Goal: Task Accomplishment & Management: Manage account settings

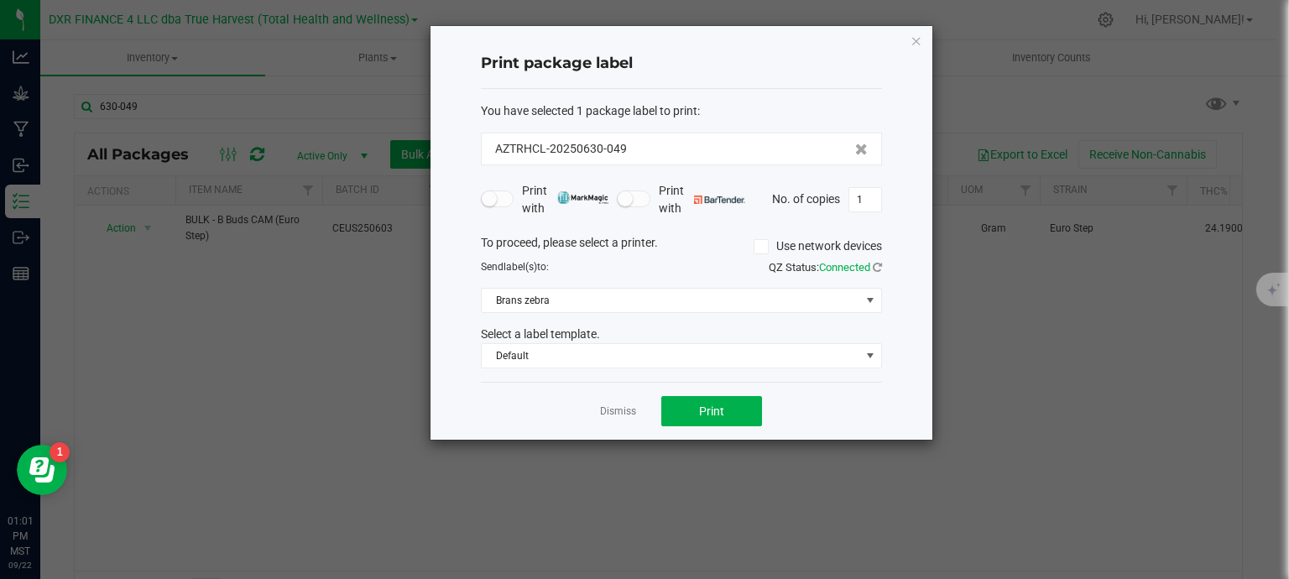
click at [621, 419] on div "Dismiss Print" at bounding box center [681, 411] width 401 height 58
click at [621, 413] on link "Dismiss" at bounding box center [618, 412] width 36 height 14
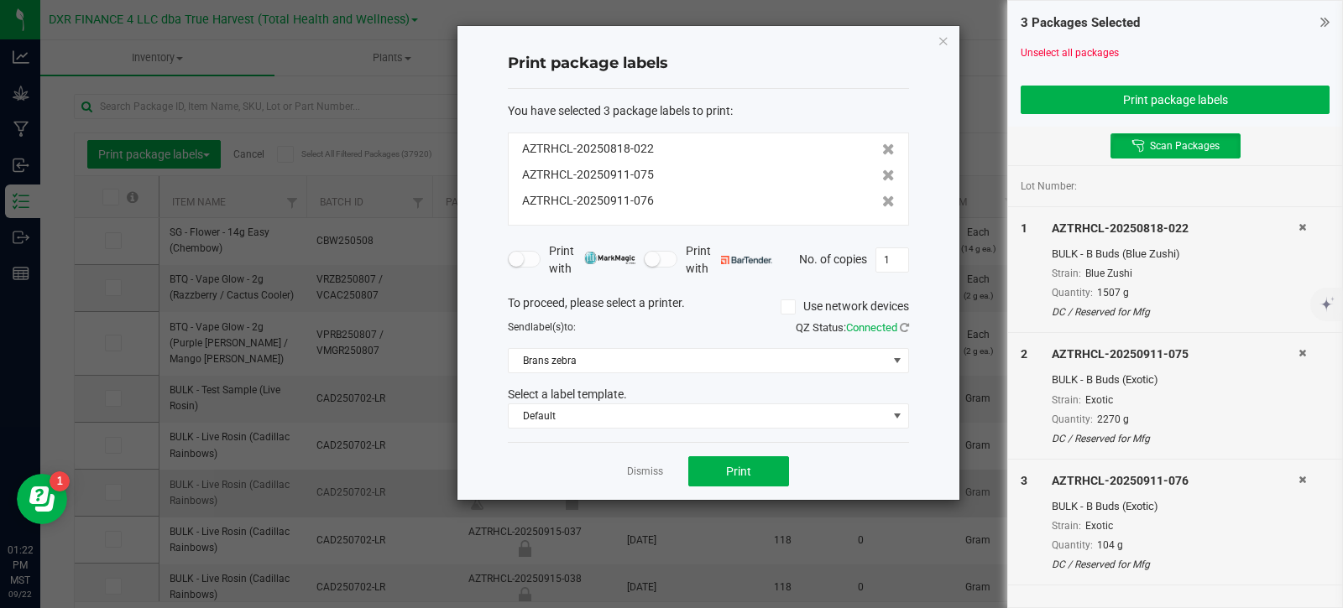
click at [646, 469] on link "Dismiss" at bounding box center [645, 472] width 36 height 14
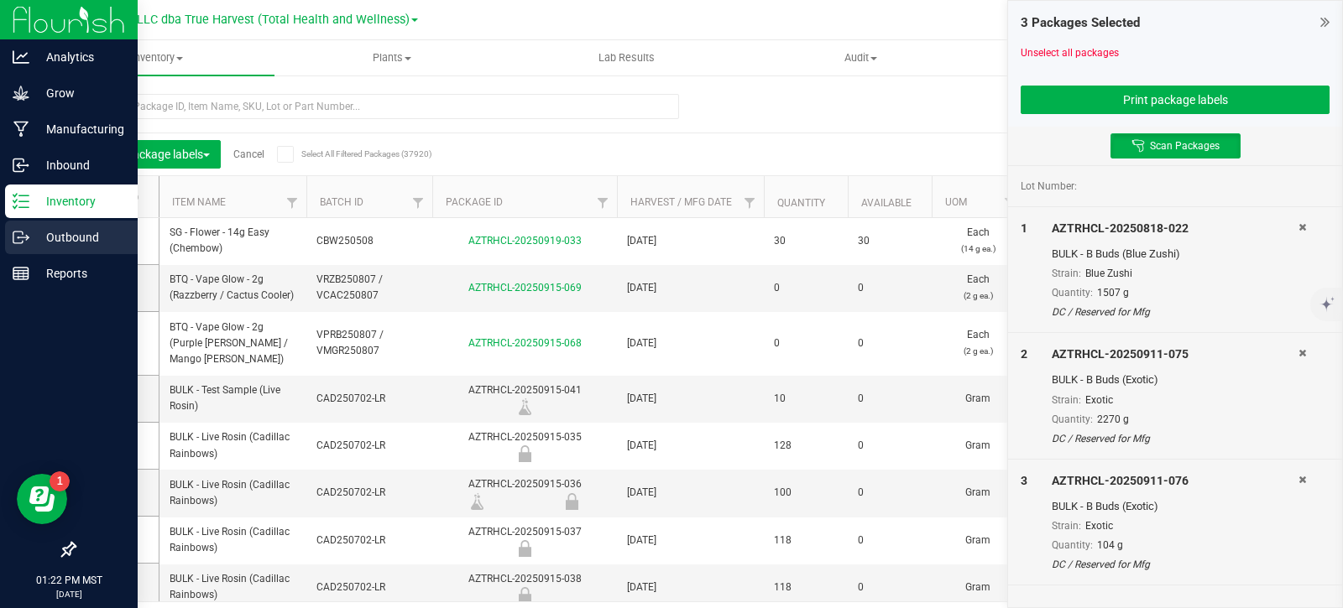
click at [27, 241] on icon at bounding box center [21, 237] width 17 height 17
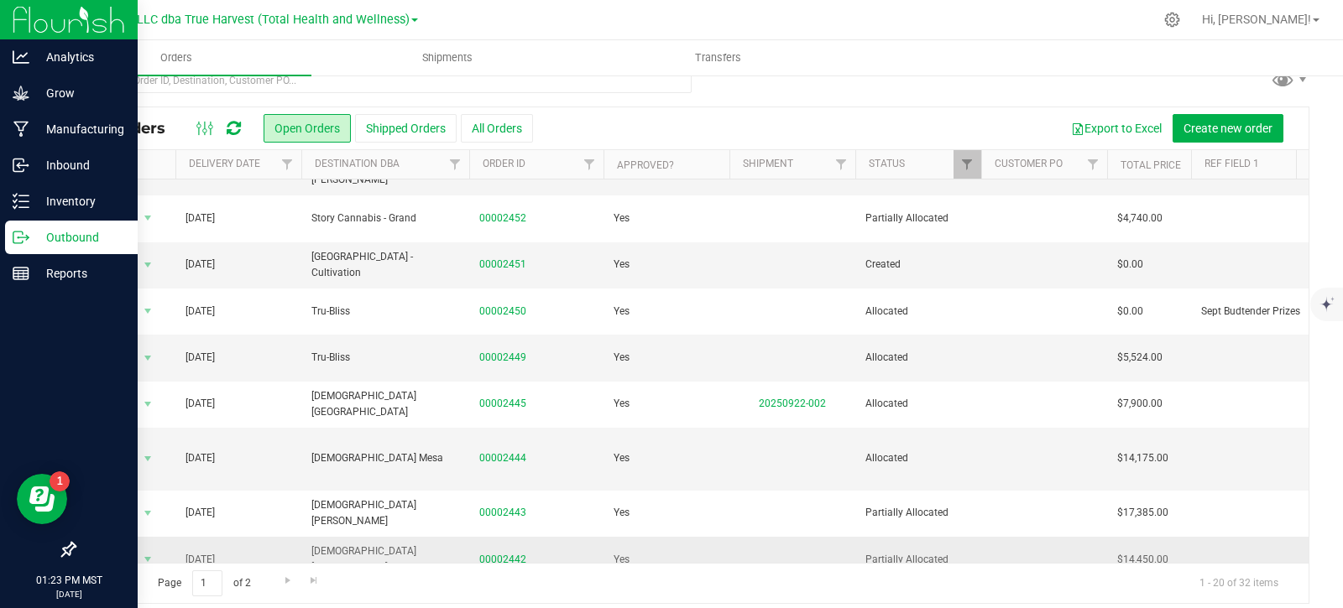
scroll to position [36, 0]
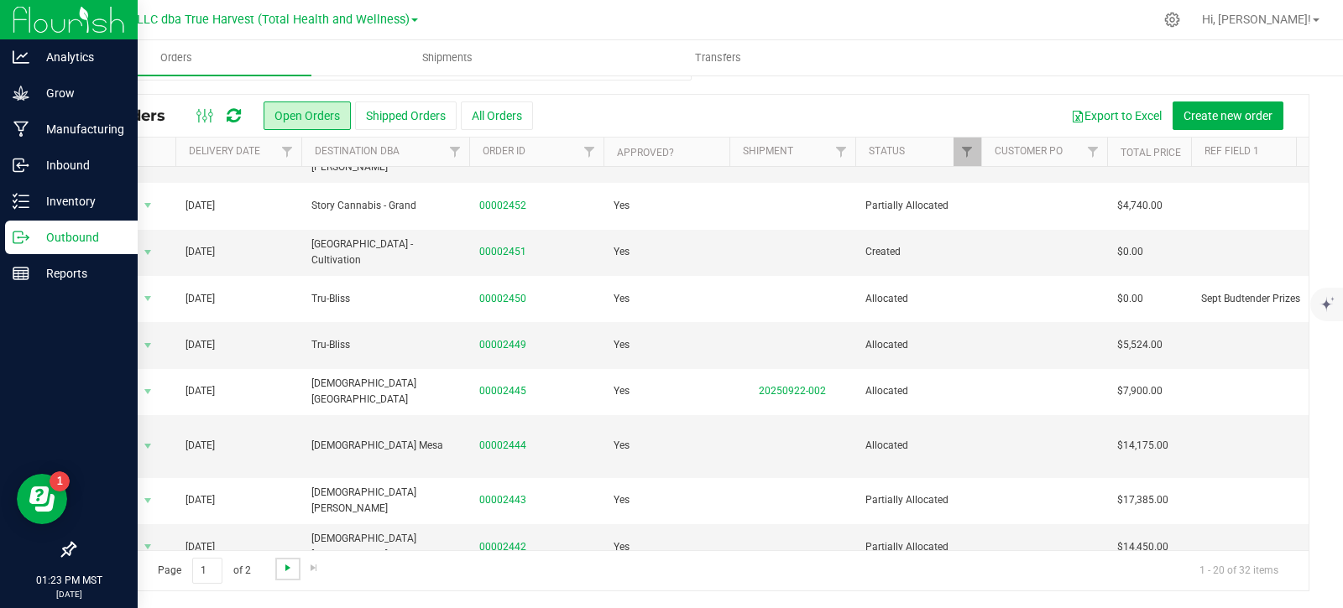
click at [282, 569] on span "Go to the next page" at bounding box center [287, 567] width 13 height 13
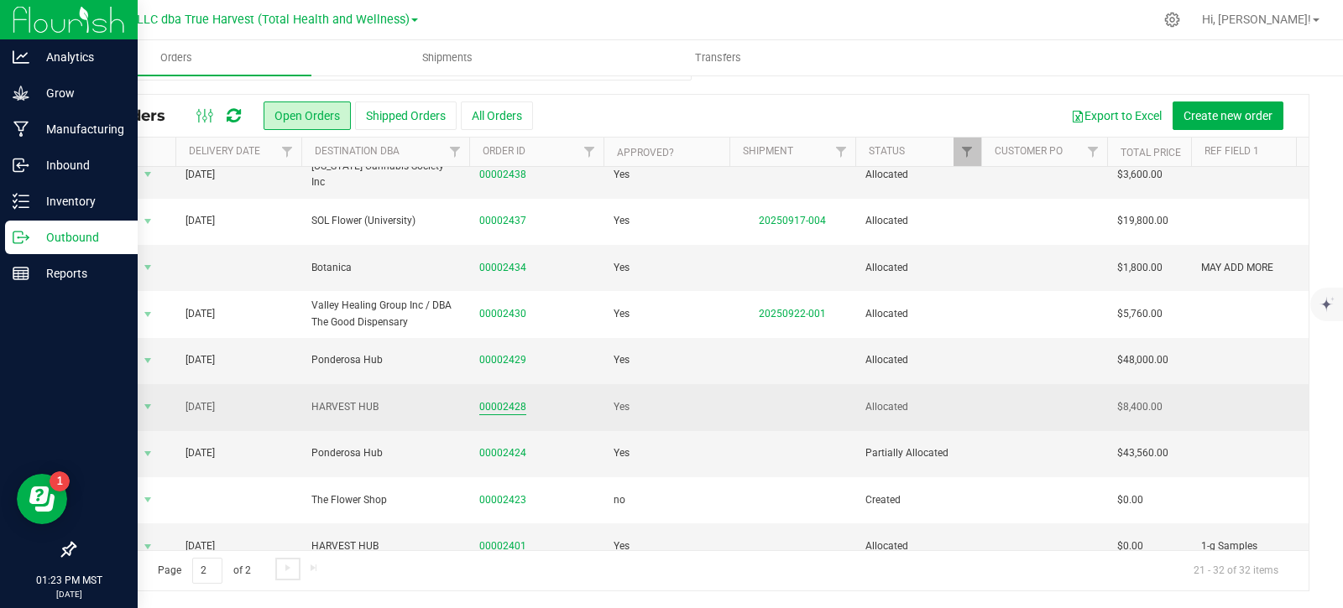
scroll to position [186, 0]
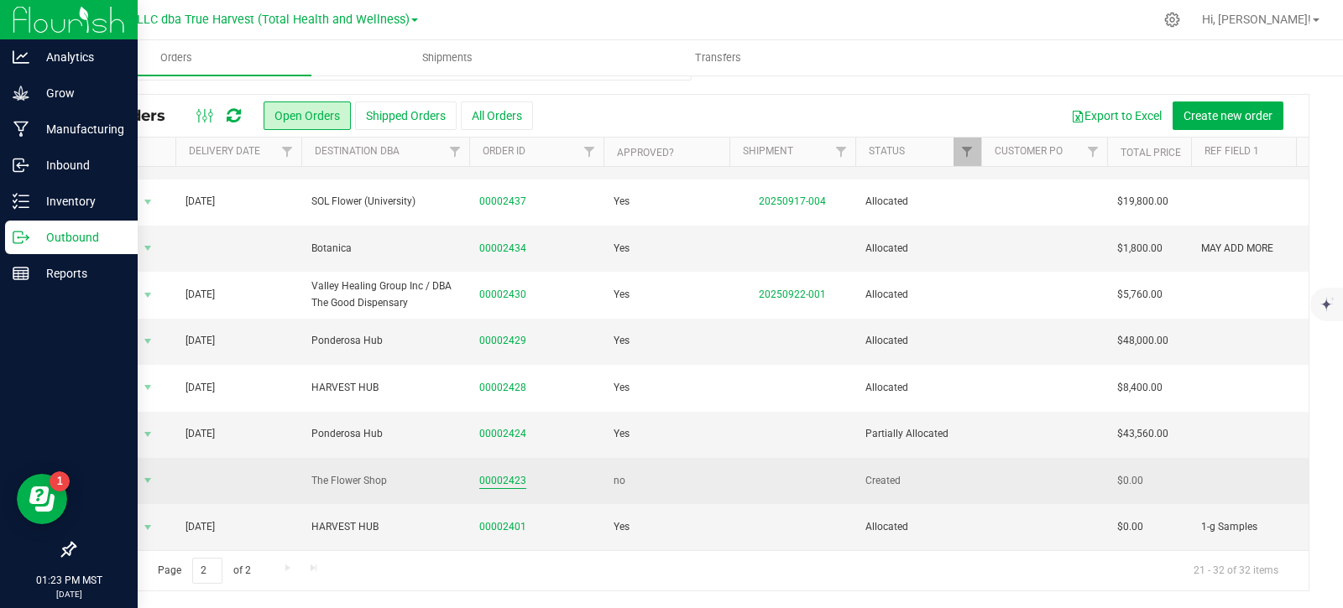
click at [496, 473] on link "00002423" at bounding box center [502, 481] width 47 height 16
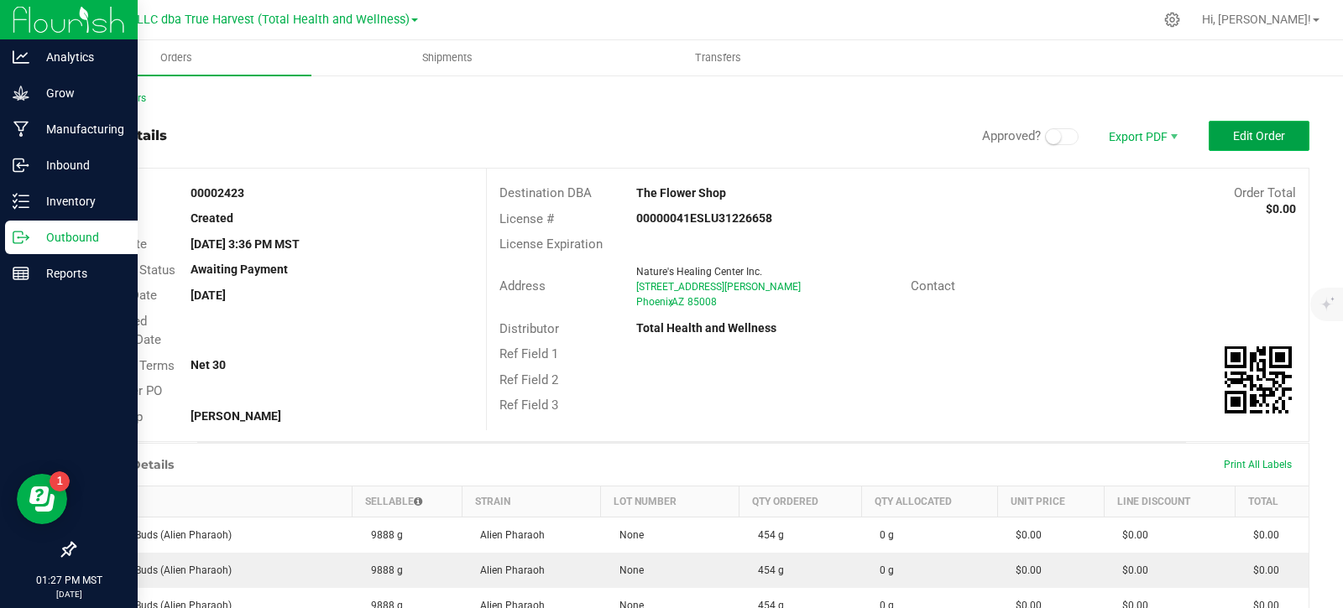
click at [1246, 143] on span "Edit Order" at bounding box center [1259, 135] width 52 height 13
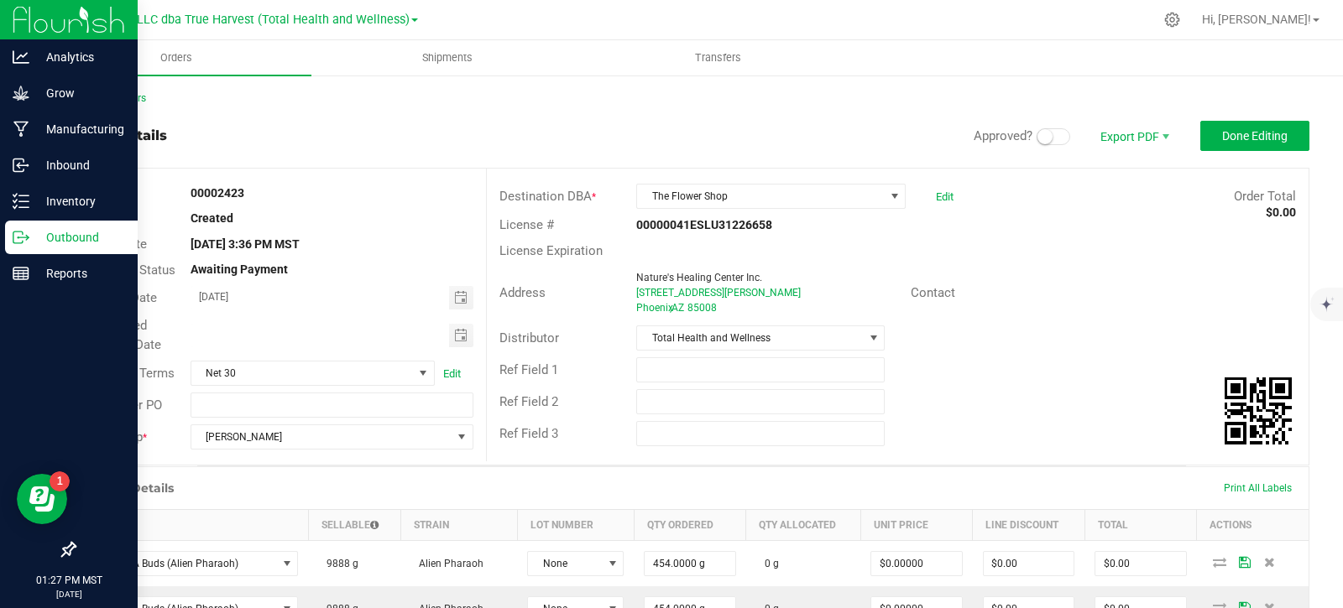
click at [1037, 136] on small at bounding box center [1044, 136] width 15 height 15
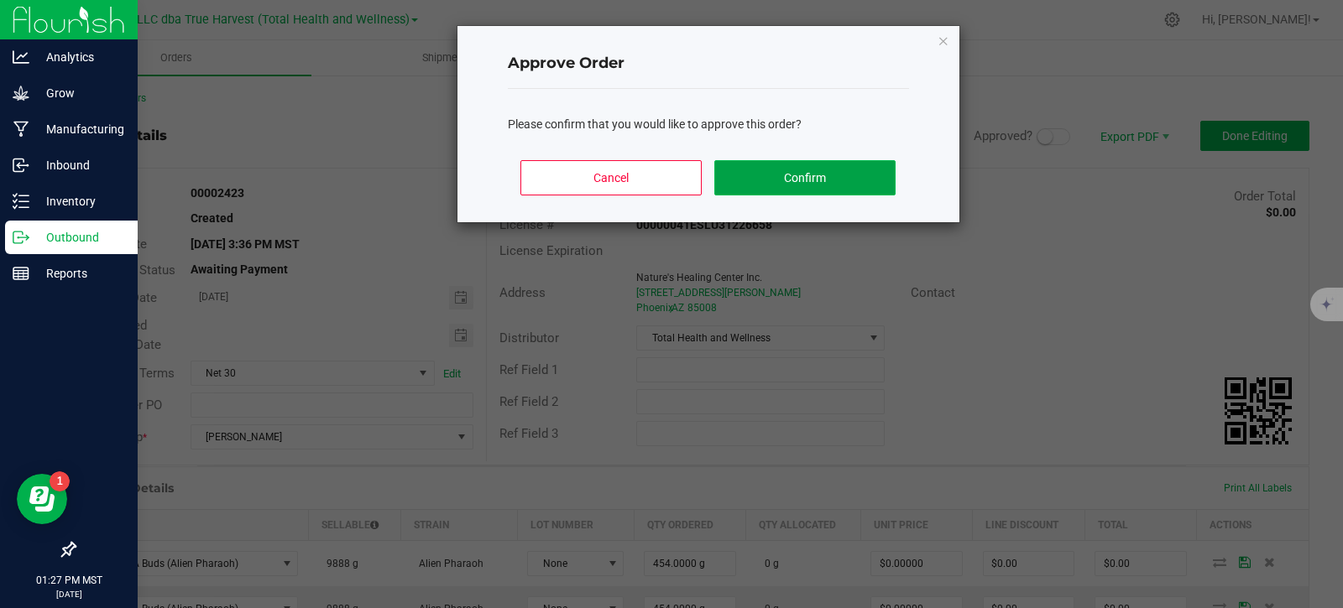
click at [824, 163] on button "Confirm" at bounding box center [804, 177] width 180 height 35
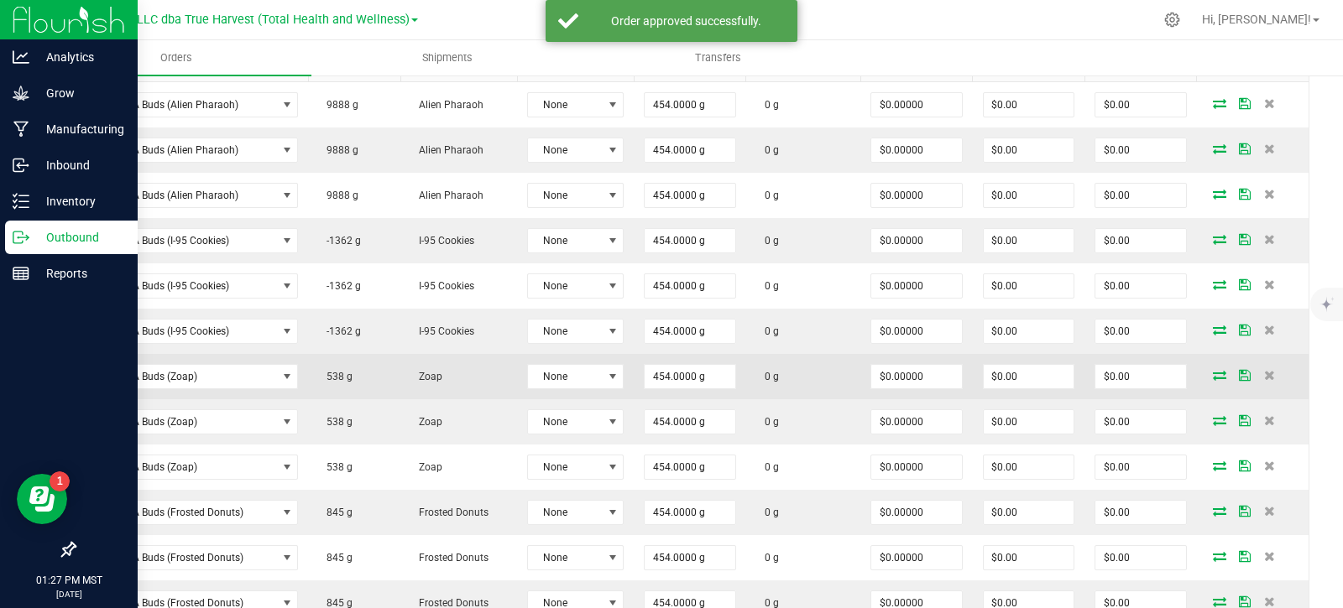
scroll to position [587, 0]
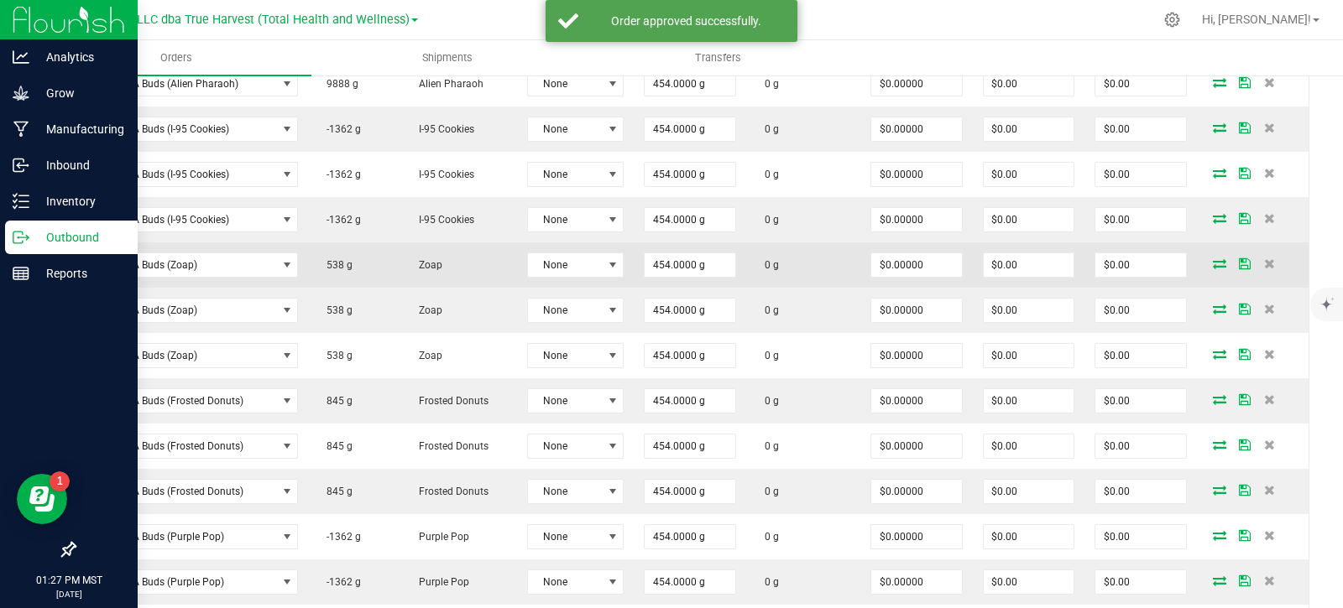
click at [1213, 269] on icon at bounding box center [1219, 263] width 13 height 10
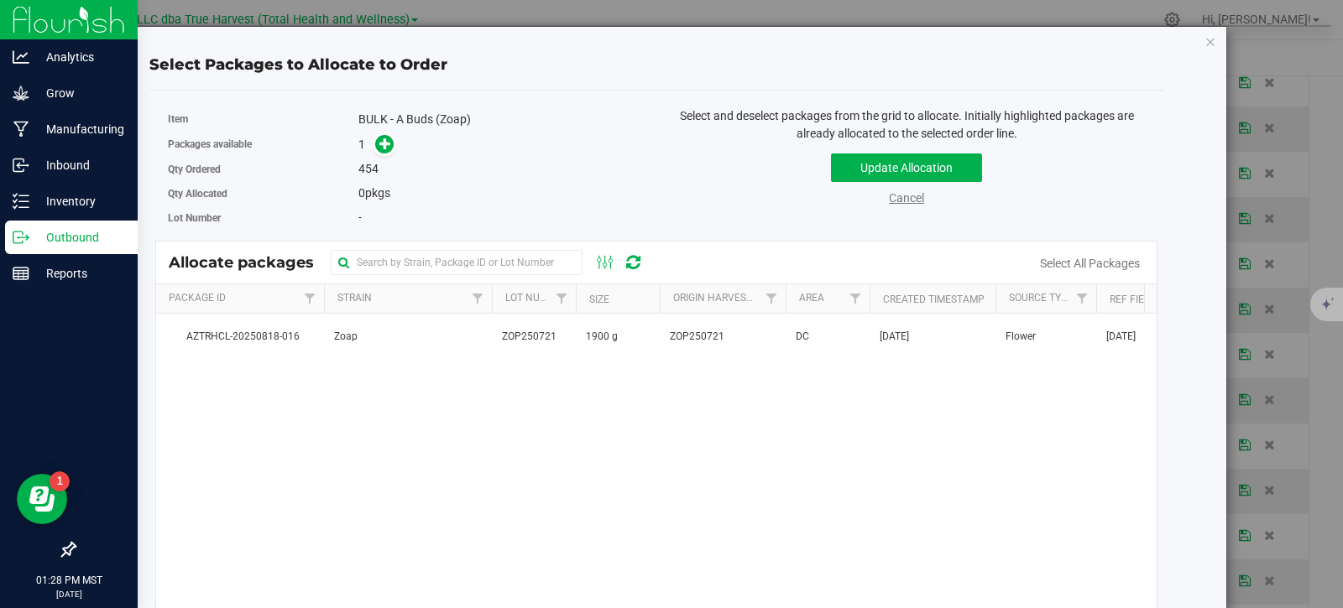
click at [900, 199] on link "Cancel" at bounding box center [906, 197] width 35 height 13
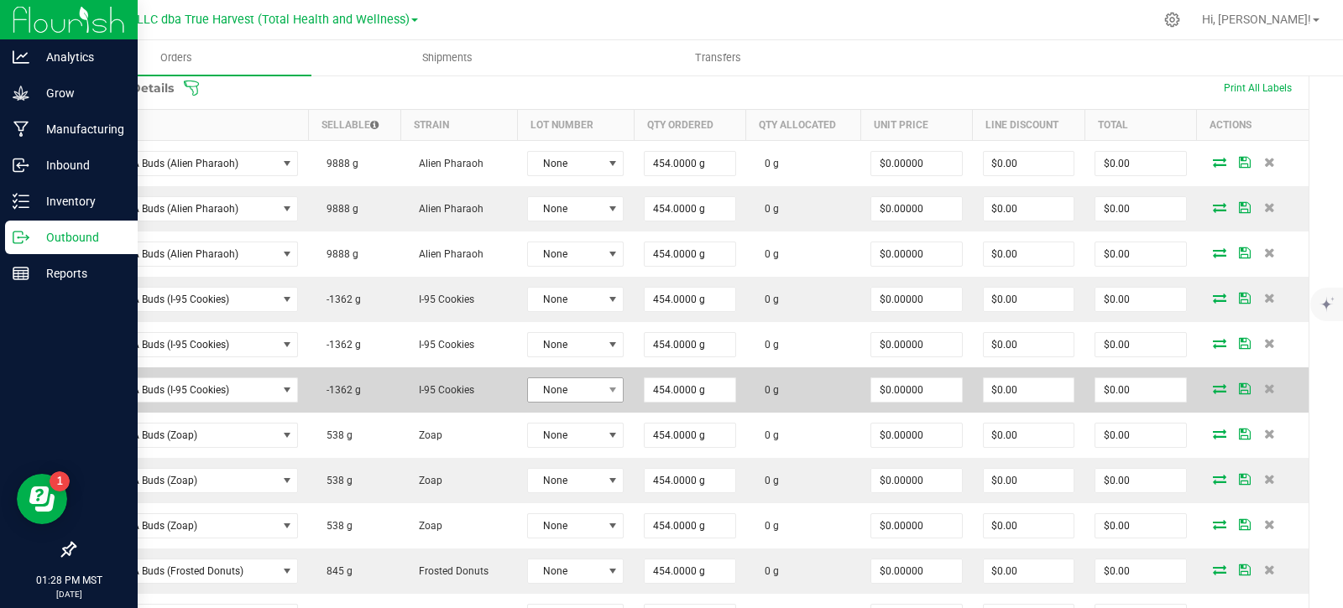
scroll to position [420, 0]
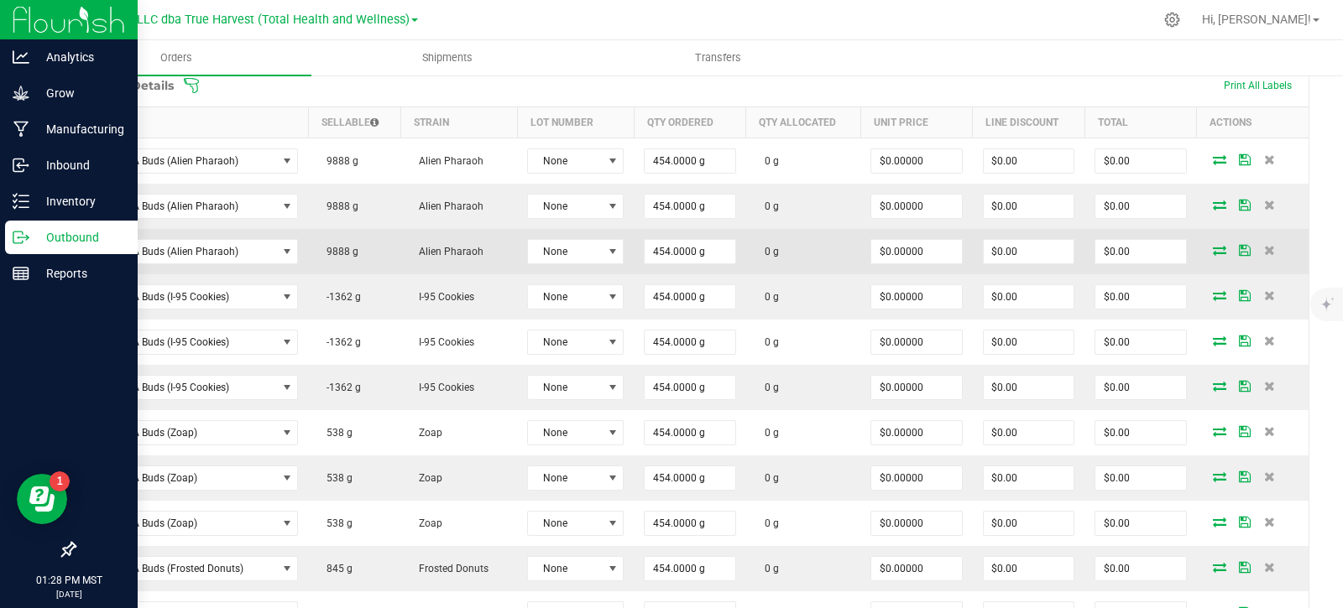
click at [1213, 254] on icon at bounding box center [1219, 250] width 13 height 10
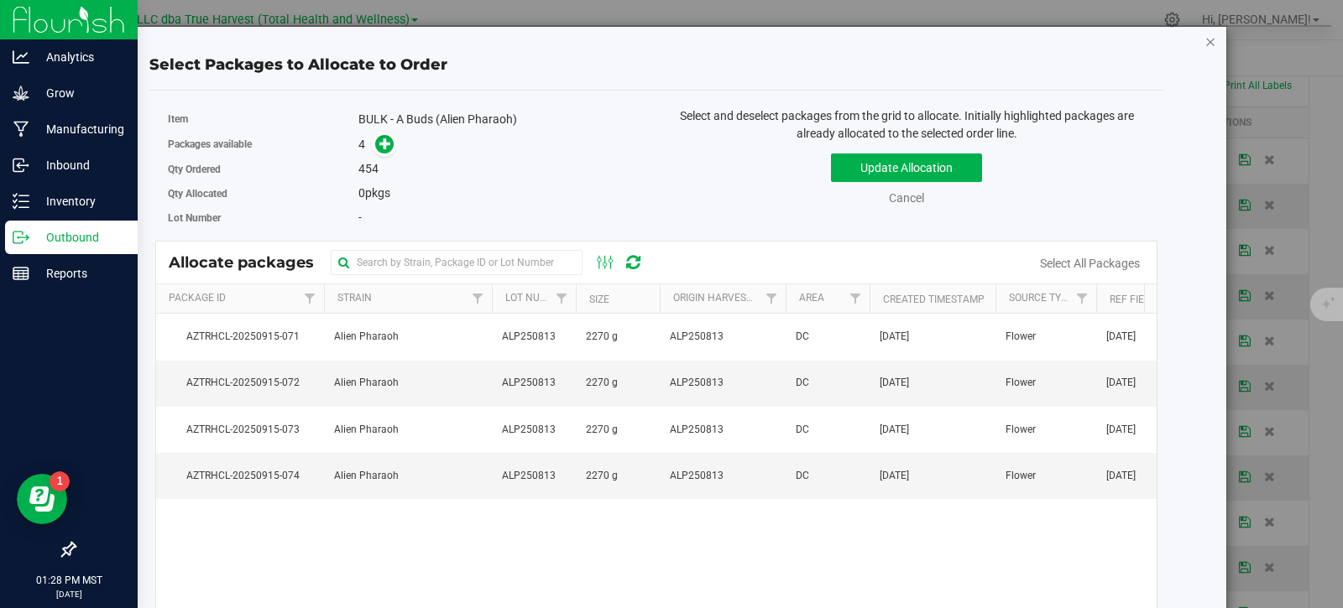
click at [1204, 44] on icon "button" at bounding box center [1210, 41] width 12 height 20
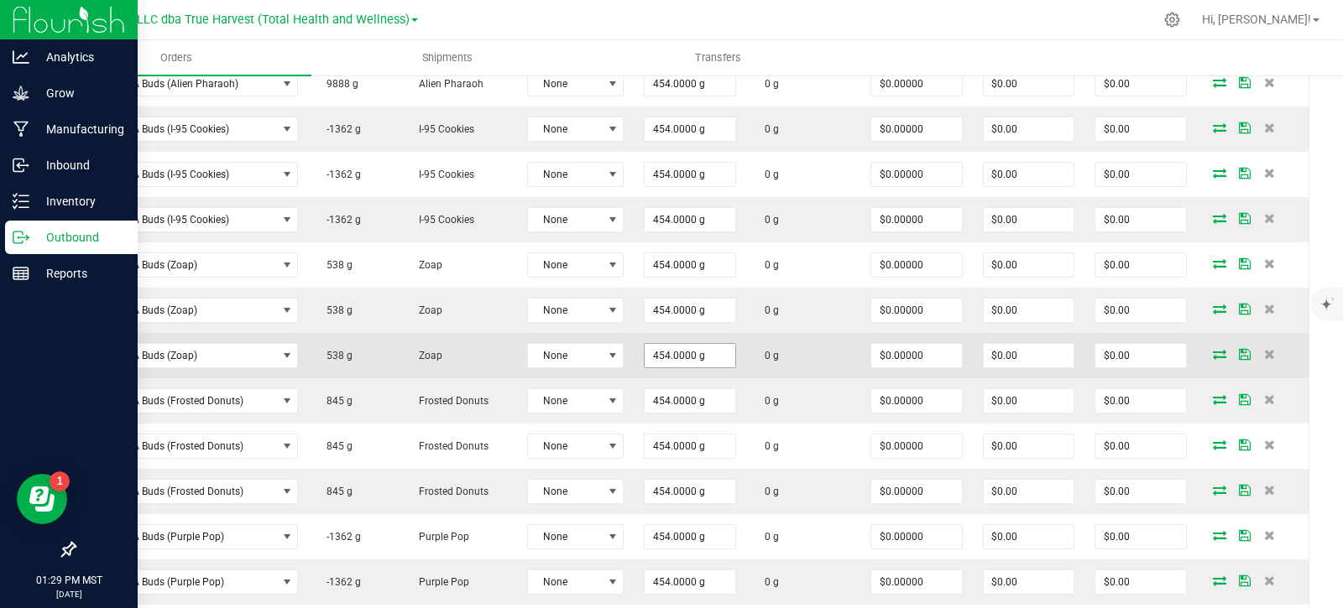
scroll to position [671, 0]
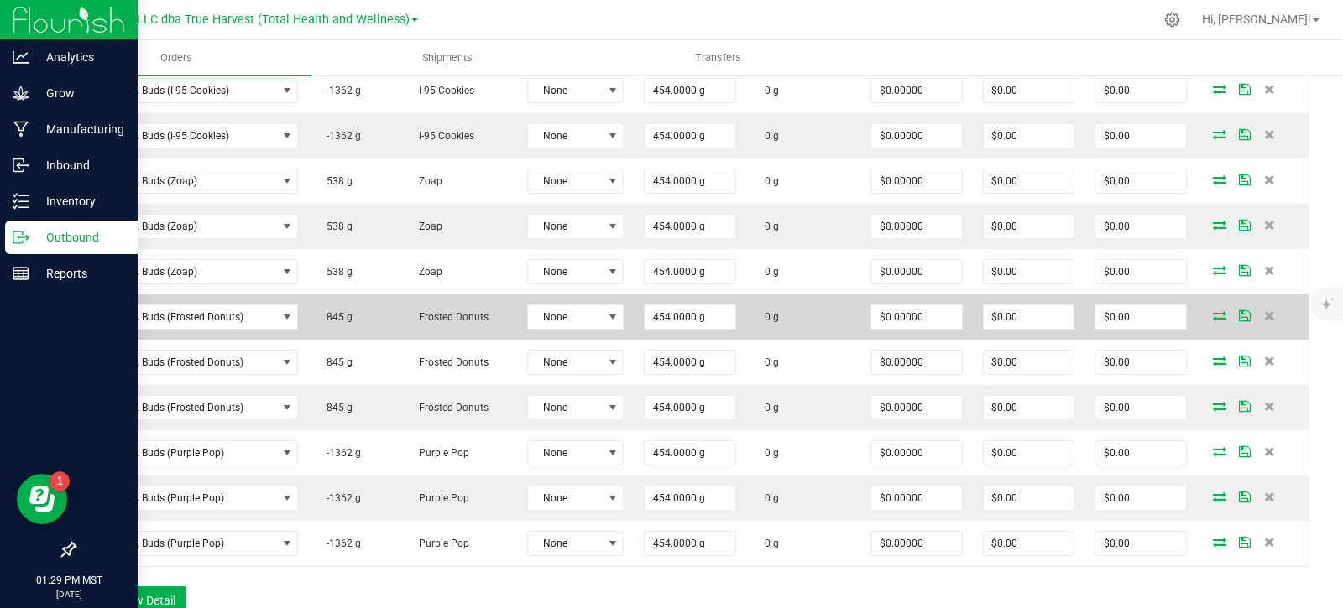
click at [1213, 314] on icon at bounding box center [1219, 316] width 13 height 10
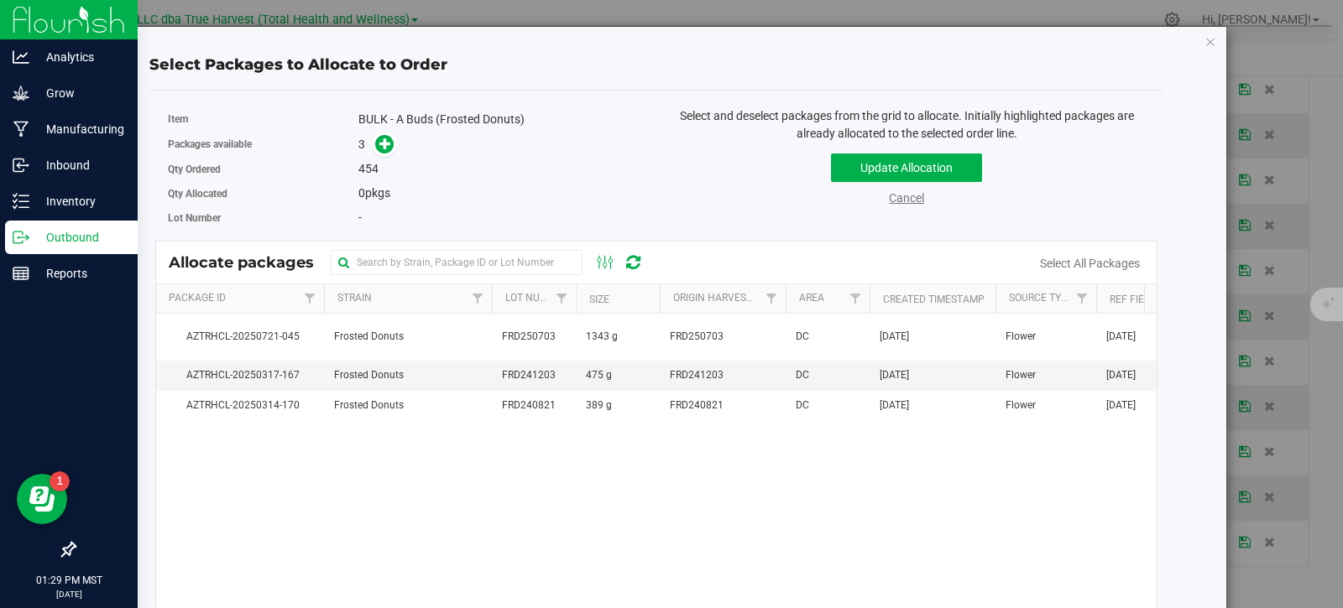
click at [896, 201] on link "Cancel" at bounding box center [906, 197] width 35 height 13
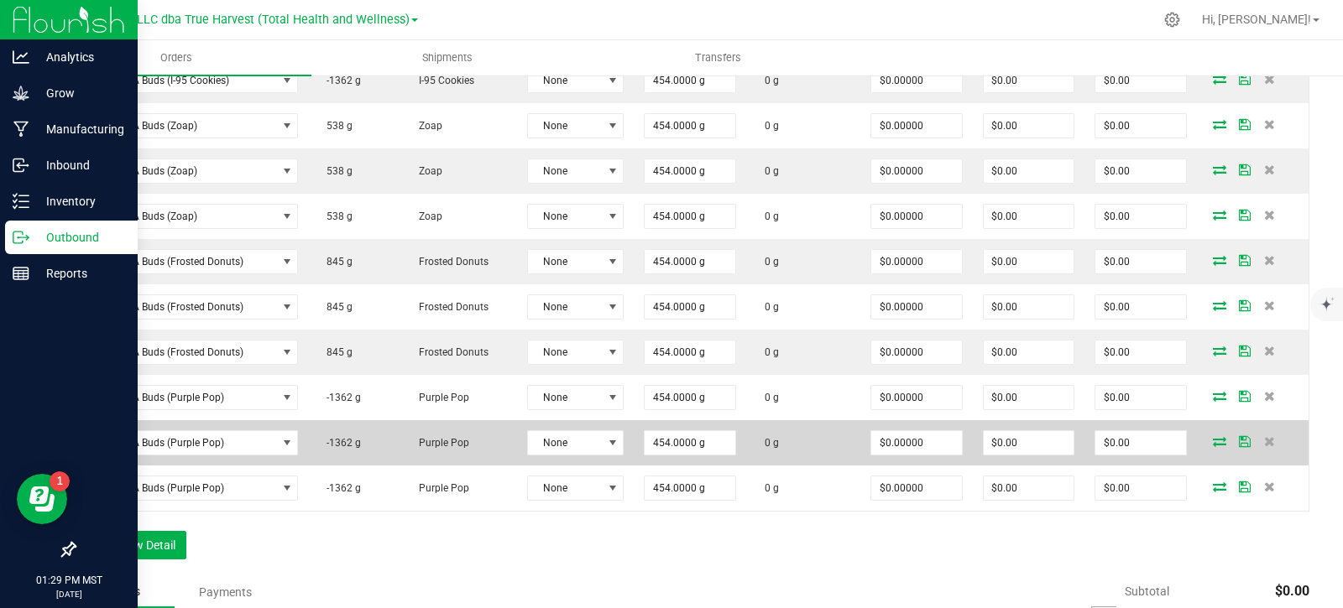
scroll to position [839, 0]
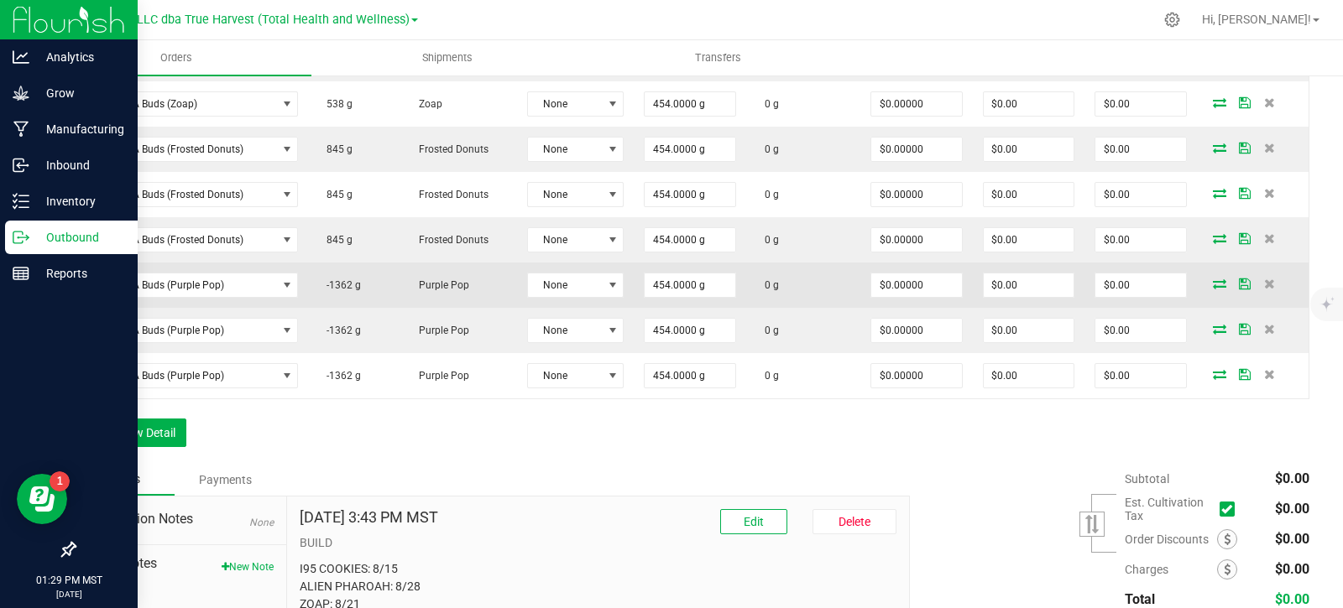
click at [1213, 285] on icon at bounding box center [1219, 284] width 13 height 10
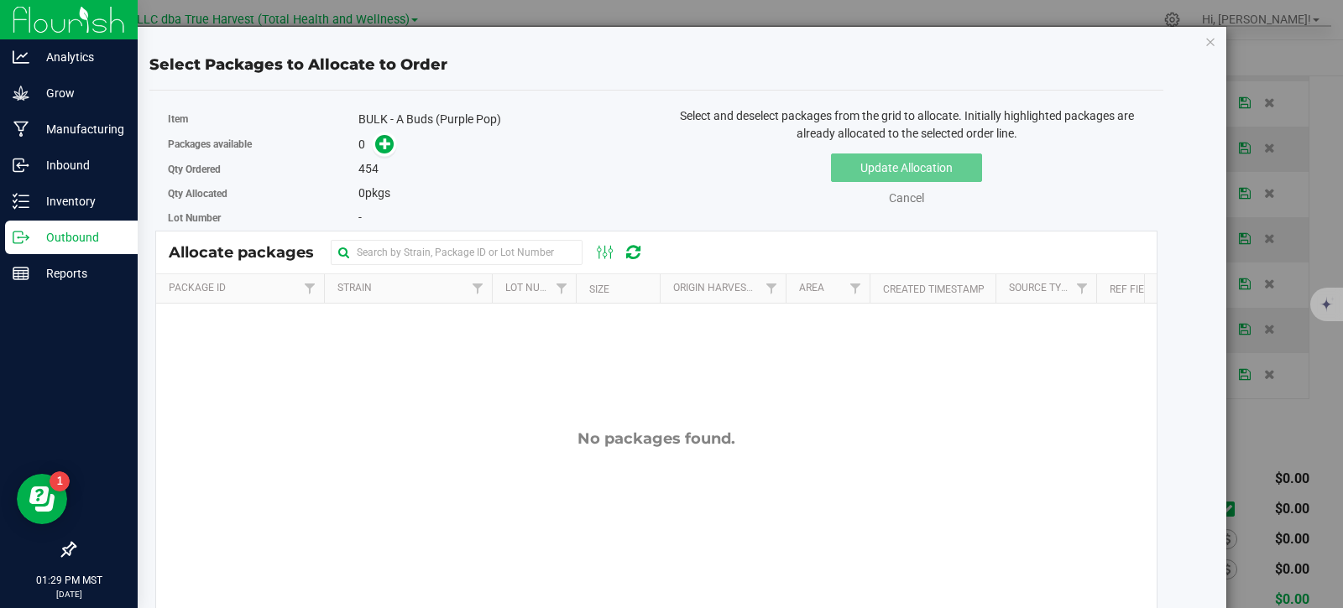
click at [1208, 41] on div "Select Packages to Allocate to Order Item BULK - A Buds (Purple Pop) Packages a…" at bounding box center [656, 418] width 1141 height 784
click at [1204, 43] on icon "button" at bounding box center [1210, 41] width 12 height 20
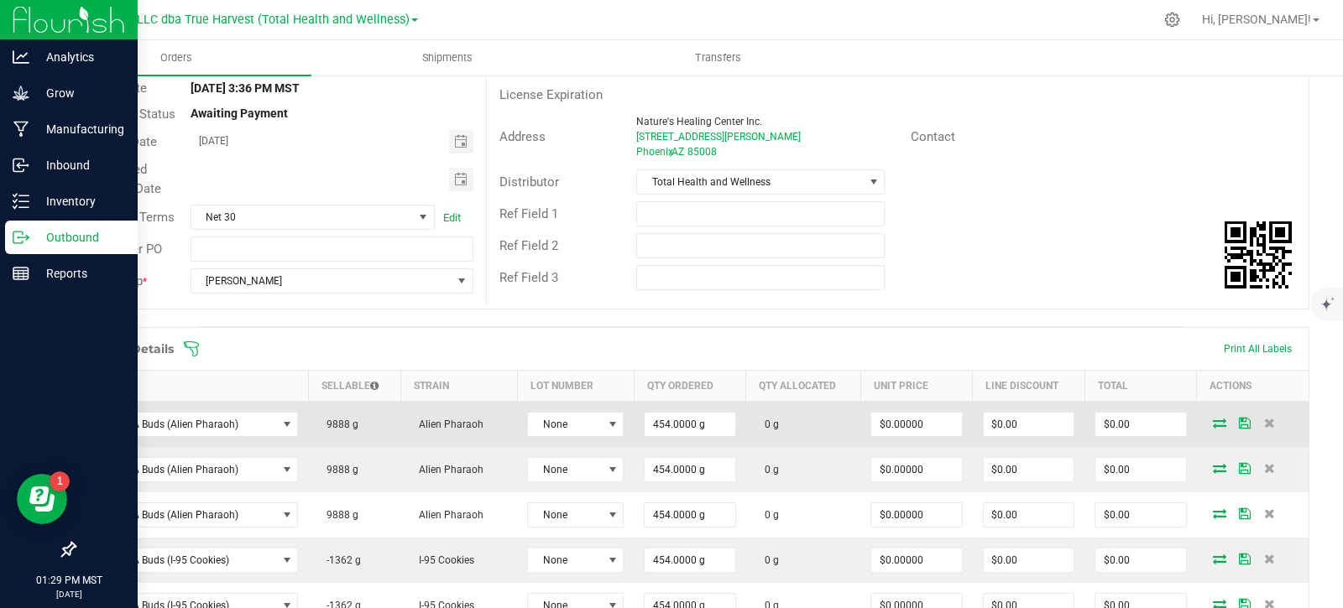
scroll to position [0, 0]
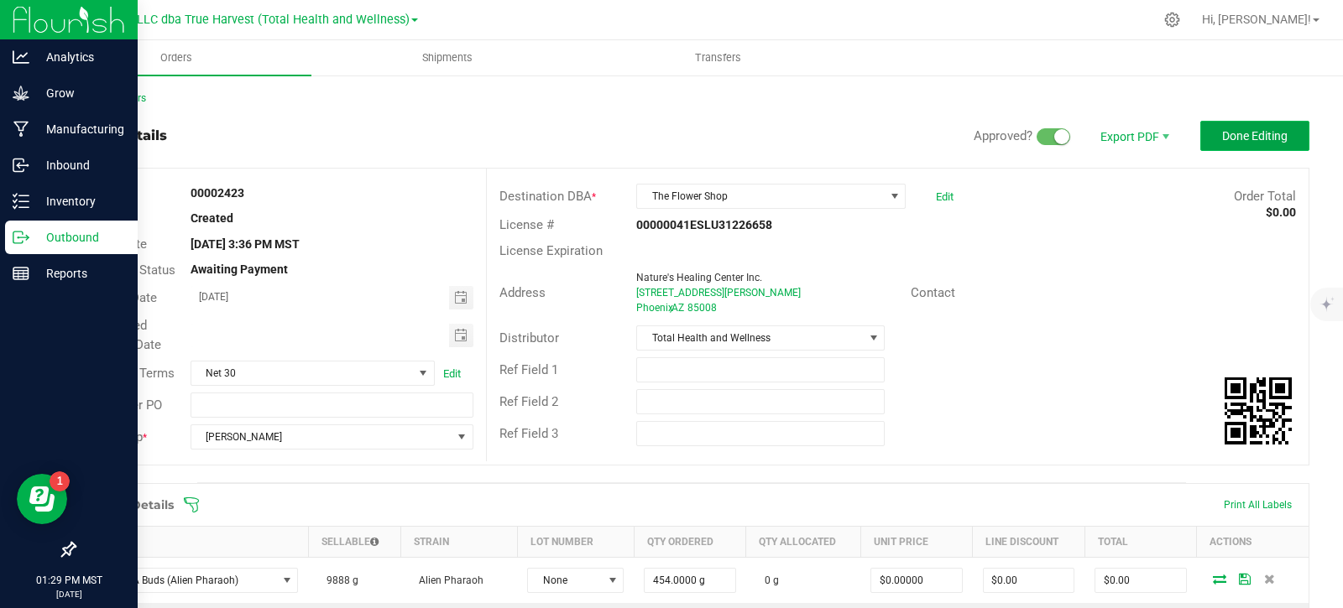
click at [1236, 137] on span "Done Editing" at bounding box center [1254, 135] width 65 height 13
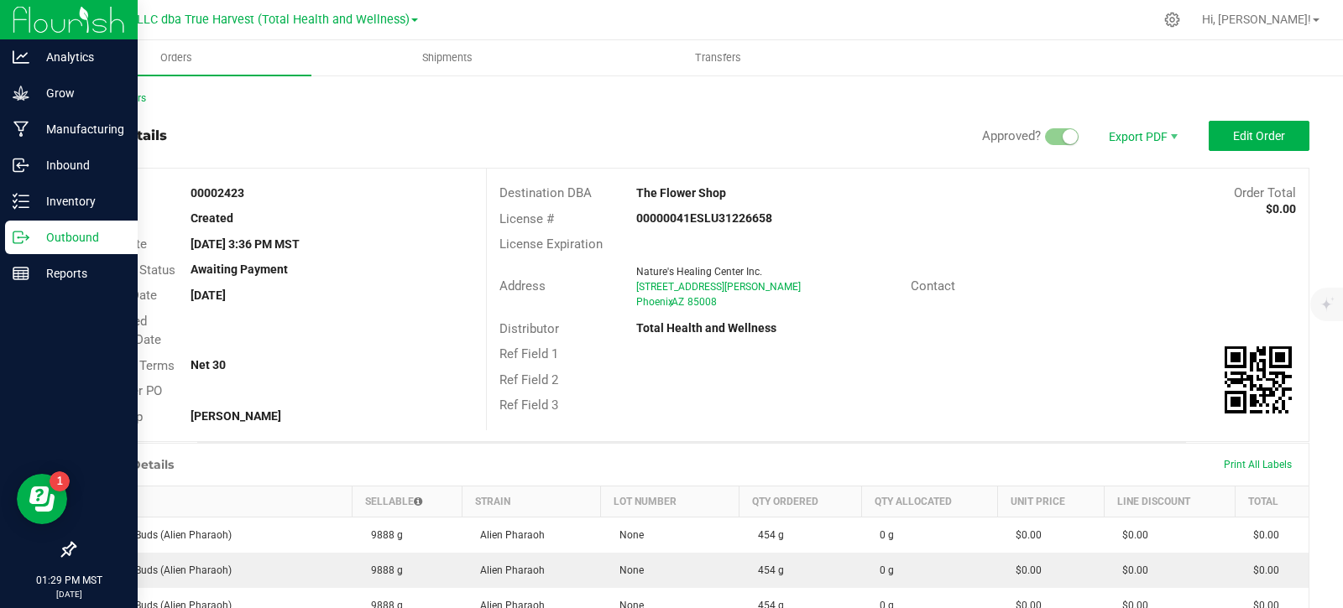
click at [22, 244] on icon at bounding box center [21, 237] width 17 height 17
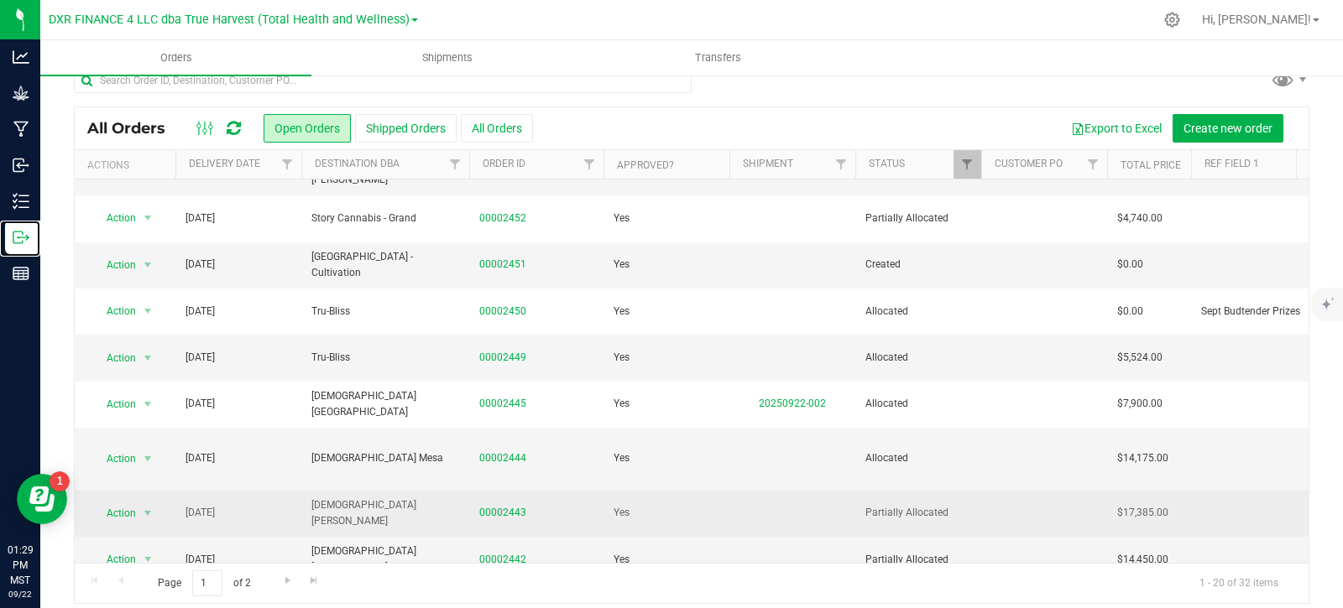
scroll to position [36, 0]
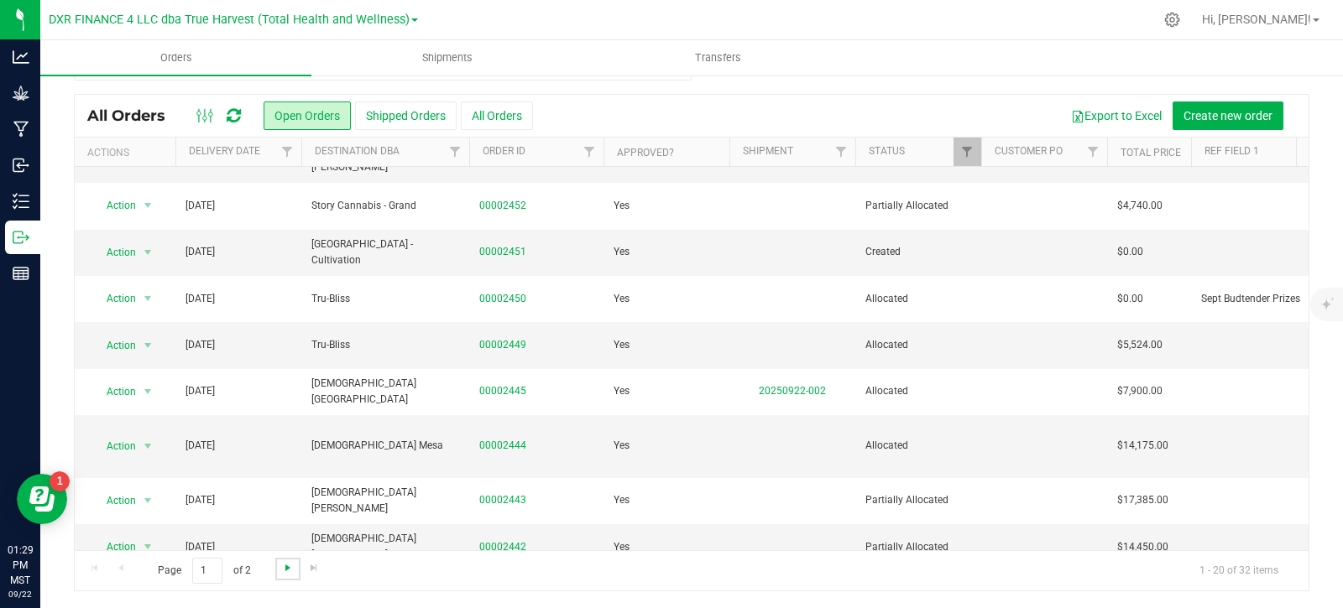
click at [286, 570] on span "Go to the next page" at bounding box center [287, 567] width 13 height 13
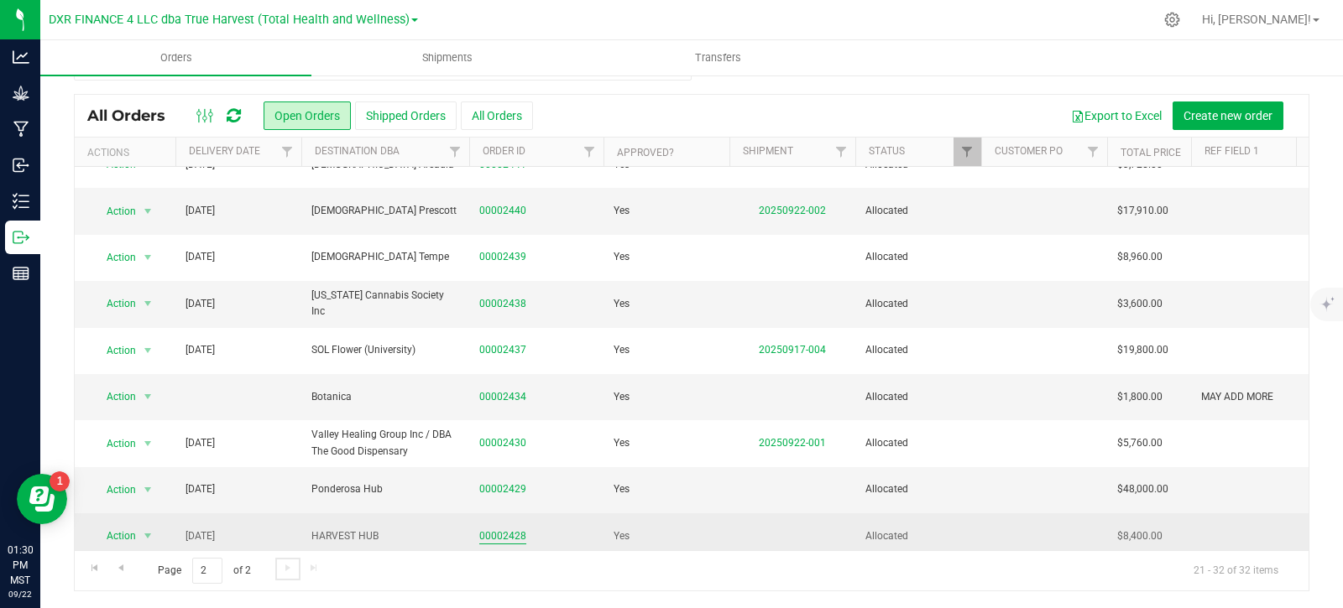
scroll to position [0, 0]
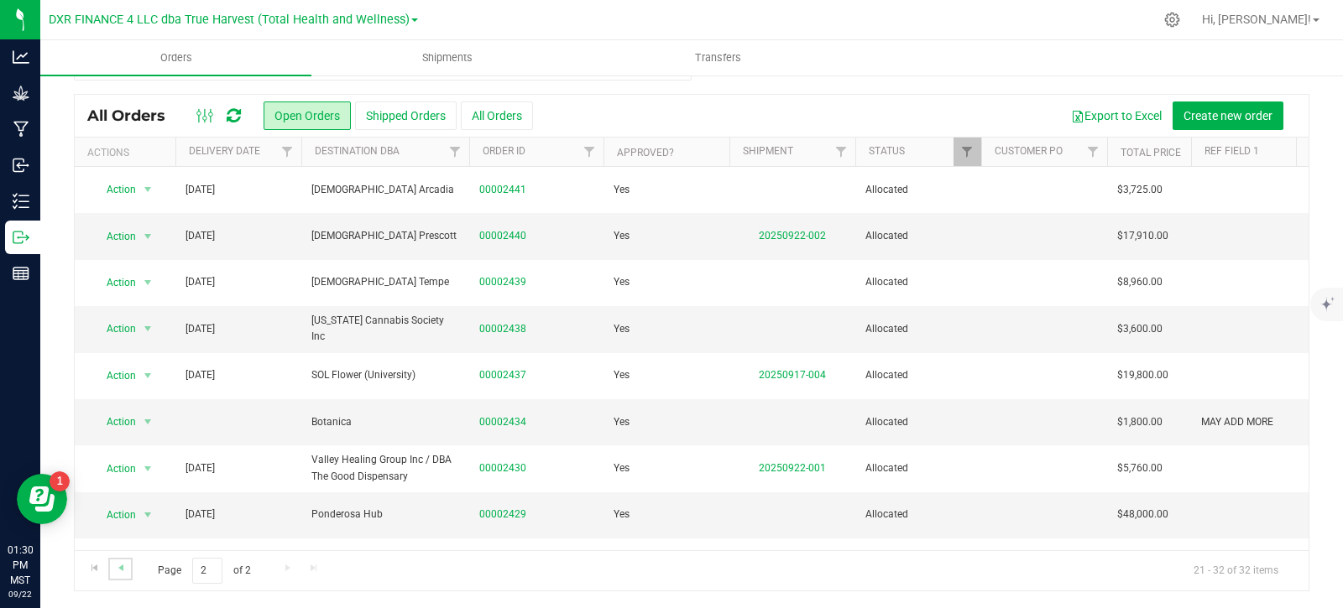
click at [128, 567] on link "Go to the previous page" at bounding box center [120, 569] width 24 height 23
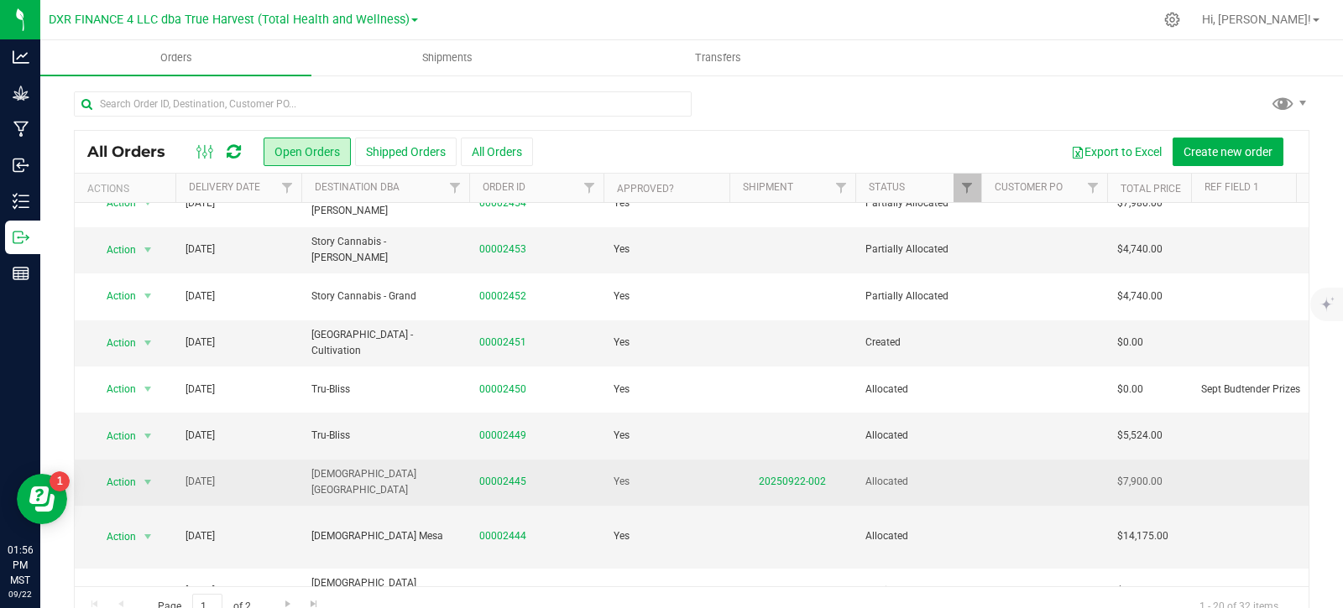
scroll to position [558, 0]
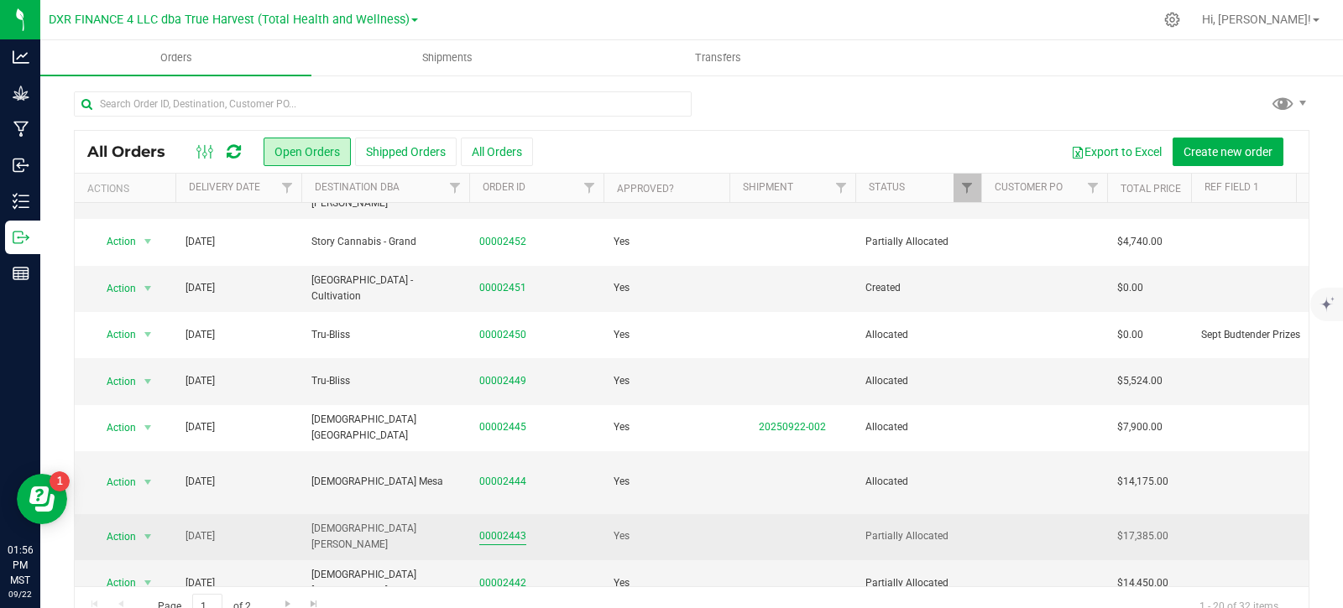
click at [511, 529] on link "00002443" at bounding box center [502, 537] width 47 height 16
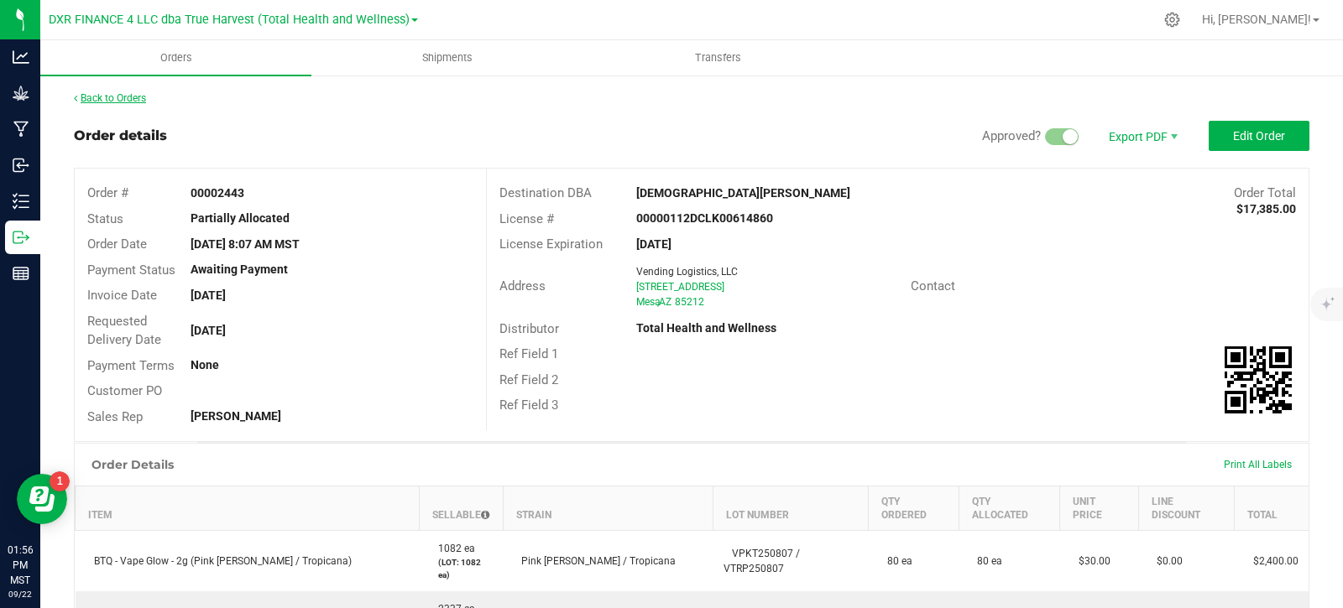
click at [108, 97] on link "Back to Orders" at bounding box center [110, 98] width 72 height 12
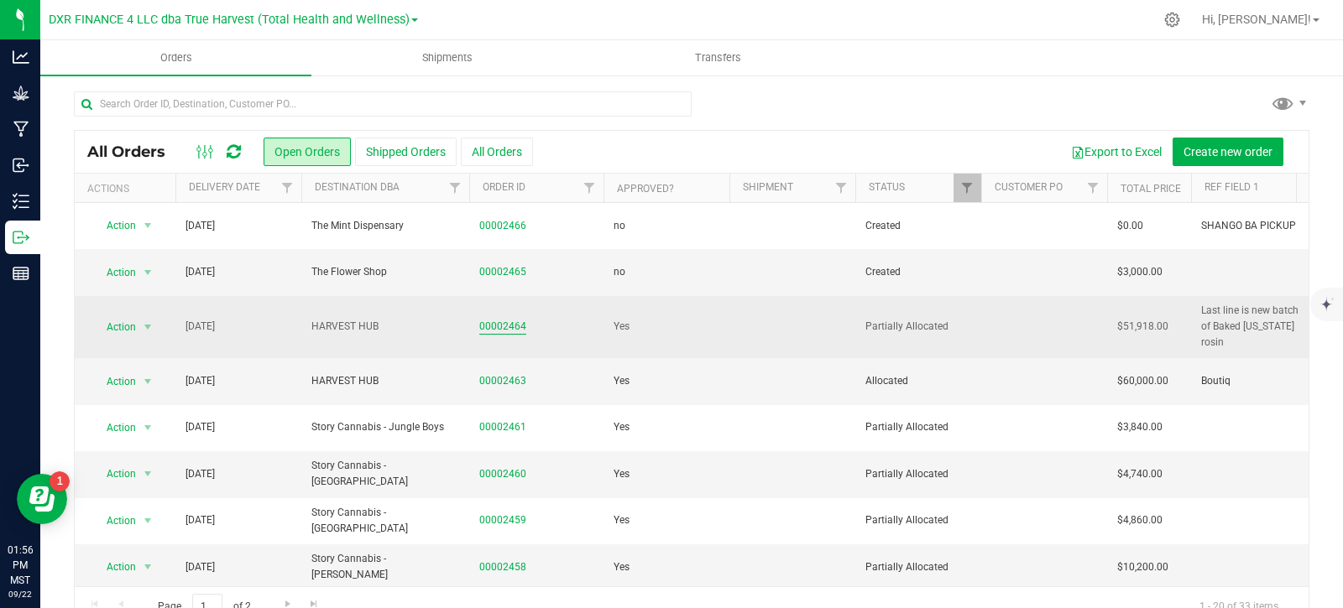
click at [508, 321] on link "00002464" at bounding box center [502, 327] width 47 height 16
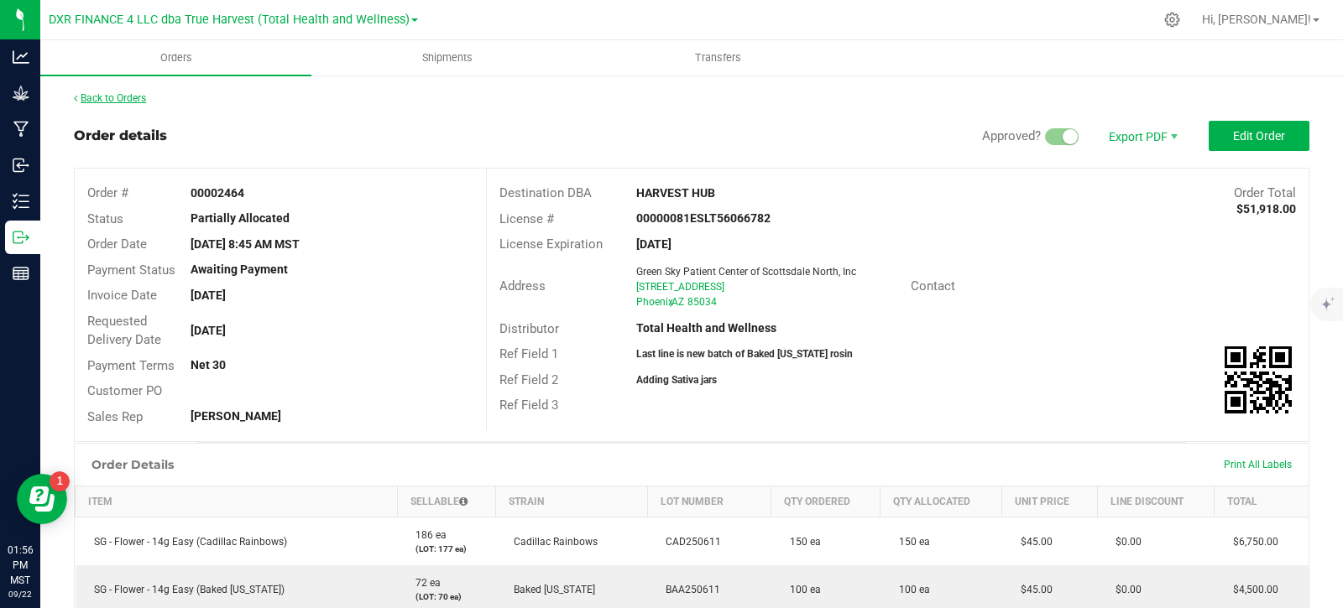
click at [110, 95] on link "Back to Orders" at bounding box center [110, 98] width 72 height 12
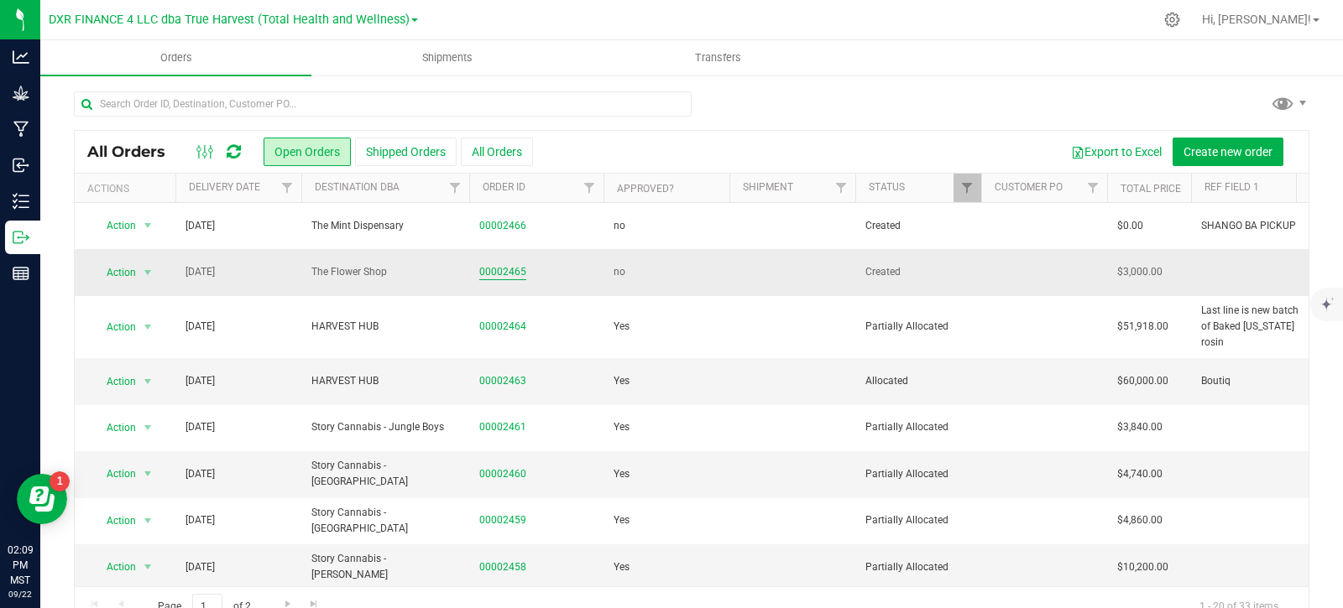
click at [516, 278] on link "00002465" at bounding box center [502, 272] width 47 height 16
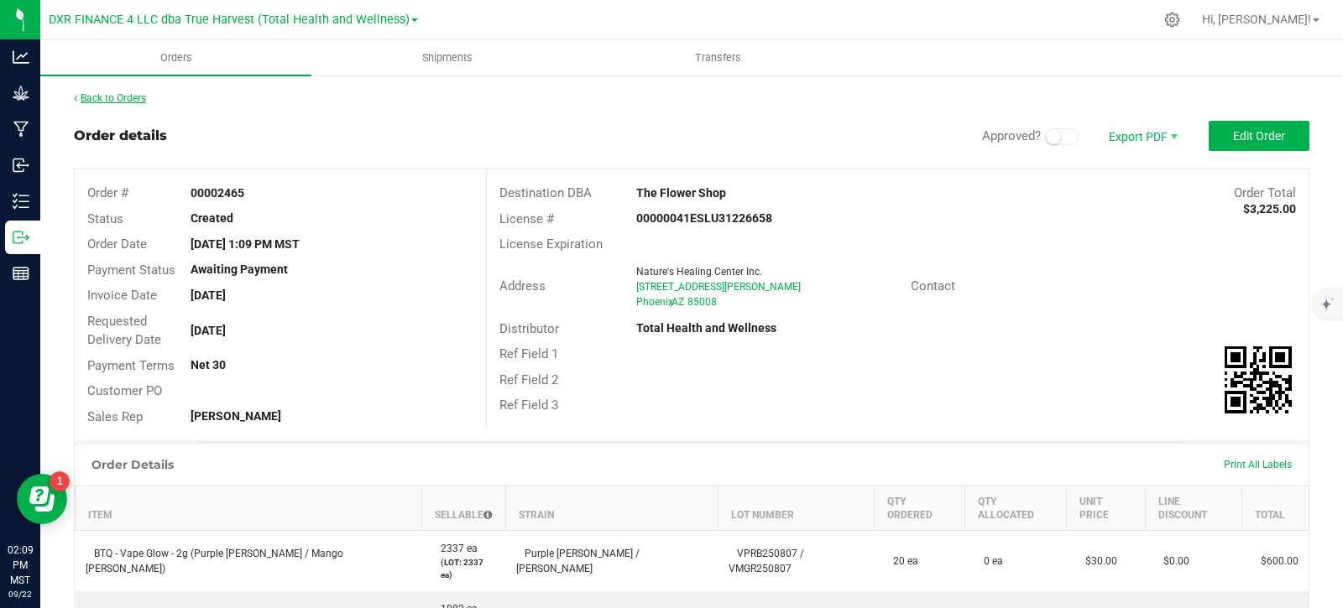
click at [126, 99] on link "Back to Orders" at bounding box center [110, 98] width 72 height 12
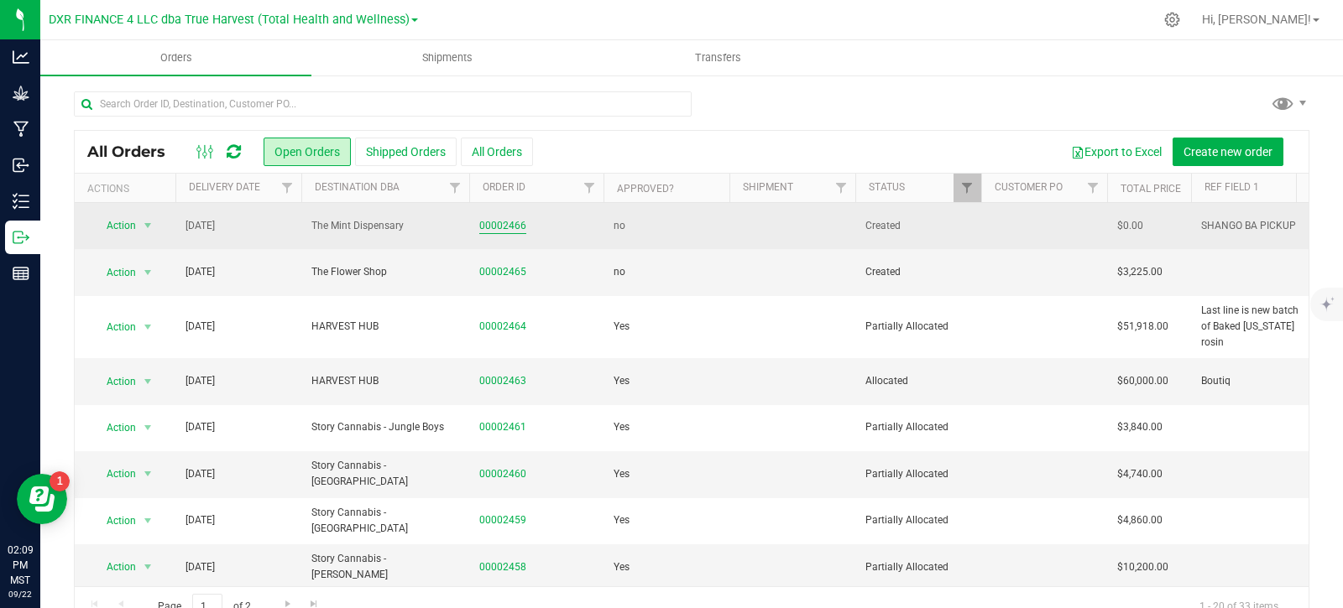
click at [510, 226] on link "00002466" at bounding box center [502, 226] width 47 height 16
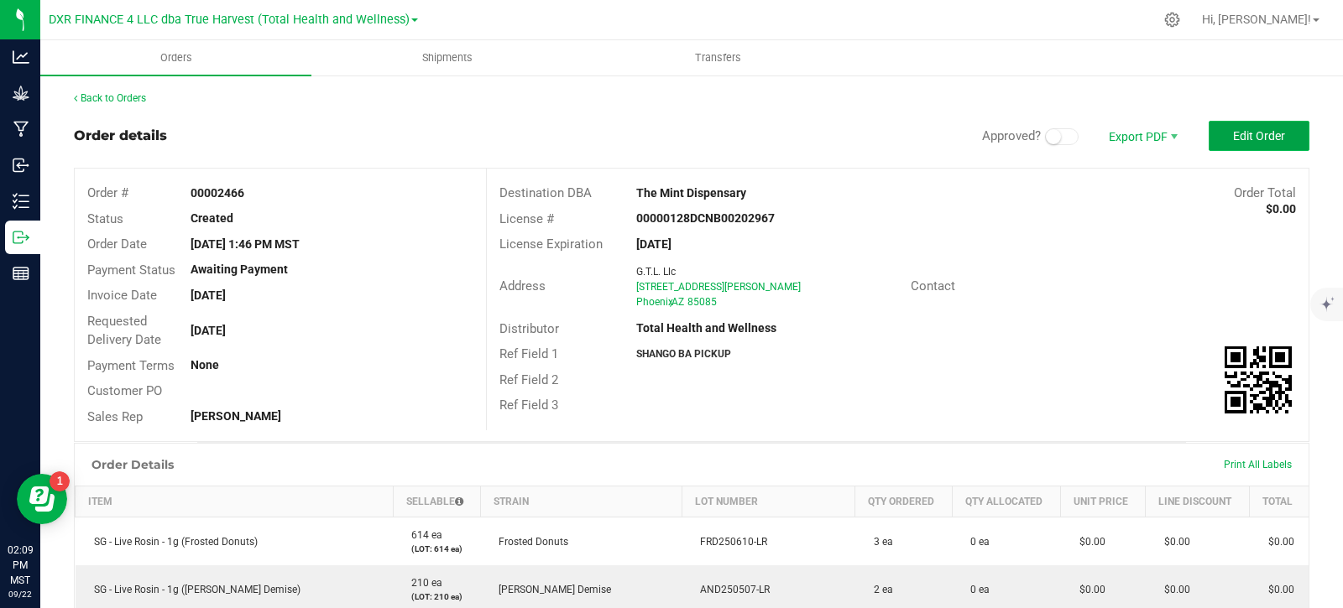
click at [1243, 136] on span "Edit Order" at bounding box center [1259, 135] width 52 height 13
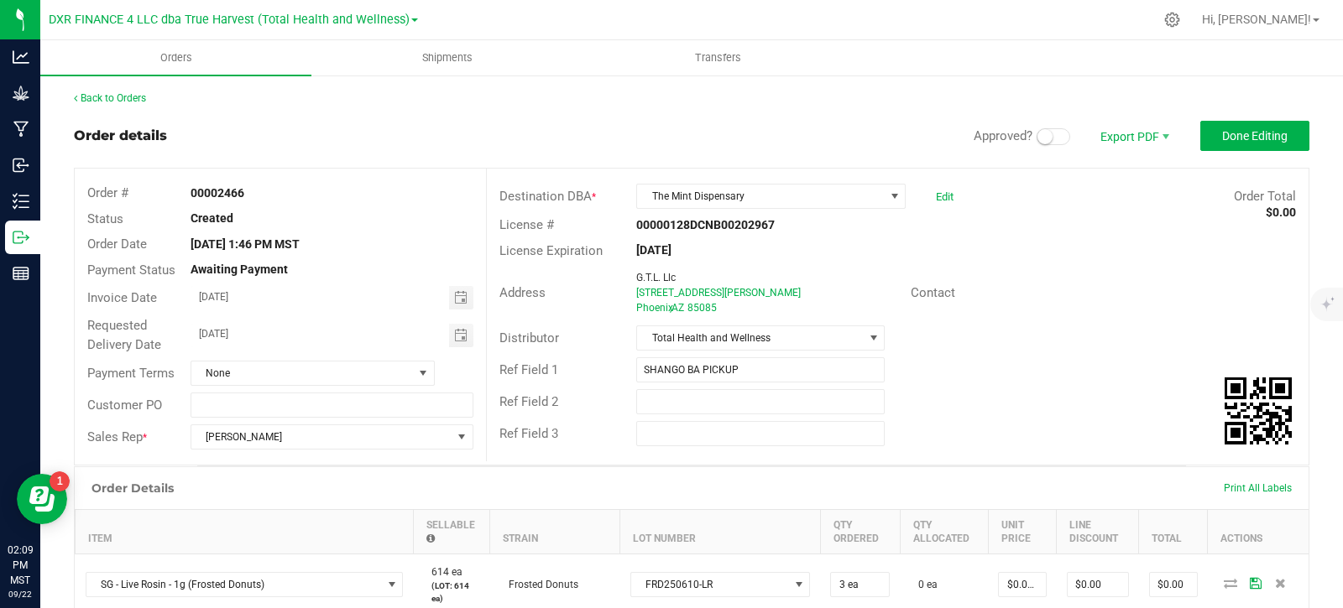
click at [1037, 142] on small at bounding box center [1044, 136] width 15 height 15
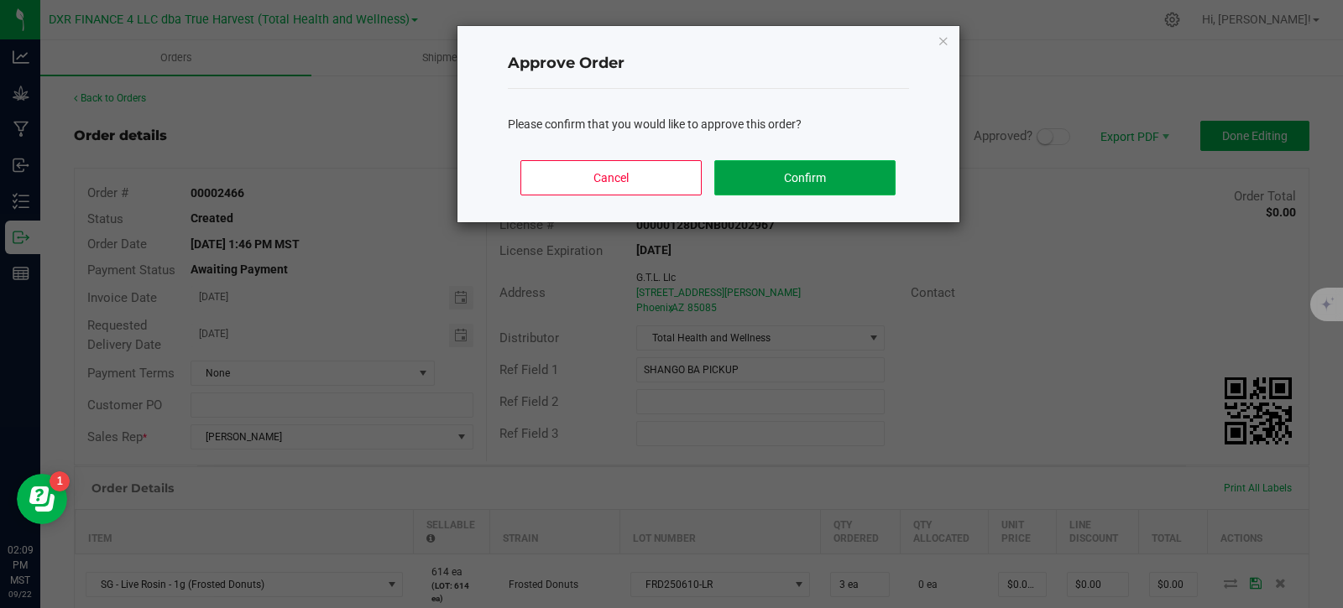
click at [780, 184] on button "Confirm" at bounding box center [804, 177] width 180 height 35
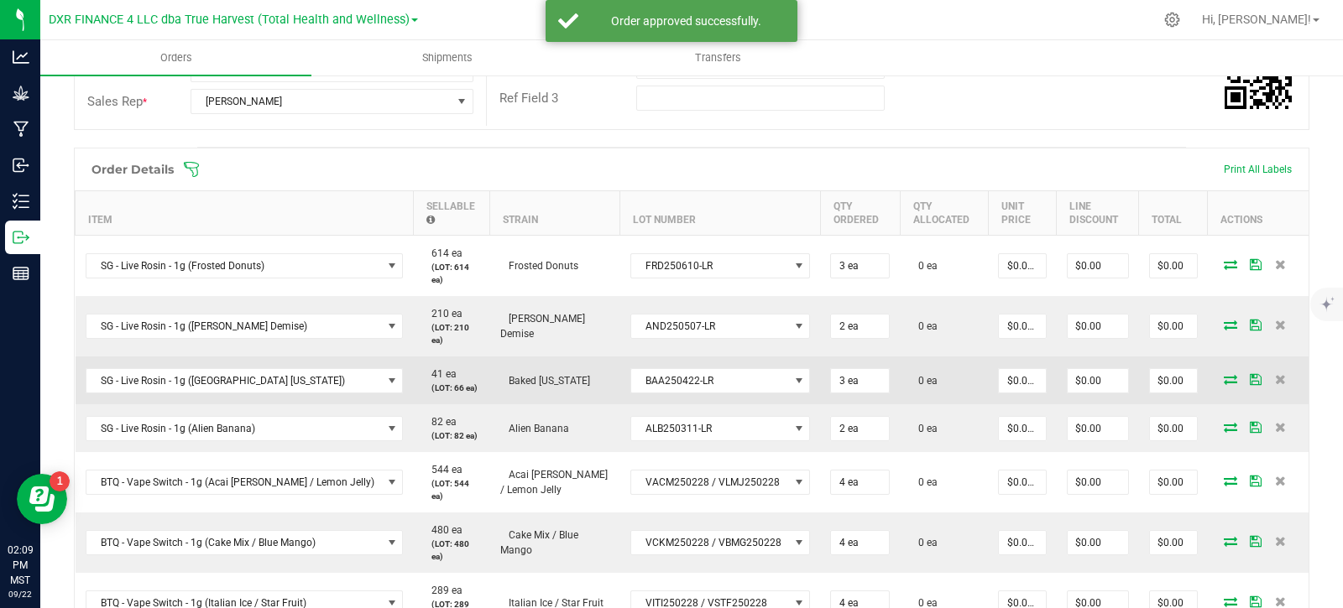
scroll to position [420, 0]
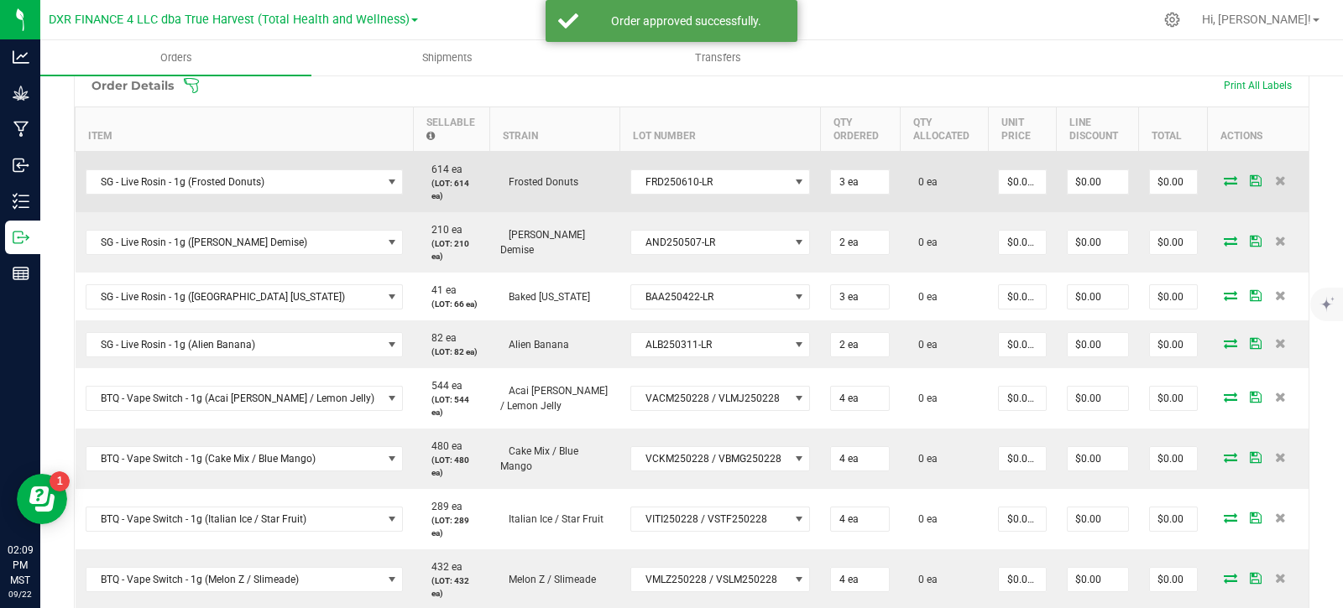
click at [1224, 175] on icon at bounding box center [1230, 180] width 13 height 10
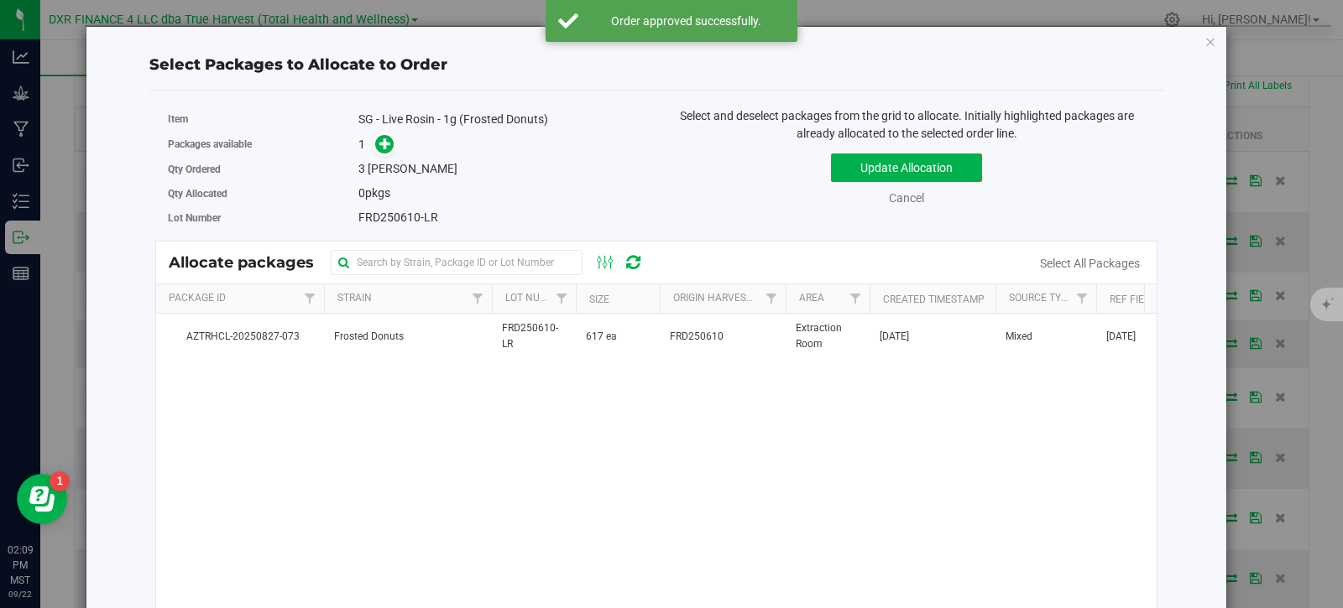
drag, startPoint x: 595, startPoint y: 335, endPoint x: 522, endPoint y: 290, distance: 85.5
click at [594, 335] on span "617 ea" at bounding box center [601, 337] width 31 height 16
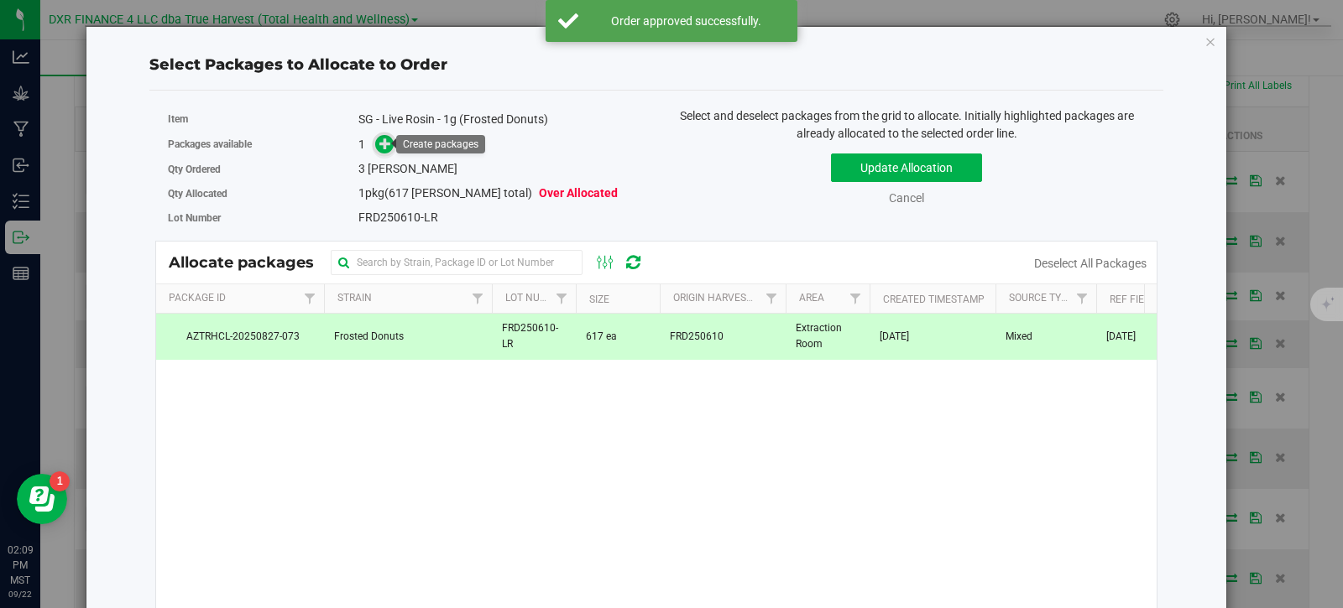
click at [387, 149] on icon at bounding box center [385, 144] width 12 height 12
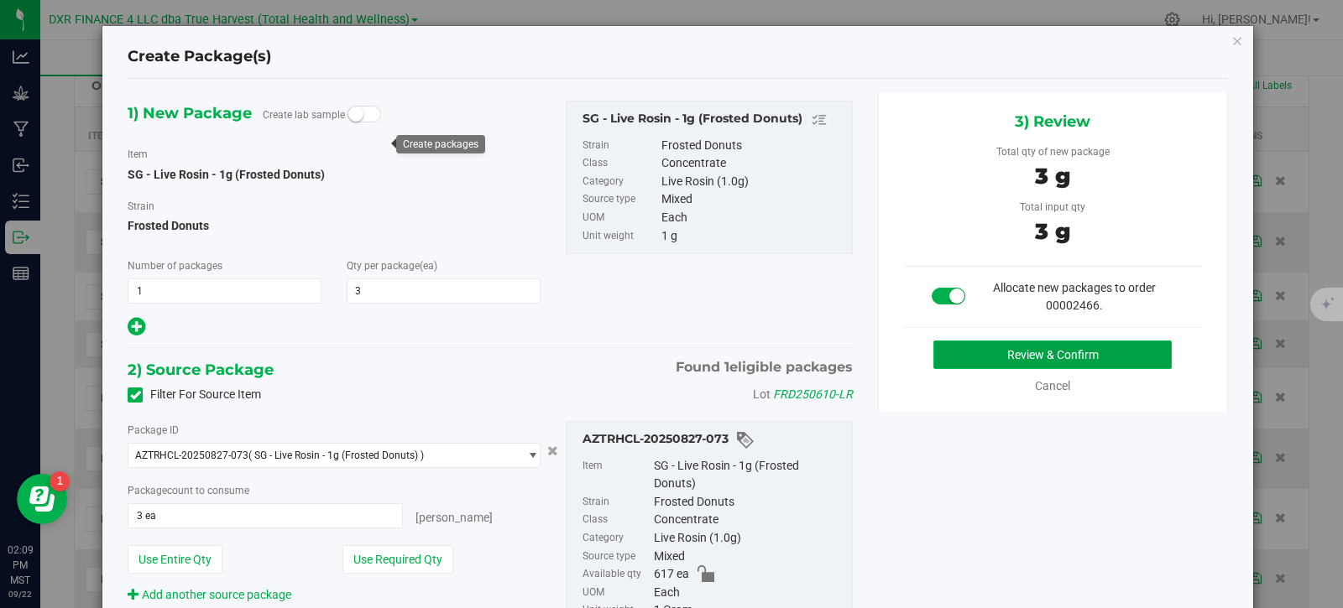
click at [1020, 347] on button "Review & Confirm" at bounding box center [1052, 355] width 238 height 29
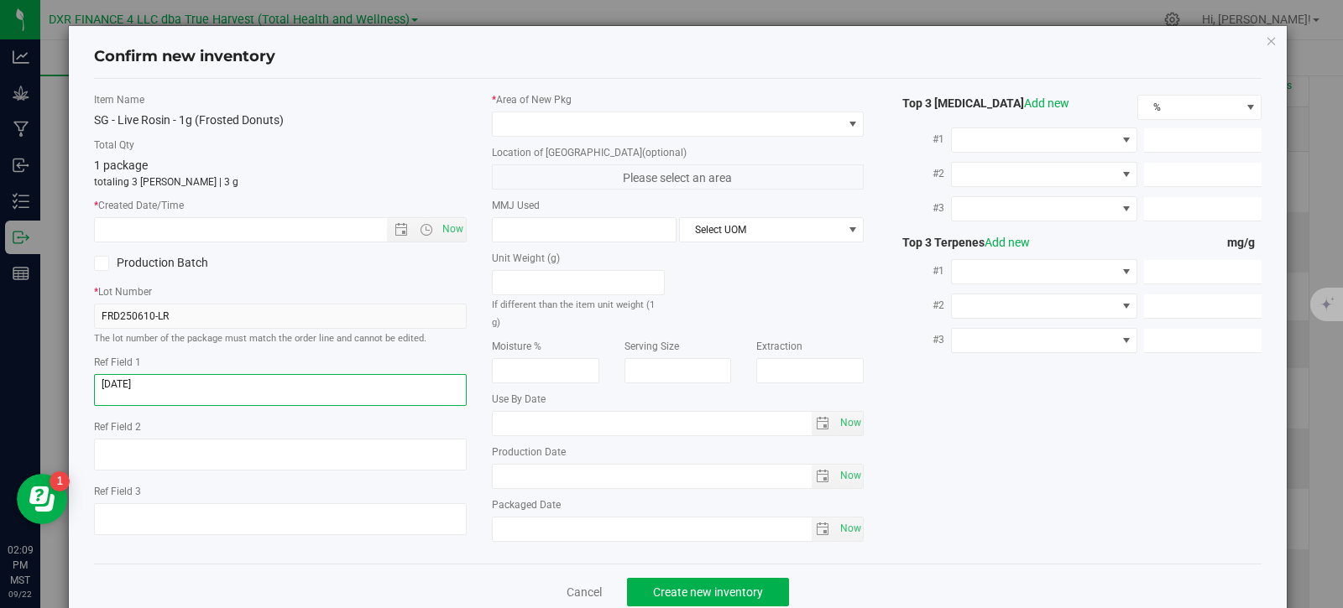
click at [179, 389] on textarea at bounding box center [280, 390] width 373 height 32
click at [179, 387] on textarea at bounding box center [280, 390] width 373 height 32
click at [248, 232] on input "text" at bounding box center [255, 229] width 321 height 23
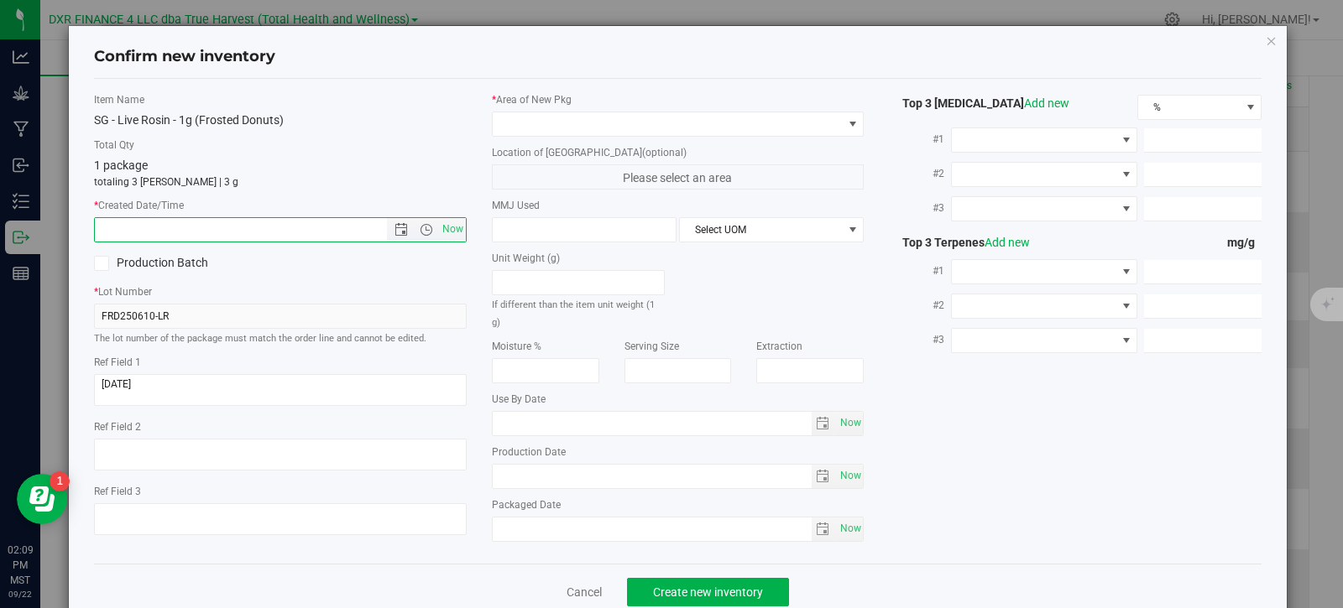
paste input "[DATE]"
type input "[DATE] 2:09 PM"
click at [577, 107] on label "* Area of [GEOGRAPHIC_DATA]" at bounding box center [678, 99] width 373 height 15
click at [587, 125] on span at bounding box center [668, 123] width 350 height 23
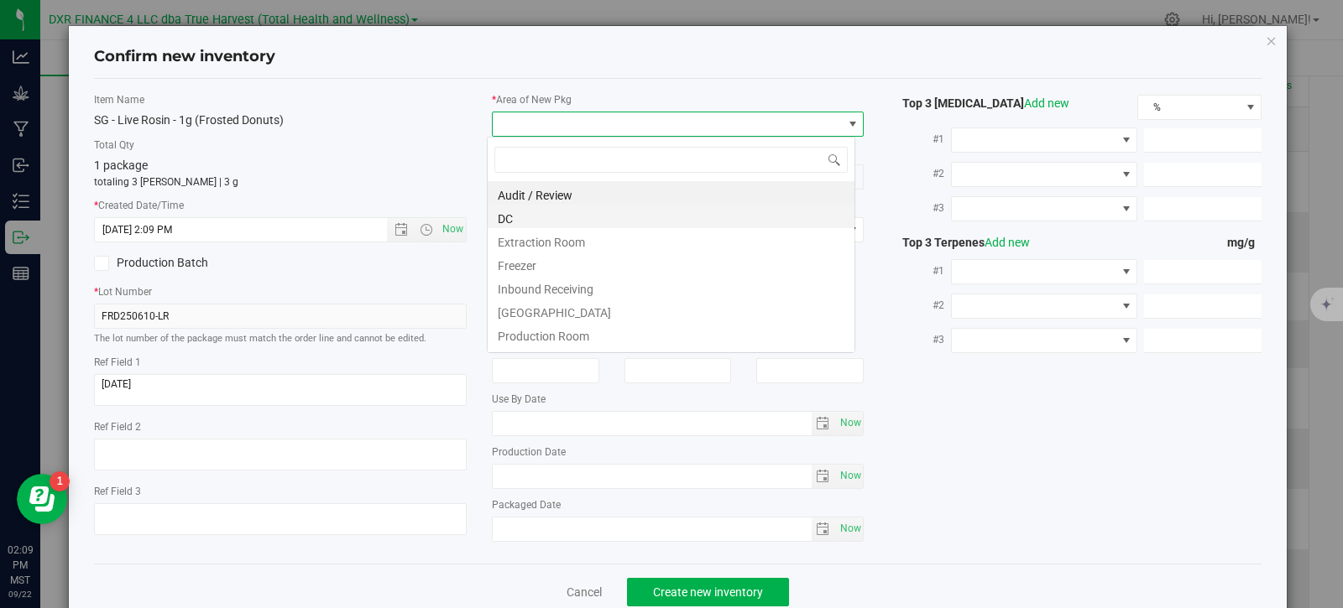
scroll to position [25, 369]
click at [545, 225] on li "DC" at bounding box center [671, 216] width 367 height 23
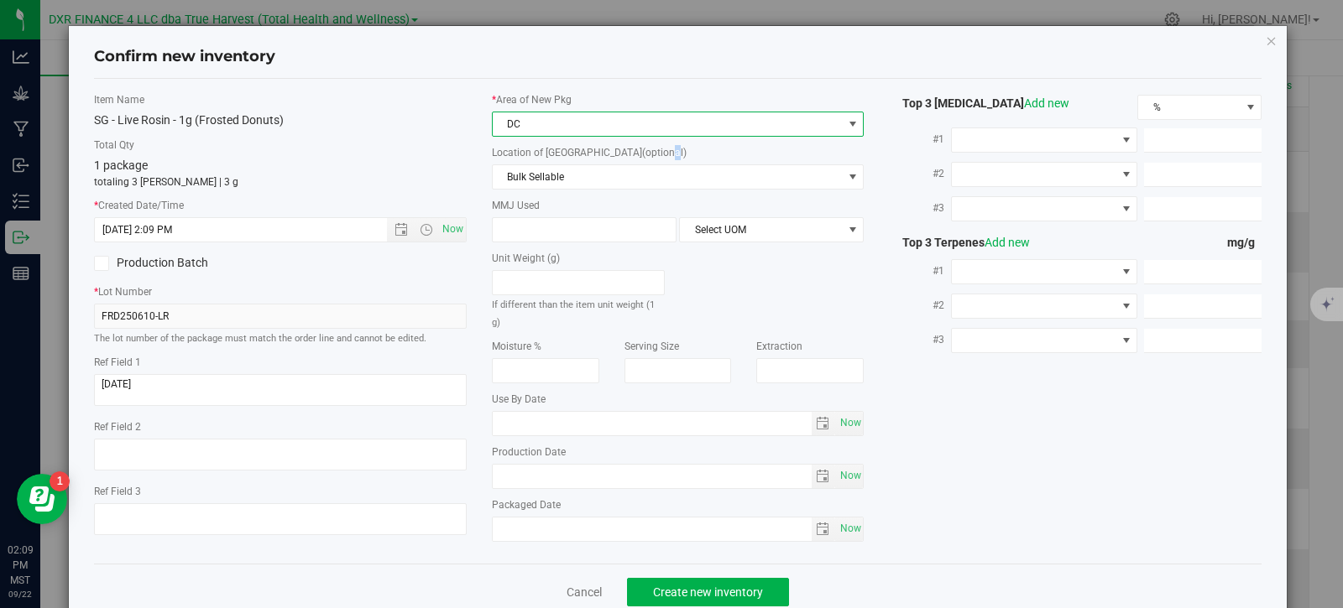
click at [619, 160] on div "Location of [GEOGRAPHIC_DATA] (optional) Bulk Sellable Bulk Sellable Finished G…" at bounding box center [678, 167] width 373 height 44
click at [618, 176] on span "Bulk Sellable" at bounding box center [668, 176] width 350 height 23
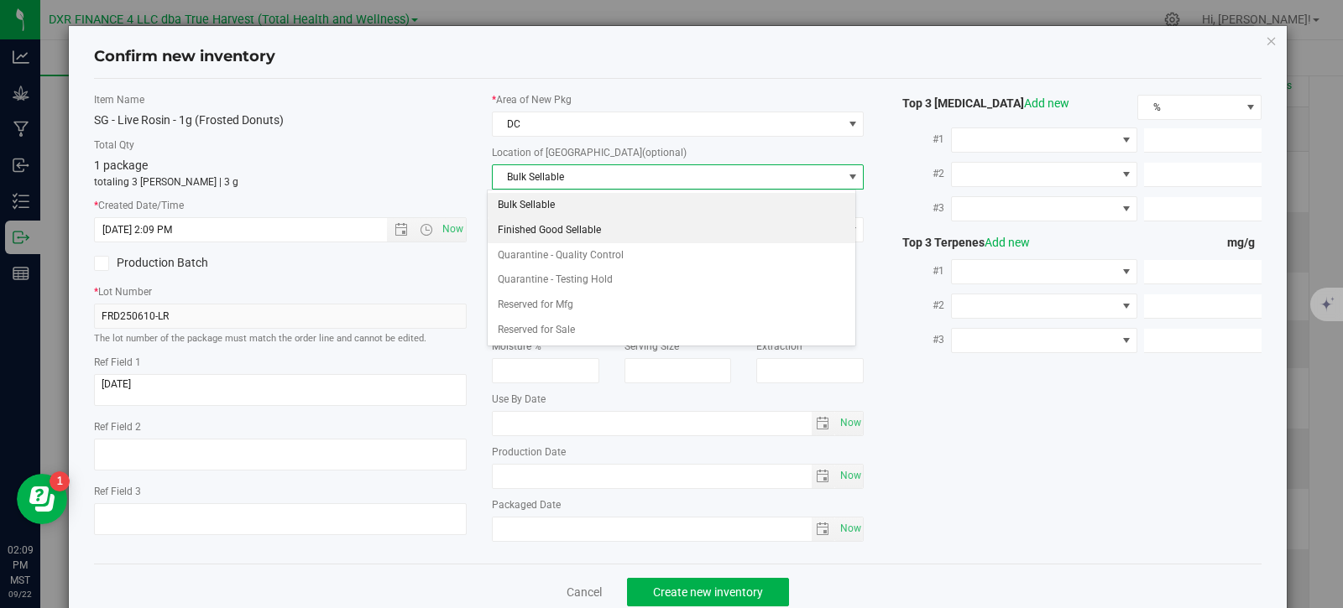
drag, startPoint x: 588, startPoint y: 226, endPoint x: 598, endPoint y: 230, distance: 10.9
click at [589, 226] on li "Finished Good Sellable" at bounding box center [671, 230] width 367 height 25
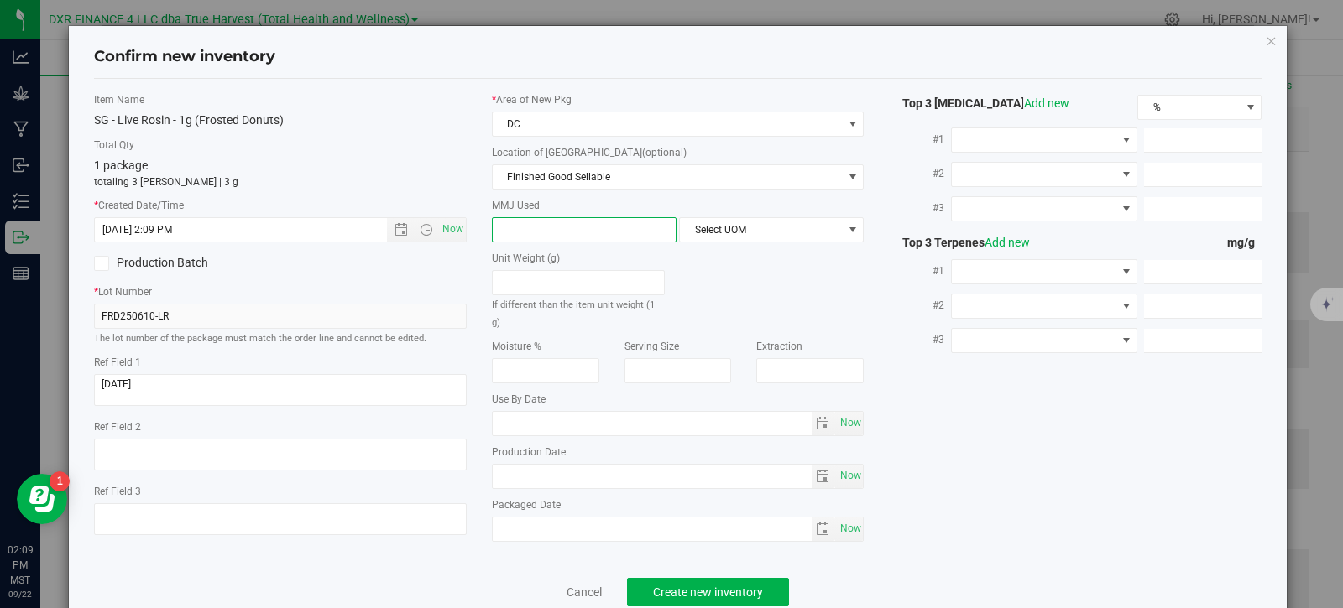
click at [604, 237] on span at bounding box center [584, 229] width 185 height 25
type input "1"
type input "1.0000"
click at [795, 225] on span "Select UOM" at bounding box center [761, 229] width 162 height 23
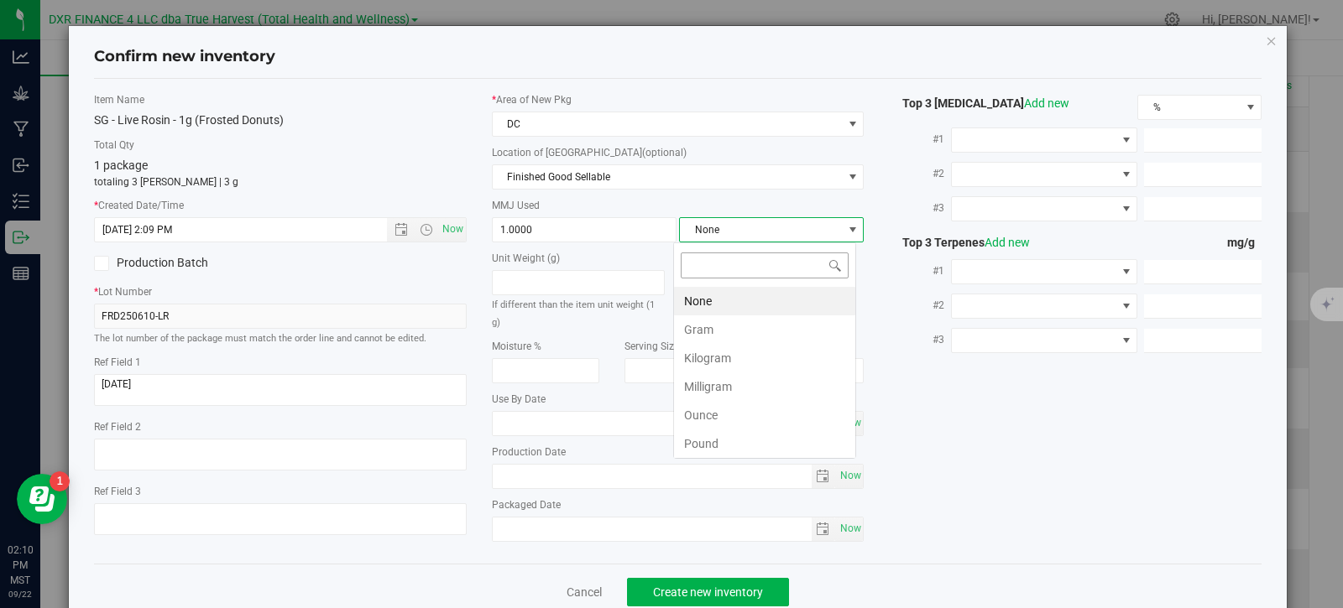
scroll to position [25, 183]
click at [718, 337] on li "Gram" at bounding box center [764, 330] width 181 height 29
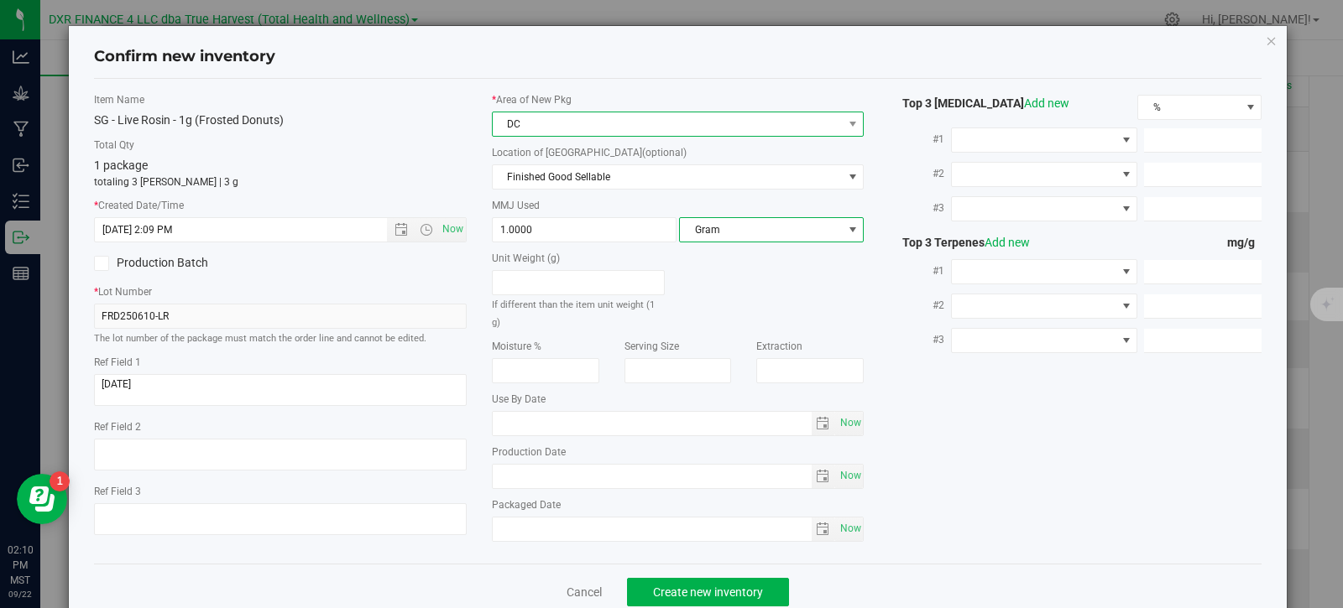
click at [713, 124] on span "DC" at bounding box center [668, 123] width 350 height 23
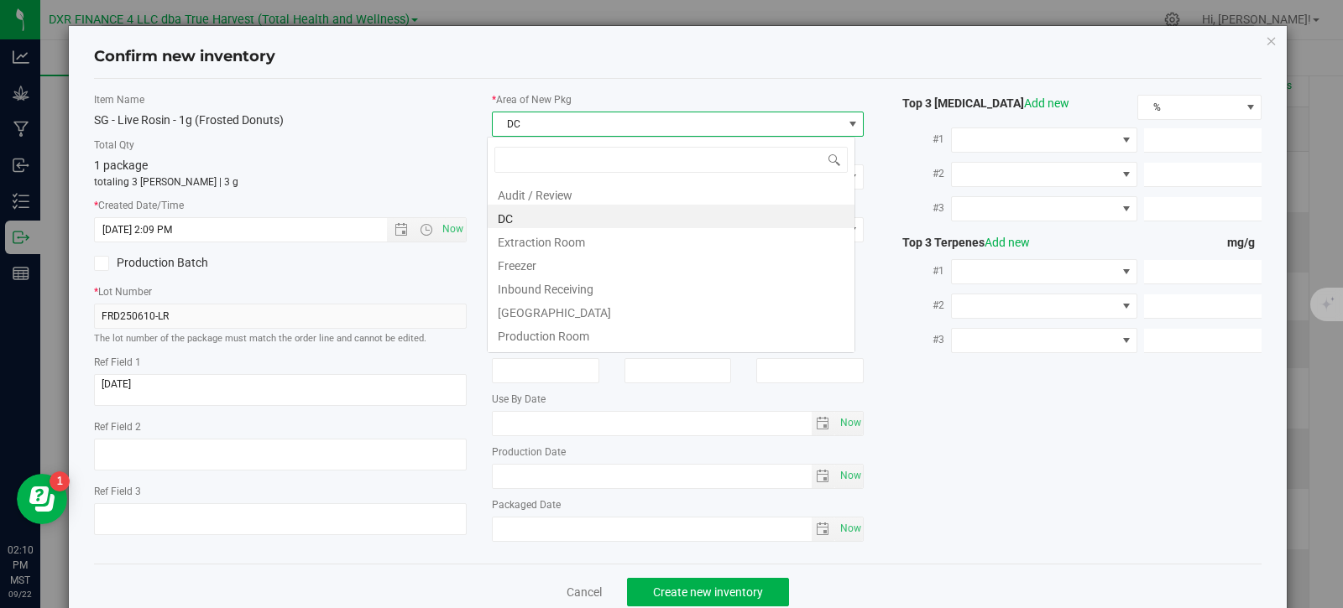
scroll to position [25, 369]
click at [604, 249] on li "Extraction Room" at bounding box center [671, 239] width 367 height 23
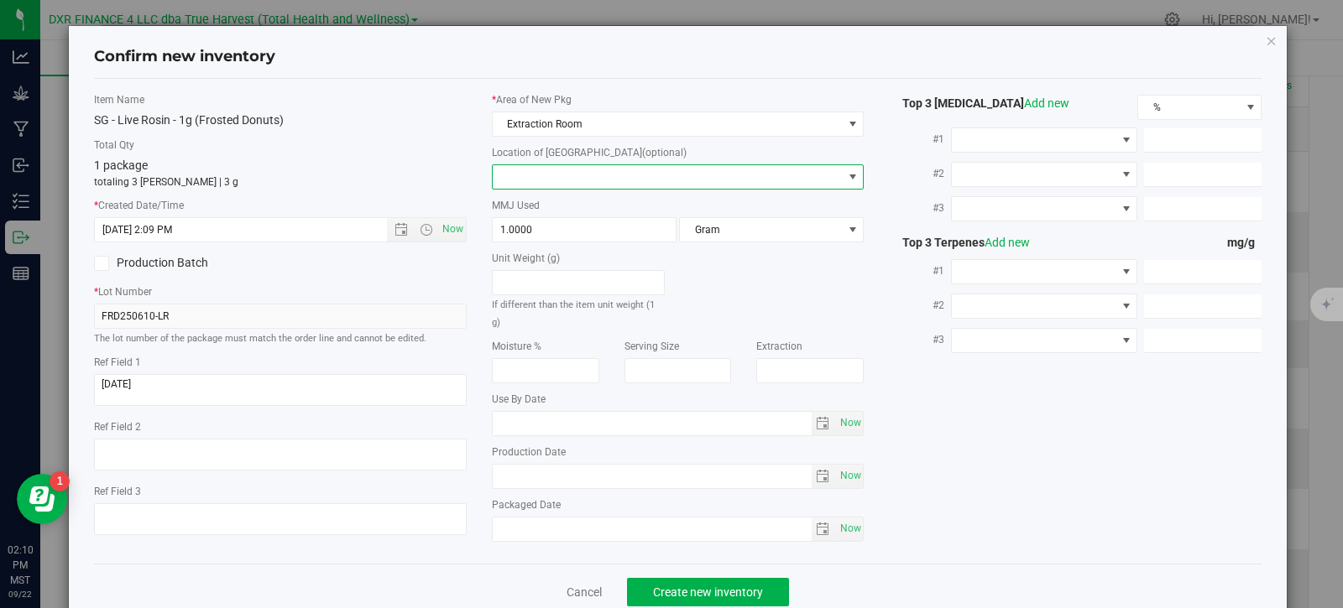
click at [628, 170] on span at bounding box center [668, 176] width 350 height 23
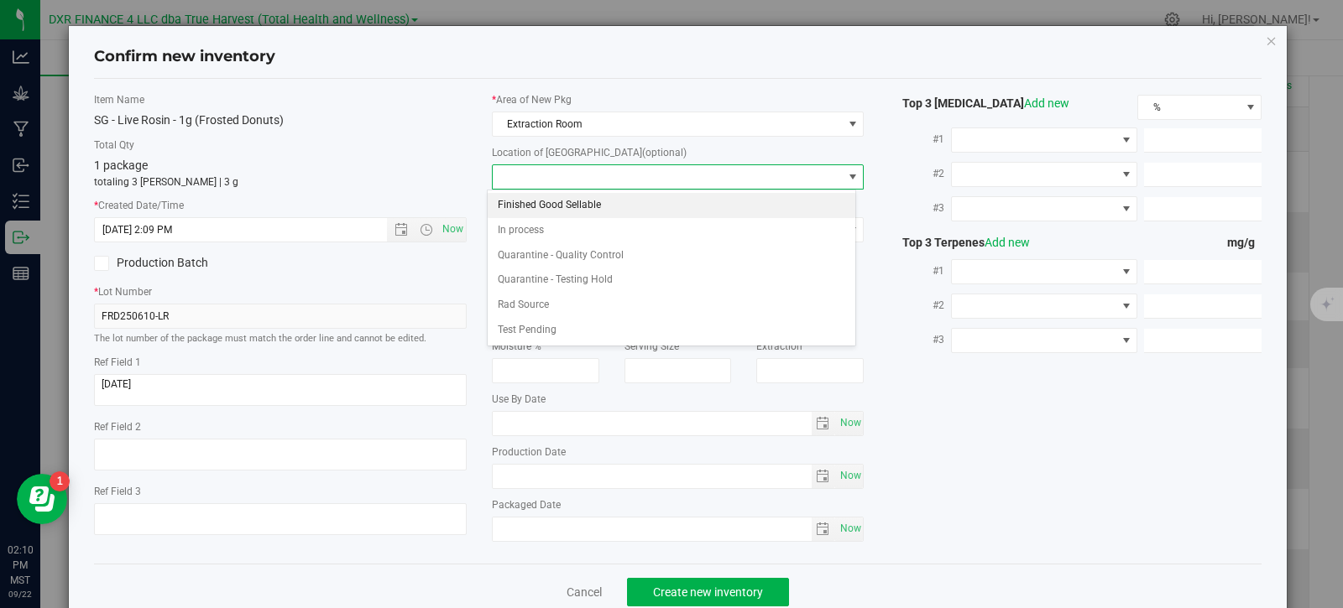
click at [586, 199] on li "Finished Good Sellable" at bounding box center [671, 205] width 367 height 25
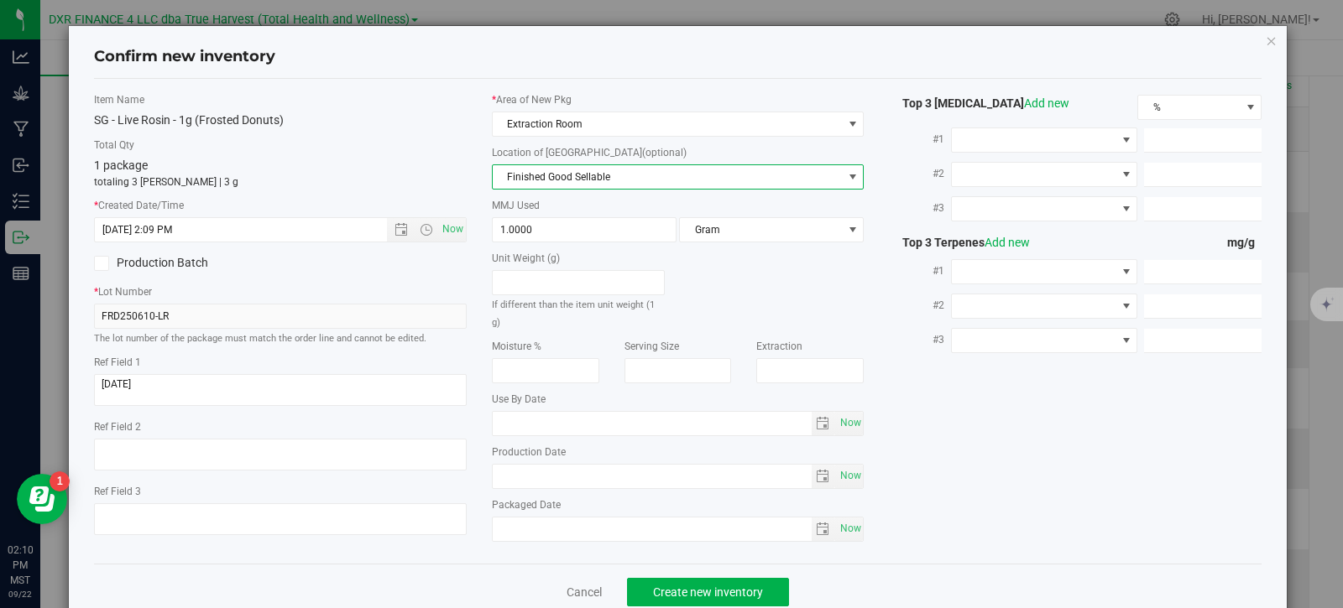
click at [677, 605] on div "Cancel Create new inventory" at bounding box center [678, 592] width 1168 height 56
click at [678, 593] on span "Create new inventory" at bounding box center [708, 592] width 110 height 13
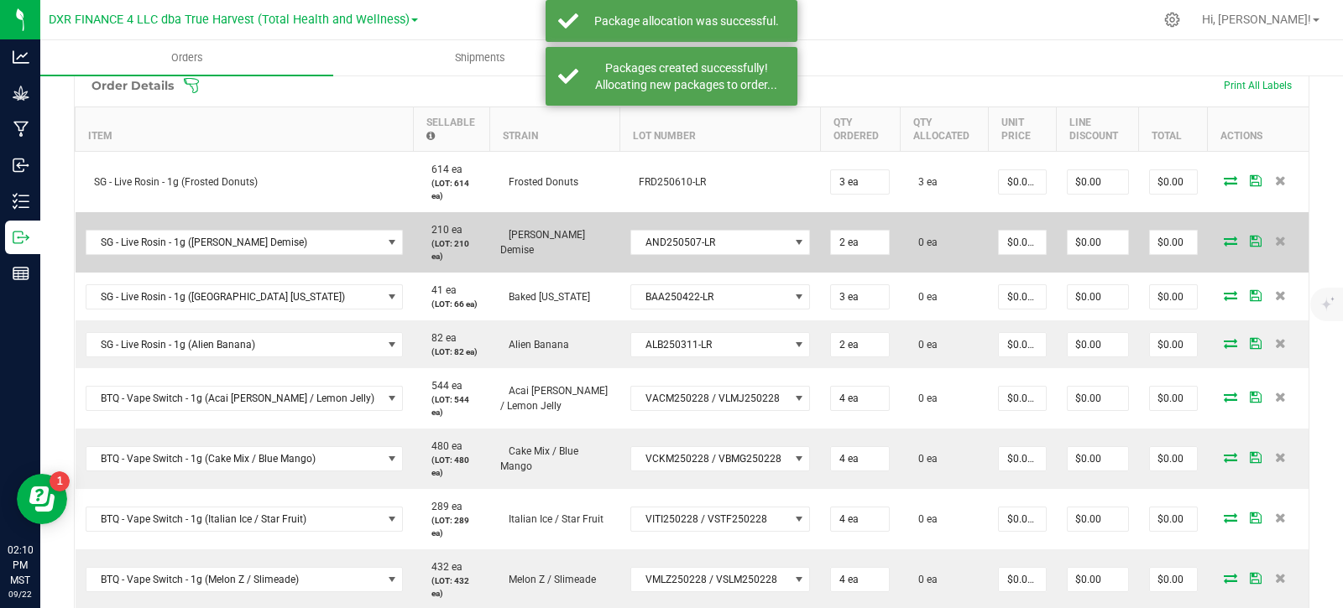
click at [1224, 236] on icon at bounding box center [1230, 241] width 13 height 10
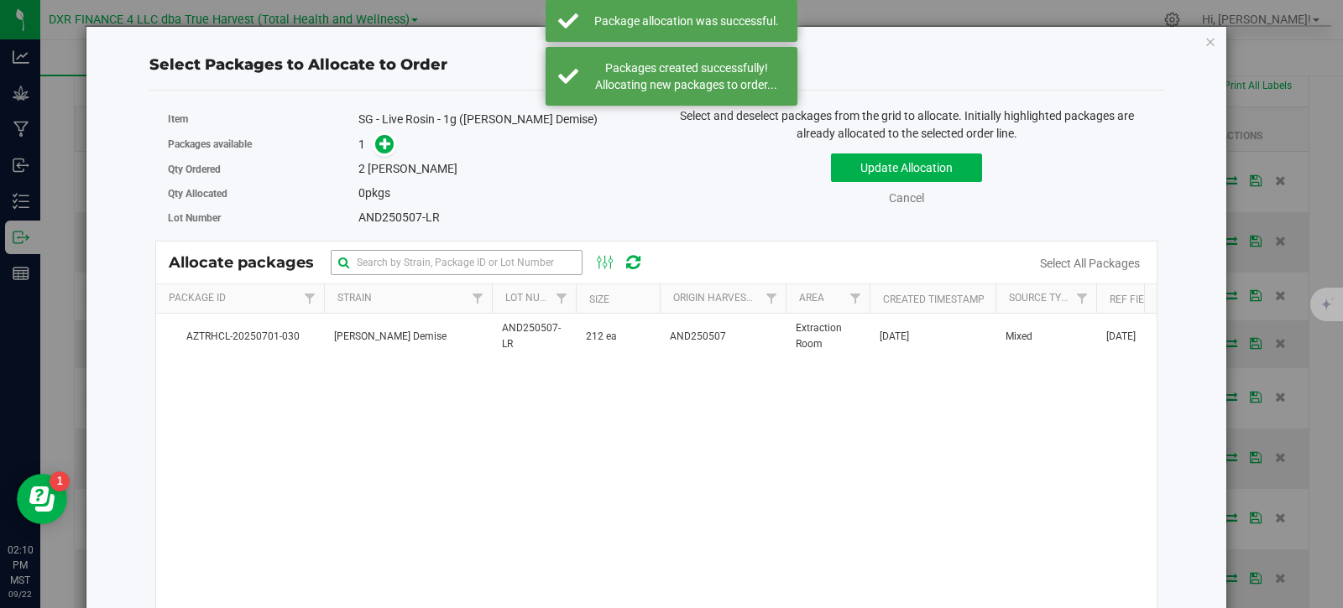
drag, startPoint x: 511, startPoint y: 352, endPoint x: 481, endPoint y: 256, distance: 100.3
click at [509, 349] on span "AND250507-LR" at bounding box center [534, 337] width 64 height 32
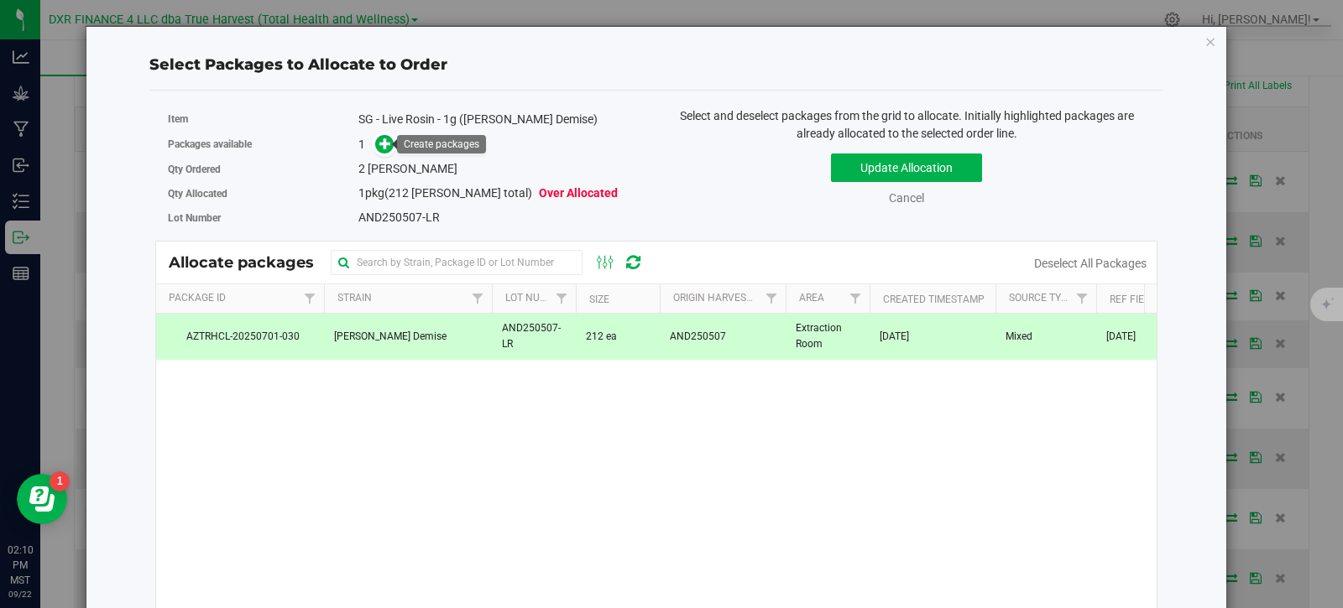
click at [388, 153] on span at bounding box center [384, 144] width 19 height 19
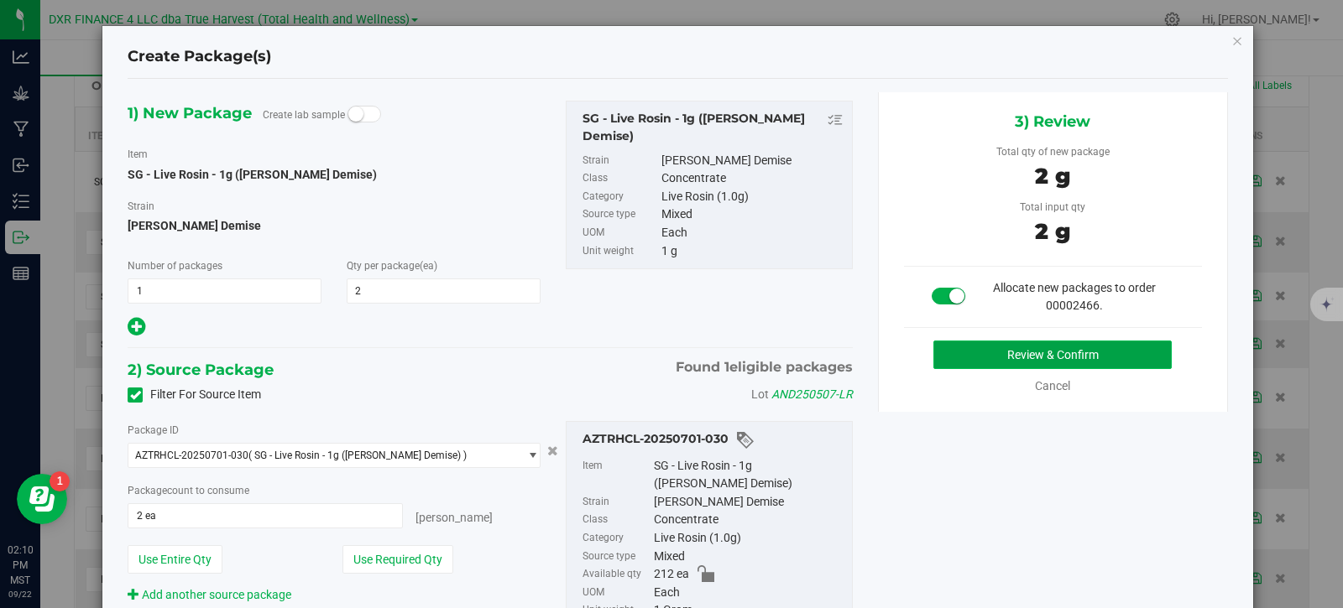
click at [1056, 352] on button "Review & Confirm" at bounding box center [1052, 355] width 238 height 29
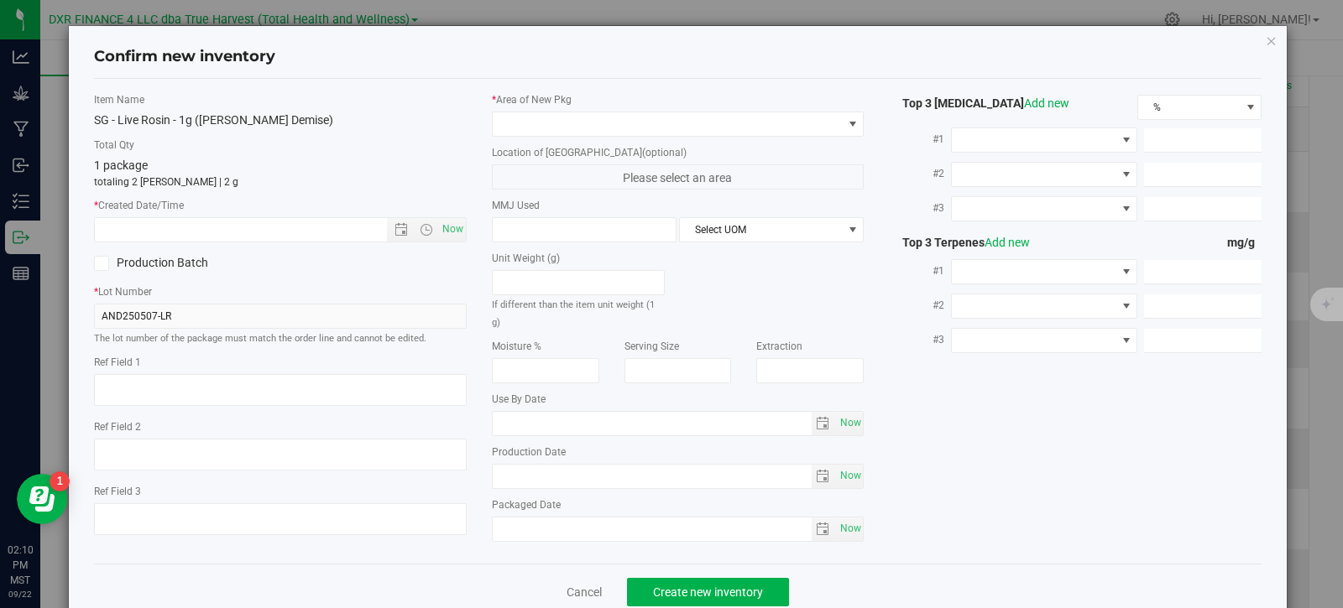
type textarea "[DATE]"
click at [236, 395] on textarea at bounding box center [280, 390] width 373 height 32
click at [236, 394] on textarea at bounding box center [280, 390] width 373 height 32
click at [241, 232] on input "text" at bounding box center [255, 229] width 321 height 23
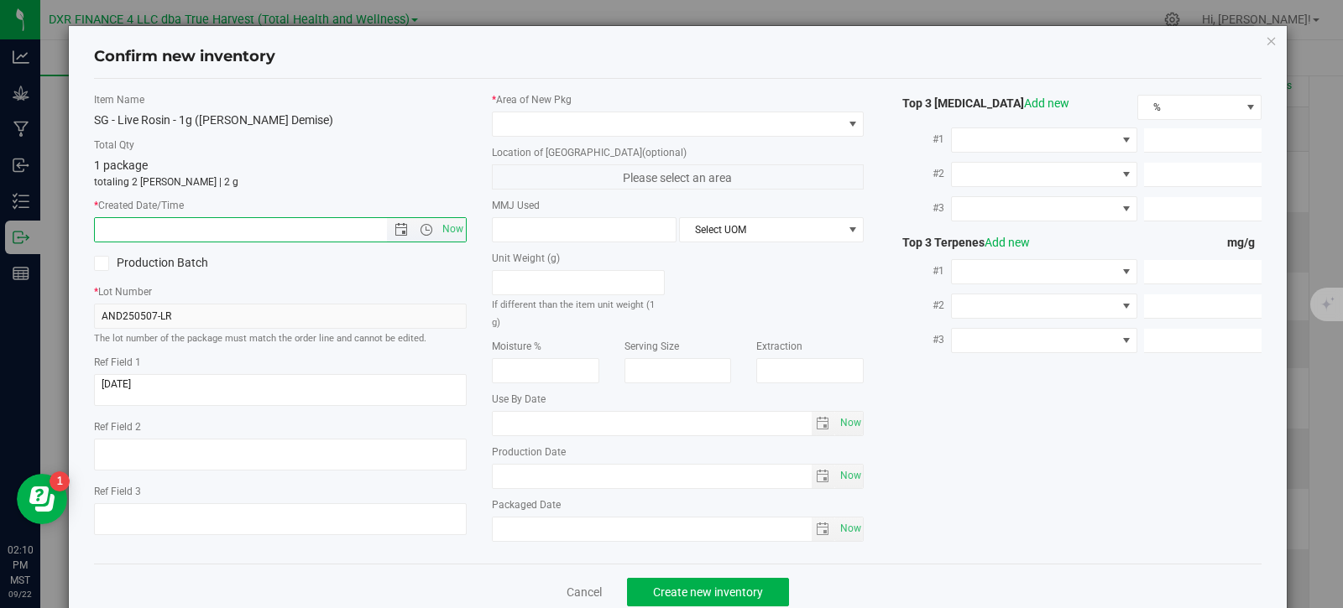
paste input "[DATE]"
type input "[DATE] 2:10 PM"
click at [526, 128] on span at bounding box center [668, 123] width 350 height 23
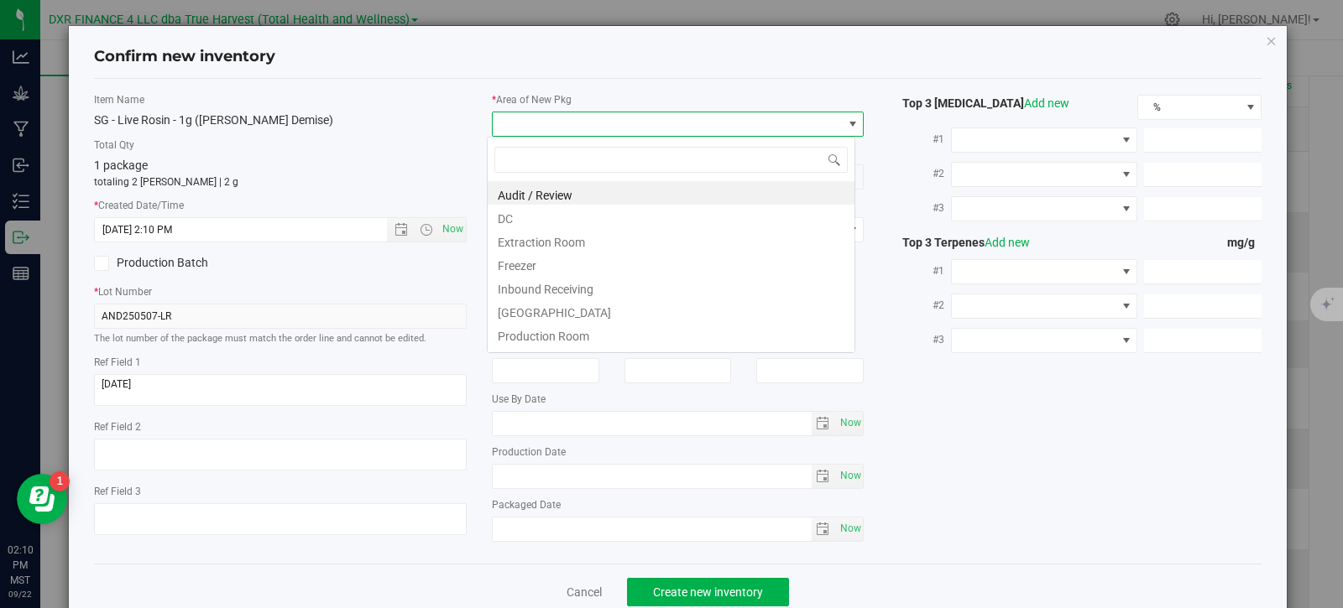
scroll to position [25, 369]
click at [540, 220] on li "DC" at bounding box center [671, 216] width 367 height 23
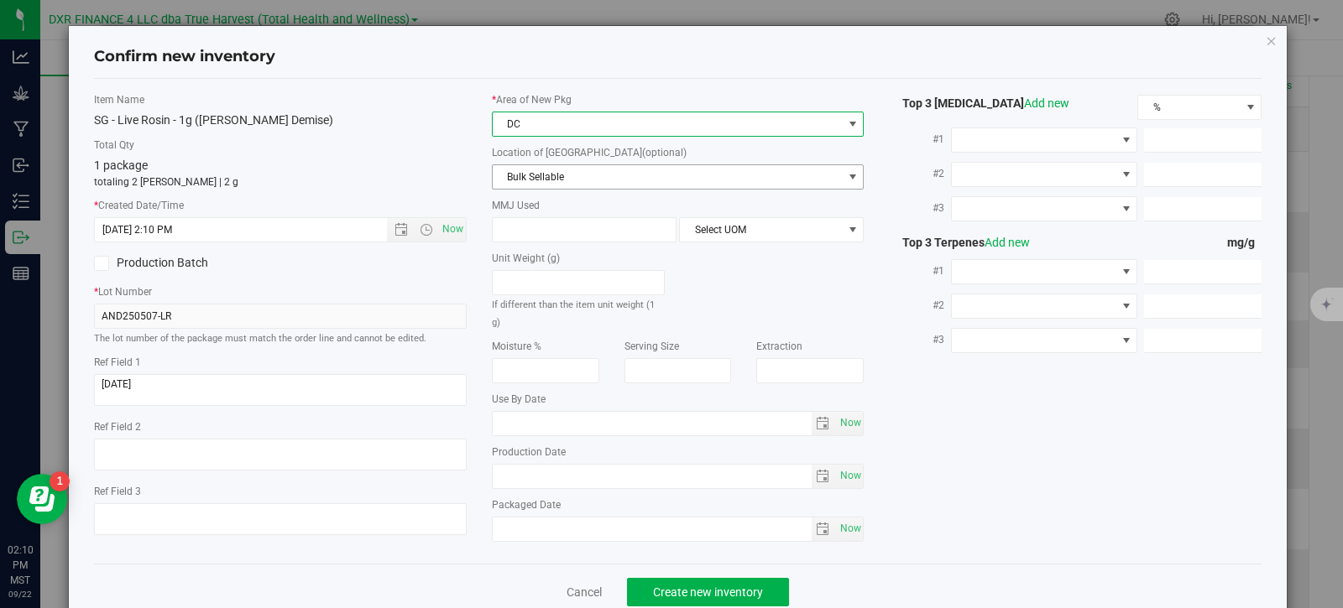
click at [558, 182] on span "Bulk Sellable" at bounding box center [668, 176] width 350 height 23
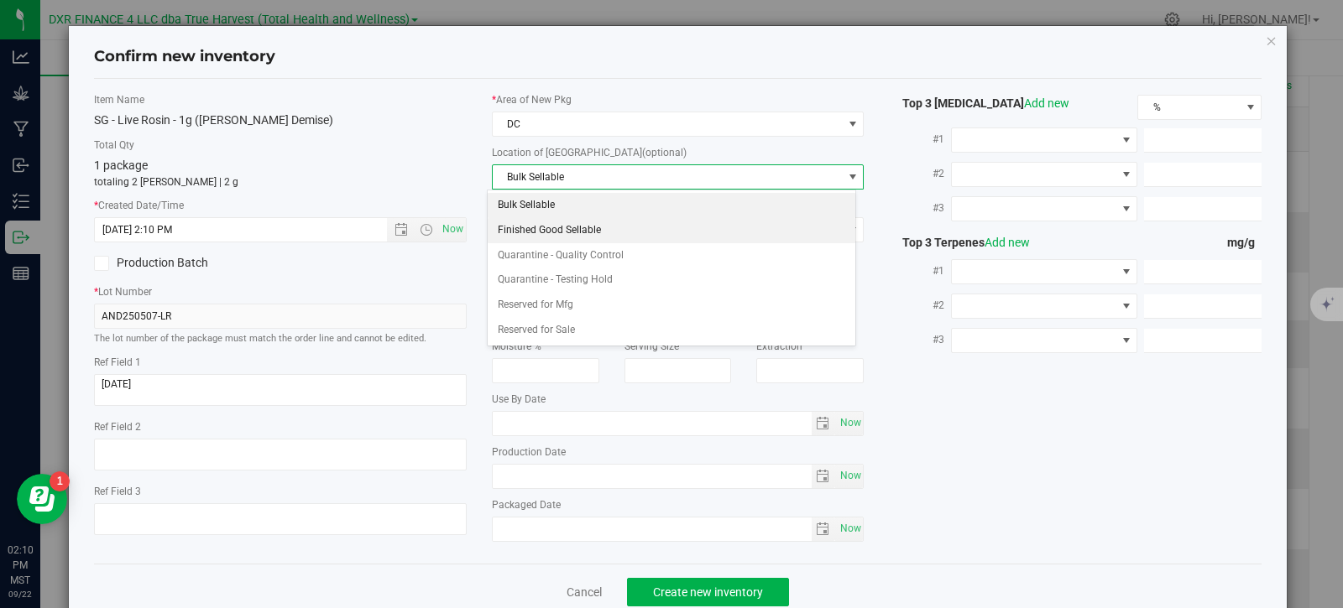
click at [575, 229] on li "Finished Good Sellable" at bounding box center [671, 230] width 367 height 25
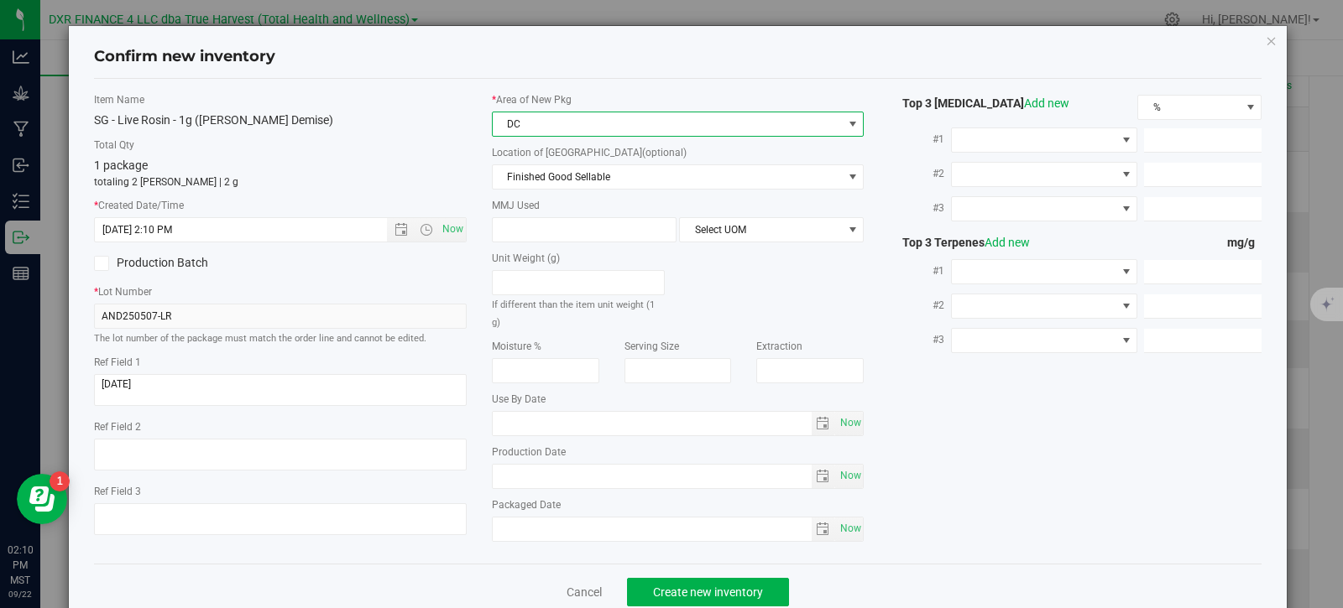
click at [551, 133] on span "DC" at bounding box center [668, 123] width 350 height 23
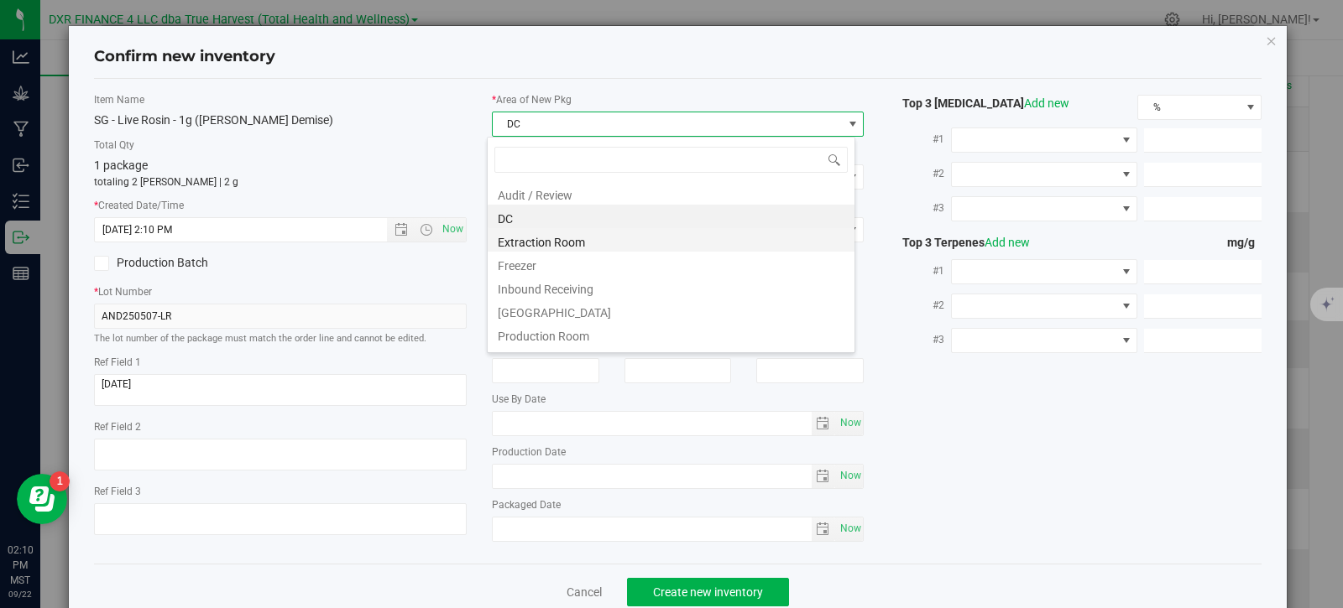
click at [569, 247] on li "Extraction Room" at bounding box center [671, 239] width 367 height 23
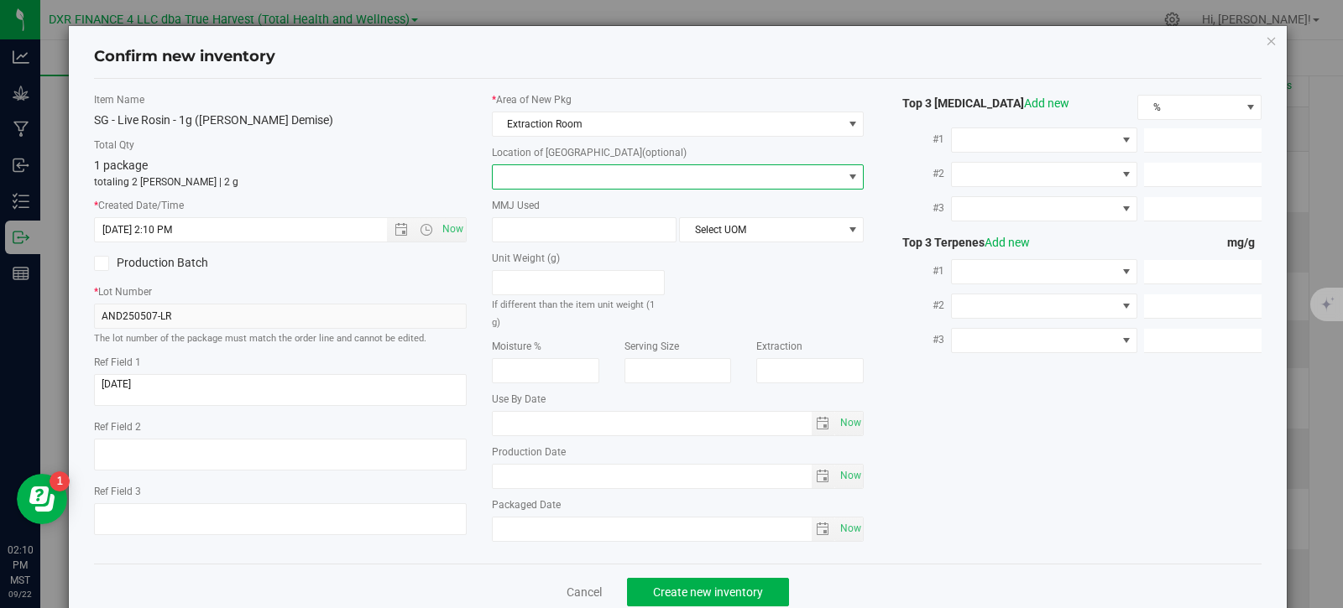
click at [566, 180] on span at bounding box center [668, 176] width 350 height 23
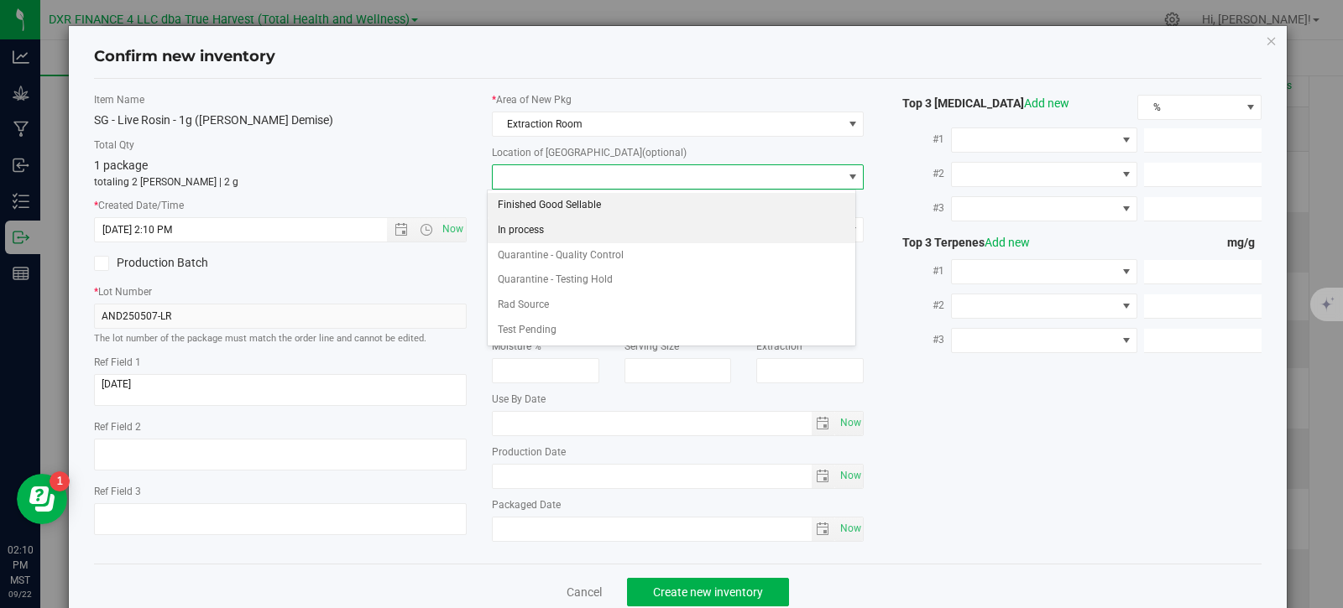
click at [579, 229] on li "In process" at bounding box center [671, 230] width 367 height 25
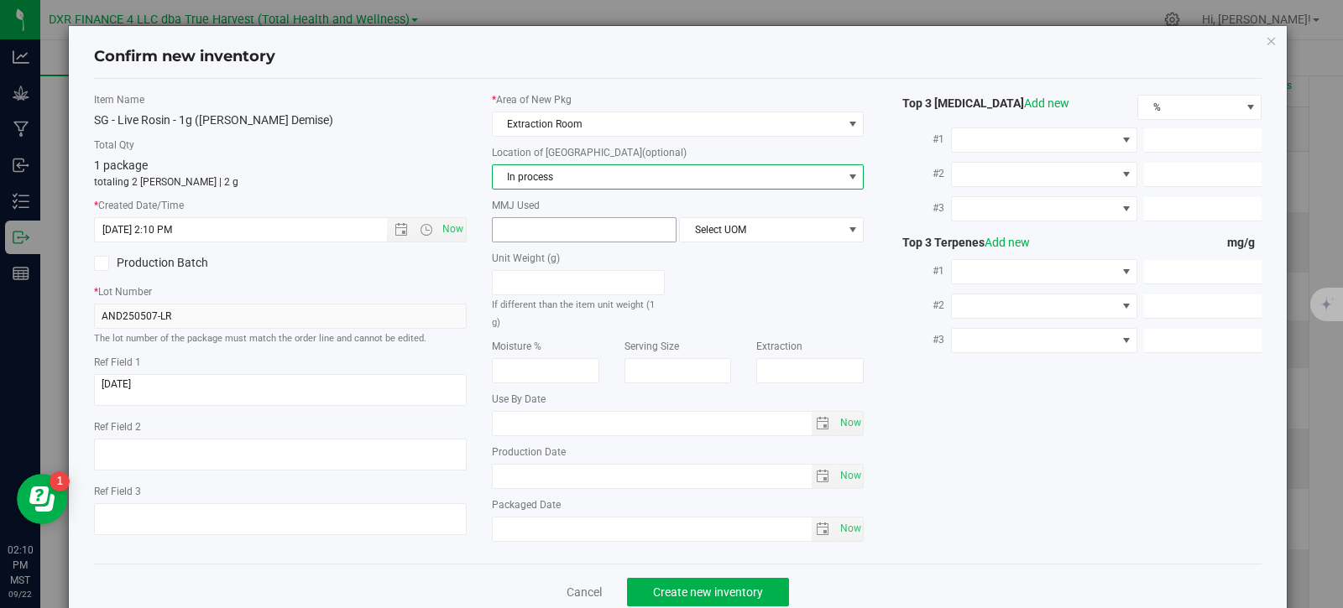
click at [565, 230] on span at bounding box center [584, 229] width 185 height 25
type input "1"
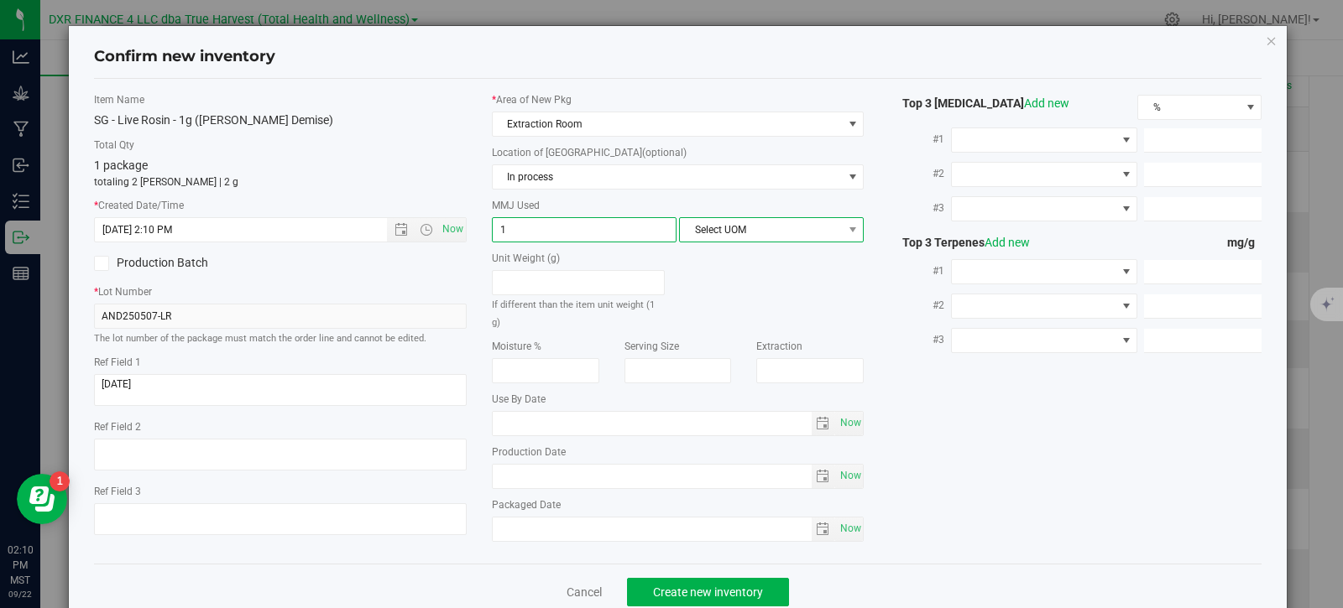
type input "1.0000"
click at [701, 236] on span "Select UOM" at bounding box center [761, 229] width 162 height 23
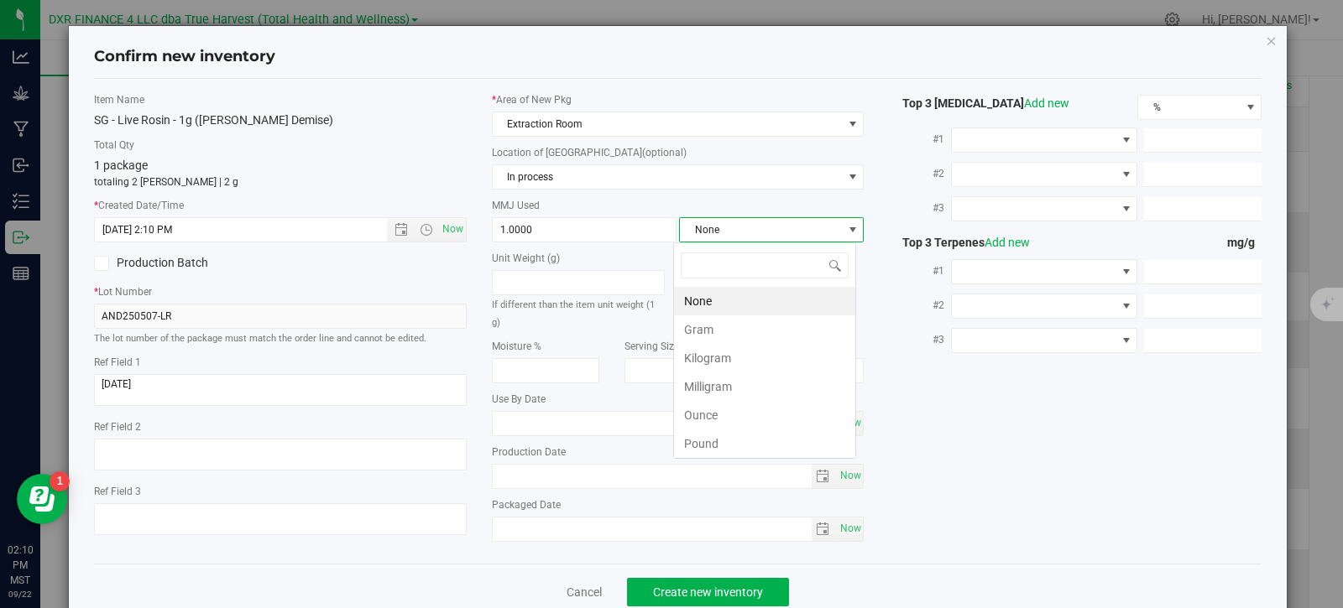
scroll to position [25, 183]
click at [716, 337] on li "Gram" at bounding box center [764, 330] width 181 height 29
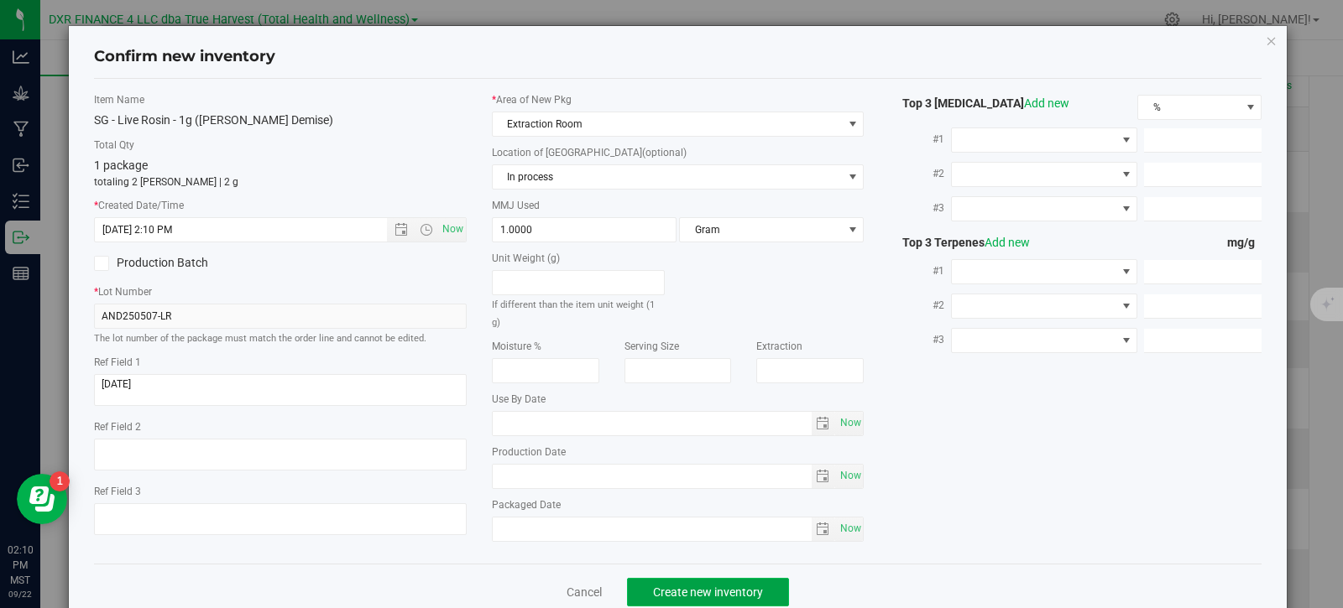
click at [700, 587] on span "Create new inventory" at bounding box center [708, 592] width 110 height 13
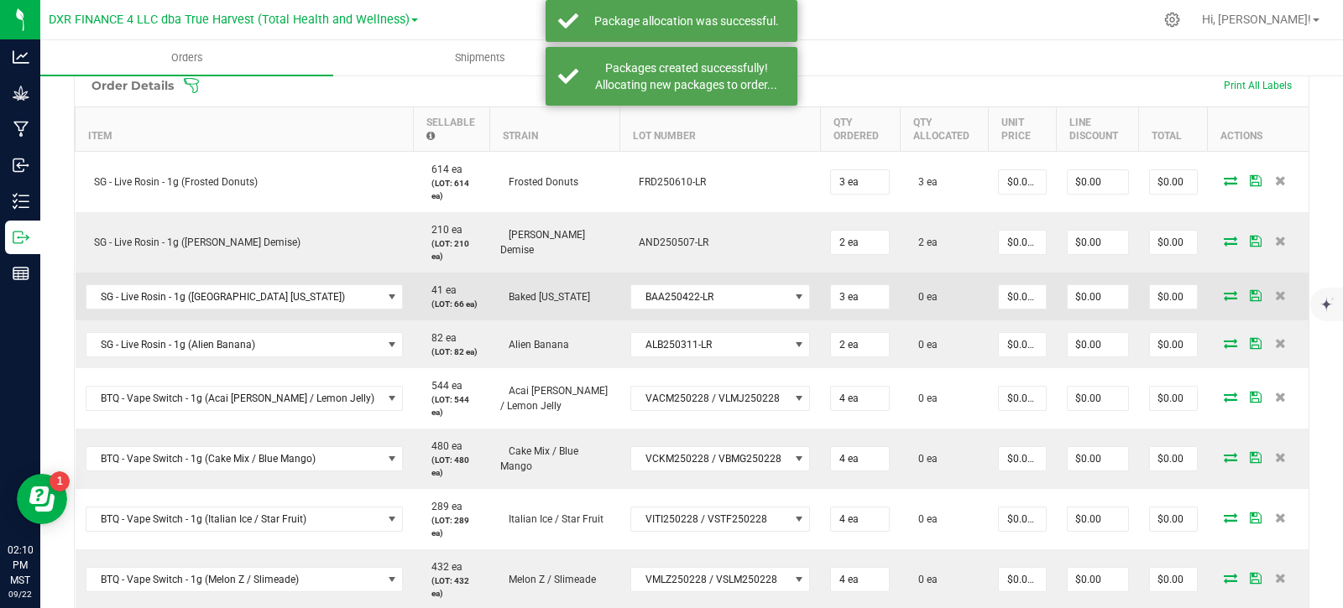
click at [1224, 290] on icon at bounding box center [1230, 295] width 13 height 10
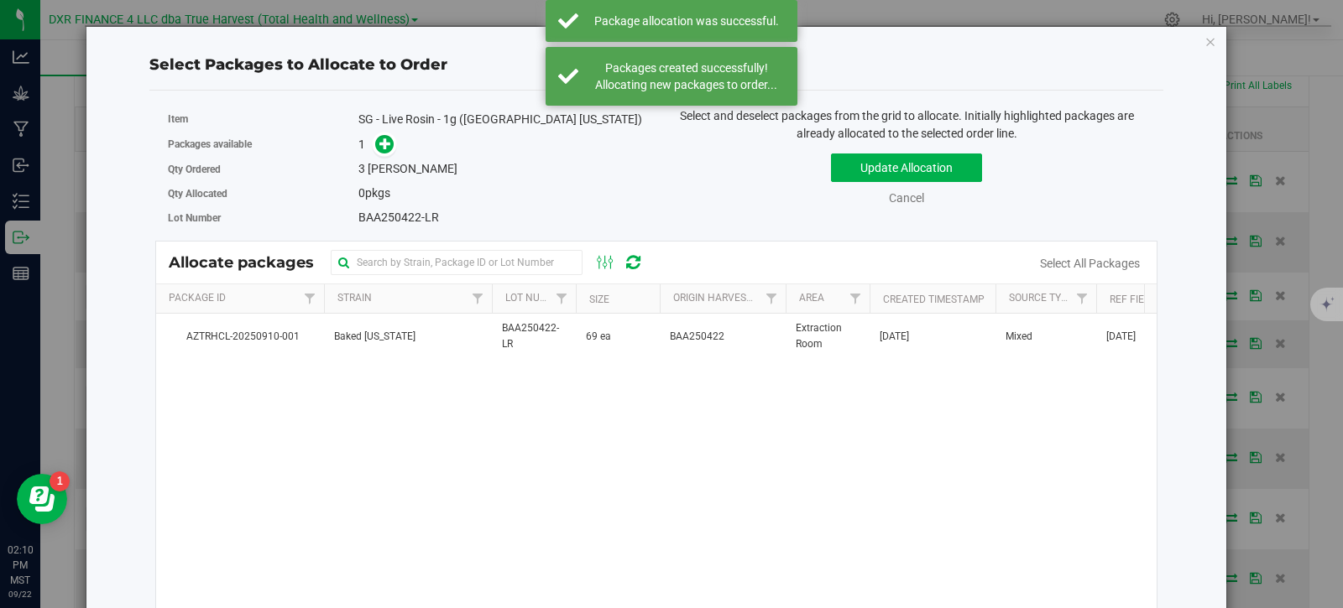
drag, startPoint x: 639, startPoint y: 337, endPoint x: 615, endPoint y: 288, distance: 54.4
click at [639, 337] on td "69 ea" at bounding box center [618, 336] width 84 height 45
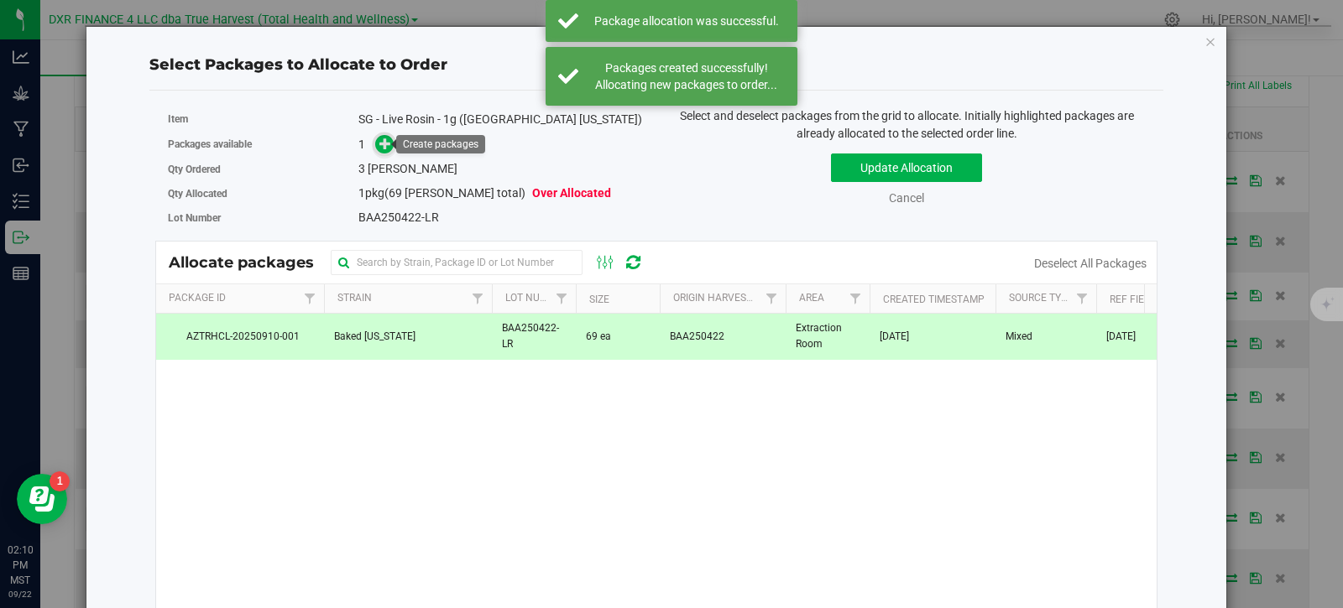
click at [384, 149] on icon at bounding box center [385, 143] width 12 height 12
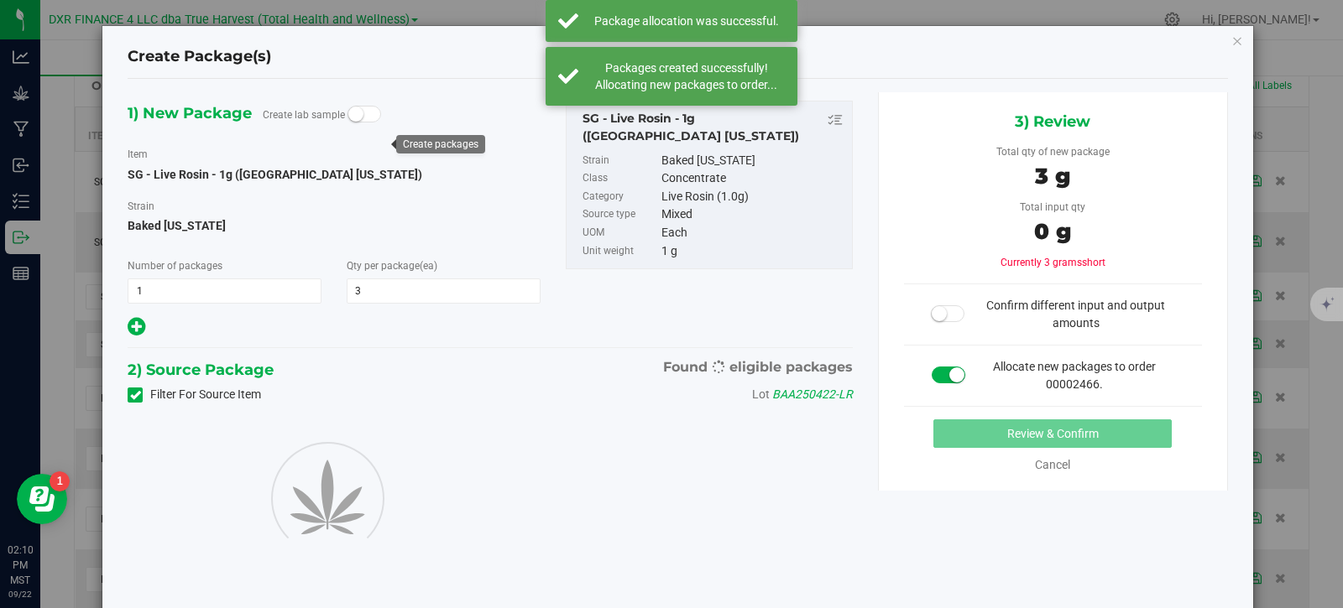
type input "3"
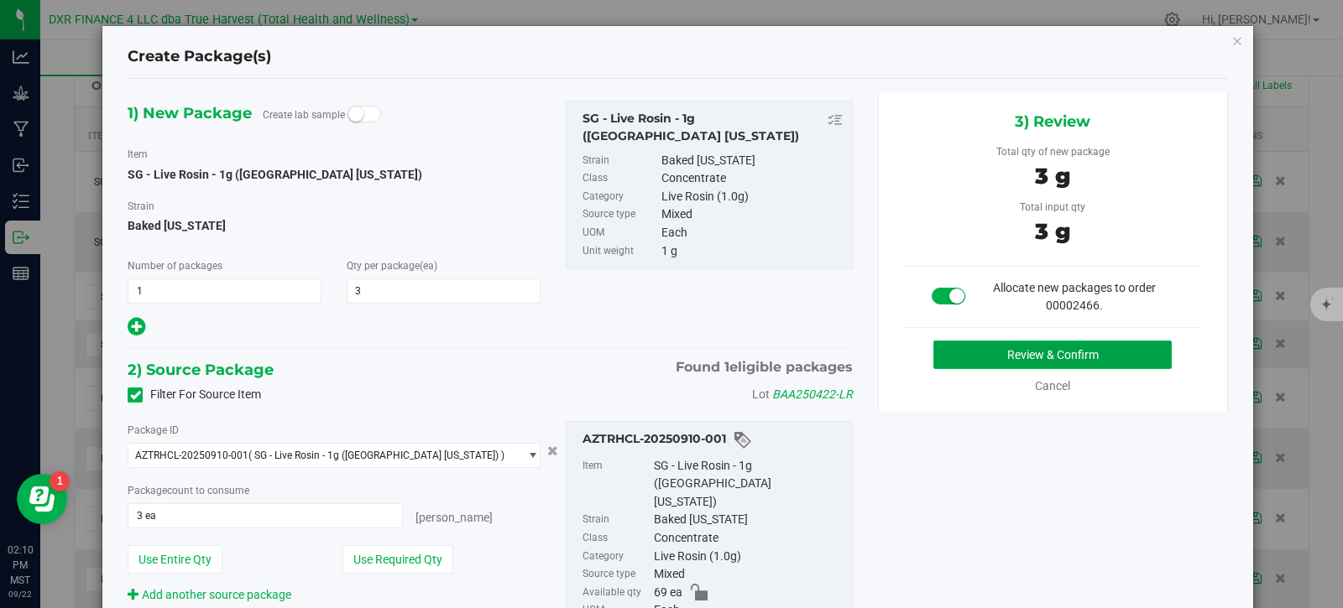
click at [987, 368] on button "Review & Confirm" at bounding box center [1052, 355] width 238 height 29
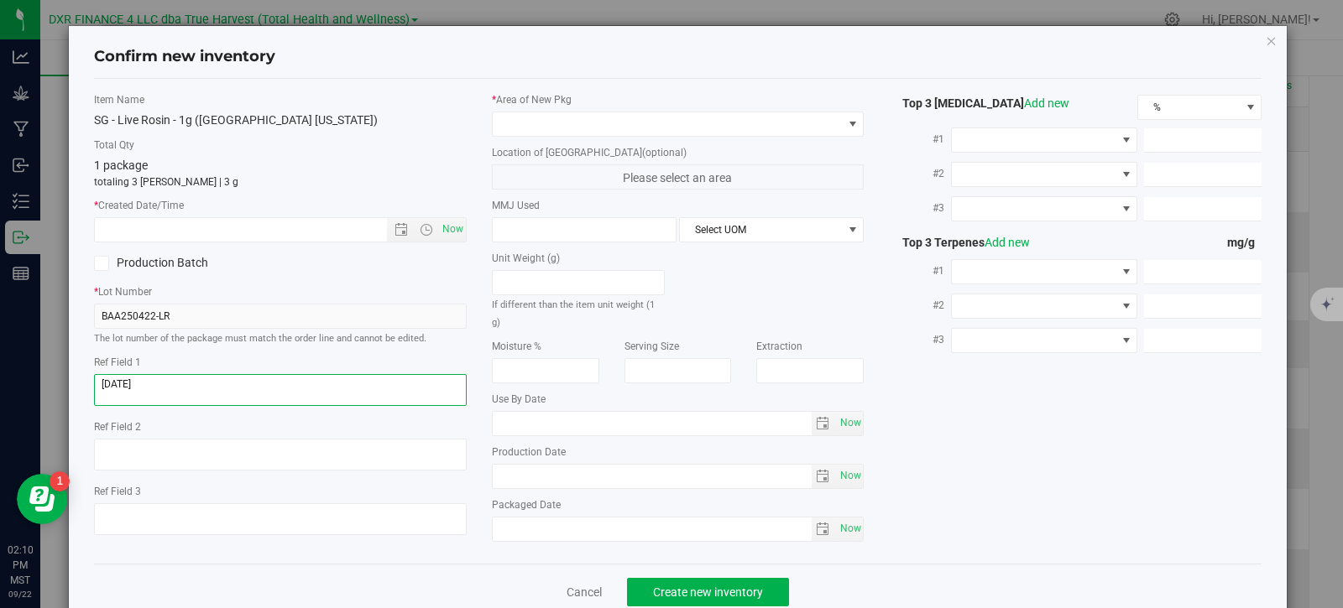
click at [197, 387] on textarea at bounding box center [280, 390] width 373 height 32
click at [253, 231] on input "text" at bounding box center [255, 229] width 321 height 23
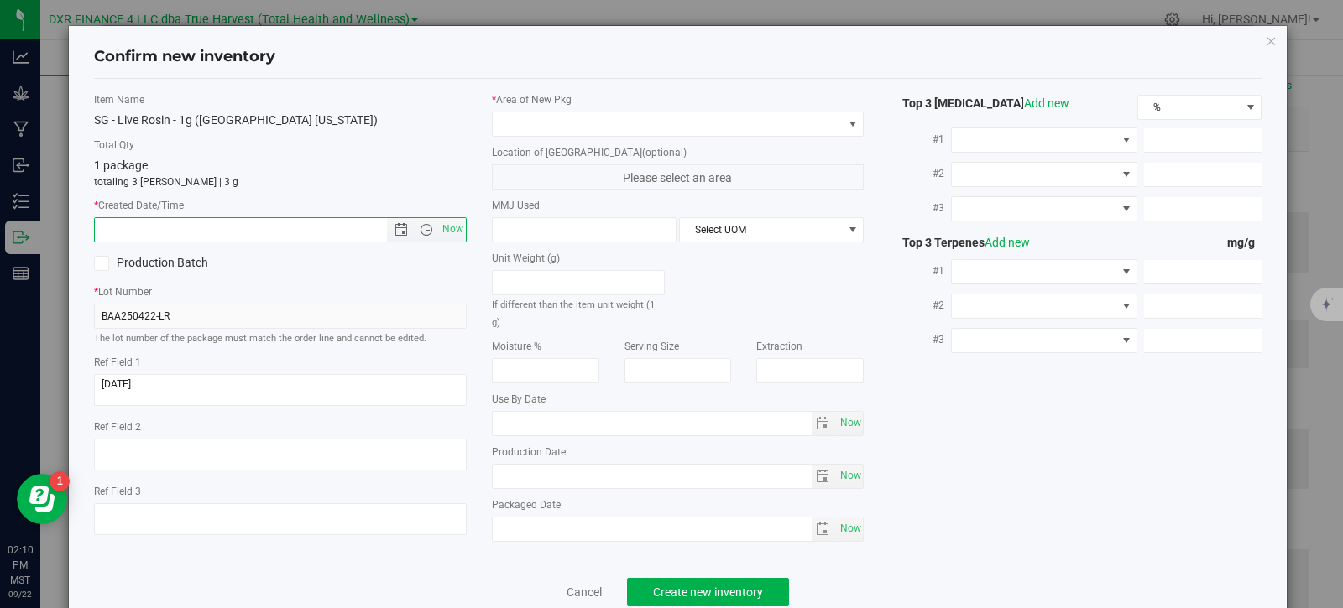
paste input "[DATE]"
type input "[DATE] 2:10 PM"
click at [542, 124] on span at bounding box center [668, 123] width 350 height 23
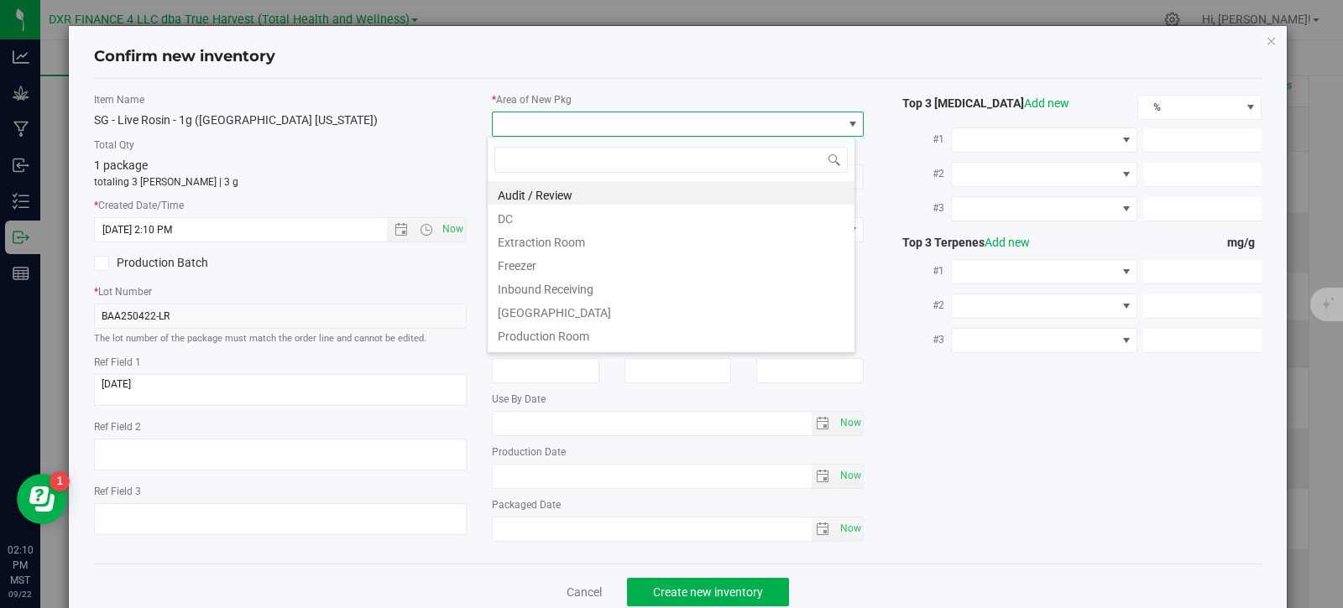
scroll to position [25, 369]
click at [516, 224] on li "DC" at bounding box center [671, 216] width 367 height 23
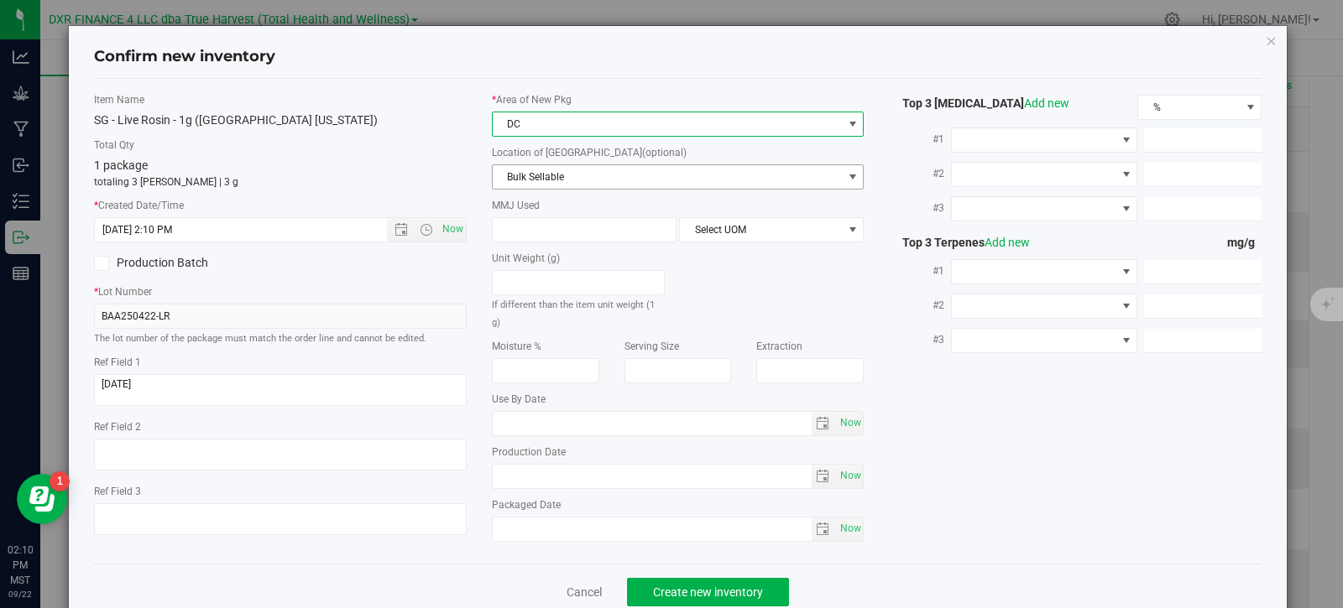
click at [529, 176] on span "Bulk Sellable" at bounding box center [668, 176] width 350 height 23
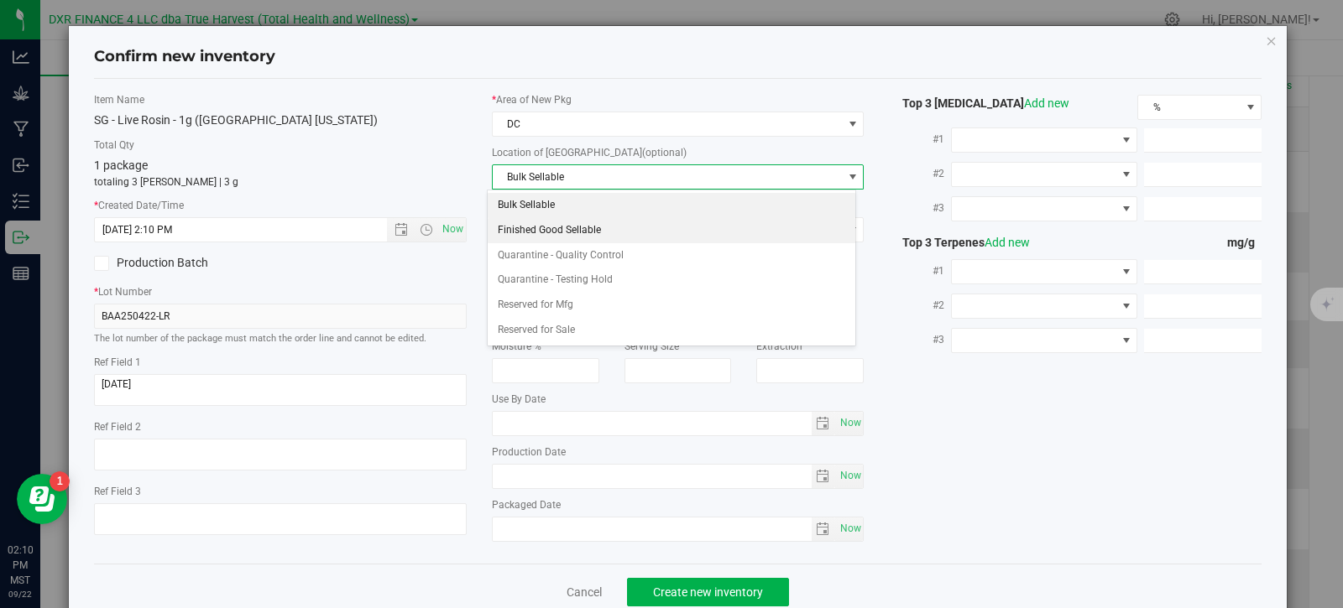
click at [540, 229] on li "Finished Good Sellable" at bounding box center [671, 230] width 367 height 25
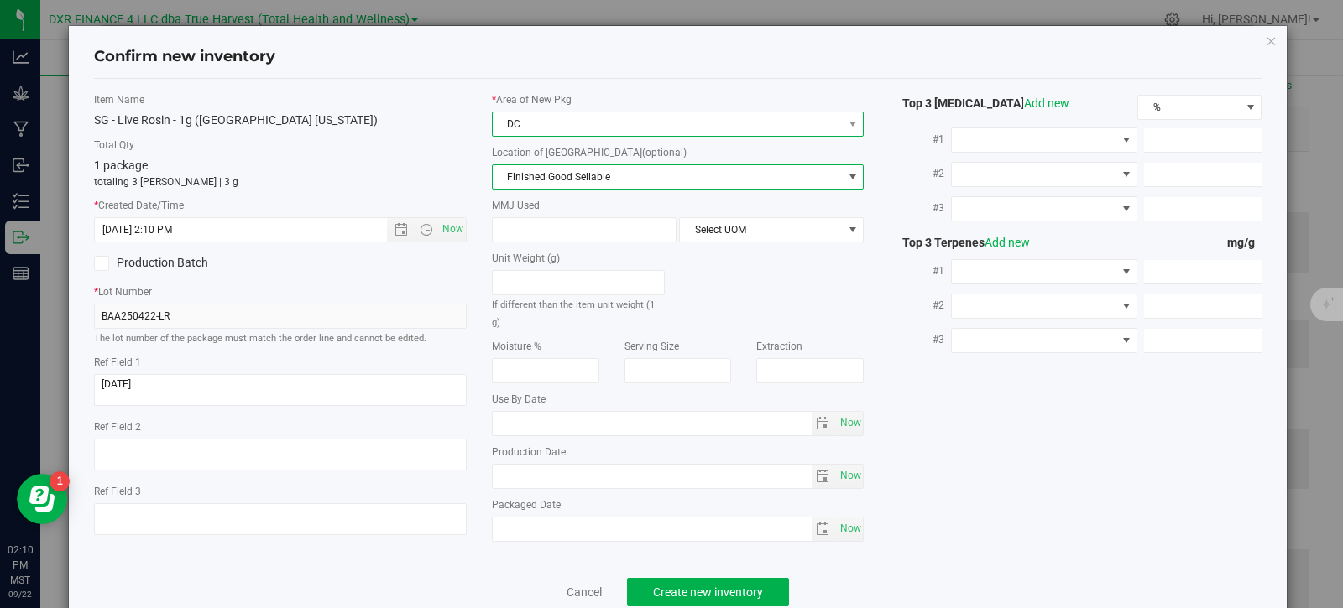
drag, startPoint x: 559, startPoint y: 123, endPoint x: 561, endPoint y: 132, distance: 8.8
click at [560, 123] on span "DC" at bounding box center [668, 123] width 350 height 23
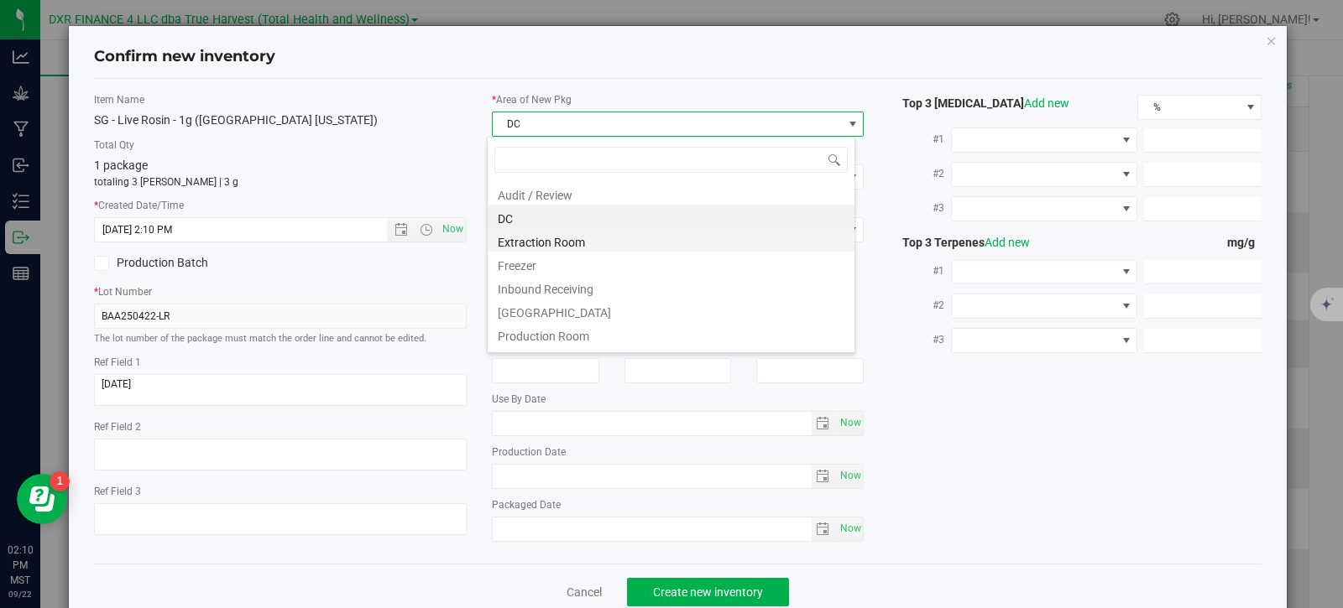
click at [575, 241] on li "Extraction Room" at bounding box center [671, 239] width 367 height 23
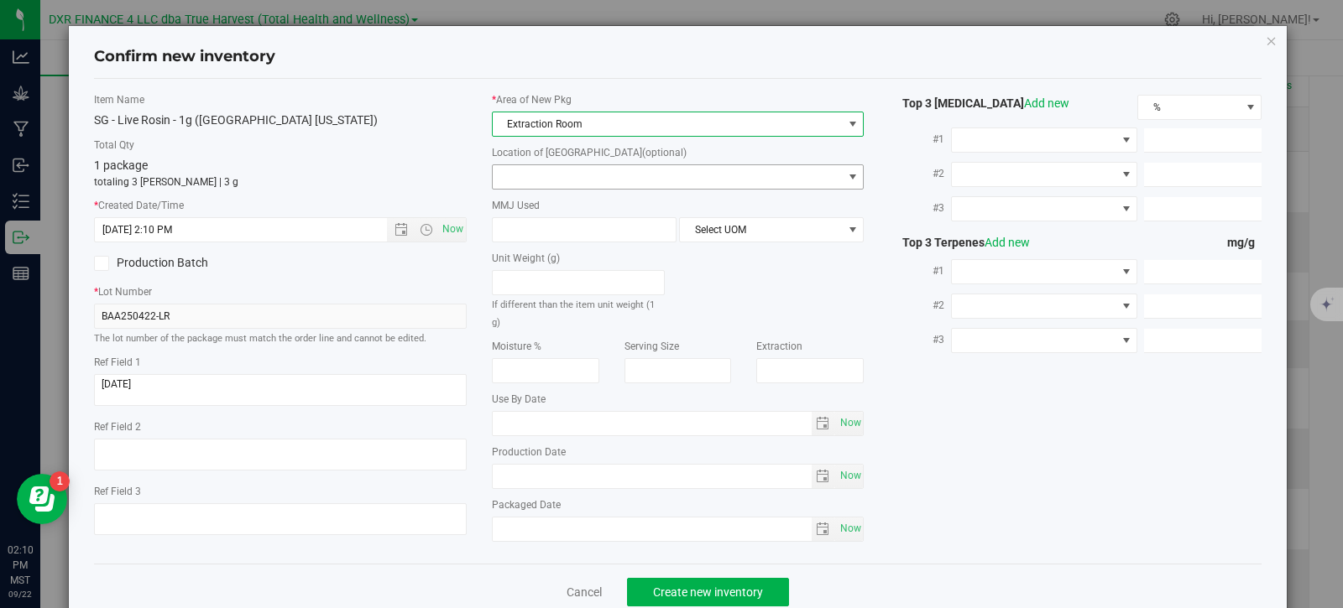
click at [581, 170] on span at bounding box center [668, 176] width 350 height 23
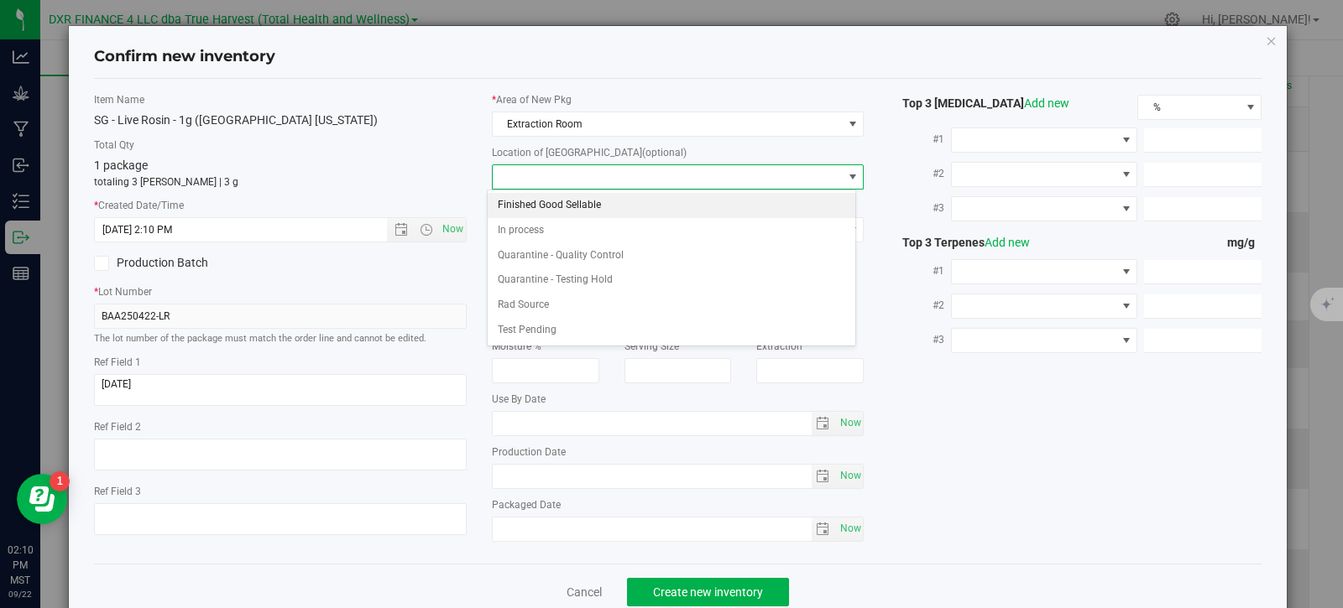
click at [583, 211] on li "Finished Good Sellable" at bounding box center [671, 205] width 367 height 25
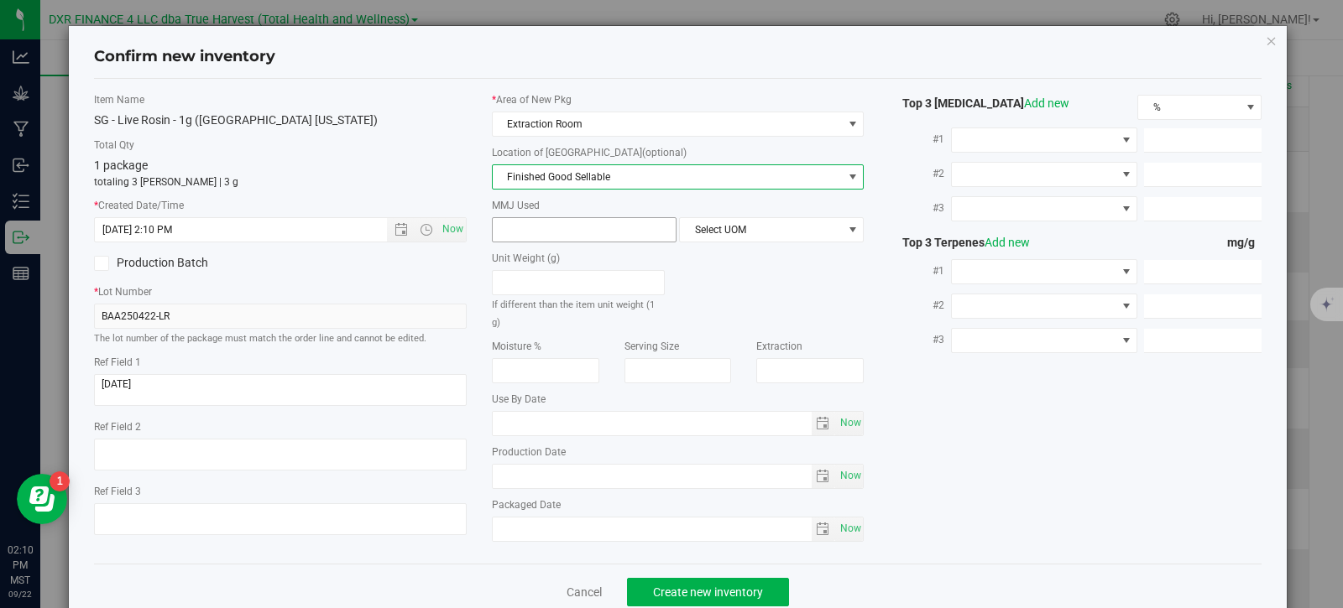
click at [546, 235] on span at bounding box center [584, 229] width 185 height 25
type input "1"
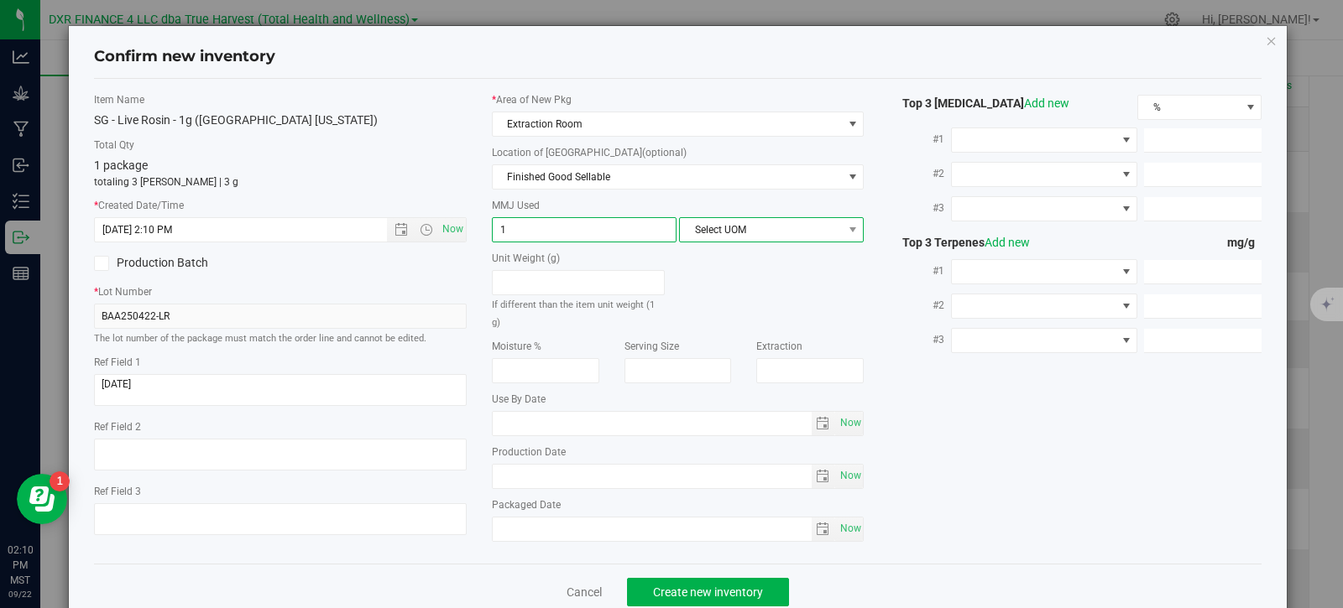
type input "1.0000"
click at [723, 223] on span "Select UOM" at bounding box center [761, 229] width 162 height 23
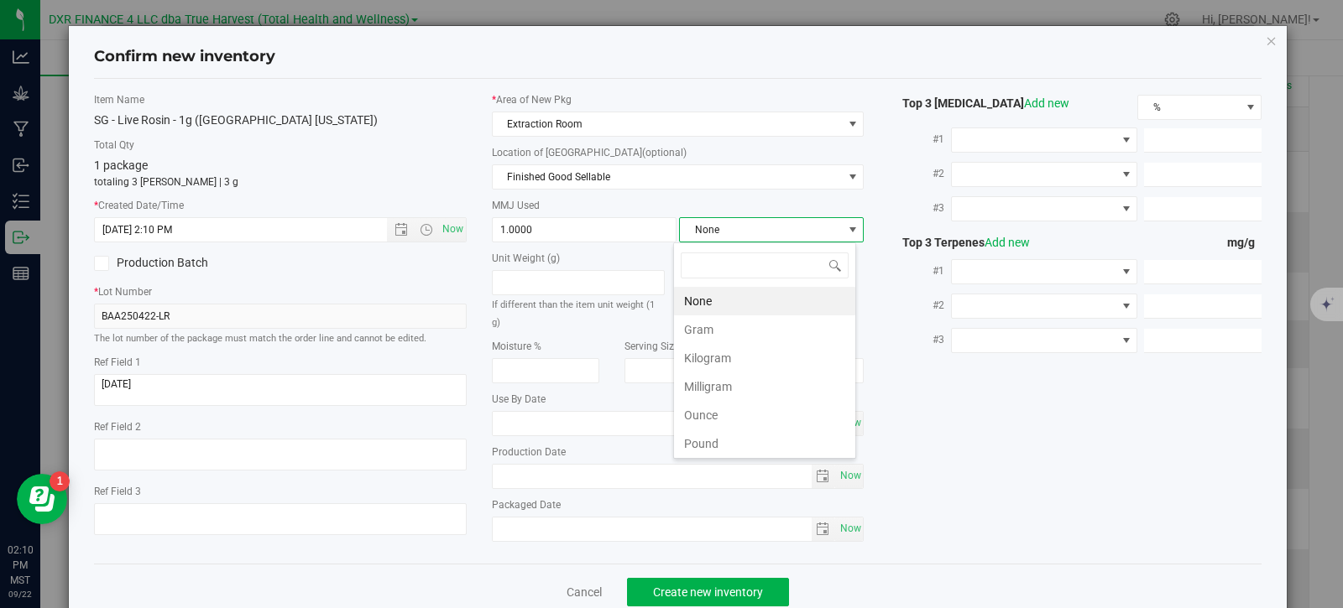
scroll to position [25, 183]
click at [713, 326] on li "Gram" at bounding box center [764, 330] width 181 height 29
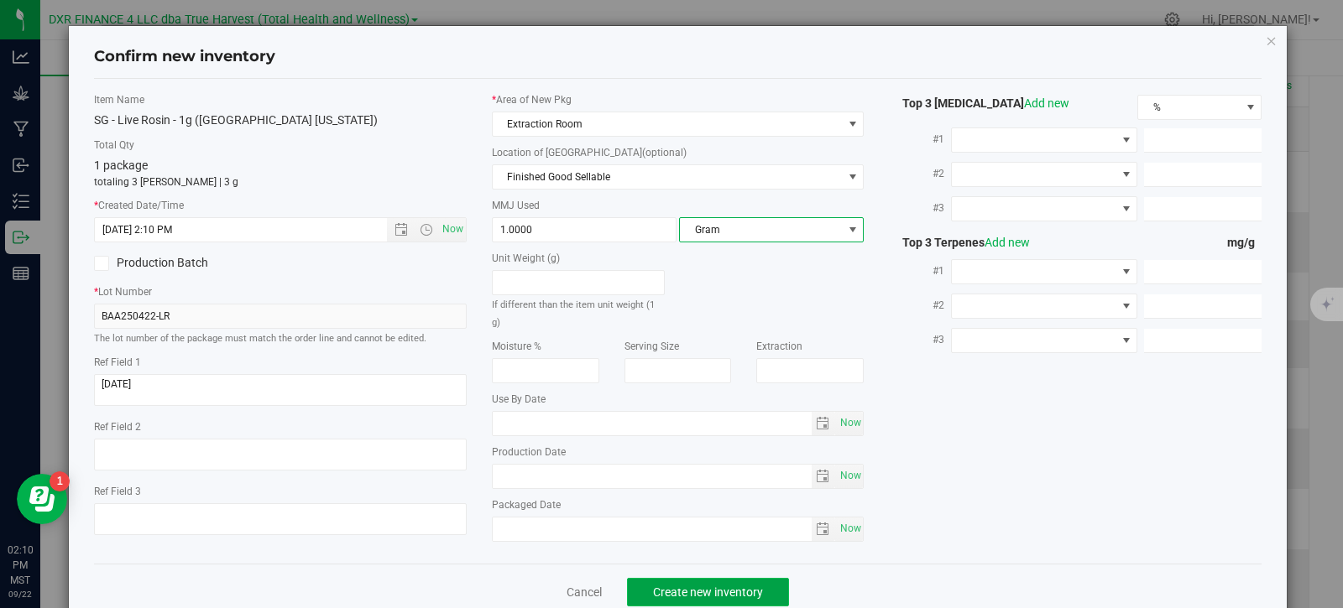
click at [712, 587] on span "Create new inventory" at bounding box center [708, 592] width 110 height 13
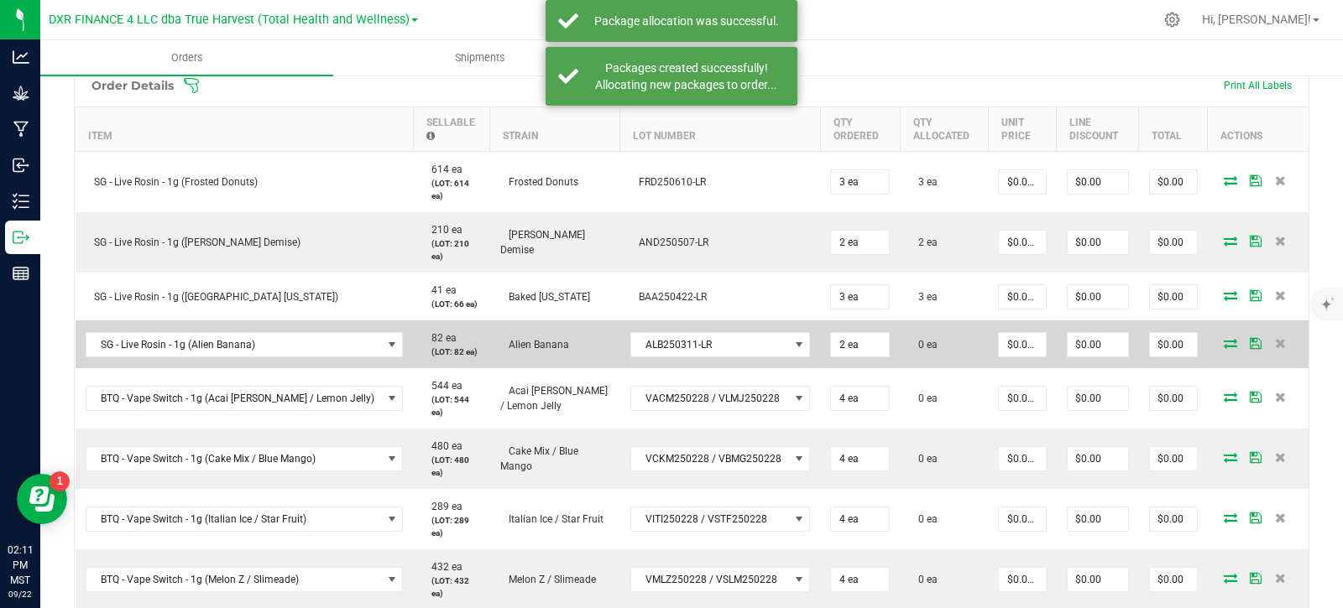
click at [1224, 338] on icon at bounding box center [1230, 343] width 13 height 10
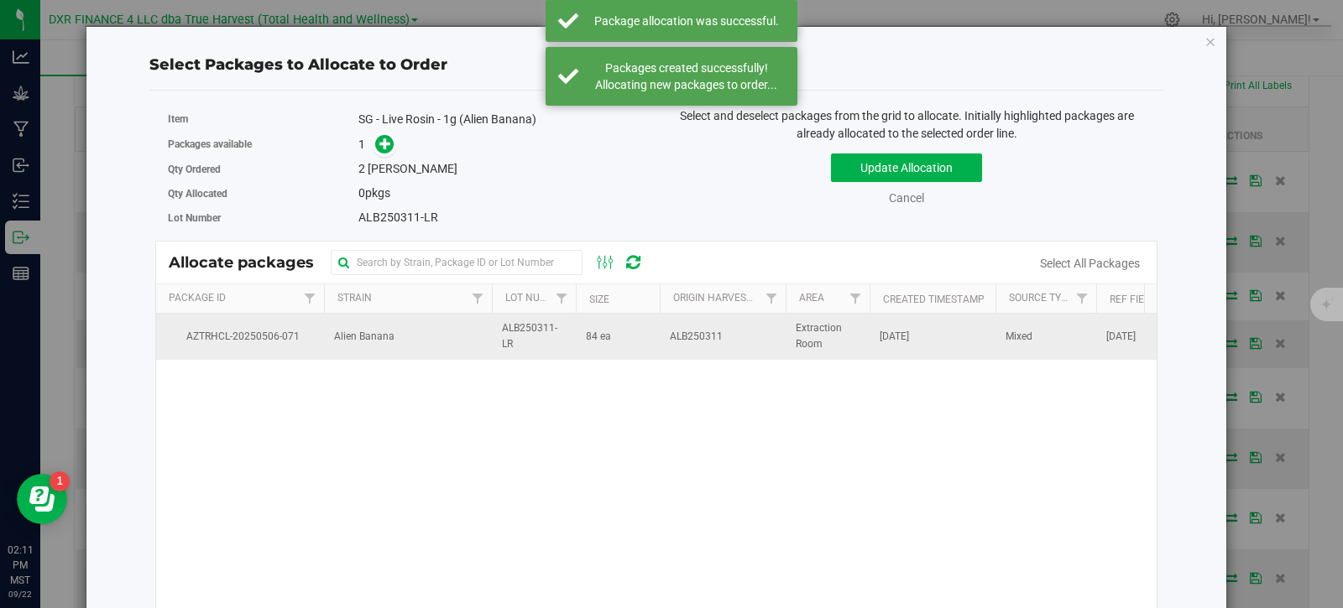
click at [583, 333] on td "84 ea" at bounding box center [618, 336] width 84 height 45
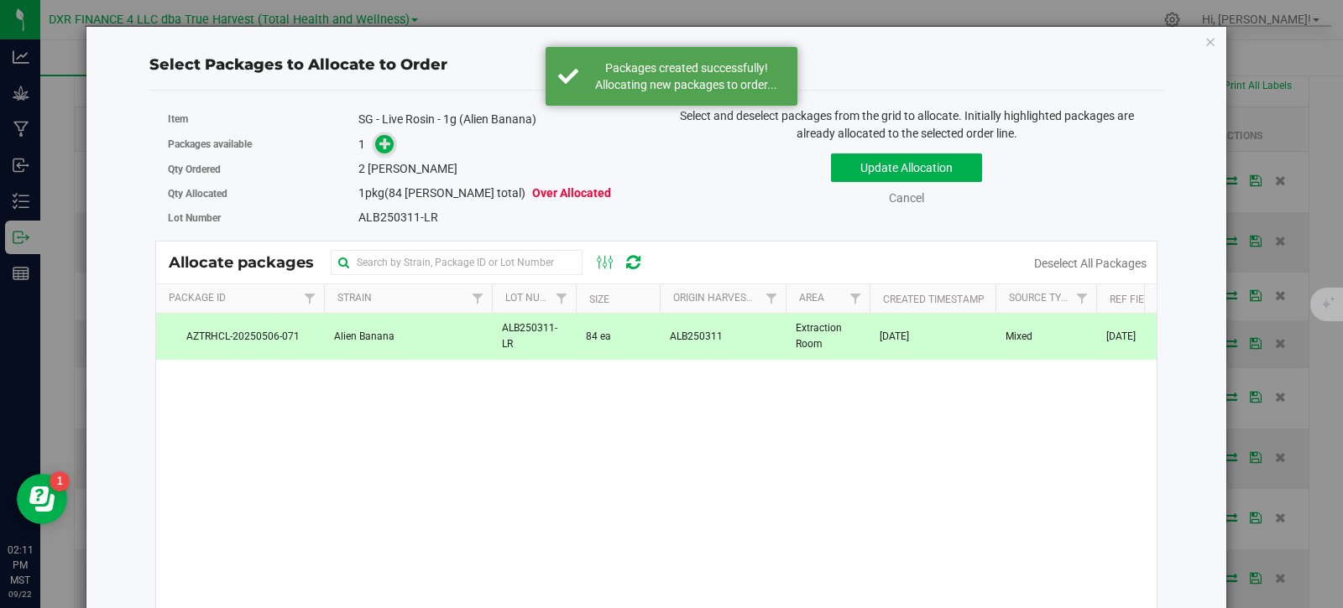
click at [384, 133] on div "Packages available 1" at bounding box center [406, 145] width 476 height 26
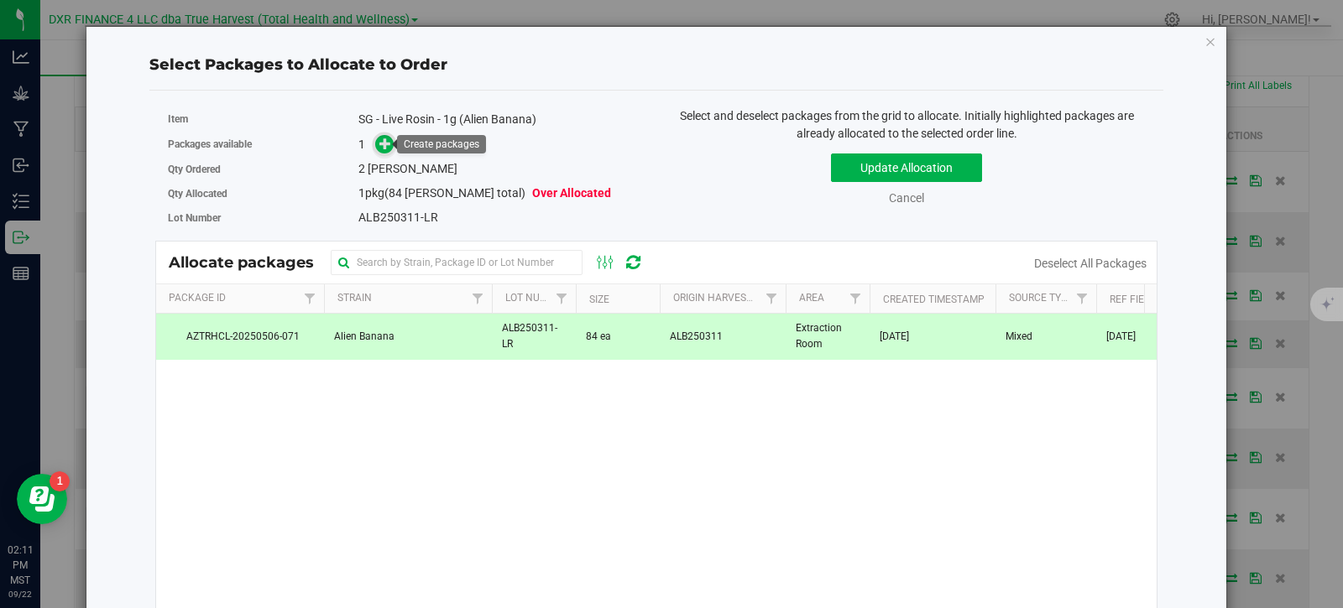
click at [383, 142] on icon at bounding box center [385, 144] width 12 height 12
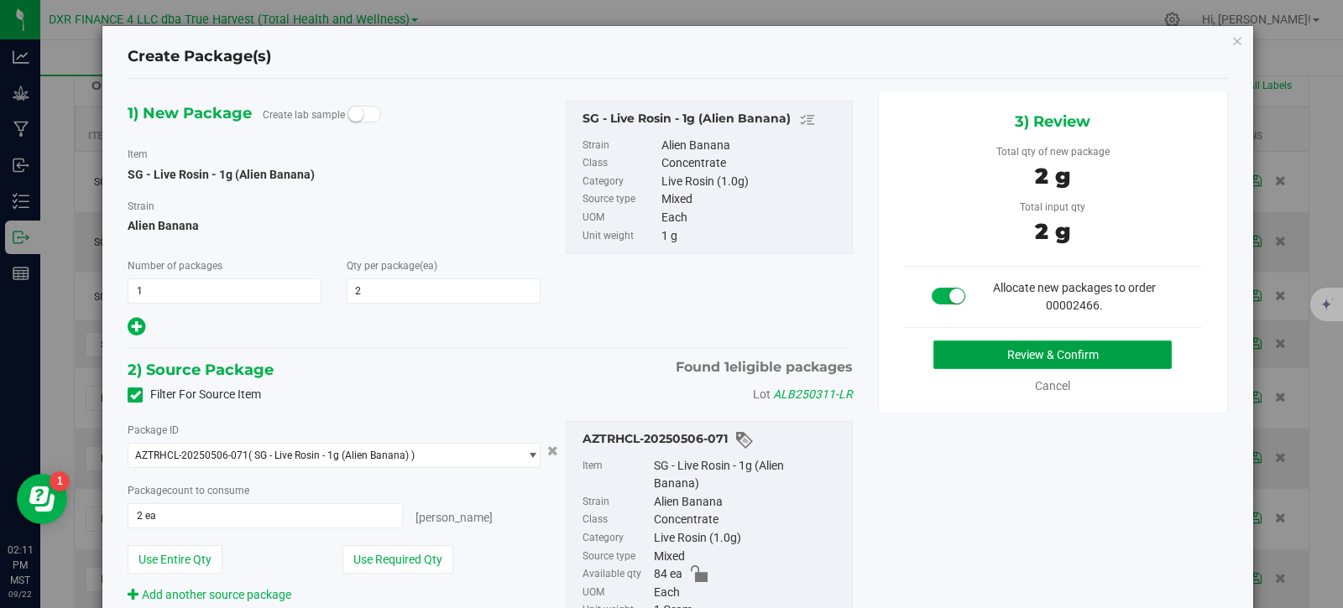
click at [968, 350] on button "Review & Confirm" at bounding box center [1052, 355] width 238 height 29
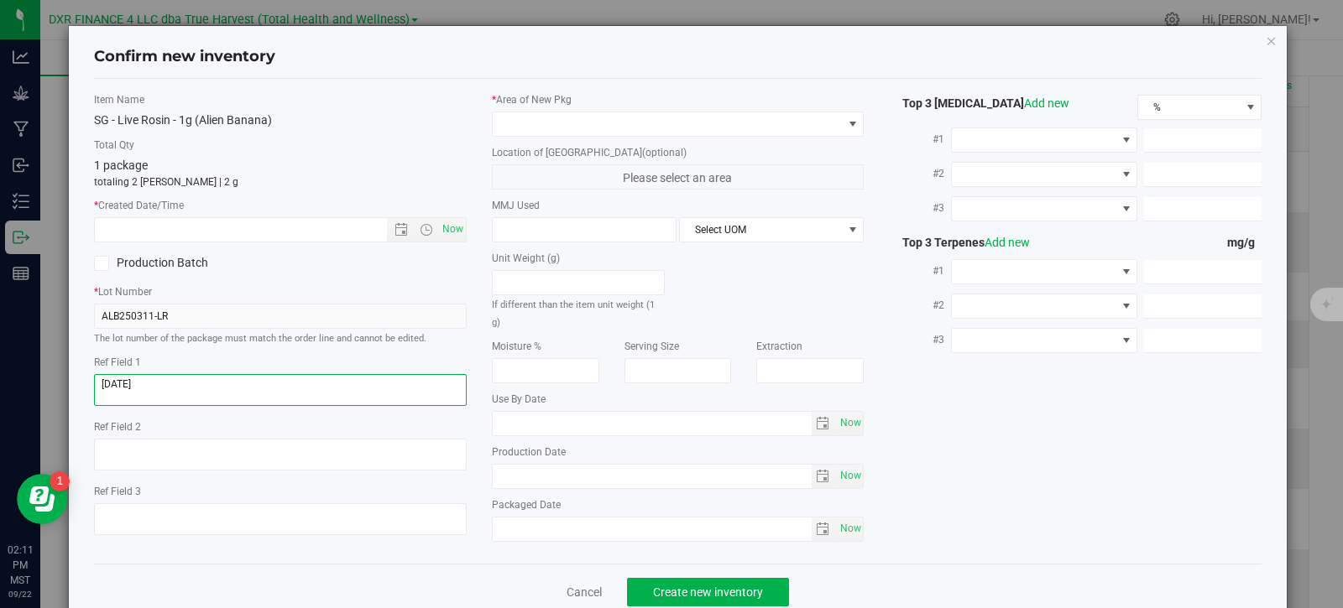
click at [202, 381] on textarea at bounding box center [280, 390] width 373 height 32
click at [201, 381] on textarea at bounding box center [280, 390] width 373 height 32
click at [196, 232] on input "text" at bounding box center [255, 229] width 321 height 23
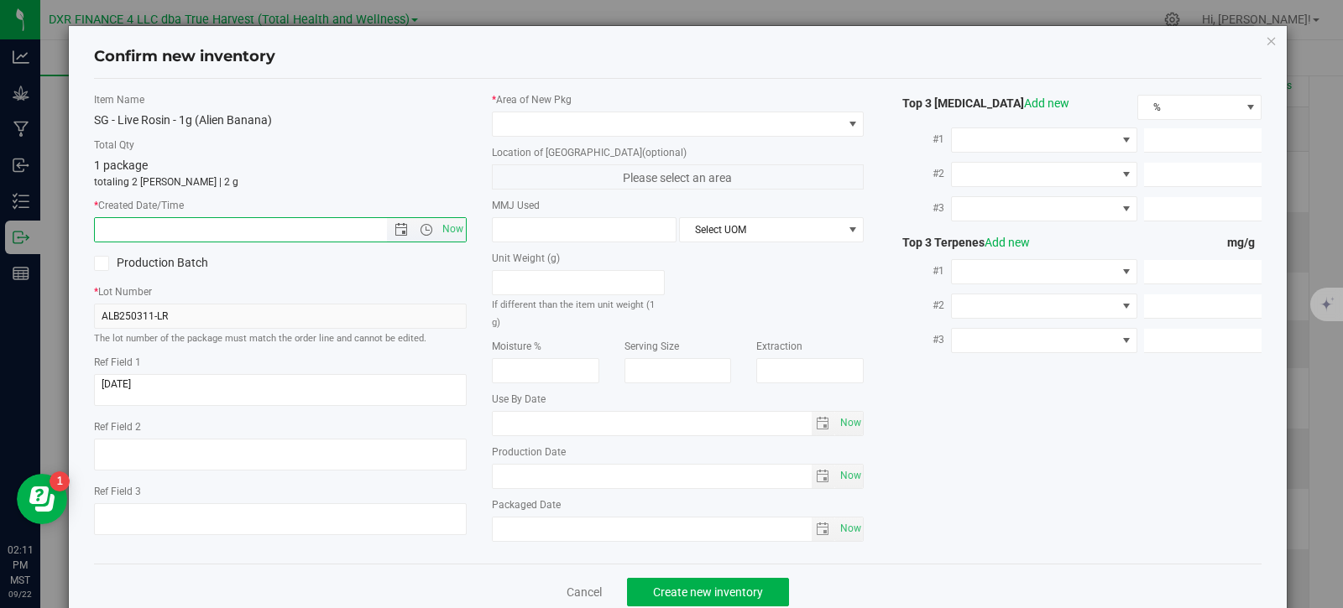
paste input "[DATE]"
type input "[DATE] 2:11 PM"
click at [540, 123] on span at bounding box center [668, 123] width 350 height 23
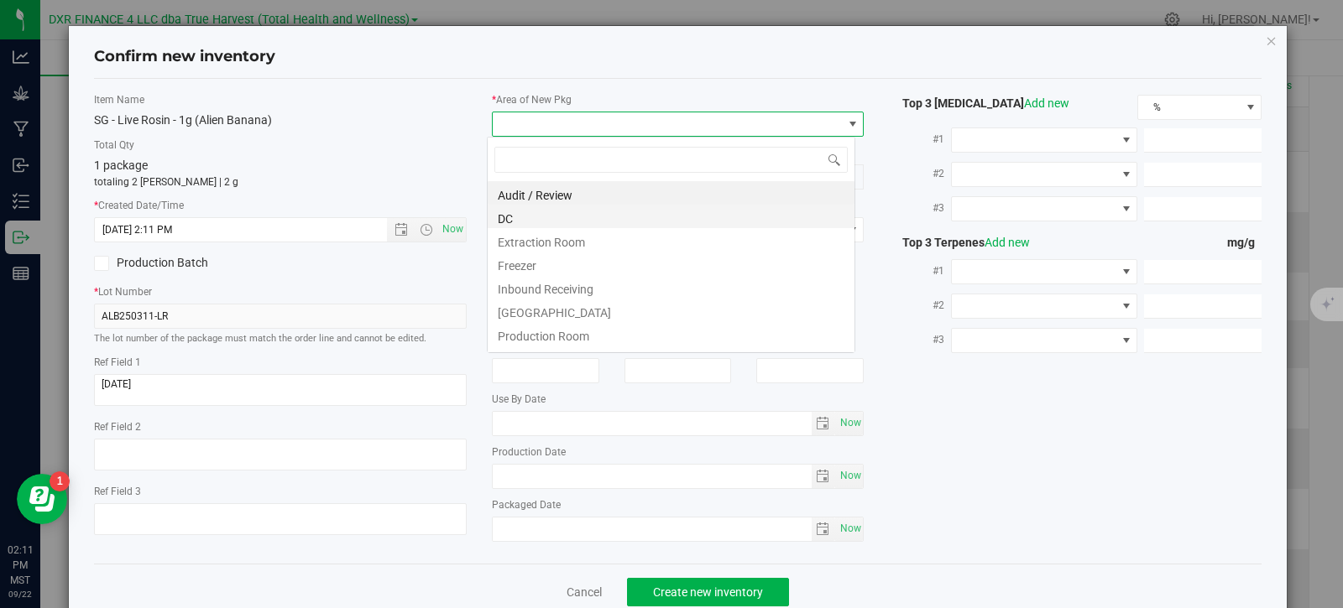
scroll to position [25, 369]
click at [567, 221] on li "DC" at bounding box center [671, 216] width 367 height 23
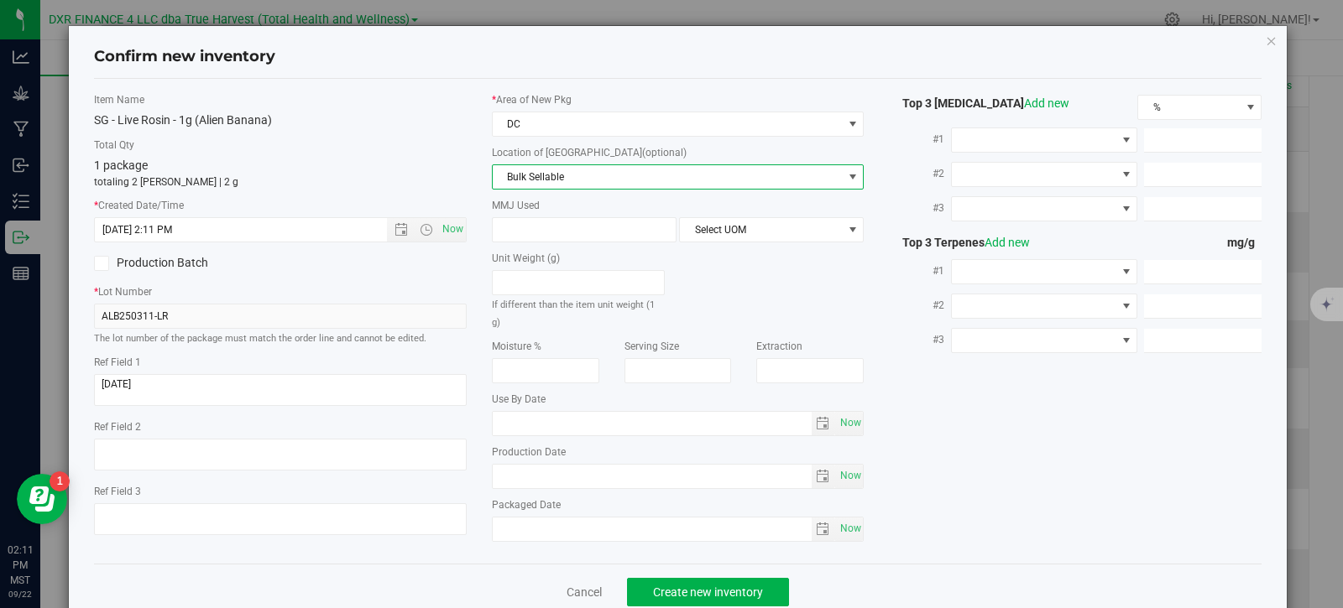
click at [587, 176] on span "Bulk Sellable" at bounding box center [668, 176] width 350 height 23
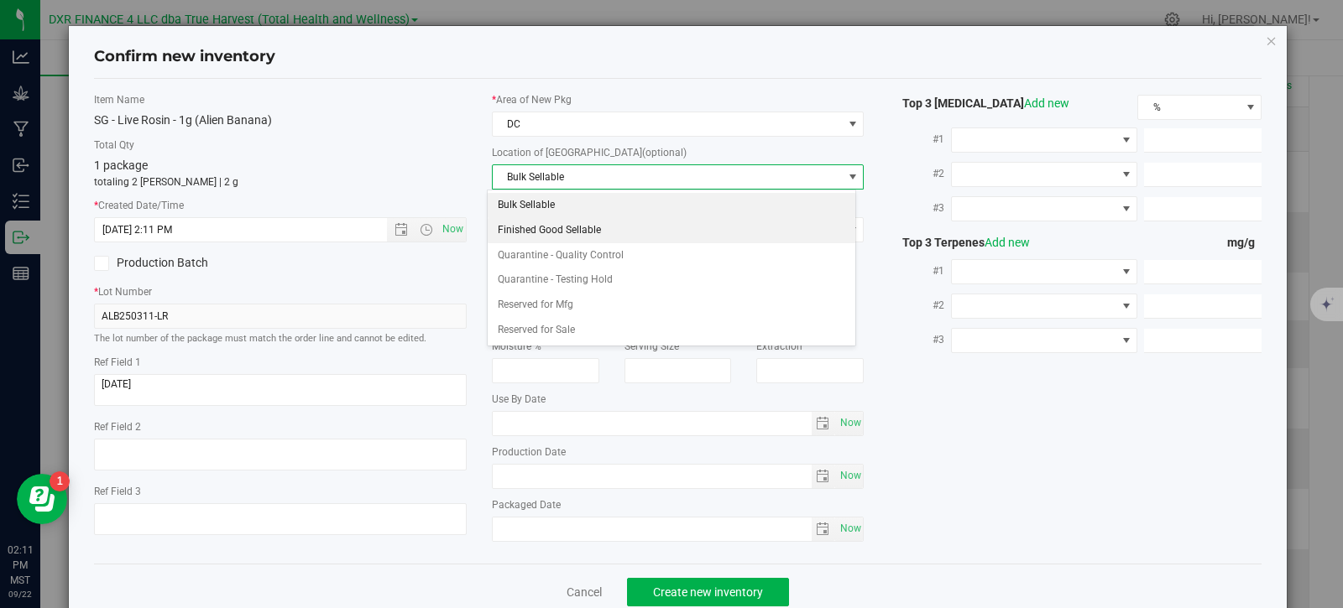
click at [588, 237] on li "Finished Good Sellable" at bounding box center [671, 230] width 367 height 25
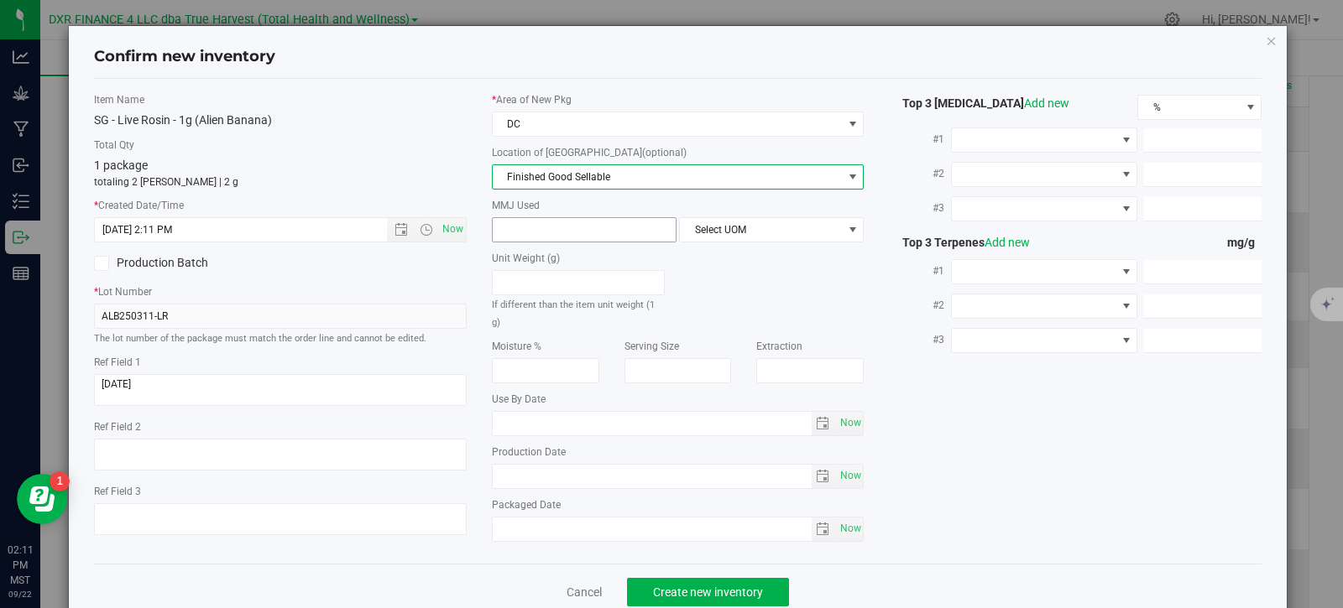
click at [566, 228] on span at bounding box center [584, 229] width 185 height 25
type input "1"
type input "1.0000"
click at [621, 120] on span "DC" at bounding box center [668, 123] width 350 height 23
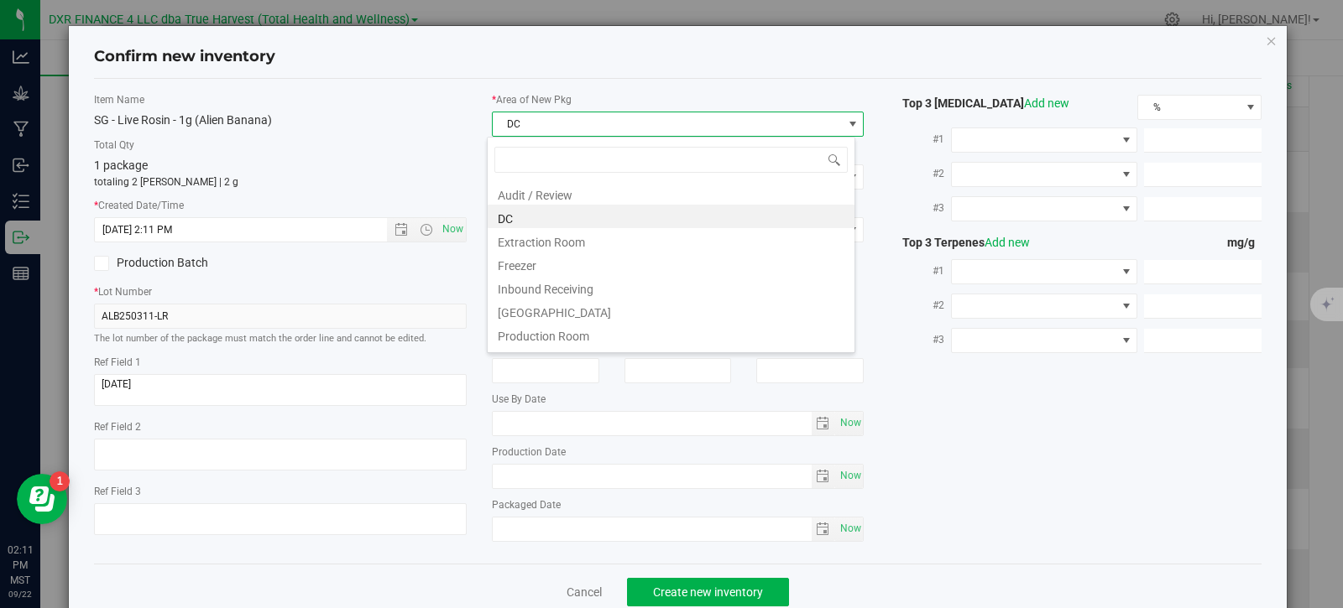
drag, startPoint x: 603, startPoint y: 241, endPoint x: 613, endPoint y: 217, distance: 26.3
click at [603, 240] on li "Extraction Room" at bounding box center [671, 239] width 367 height 23
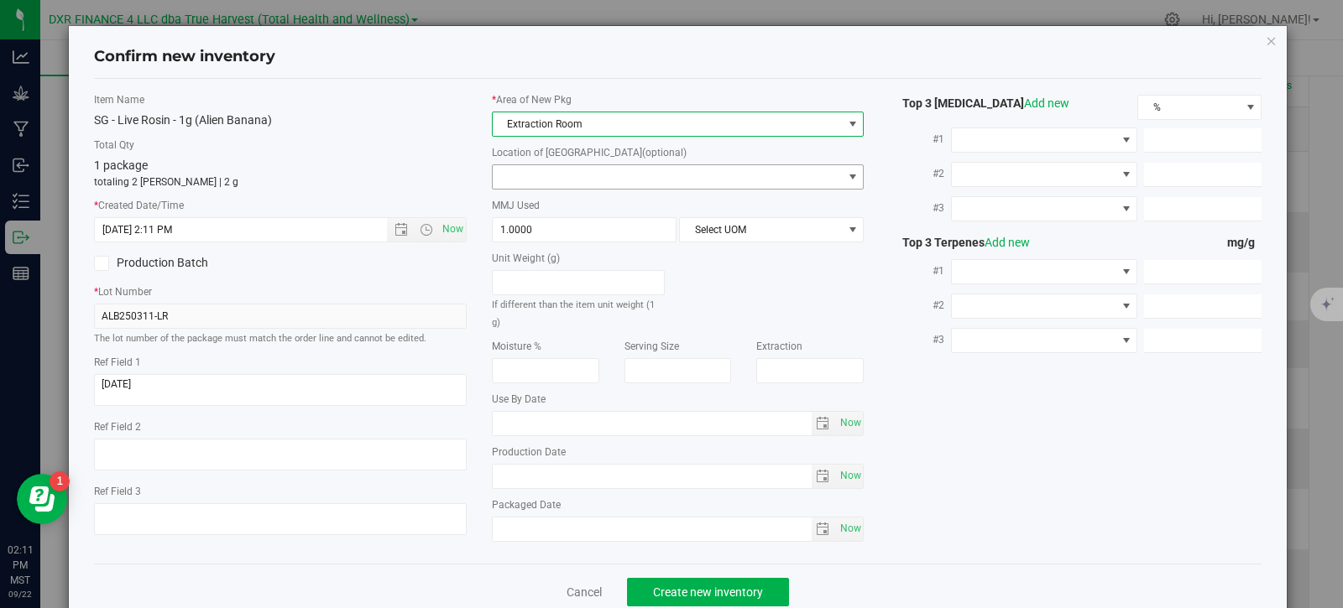
click at [631, 178] on span at bounding box center [668, 176] width 350 height 23
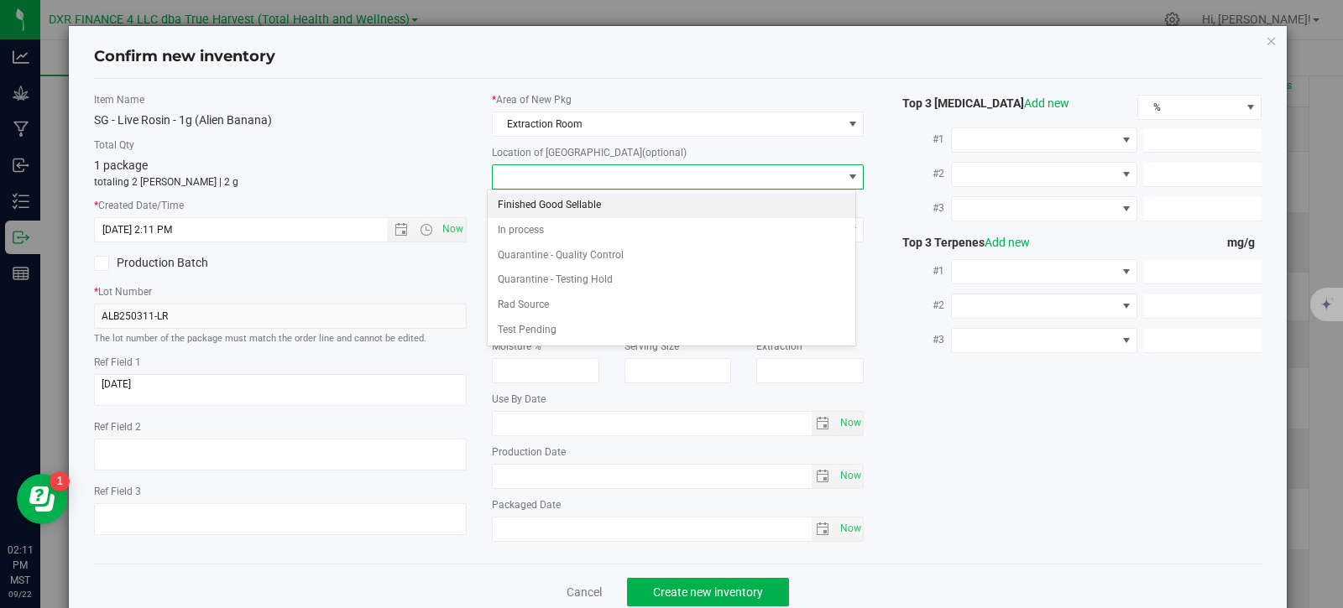
click at [599, 208] on li "Finished Good Sellable" at bounding box center [671, 205] width 367 height 25
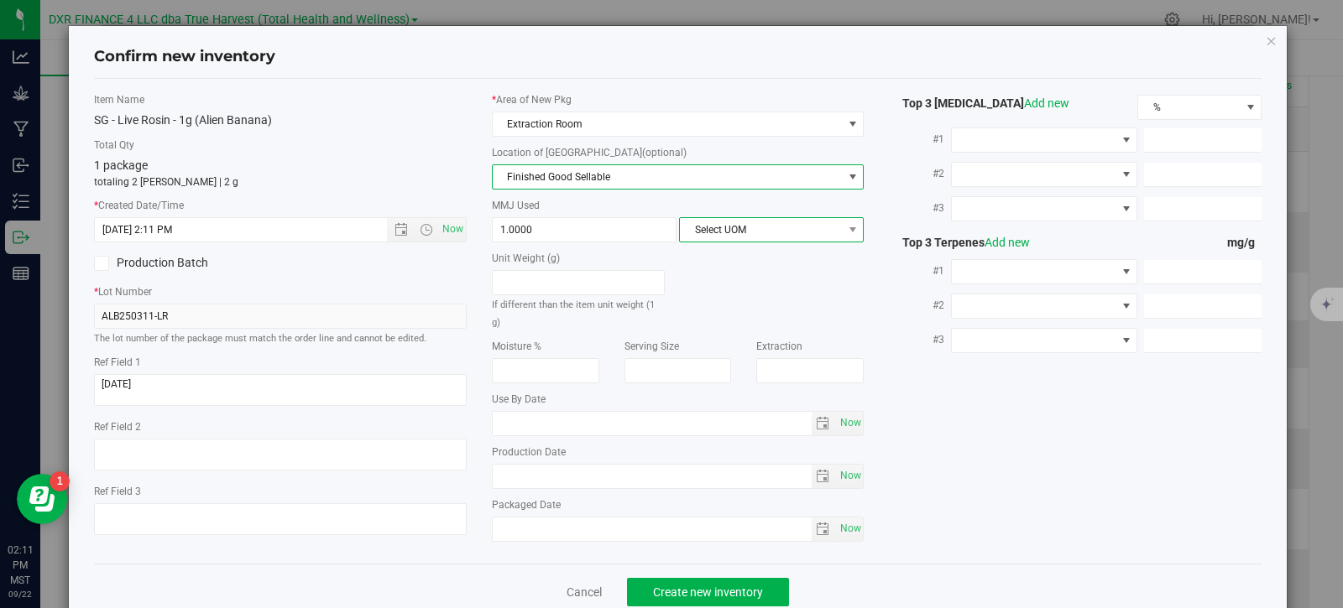
click at [733, 232] on span "Select UOM" at bounding box center [761, 229] width 162 height 23
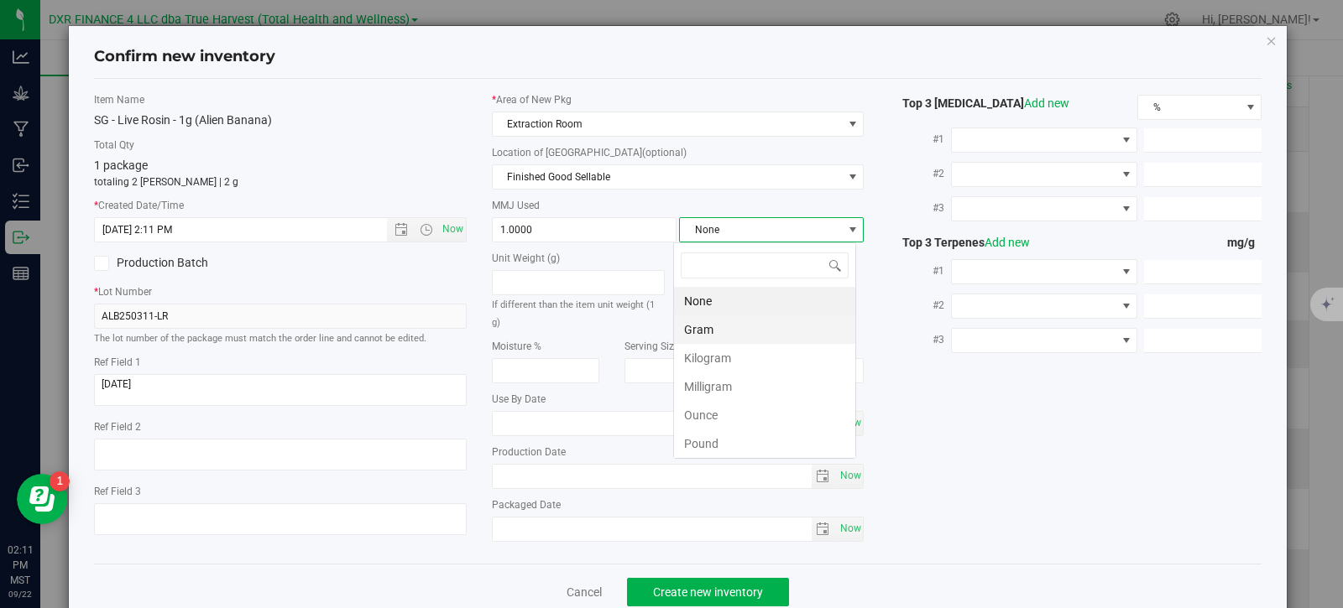
scroll to position [25, 183]
click at [754, 330] on li "Gram" at bounding box center [764, 330] width 181 height 29
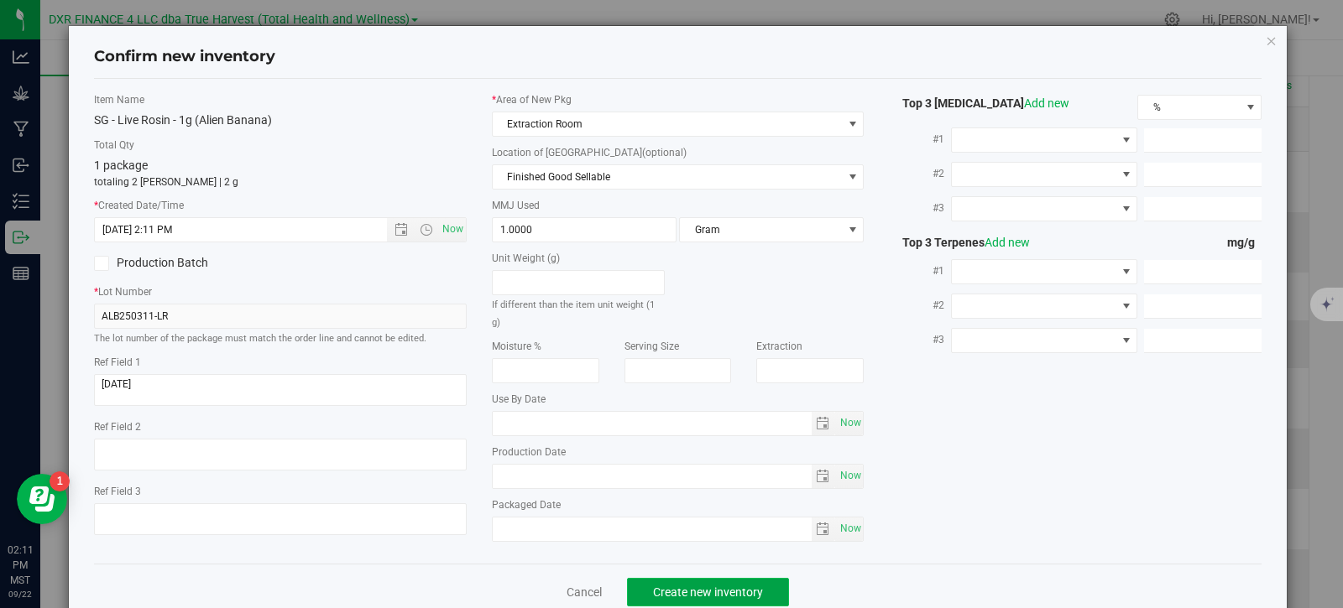
click at [712, 589] on span "Create new inventory" at bounding box center [708, 592] width 110 height 13
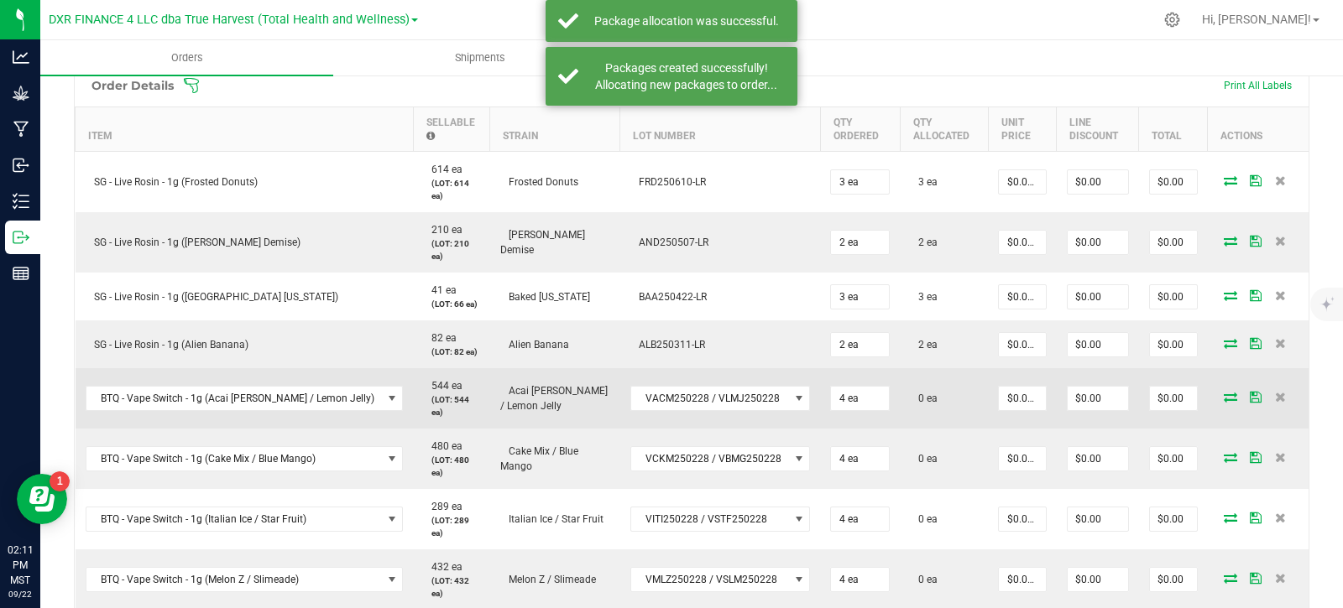
click at [1224, 392] on icon at bounding box center [1230, 397] width 13 height 10
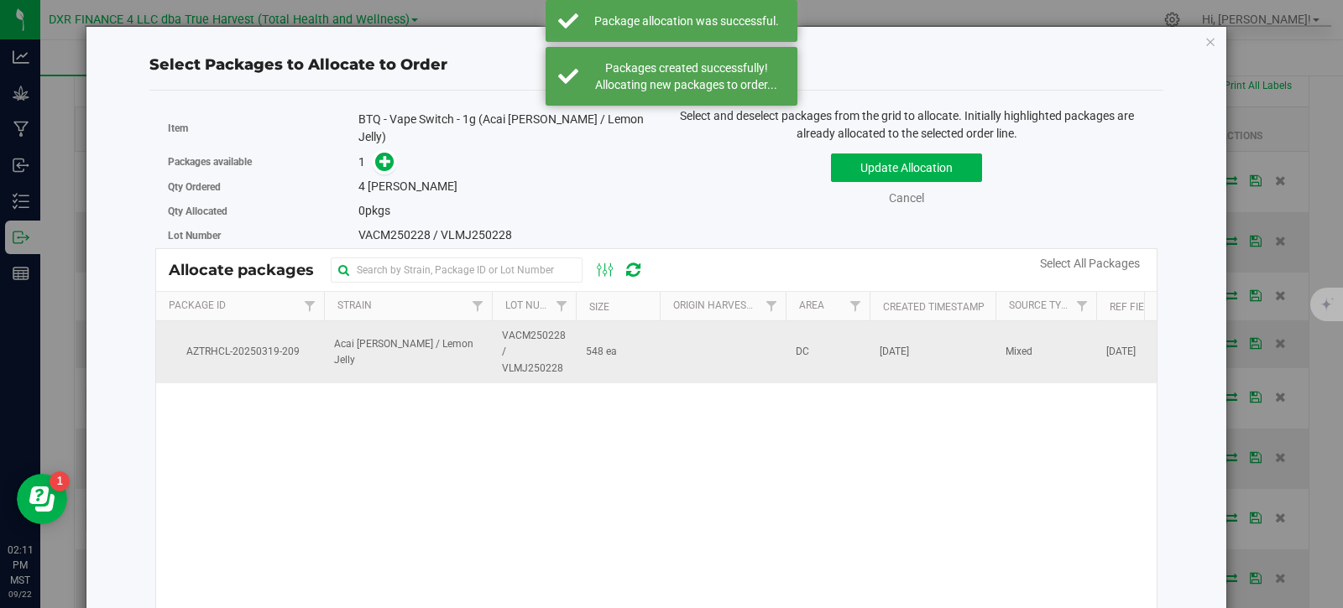
click at [434, 341] on span "Acai [PERSON_NAME] / Lemon Jelly" at bounding box center [408, 353] width 148 height 32
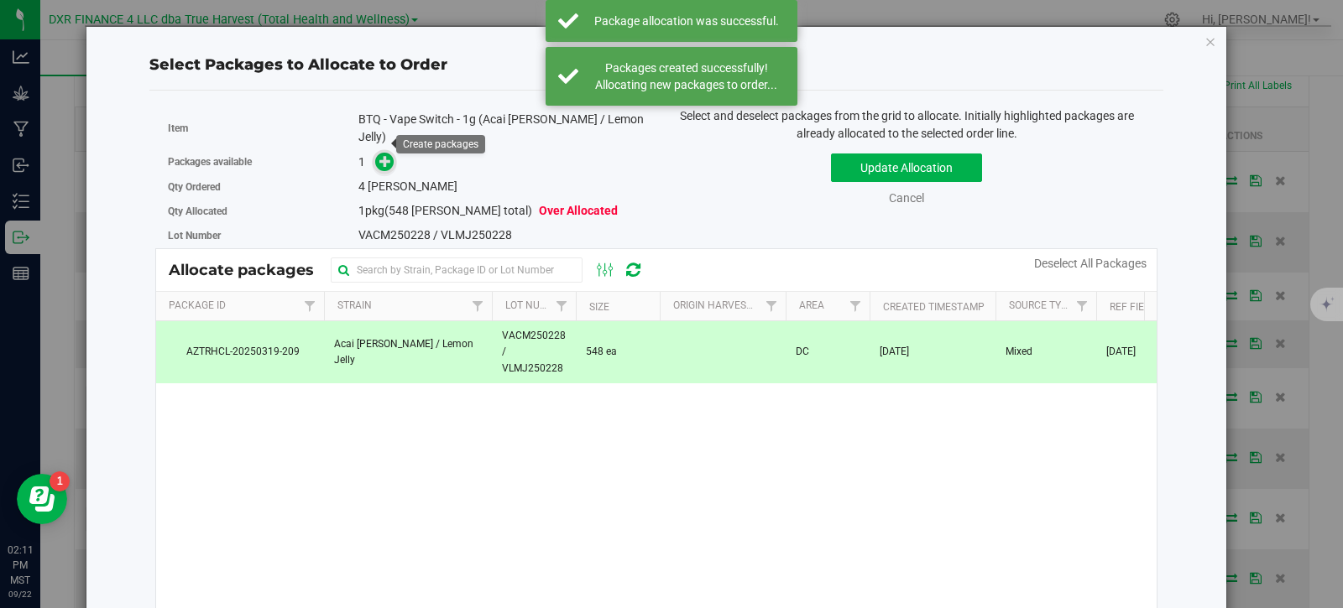
click at [385, 154] on icon at bounding box center [385, 160] width 13 height 13
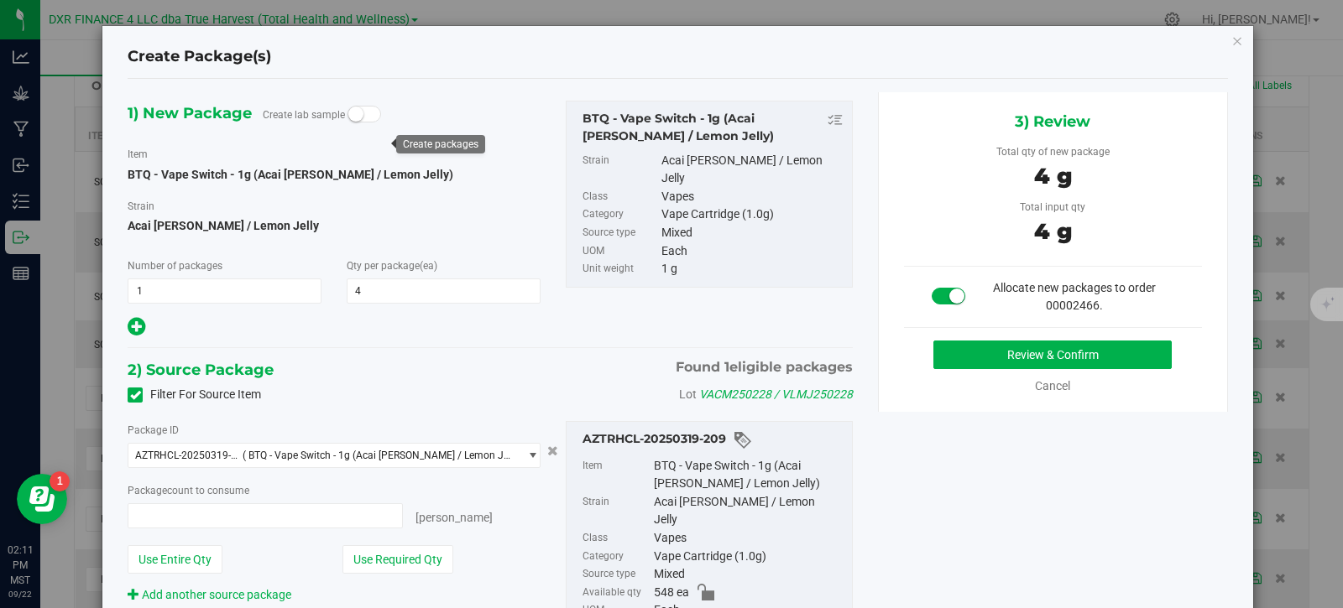
type input "4 ea"
click at [995, 354] on button "Review & Confirm" at bounding box center [1052, 355] width 238 height 29
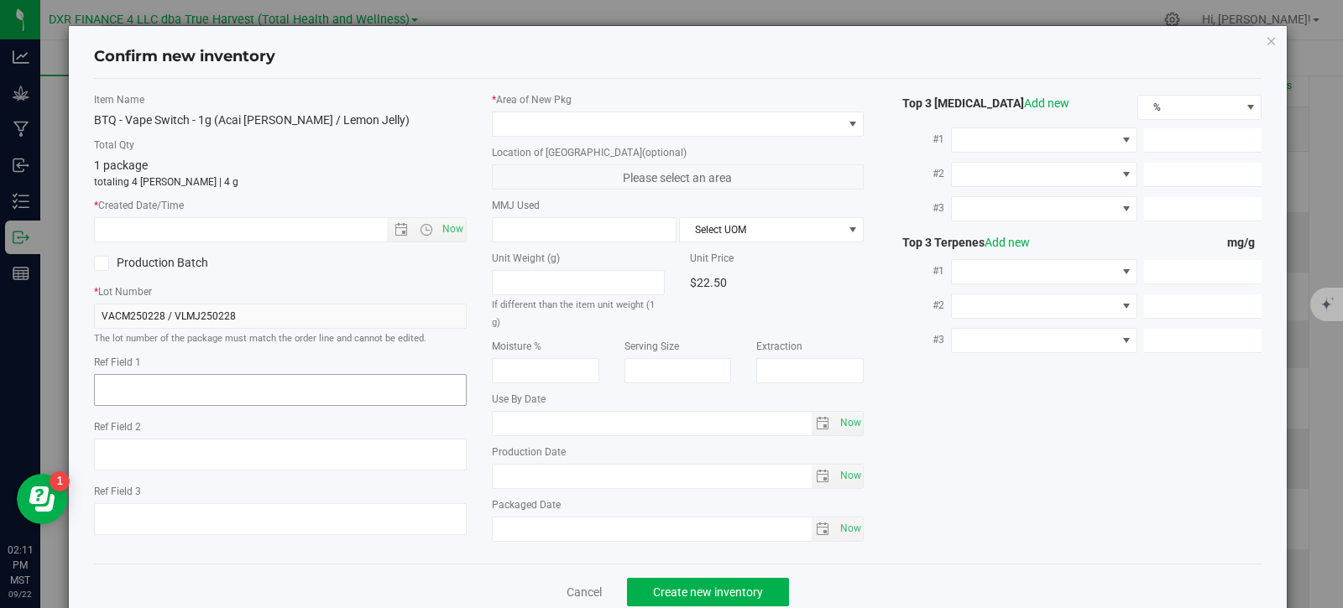
type textarea "[DATE]"
click at [258, 389] on textarea at bounding box center [280, 390] width 373 height 32
click at [246, 226] on input "text" at bounding box center [255, 229] width 321 height 23
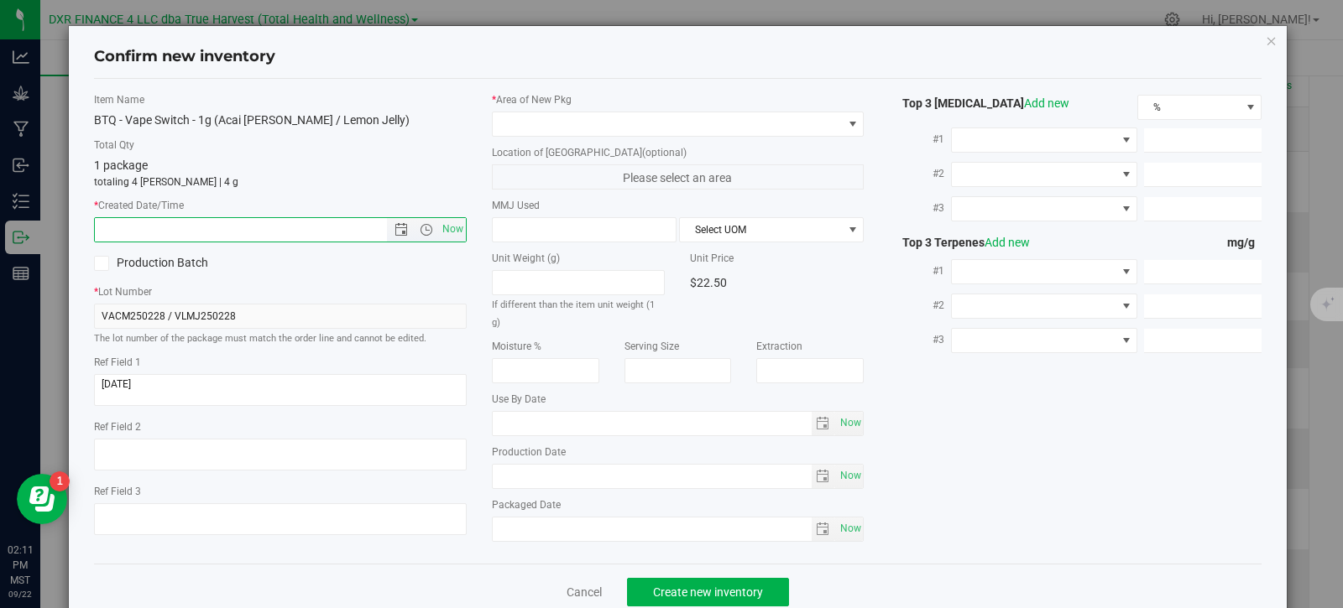
paste input "[DATE]"
type input "[DATE] 2:11 PM"
click at [686, 119] on span at bounding box center [668, 123] width 350 height 23
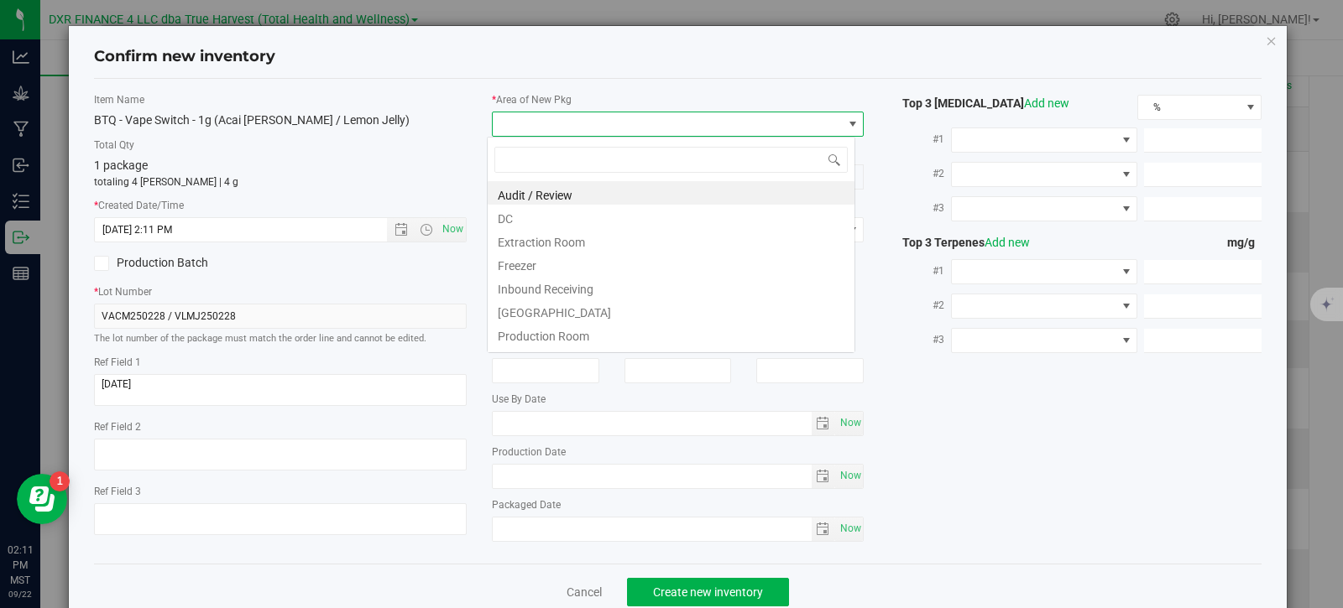
scroll to position [25, 369]
click at [601, 222] on li "DC" at bounding box center [671, 216] width 367 height 23
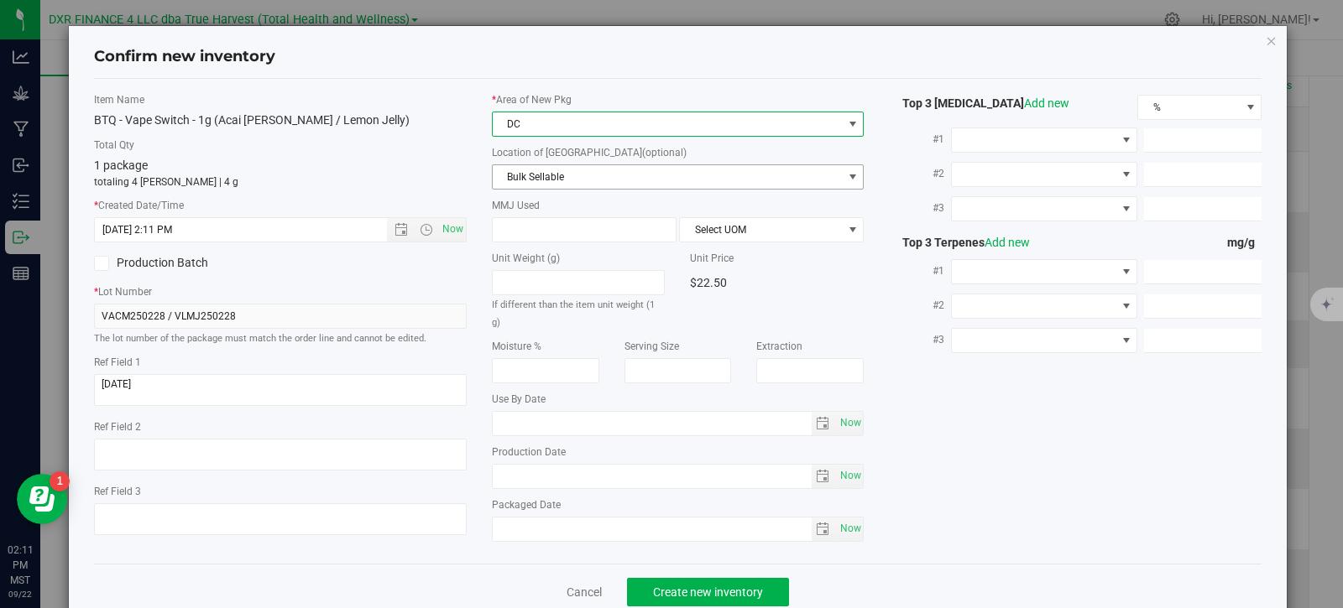
click at [613, 177] on span "Bulk Sellable" at bounding box center [668, 176] width 350 height 23
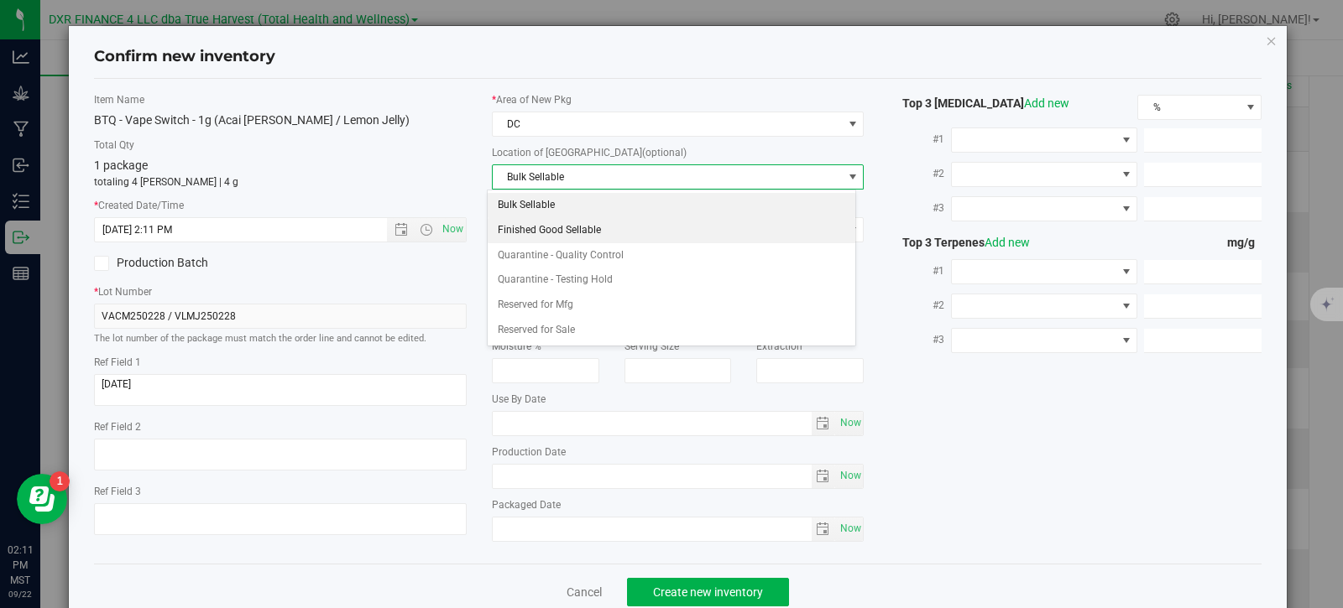
click at [587, 242] on li "Finished Good Sellable" at bounding box center [671, 230] width 367 height 25
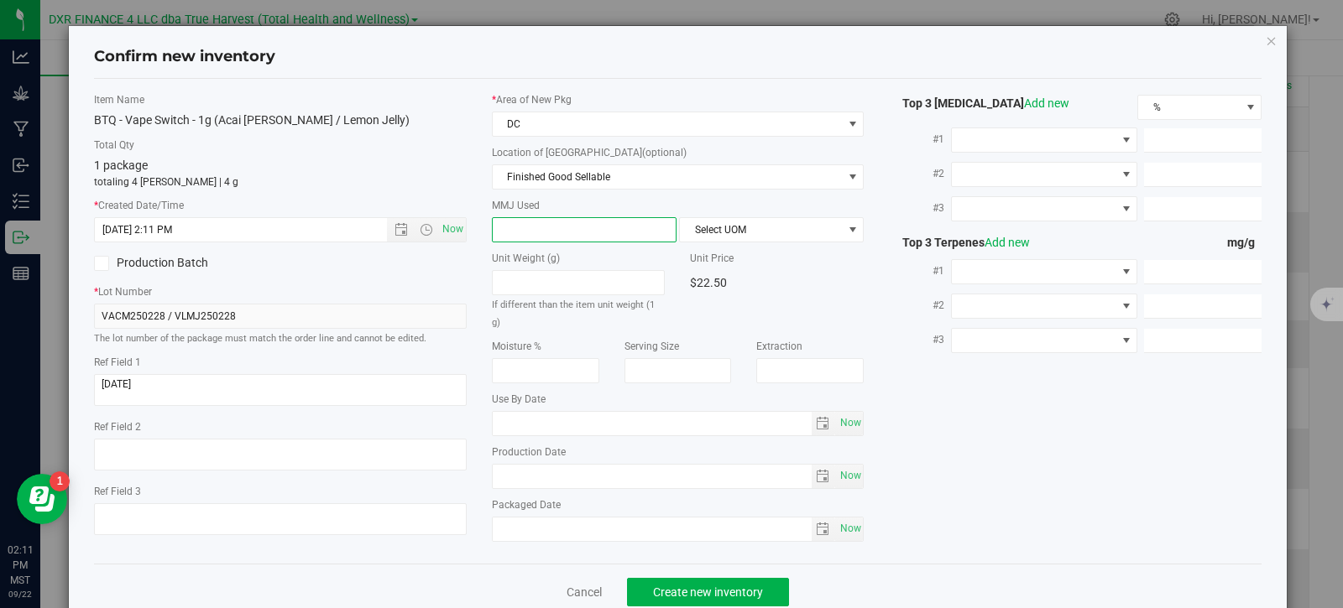
click at [567, 237] on span at bounding box center [584, 229] width 185 height 25
type input "1"
type input "1.0000"
click at [744, 224] on span "Select UOM" at bounding box center [761, 229] width 162 height 23
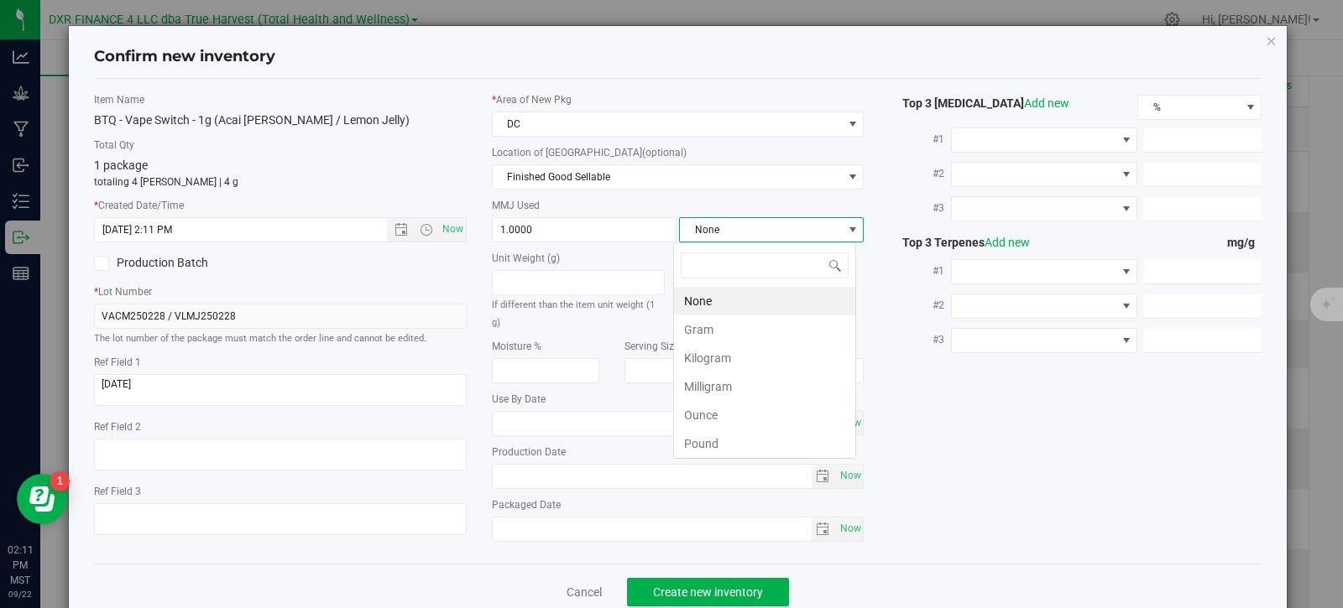
scroll to position [25, 183]
click at [718, 341] on li "Gram" at bounding box center [764, 330] width 181 height 29
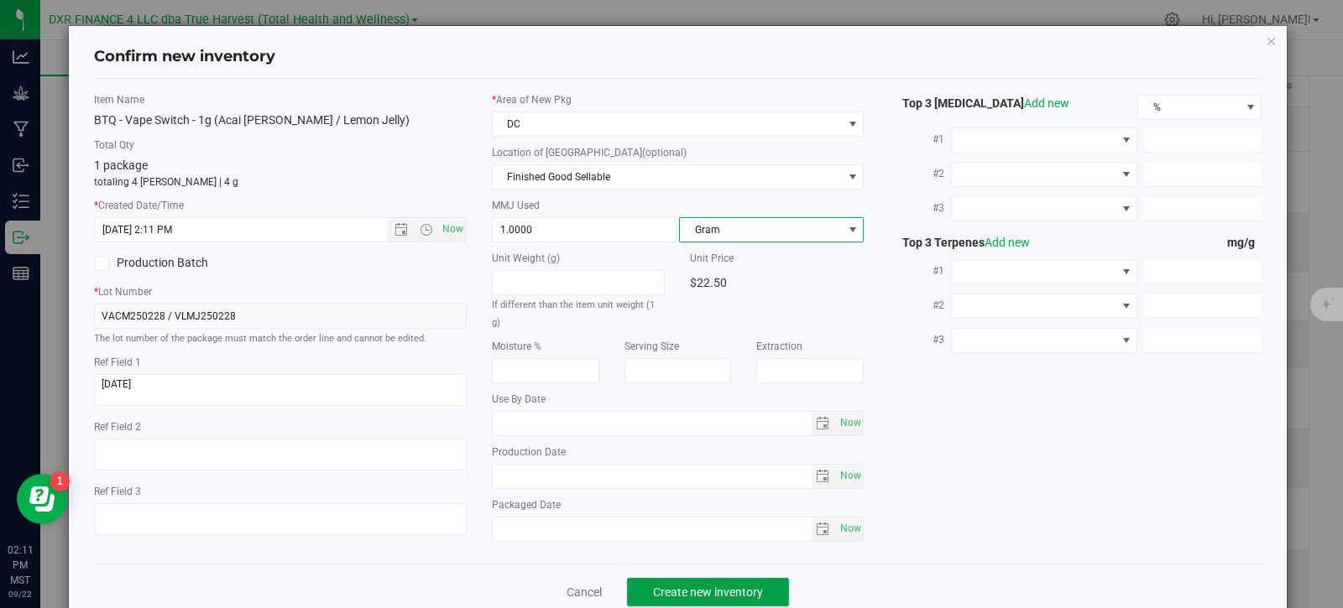
click at [676, 591] on span "Create new inventory" at bounding box center [708, 592] width 110 height 13
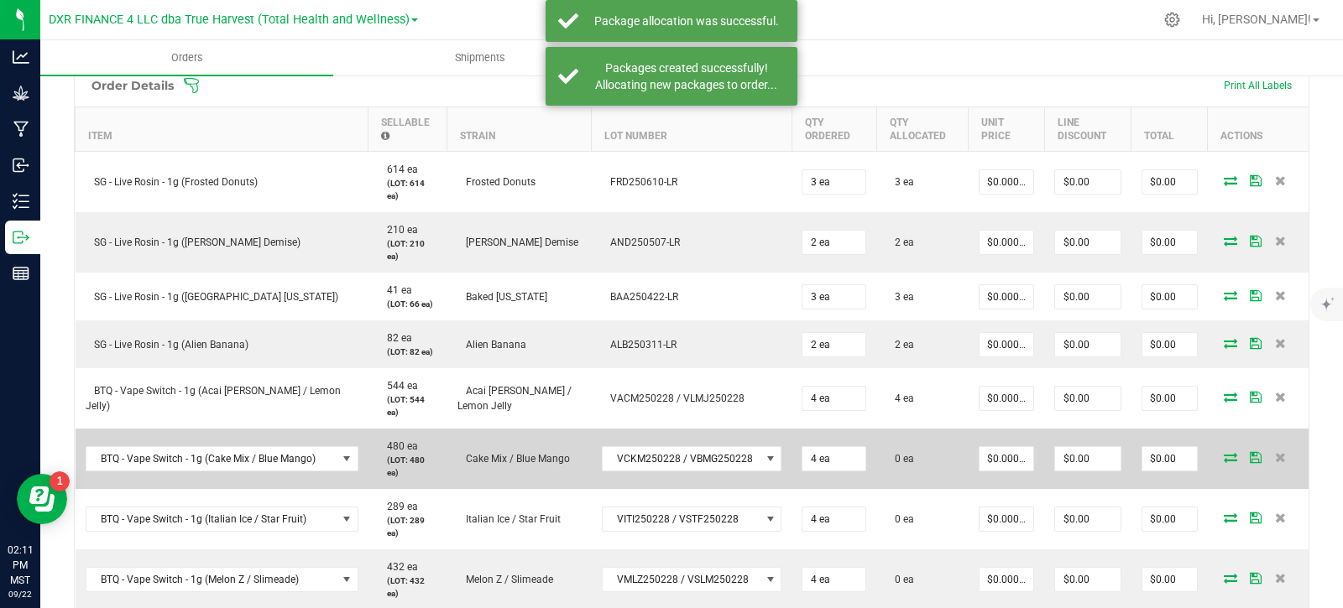
click at [1224, 452] on icon at bounding box center [1230, 457] width 13 height 10
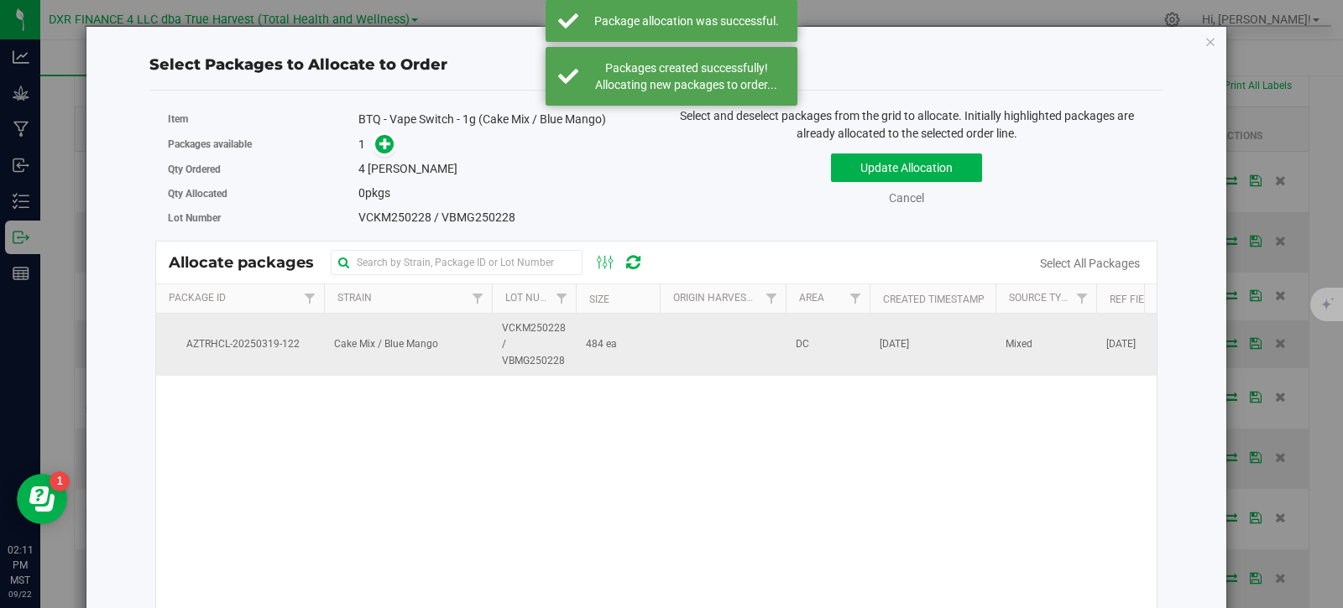
click at [420, 351] on span "Cake Mix / Blue Mango" at bounding box center [386, 345] width 104 height 16
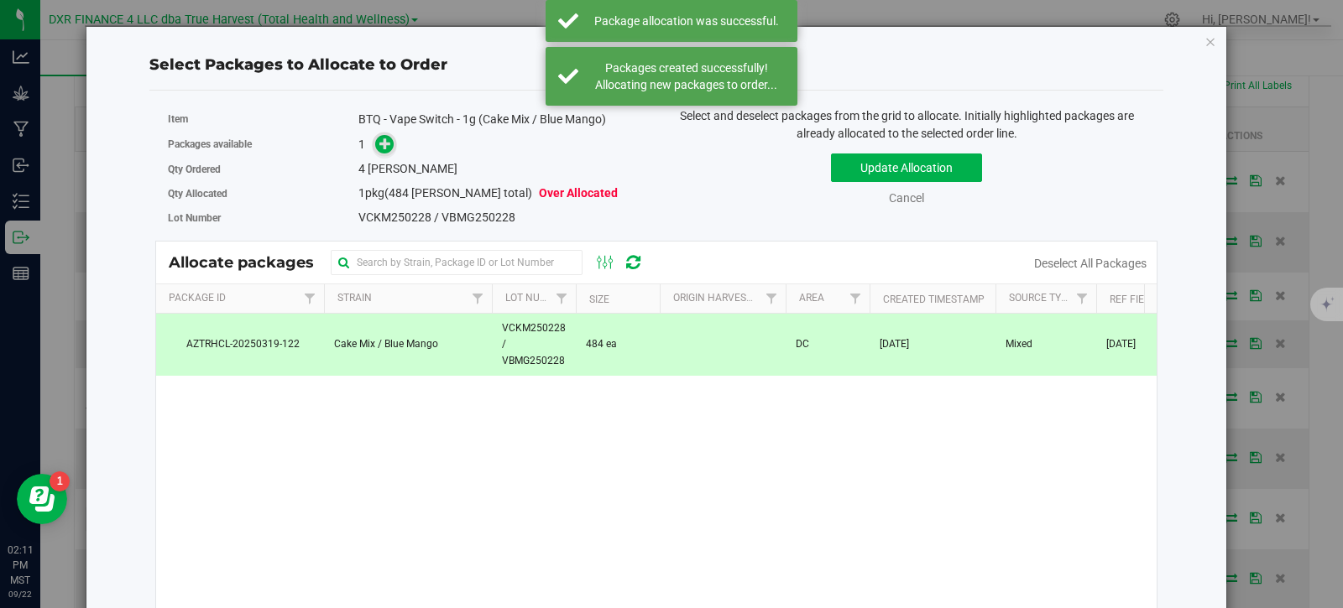
click at [389, 153] on span at bounding box center [380, 144] width 27 height 19
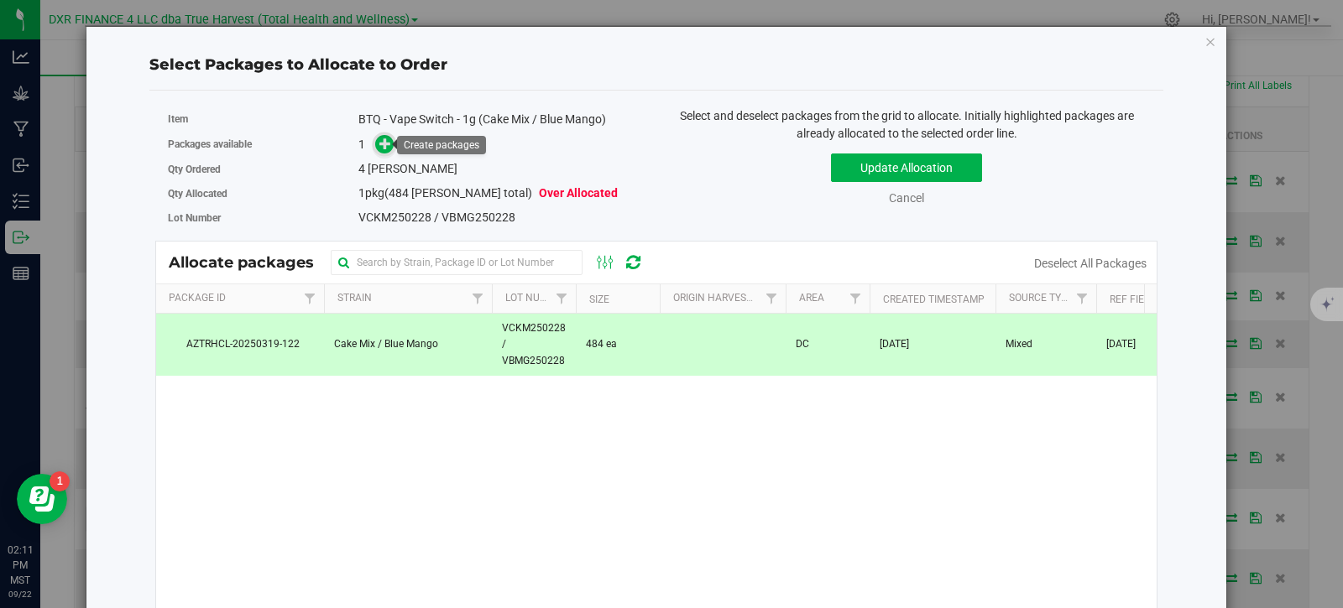
click at [387, 149] on icon at bounding box center [385, 144] width 12 height 12
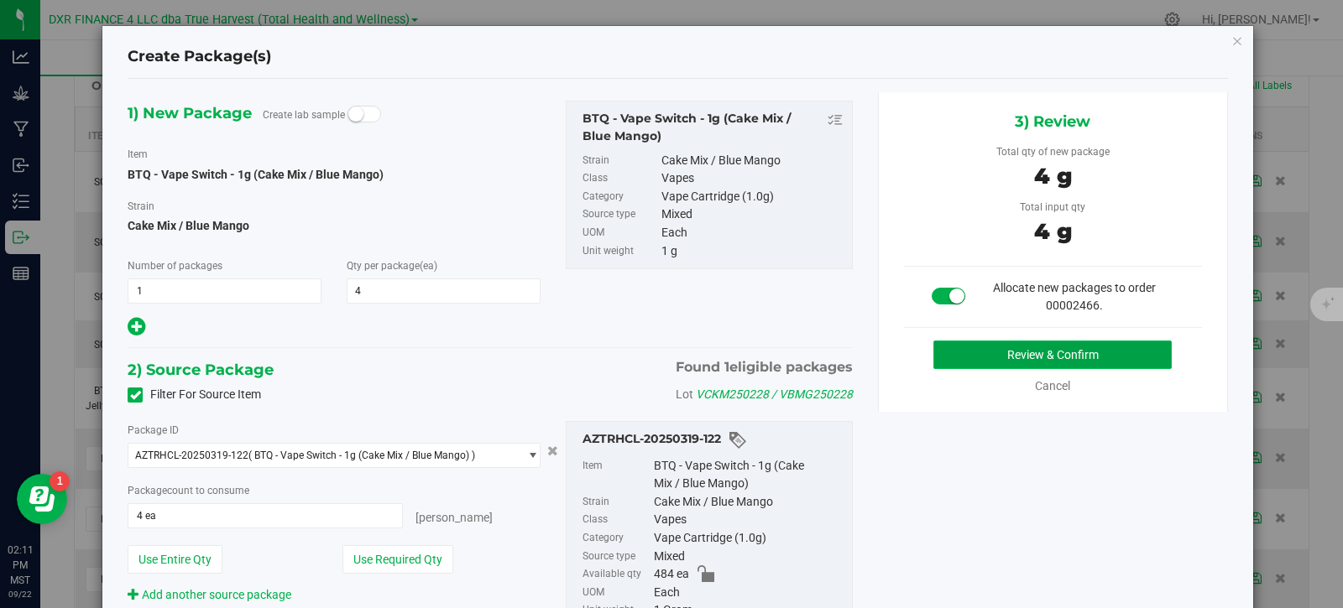
click at [1058, 358] on button "Review & Confirm" at bounding box center [1052, 355] width 238 height 29
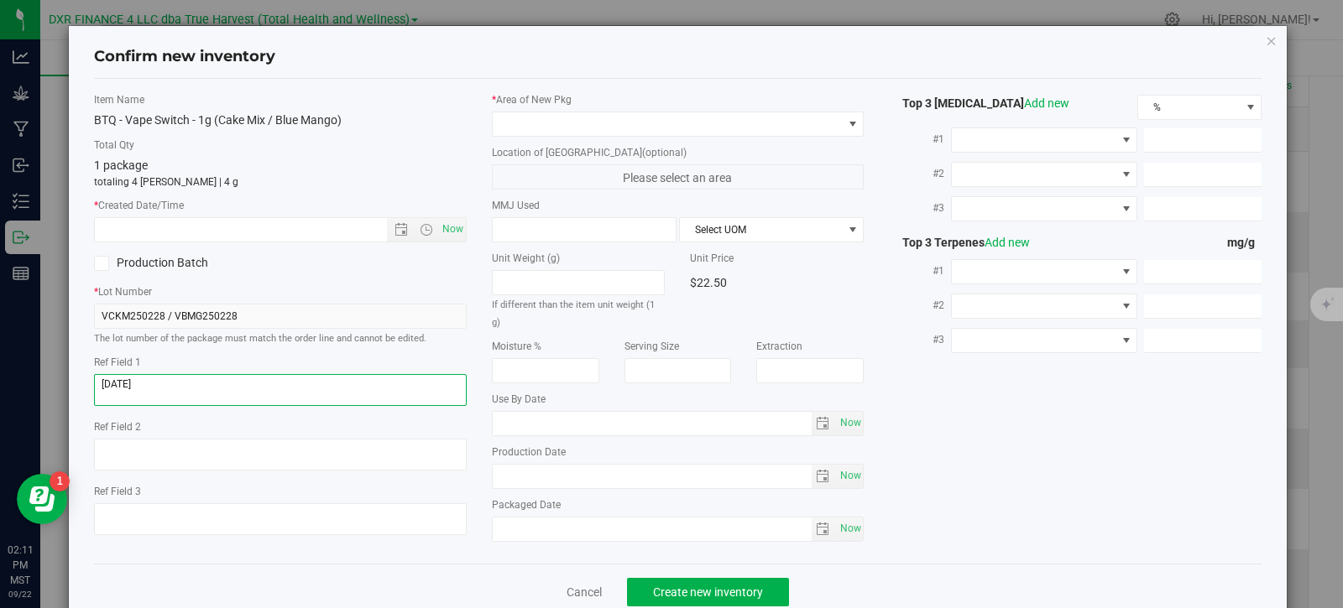
click at [170, 387] on textarea at bounding box center [280, 390] width 373 height 32
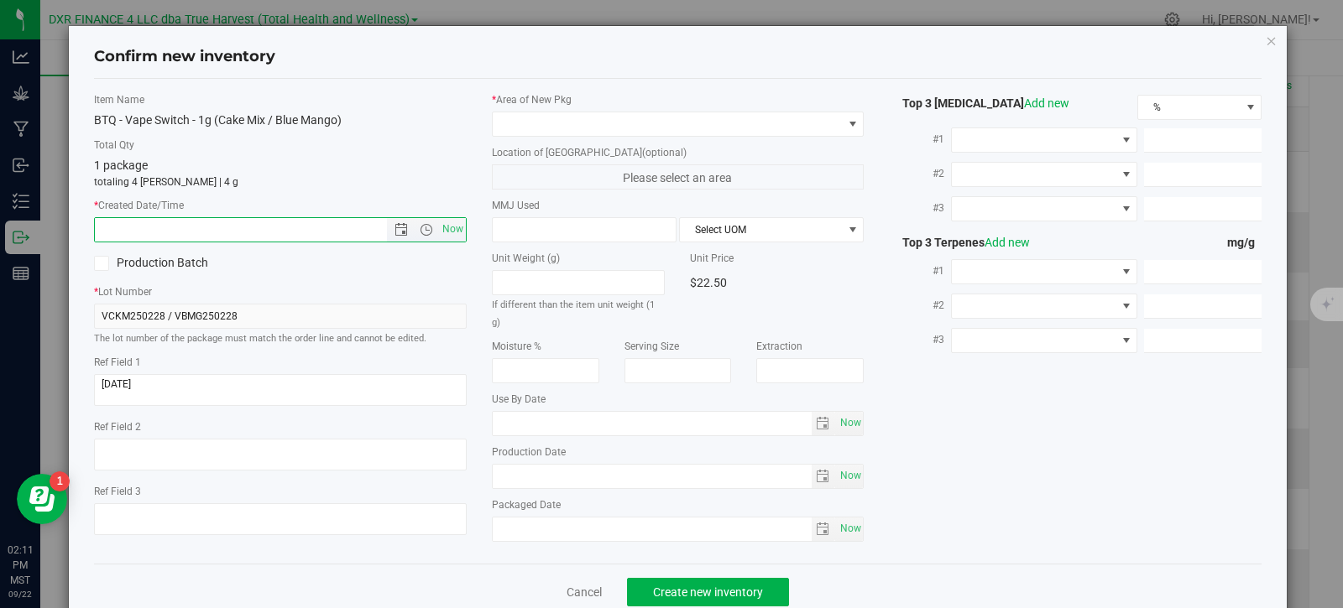
click at [226, 223] on input "text" at bounding box center [255, 229] width 321 height 23
paste input "[DATE]"
type input "[DATE] 2:12 PM"
click at [551, 120] on span at bounding box center [668, 123] width 350 height 23
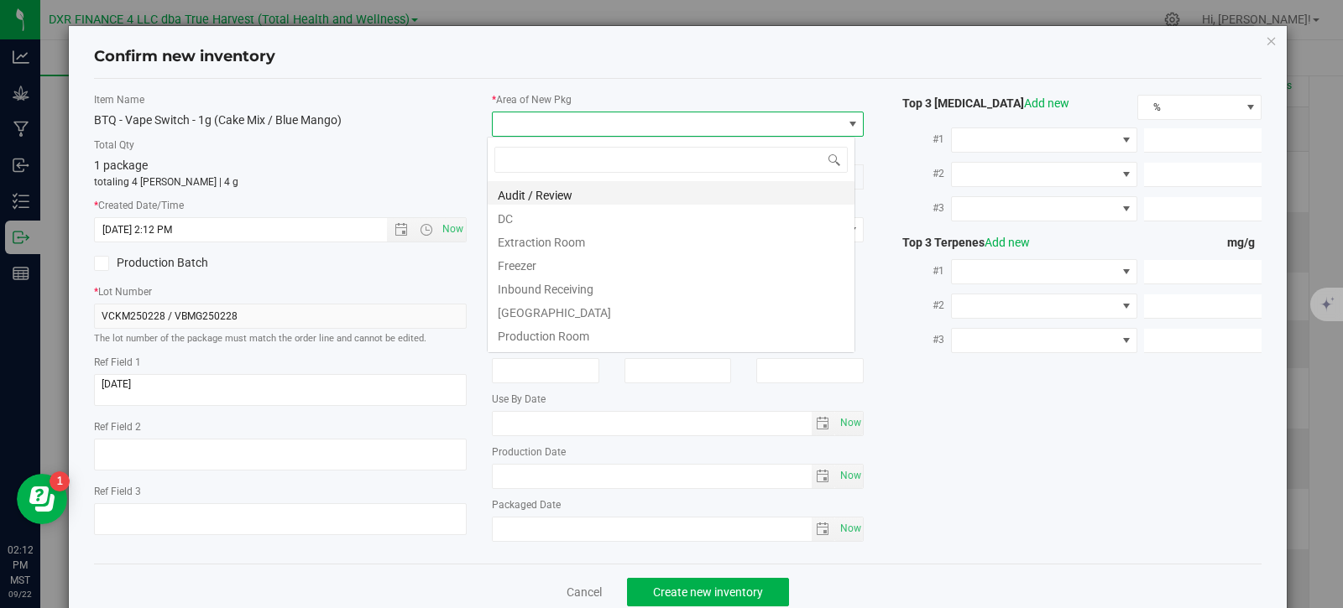
scroll to position [25, 369]
click at [513, 217] on li "DC" at bounding box center [671, 216] width 367 height 23
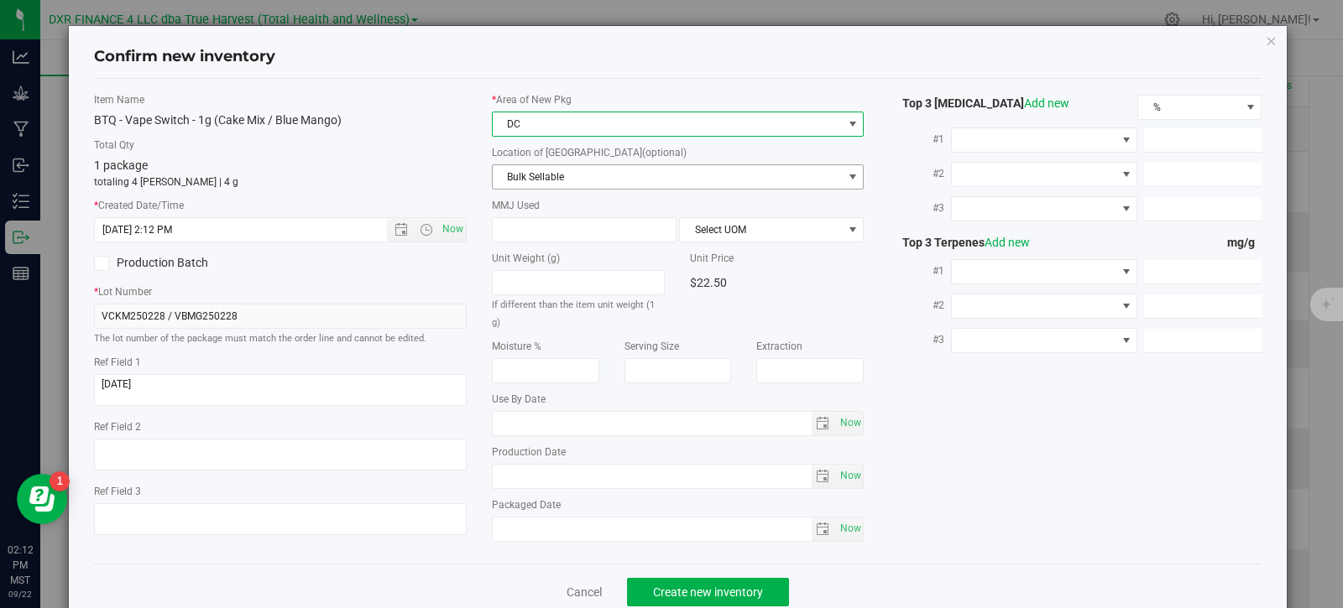
click at [552, 180] on span "Bulk Sellable" at bounding box center [668, 176] width 350 height 23
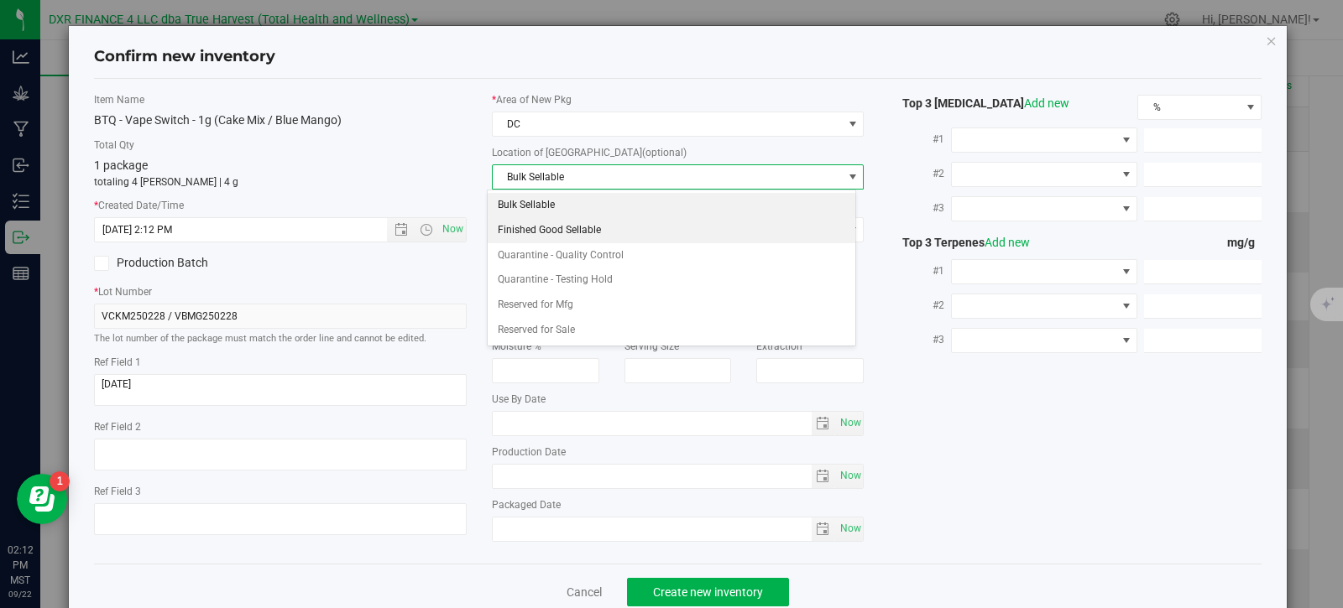
click at [558, 237] on li "Finished Good Sellable" at bounding box center [671, 230] width 367 height 25
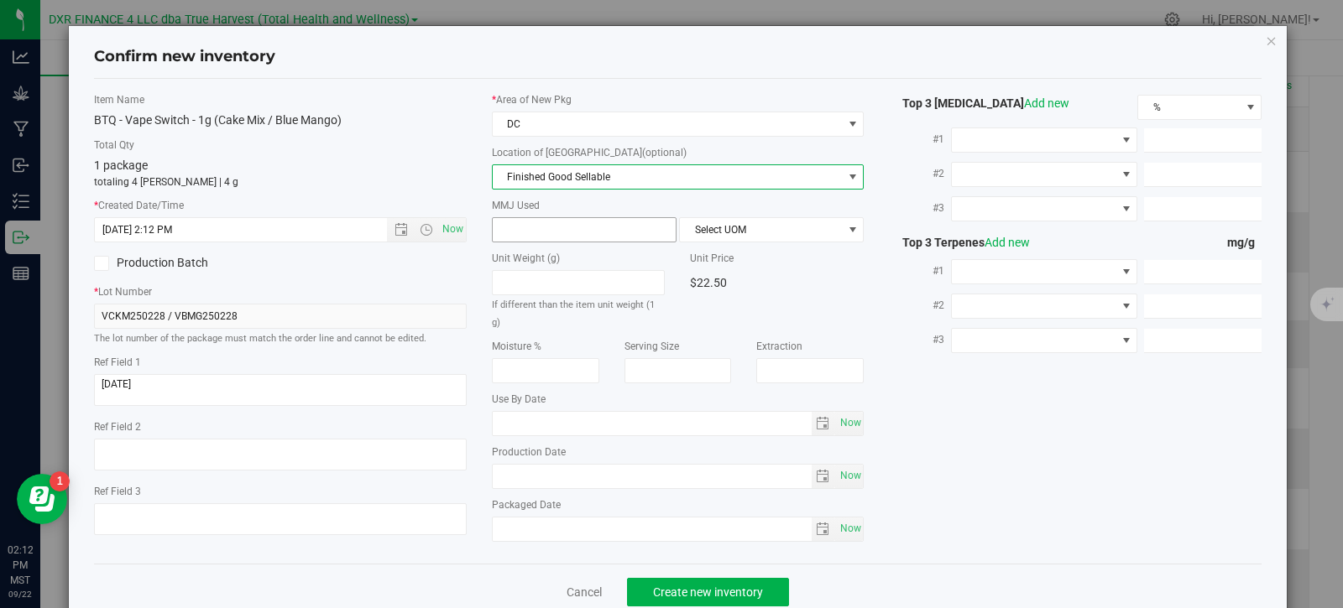
click at [551, 219] on span at bounding box center [584, 229] width 185 height 25
type input "1"
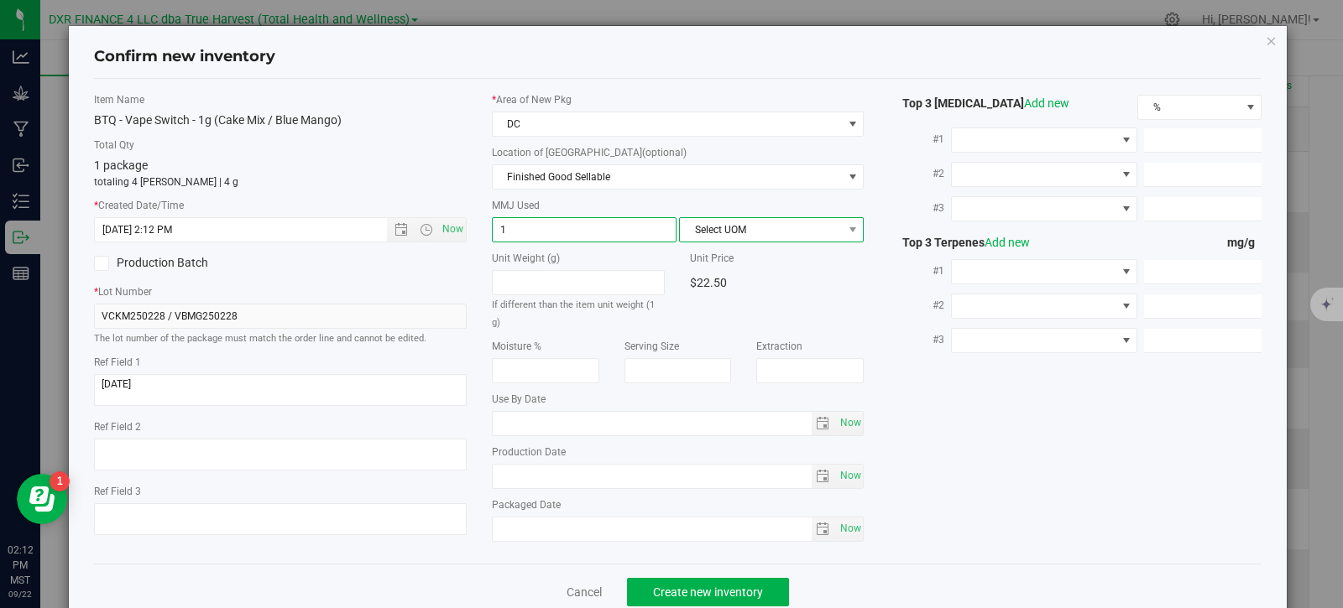
type input "1.0000"
click at [803, 228] on span "Select UOM" at bounding box center [761, 229] width 162 height 23
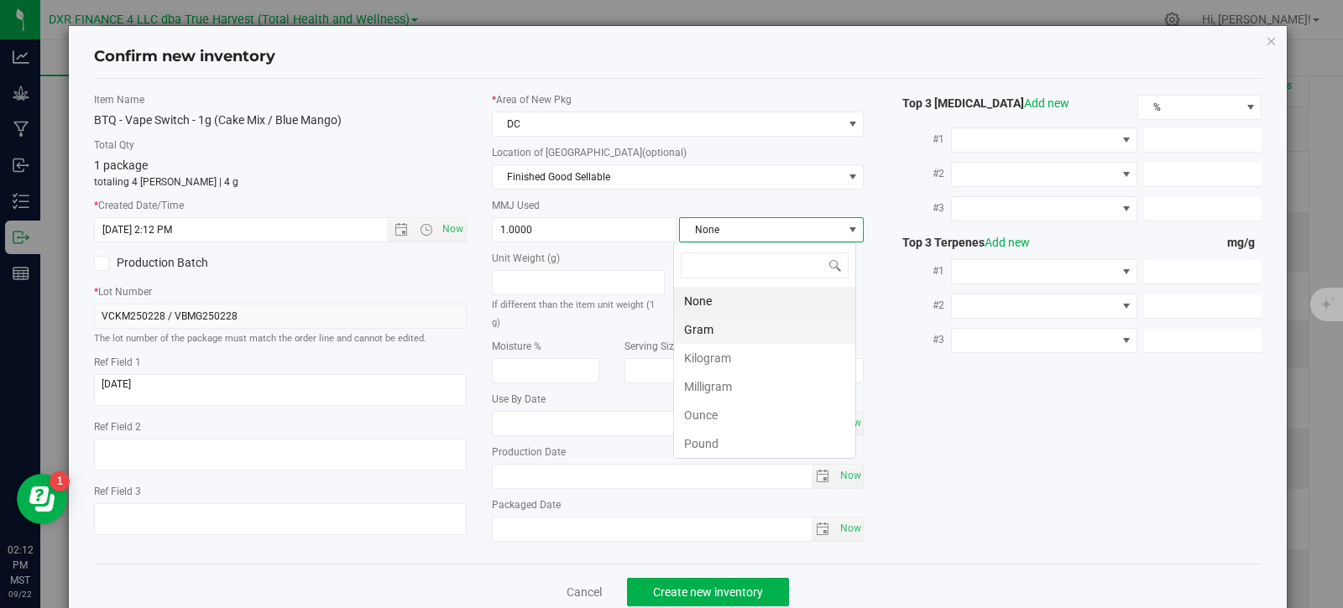
scroll to position [25, 183]
click at [757, 329] on li "Gram" at bounding box center [764, 330] width 181 height 29
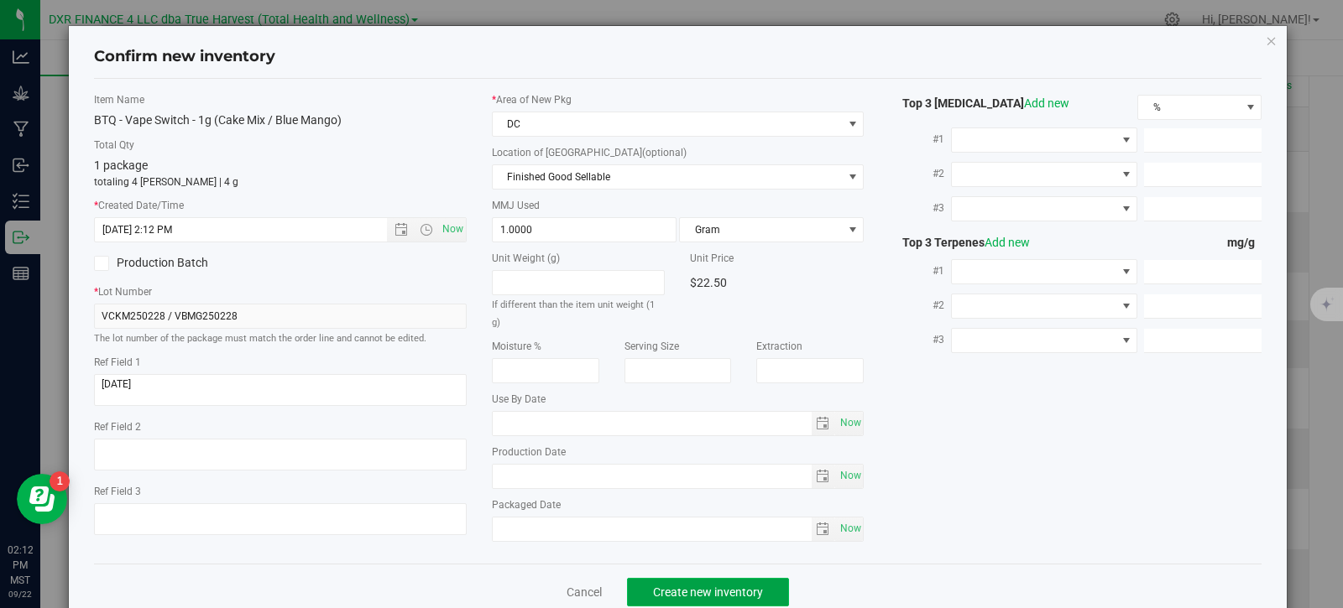
click at [706, 590] on span "Create new inventory" at bounding box center [708, 592] width 110 height 13
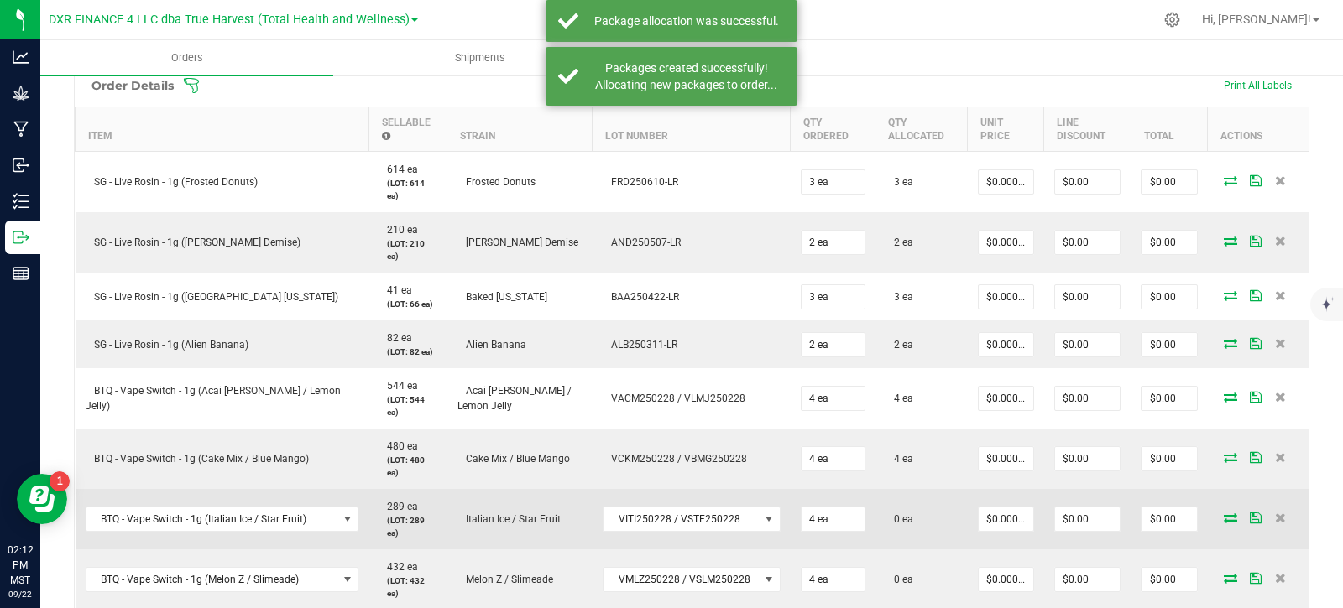
click at [1224, 513] on icon at bounding box center [1230, 518] width 13 height 10
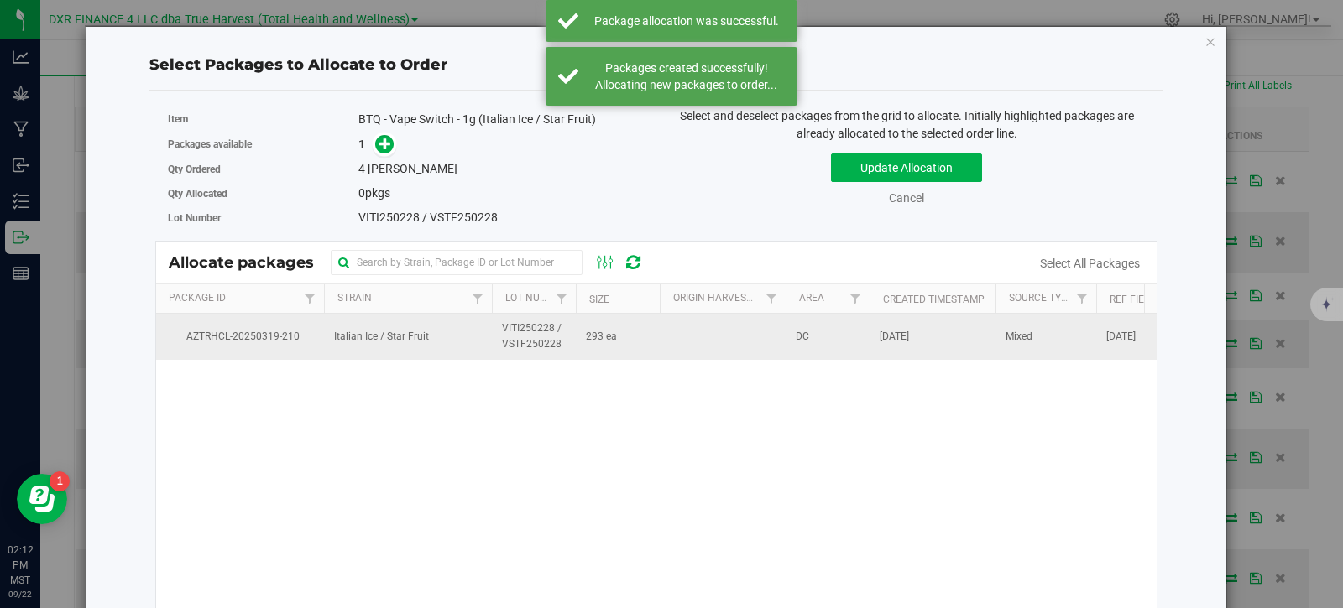
drag, startPoint x: 425, startPoint y: 348, endPoint x: 418, endPoint y: 342, distance: 9.5
click at [422, 347] on td "Italian Ice / Star Fruit" at bounding box center [408, 336] width 168 height 45
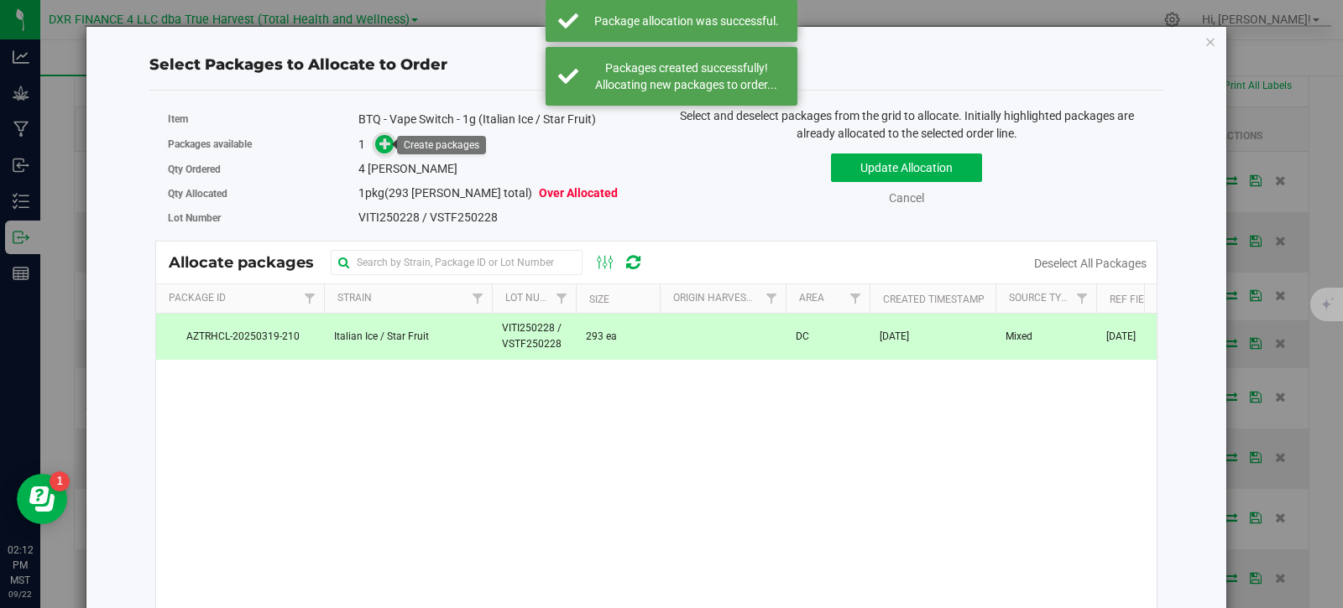
click at [384, 144] on icon at bounding box center [385, 144] width 12 height 12
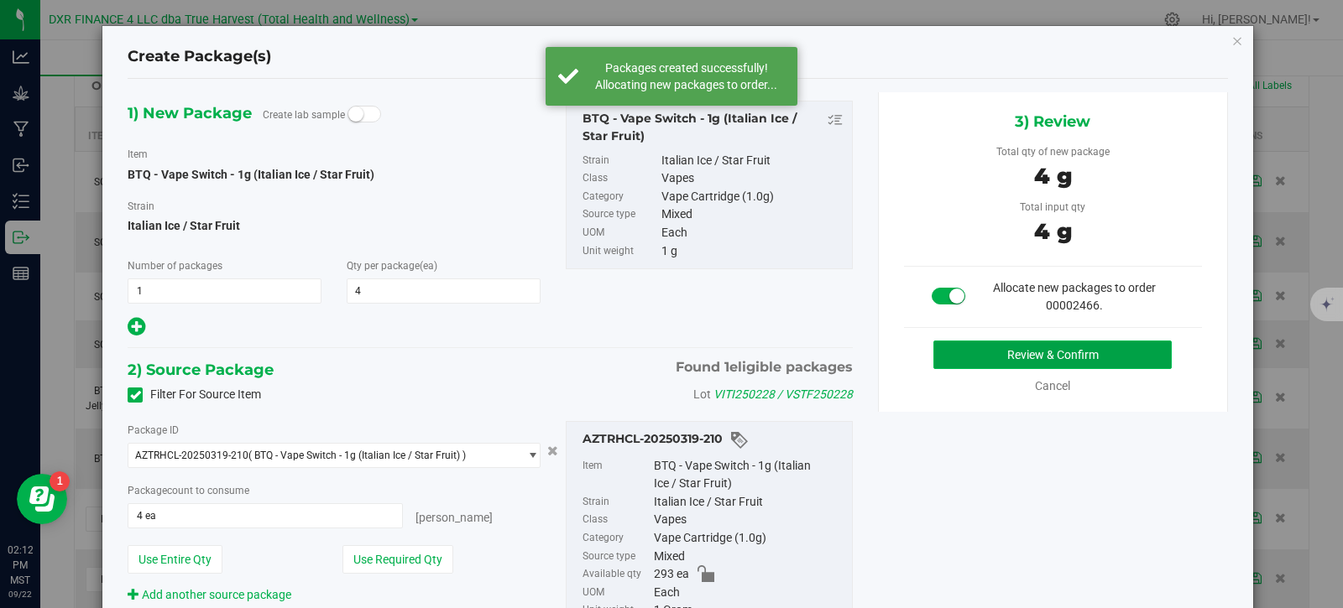
click at [1065, 360] on button "Review & Confirm" at bounding box center [1052, 355] width 238 height 29
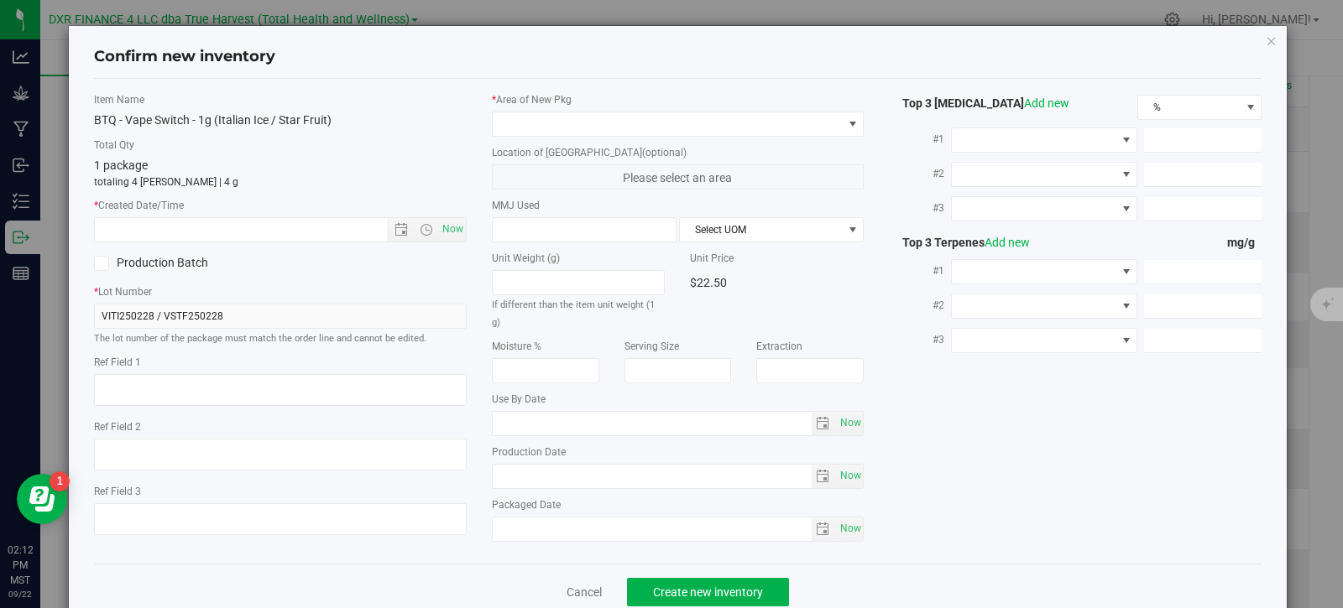
type textarea "[DATE]"
click at [184, 387] on textarea at bounding box center [280, 390] width 373 height 32
click at [213, 222] on input "text" at bounding box center [255, 229] width 321 height 23
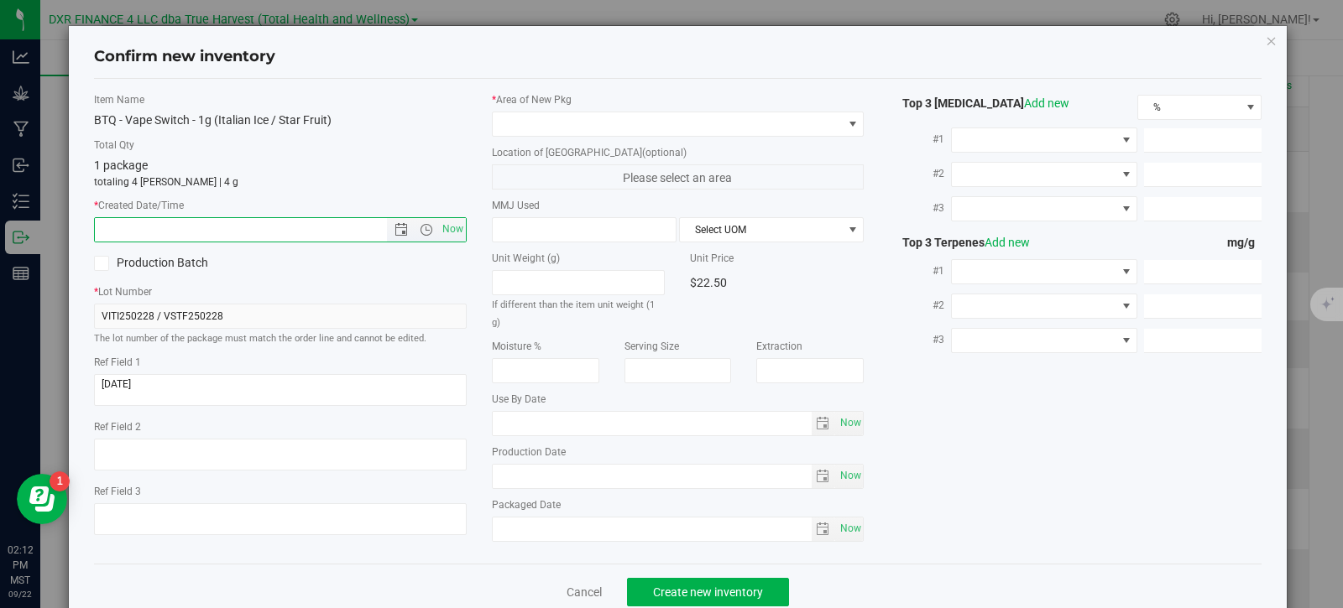
paste input "[DATE]"
type input "[DATE] 2:12 PM"
click at [536, 130] on span at bounding box center [668, 123] width 350 height 23
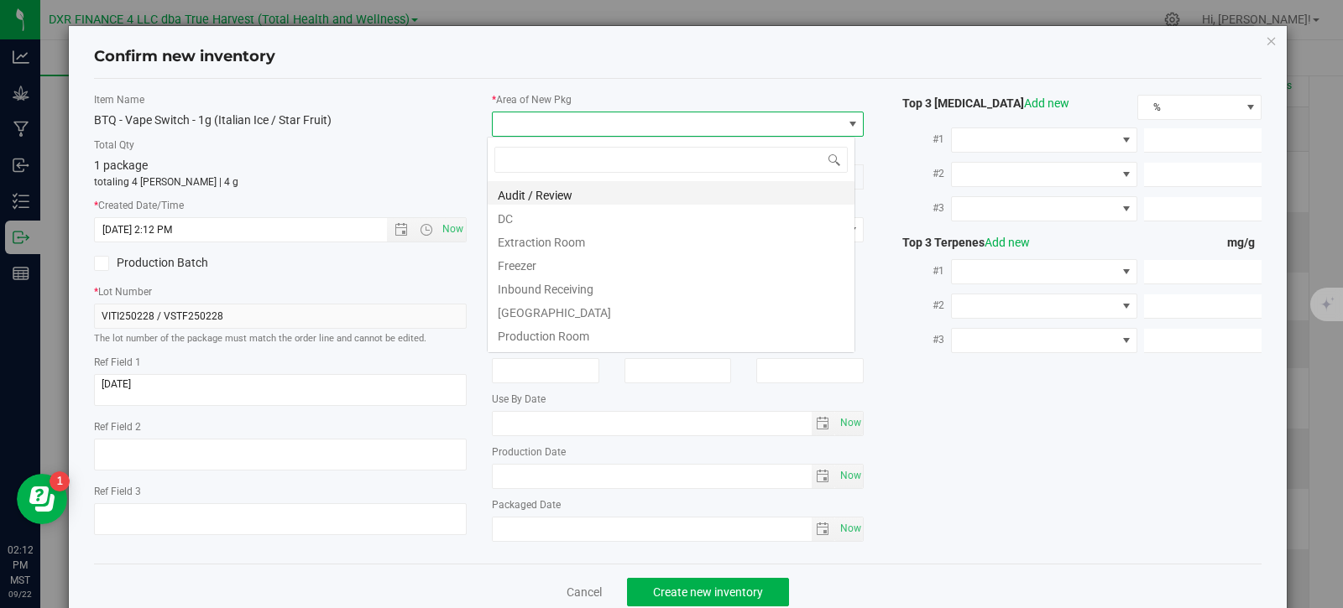
scroll to position [25, 369]
click at [507, 229] on li "Extraction Room" at bounding box center [671, 239] width 367 height 23
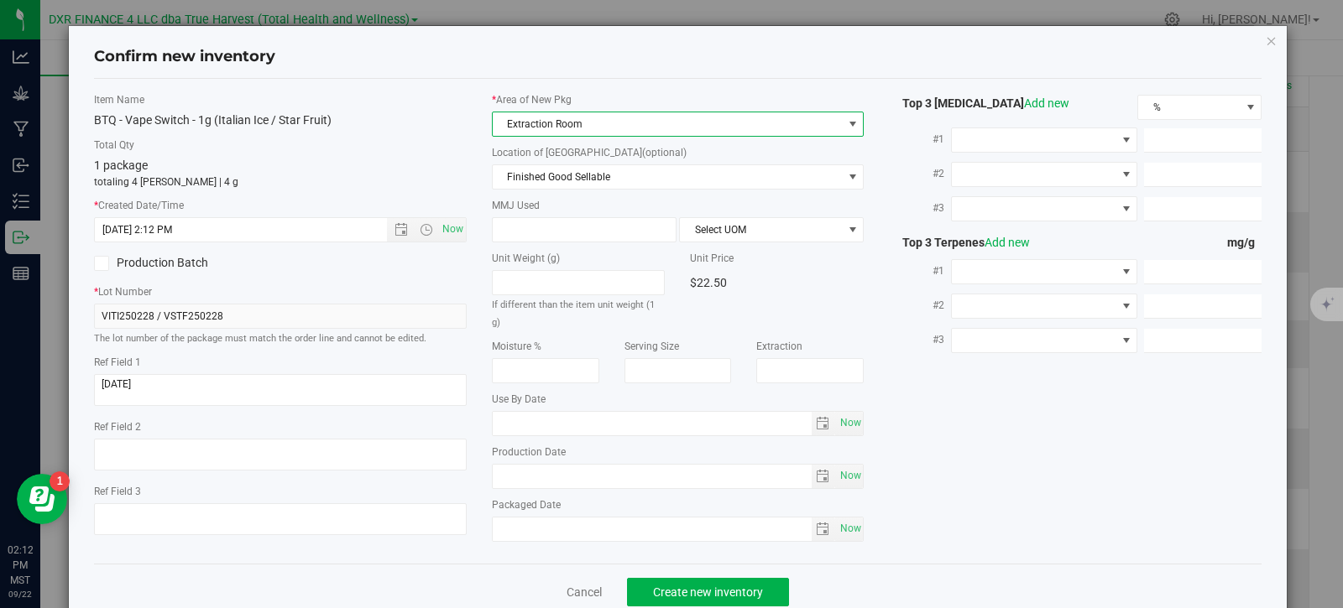
click at [551, 107] on label "* Area of [GEOGRAPHIC_DATA]" at bounding box center [678, 99] width 373 height 15
click at [557, 123] on span "Extraction Room" at bounding box center [668, 123] width 350 height 23
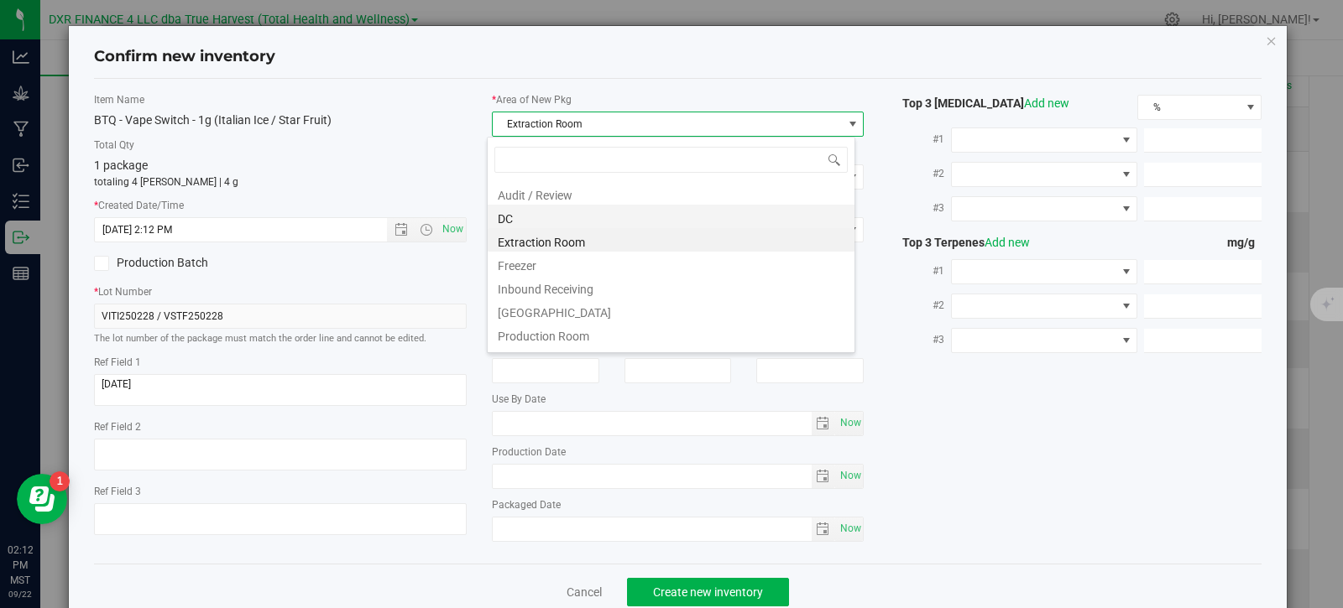
click at [556, 222] on li "DC" at bounding box center [671, 216] width 367 height 23
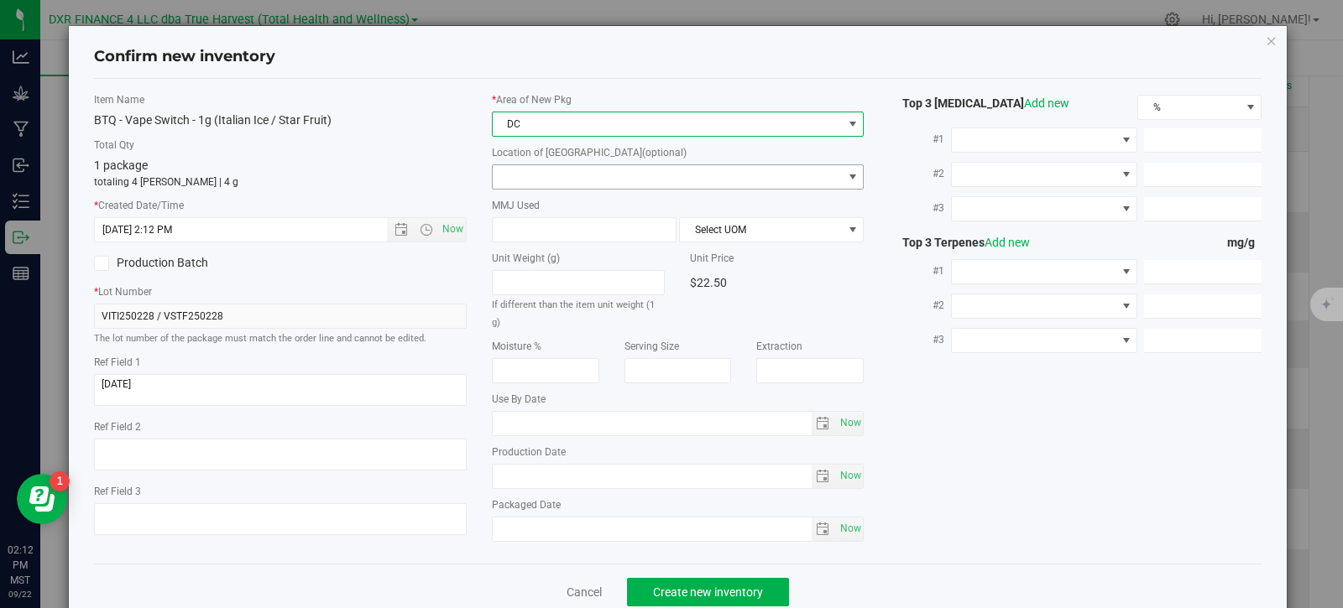
click at [598, 180] on span at bounding box center [668, 176] width 350 height 23
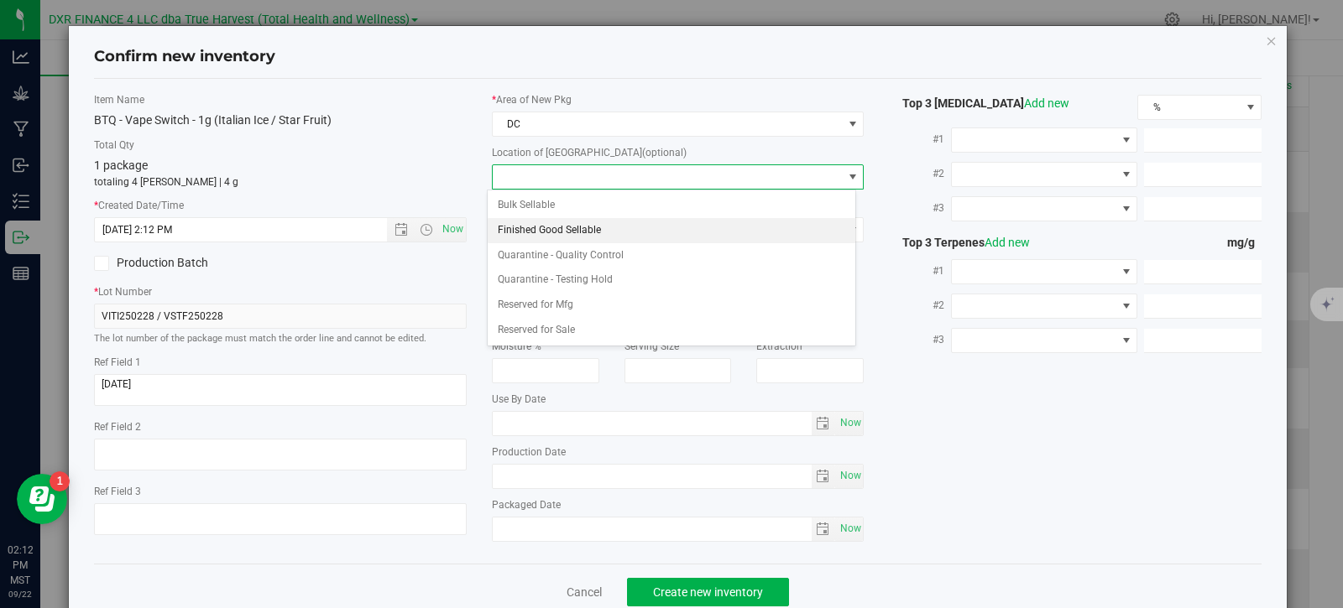
click at [582, 228] on li "Finished Good Sellable" at bounding box center [671, 230] width 367 height 25
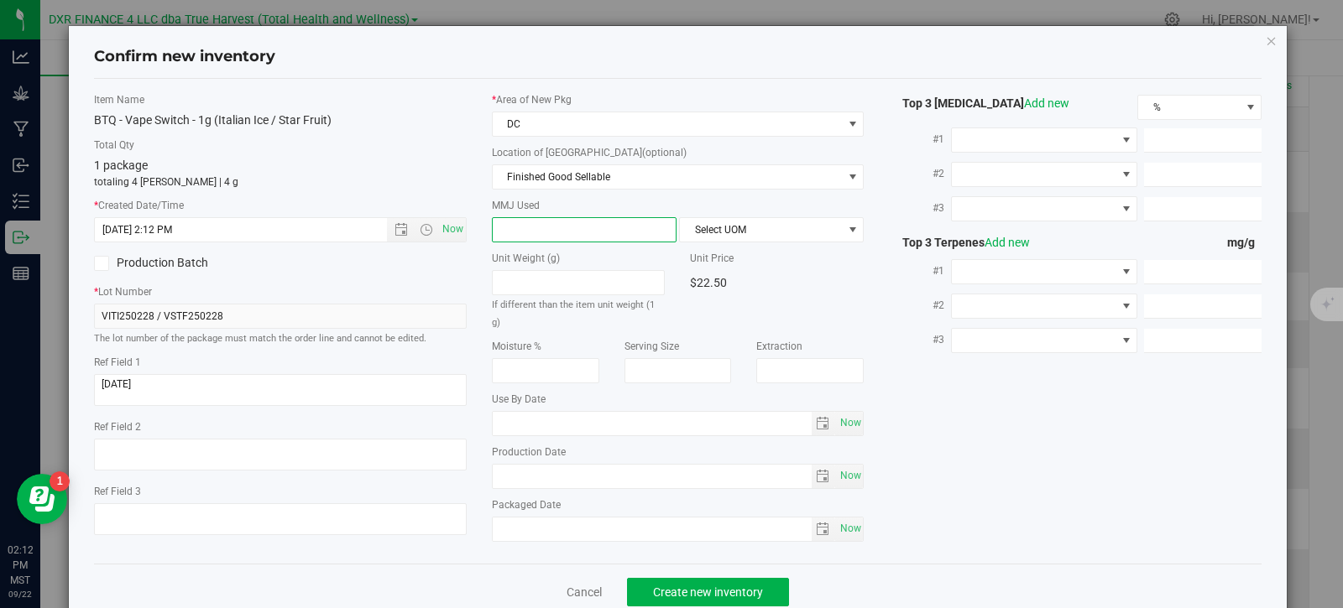
click at [568, 227] on span at bounding box center [584, 229] width 185 height 25
type input "1"
type input "1.0000"
click at [718, 240] on span "Select UOM" at bounding box center [761, 229] width 162 height 23
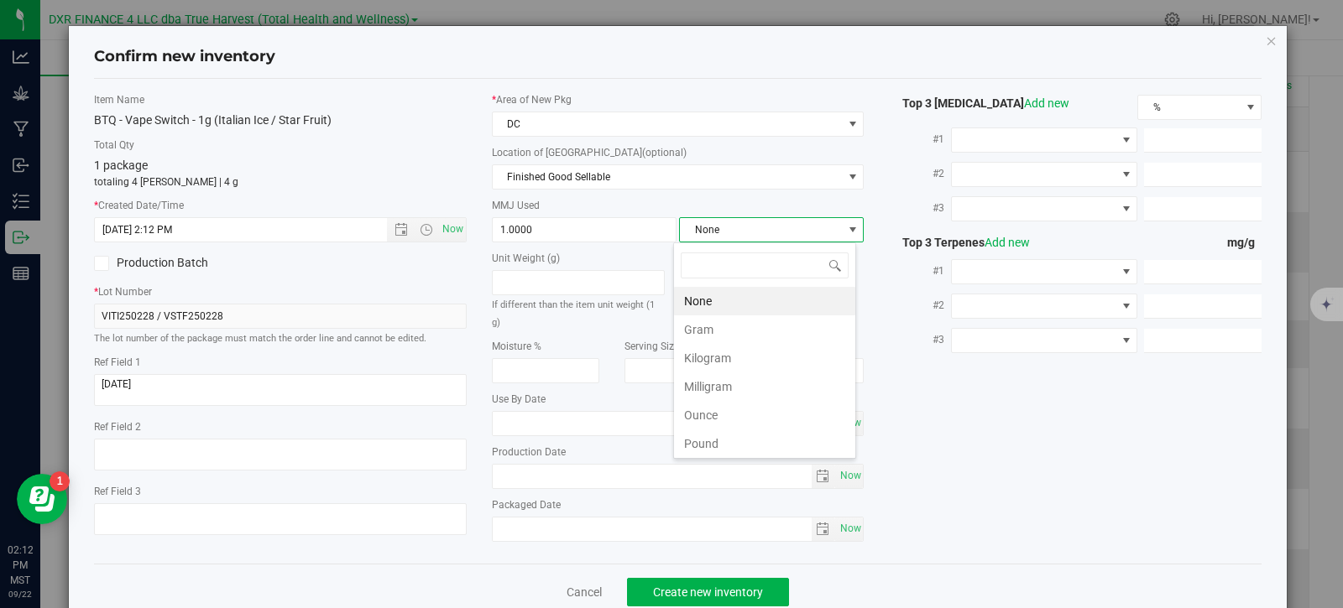
scroll to position [25, 183]
click at [708, 328] on li "Gram" at bounding box center [764, 330] width 181 height 29
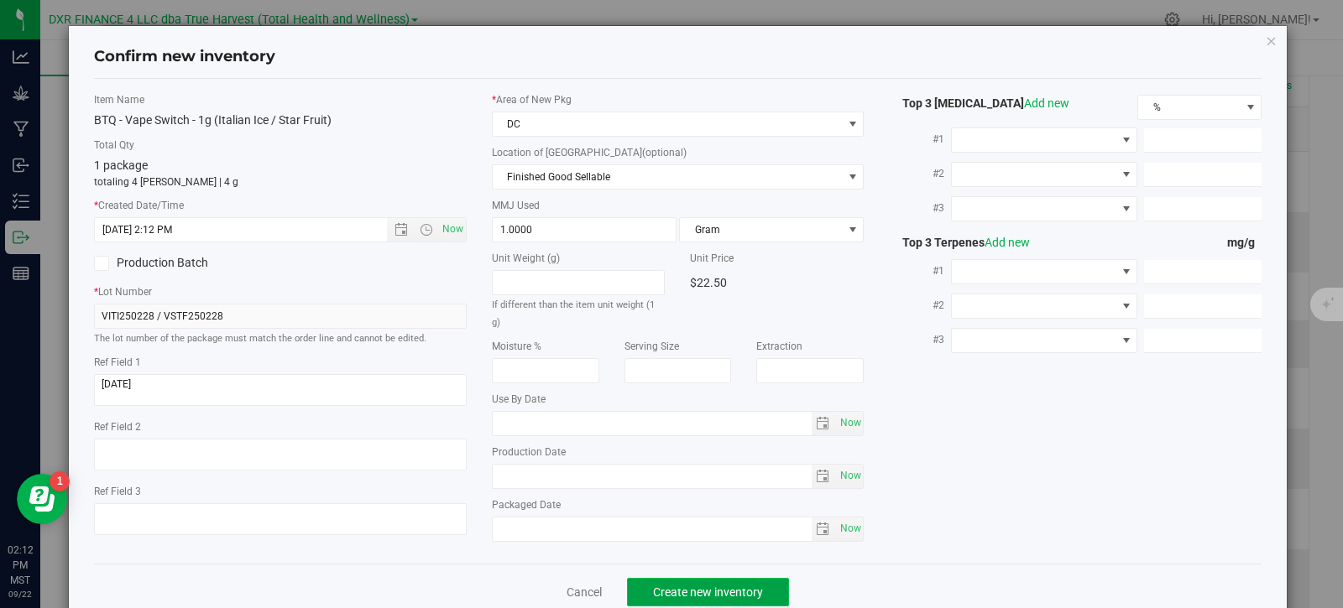
click at [708, 597] on span "Create new inventory" at bounding box center [708, 592] width 110 height 13
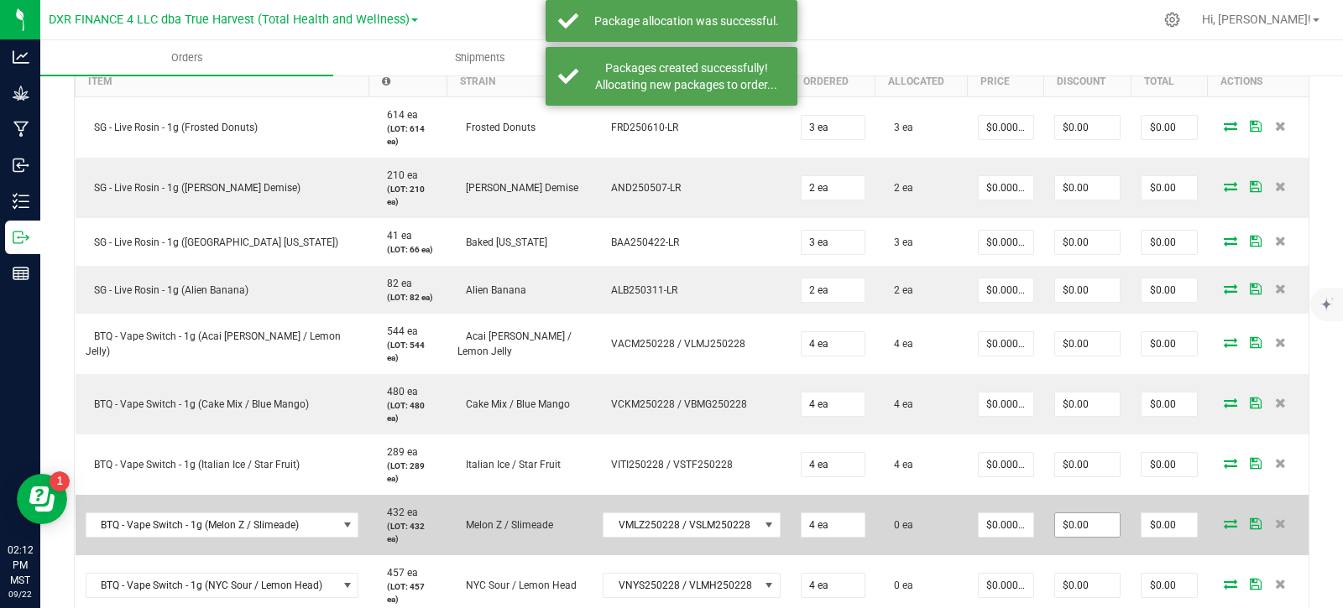
scroll to position [504, 0]
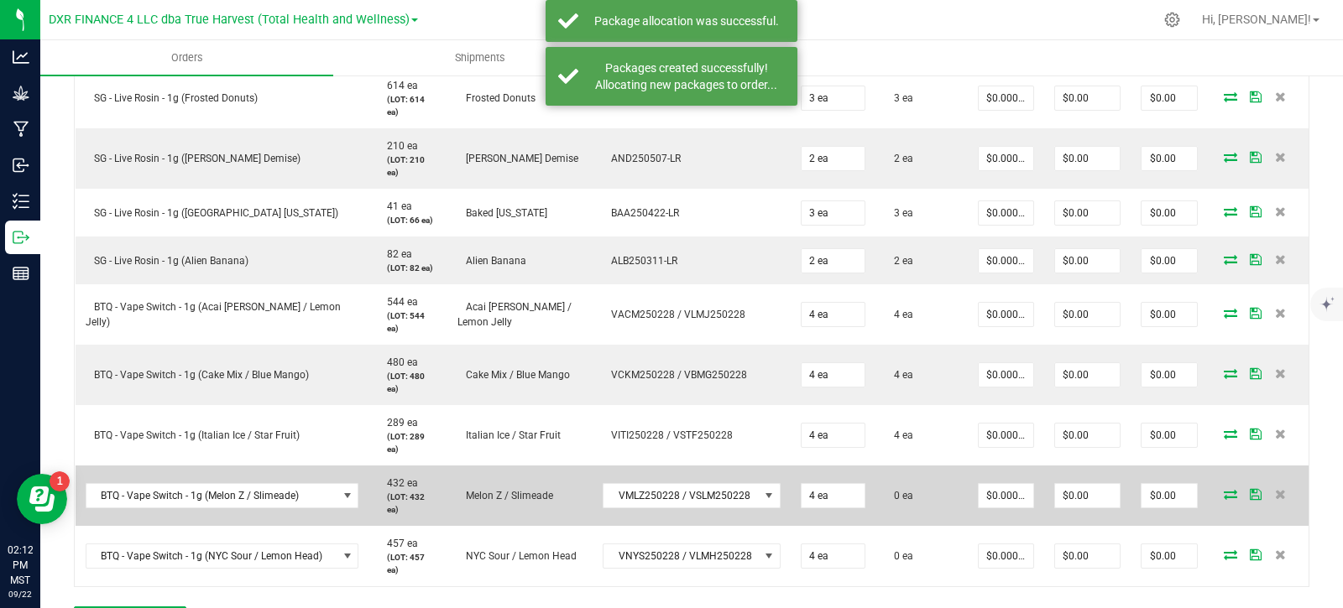
click at [1224, 489] on icon at bounding box center [1230, 494] width 13 height 10
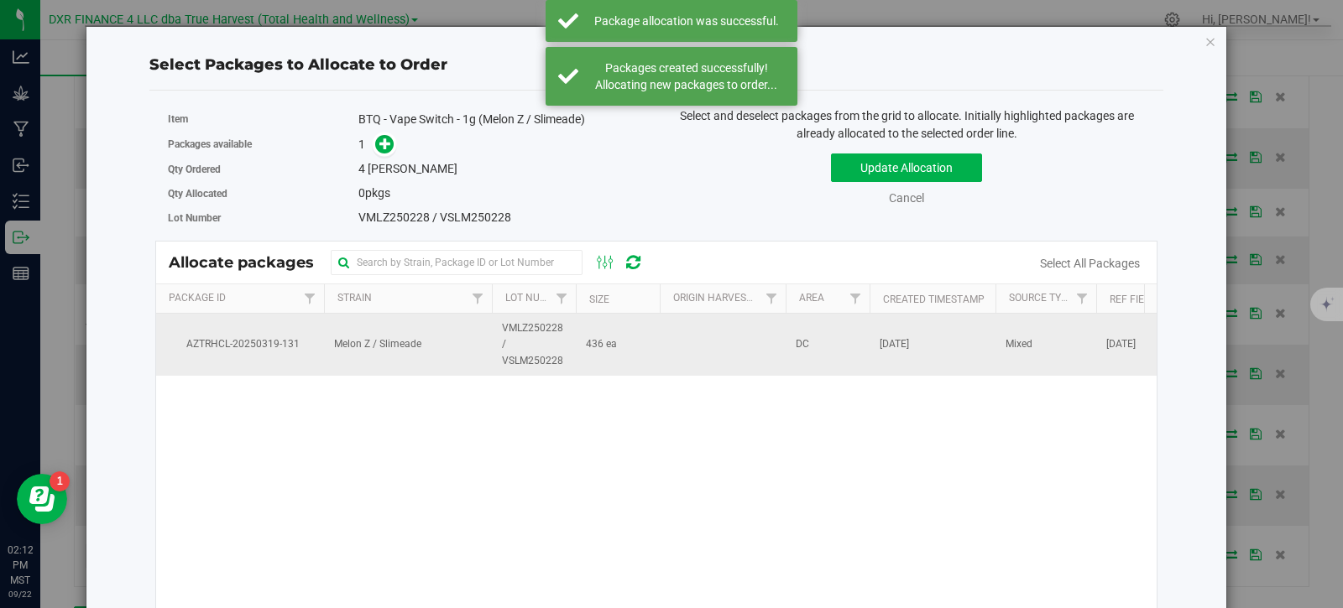
drag, startPoint x: 602, startPoint y: 355, endPoint x: 610, endPoint y: 354, distance: 8.4
click at [608, 354] on td "436 ea" at bounding box center [618, 345] width 84 height 62
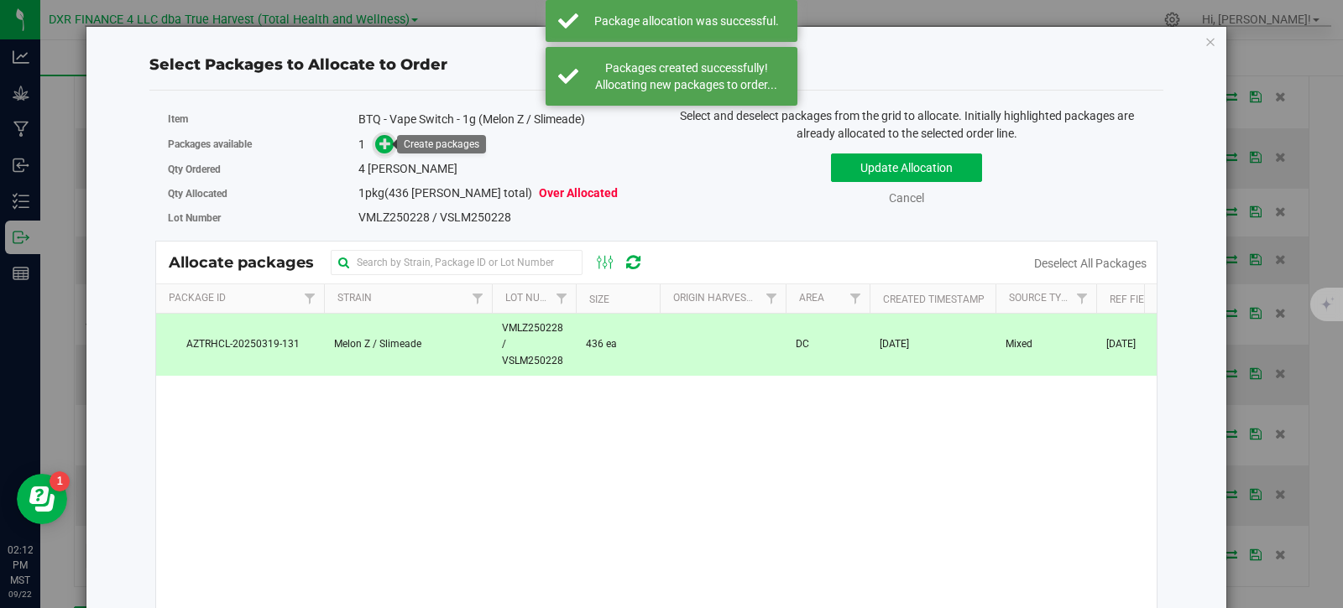
click at [379, 145] on icon at bounding box center [385, 144] width 12 height 12
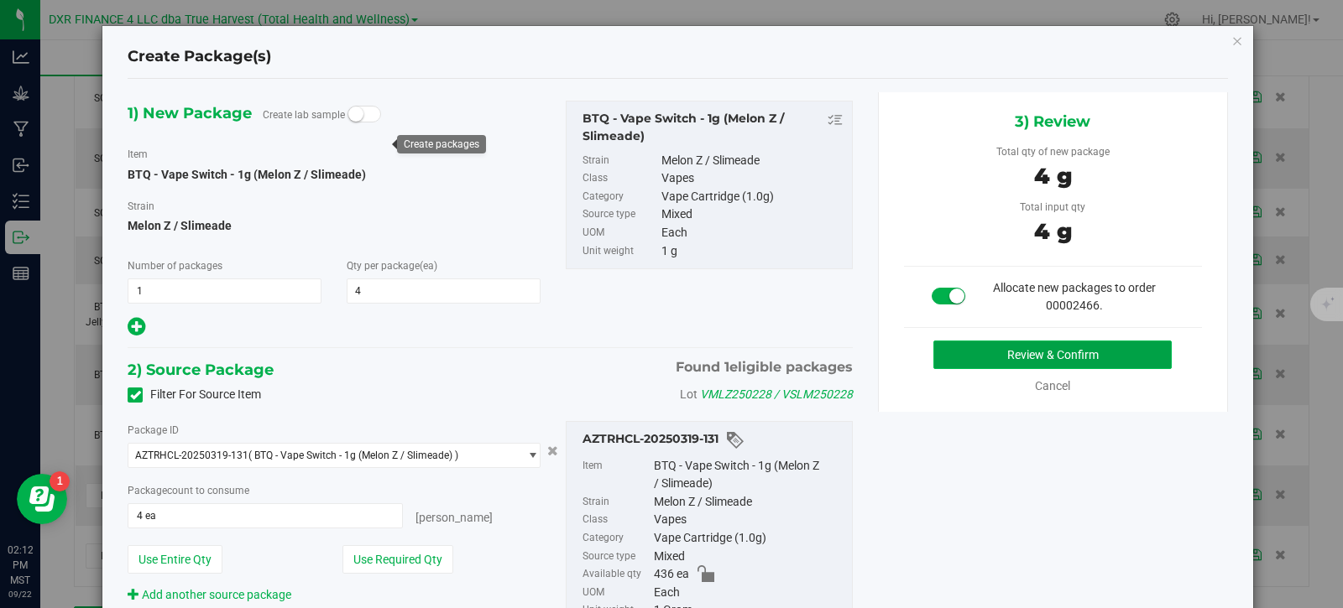
click at [1083, 362] on button "Review & Confirm" at bounding box center [1052, 355] width 238 height 29
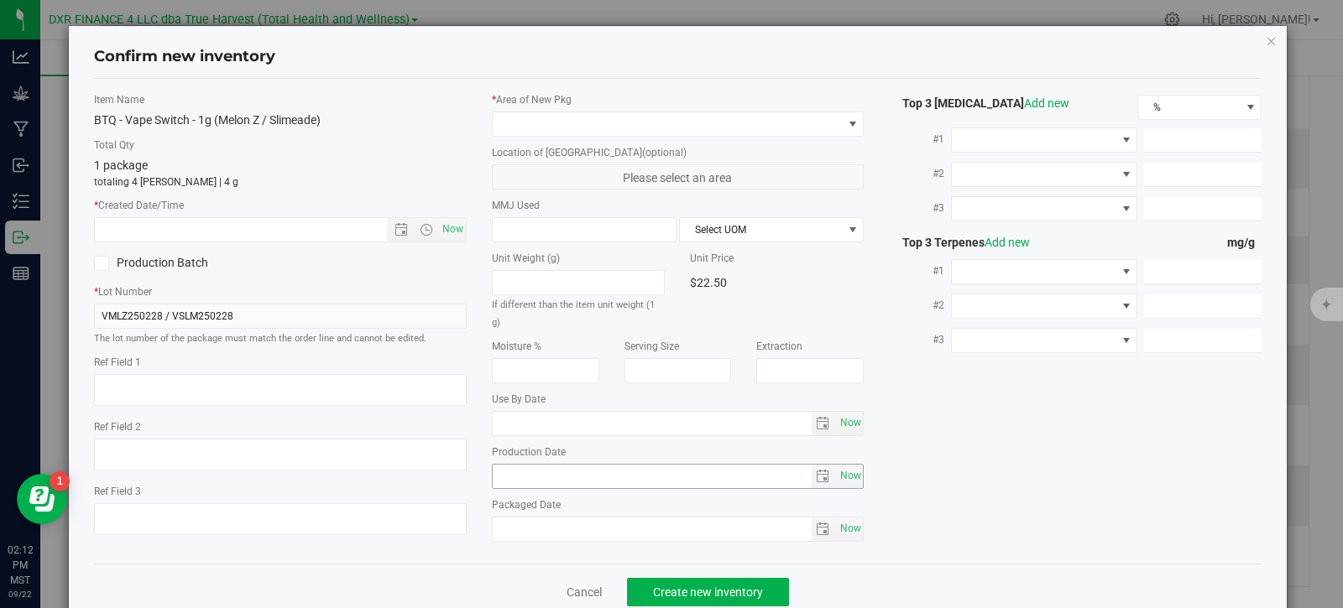
type textarea "[DATE]"
click at [222, 389] on textarea at bounding box center [280, 390] width 373 height 32
click at [264, 224] on input "text" at bounding box center [255, 229] width 321 height 23
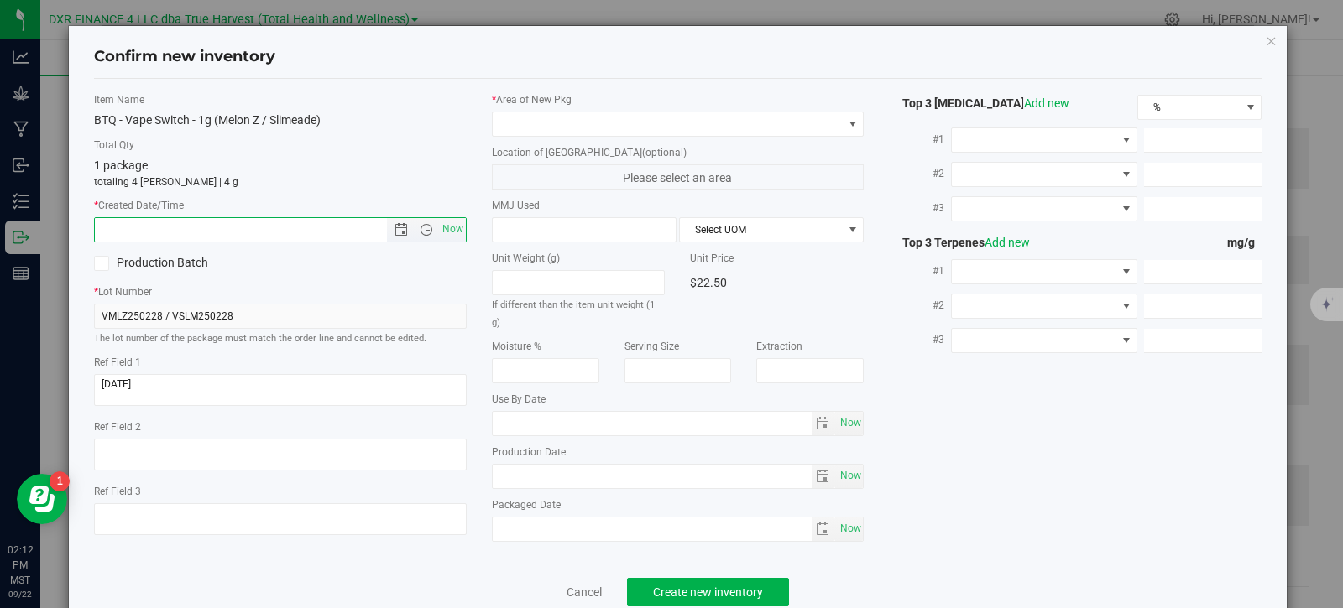
paste input "[DATE]"
type input "[DATE] 2:12 PM"
click at [551, 117] on span at bounding box center [668, 123] width 350 height 23
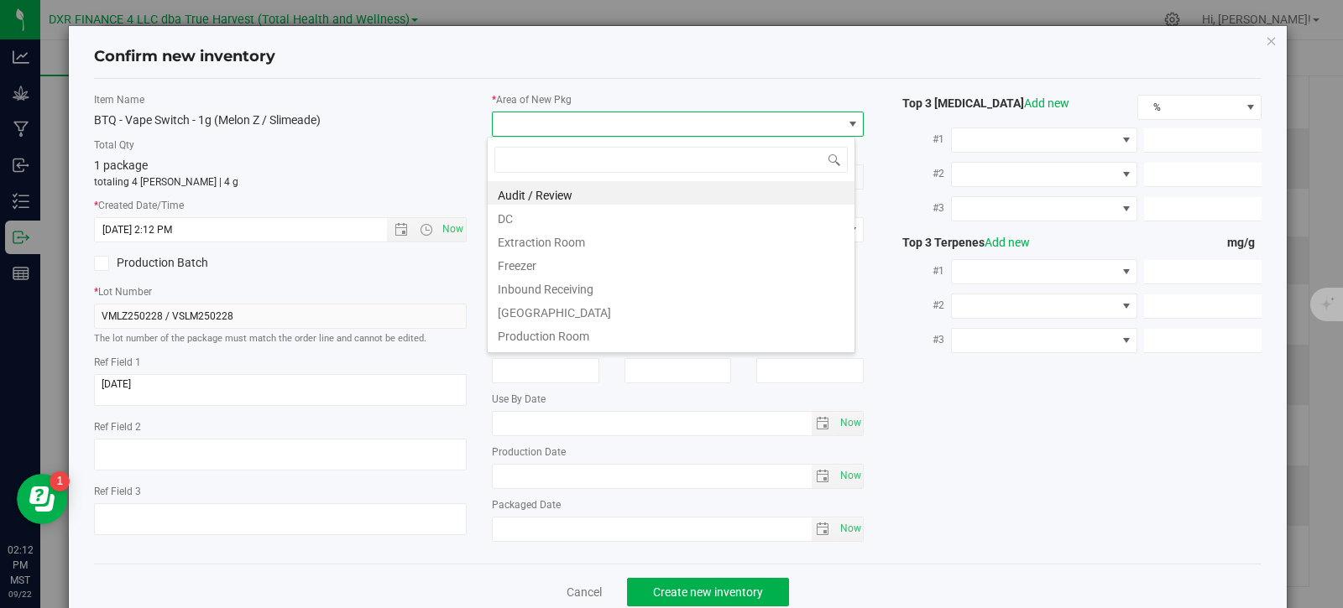
scroll to position [25, 369]
click at [560, 217] on li "DC" at bounding box center [671, 216] width 367 height 23
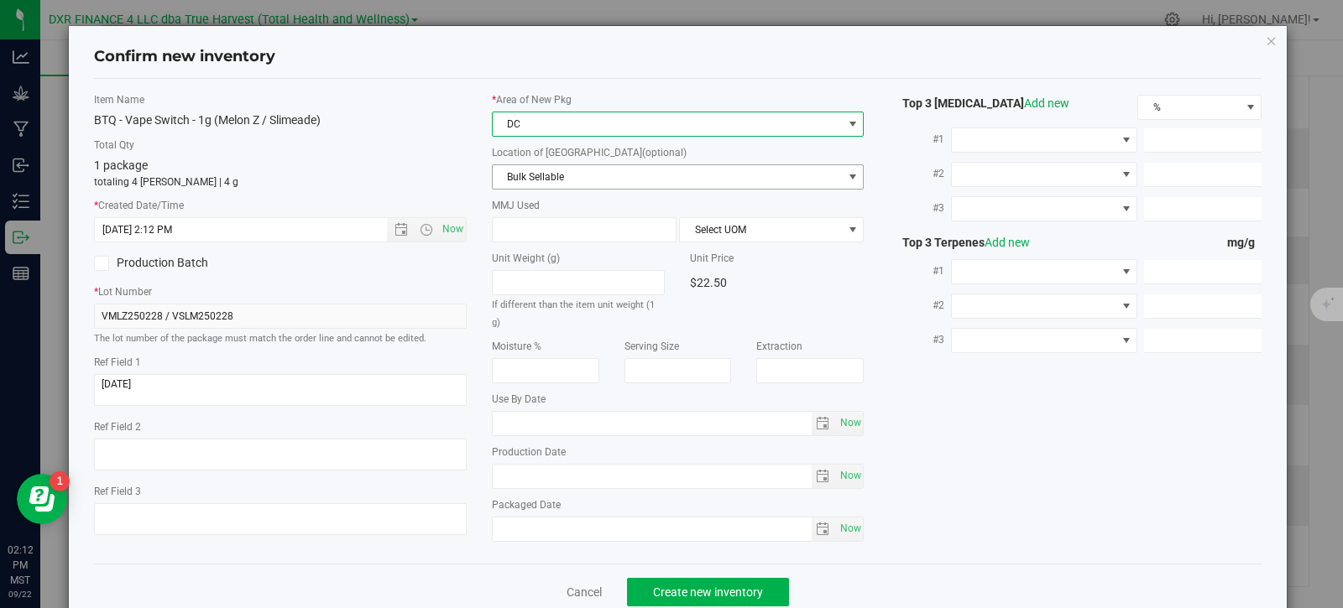
click at [599, 170] on span "Bulk Sellable" at bounding box center [668, 176] width 350 height 23
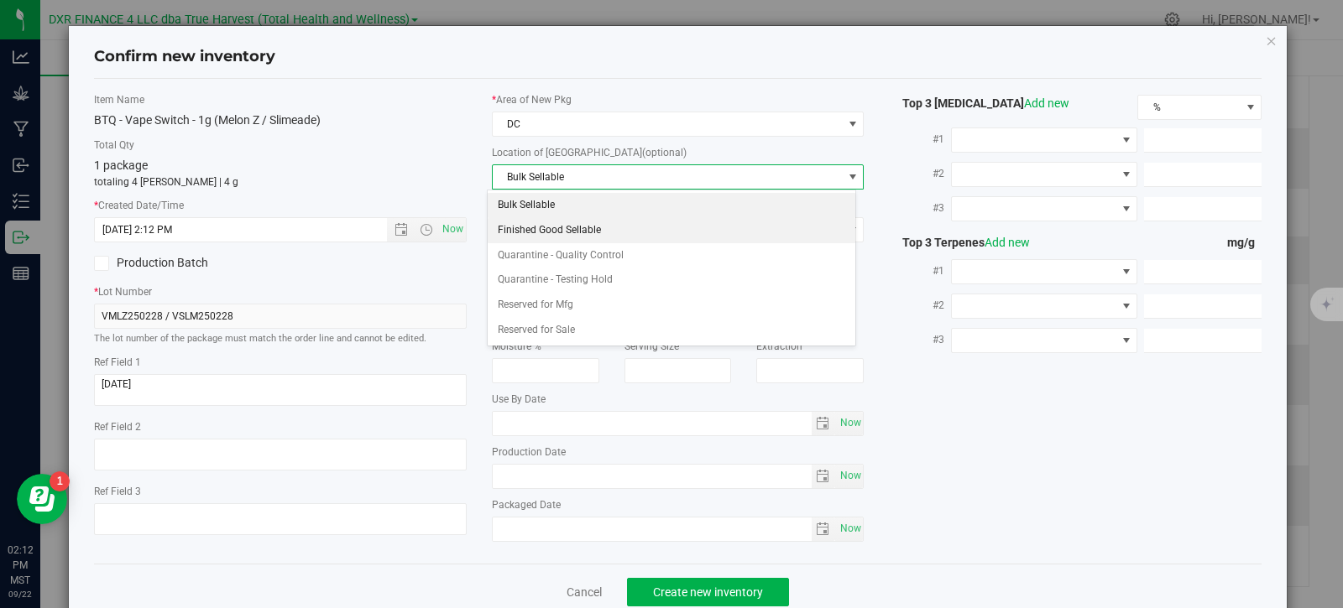
click at [599, 232] on li "Finished Good Sellable" at bounding box center [671, 230] width 367 height 25
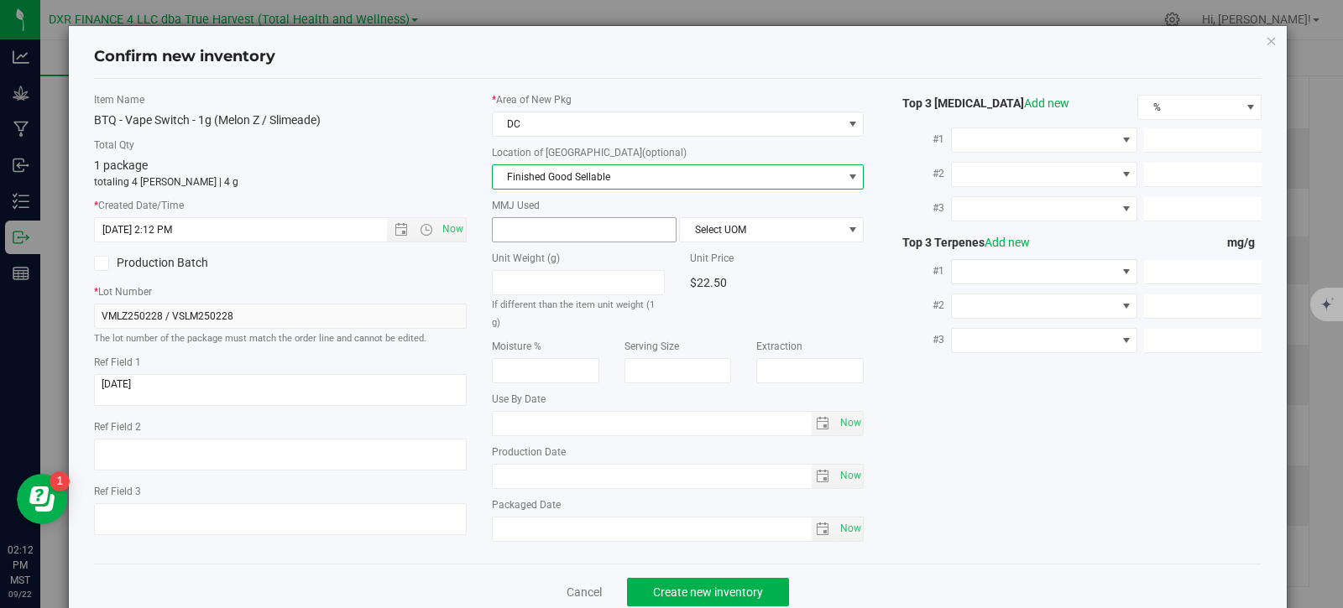
click at [551, 230] on span at bounding box center [584, 229] width 185 height 25
type input "1"
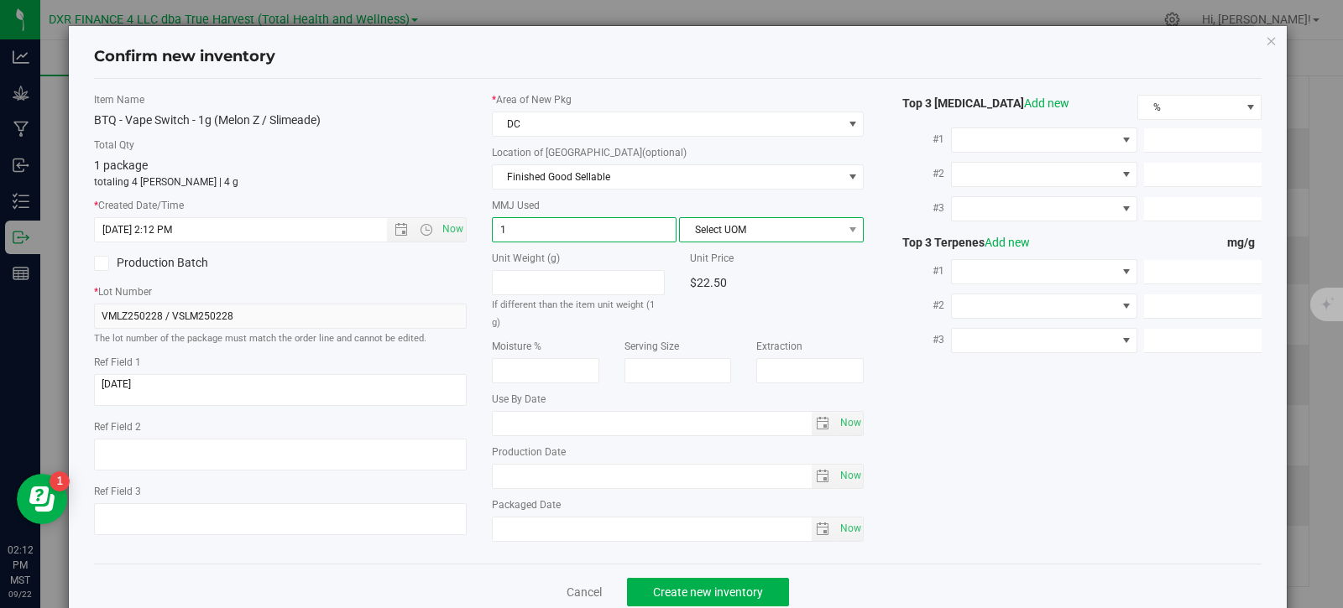
type input "1.0000"
click at [726, 230] on span "Select UOM" at bounding box center [761, 229] width 162 height 23
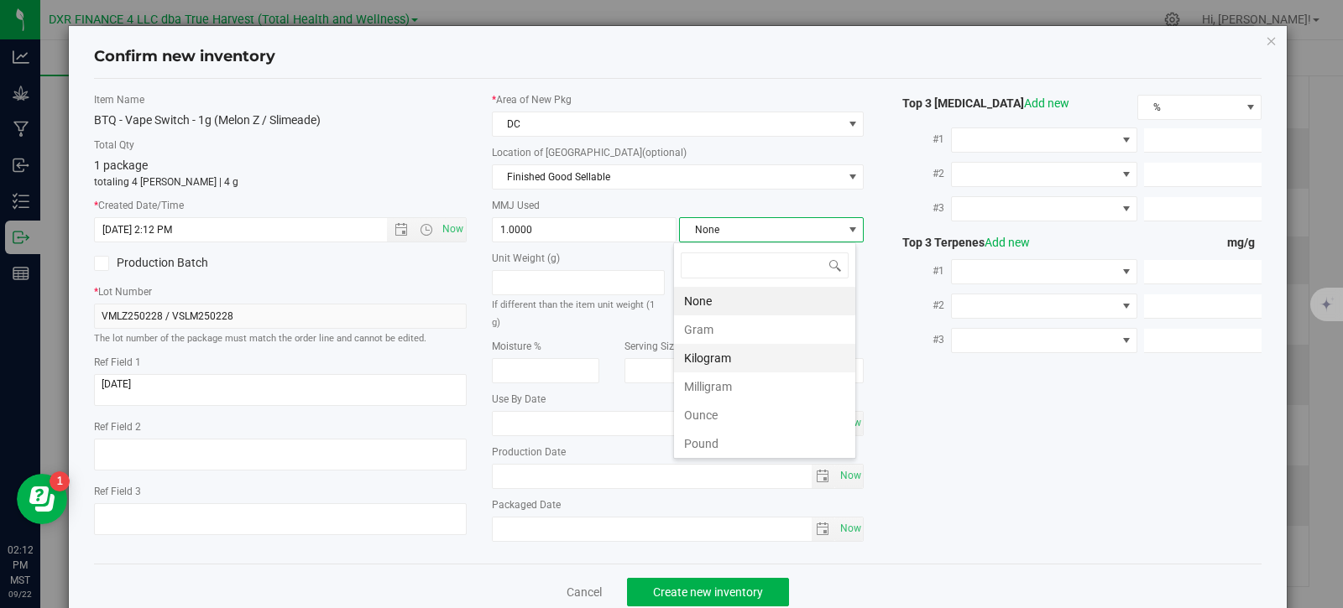
scroll to position [25, 183]
click at [699, 331] on li "Gram" at bounding box center [764, 330] width 181 height 29
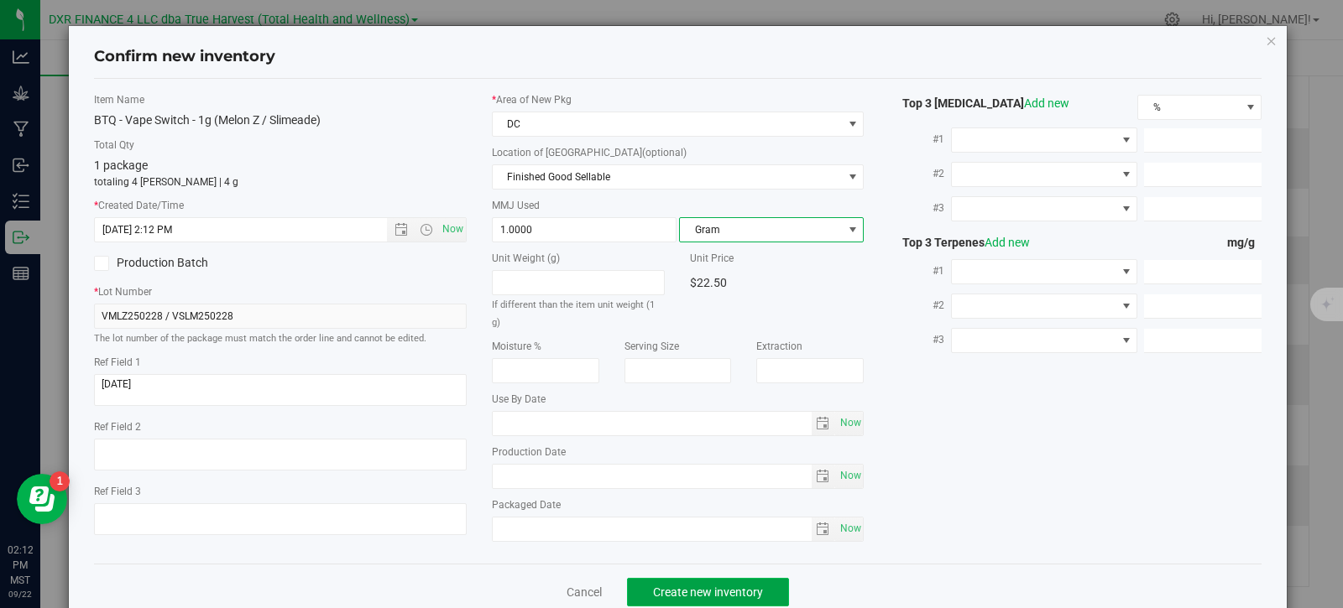
click at [712, 595] on span "Create new inventory" at bounding box center [708, 592] width 110 height 13
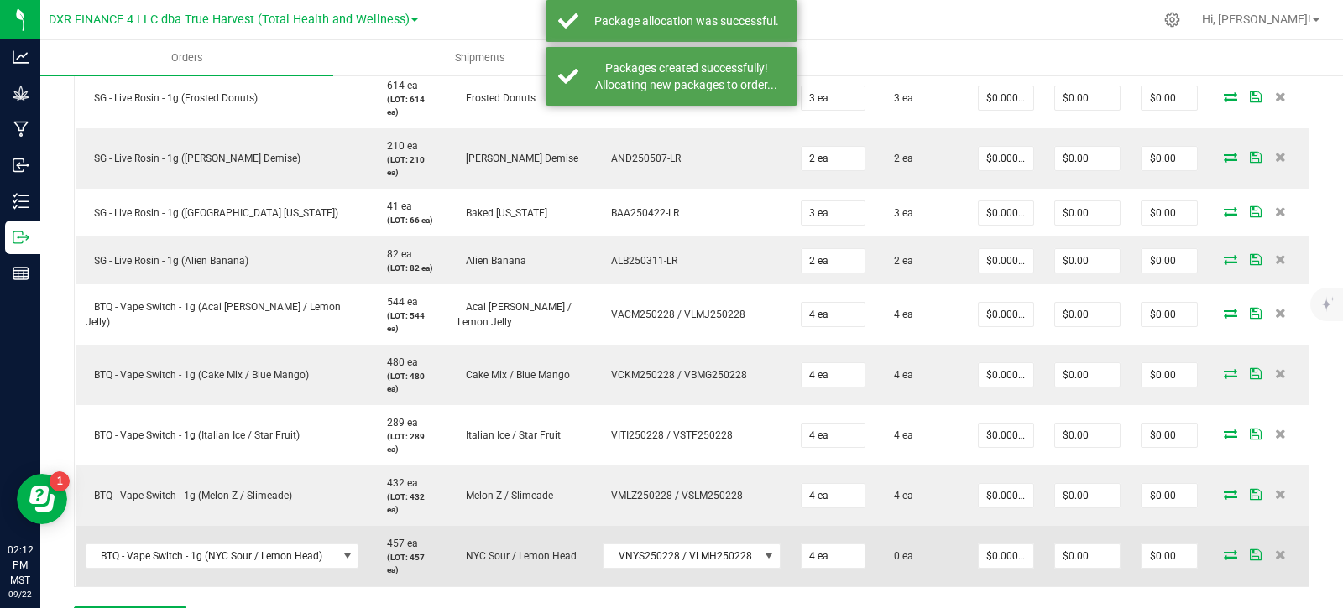
click at [1224, 550] on icon at bounding box center [1230, 555] width 13 height 10
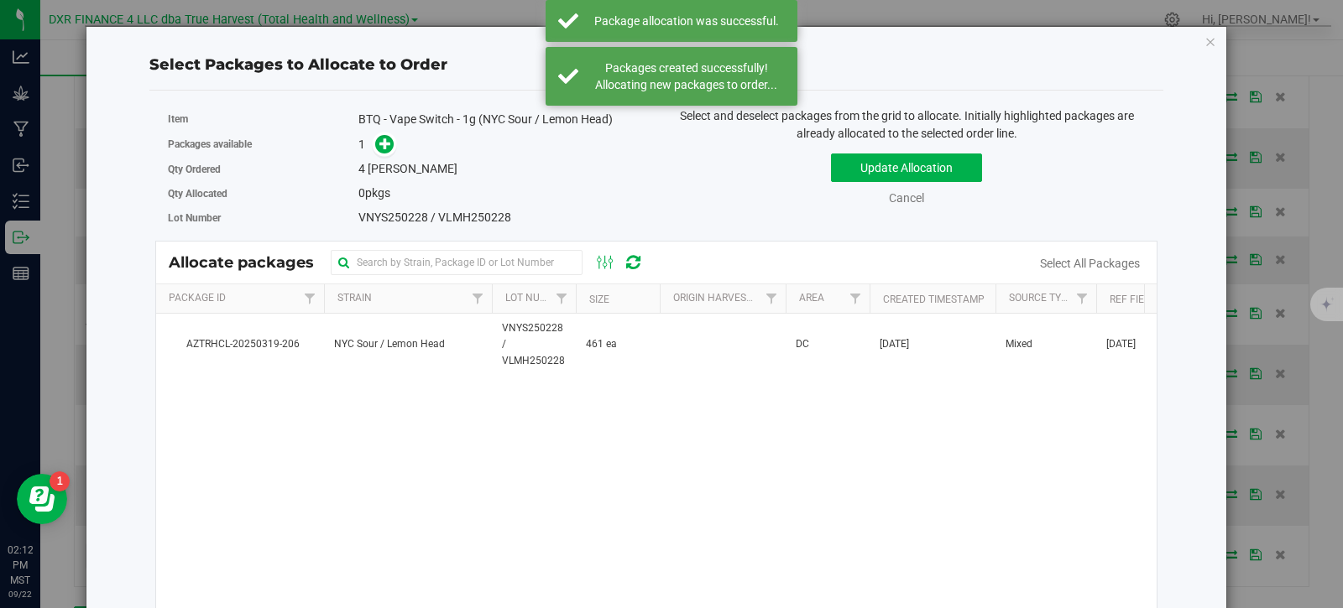
drag, startPoint x: 556, startPoint y: 357, endPoint x: 457, endPoint y: 230, distance: 160.8
click at [556, 356] on span "VNYS250228 / VLMH250228" at bounding box center [534, 345] width 64 height 49
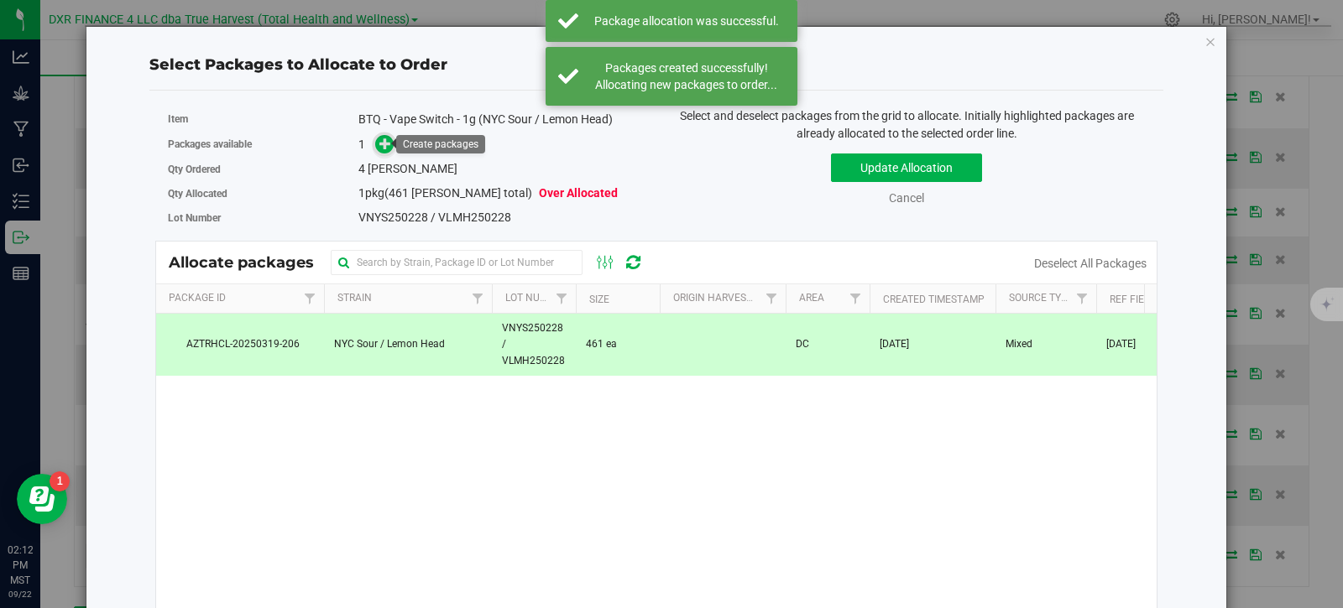
click at [389, 149] on span at bounding box center [383, 144] width 19 height 19
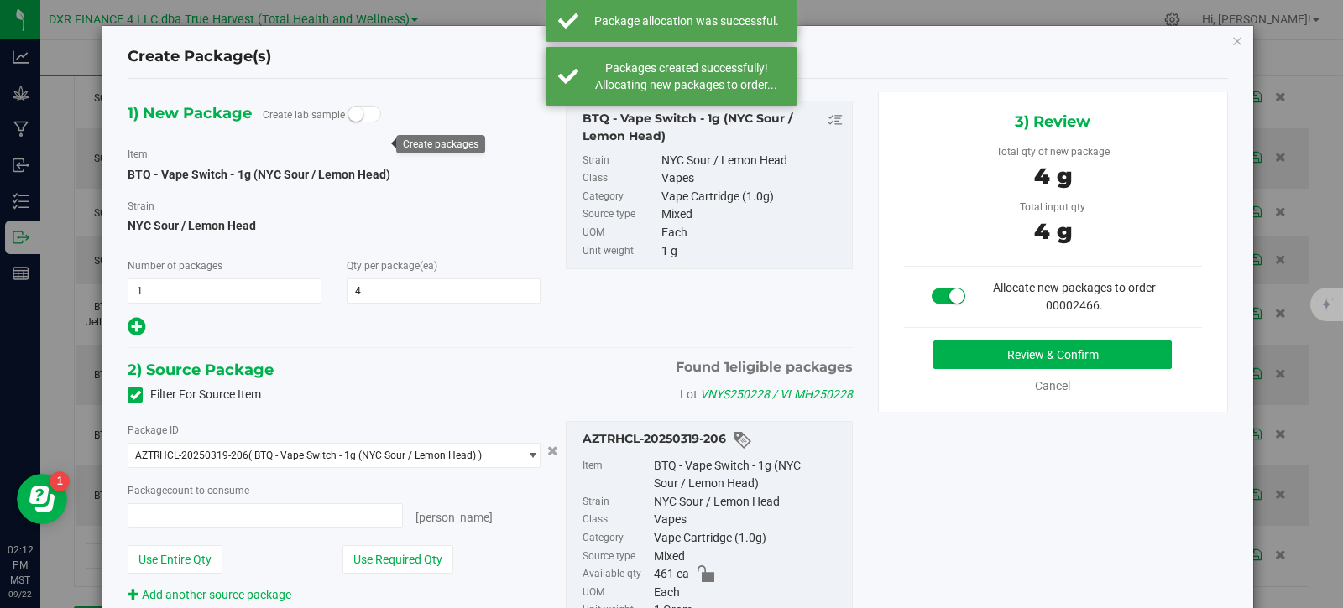
type input "4 ea"
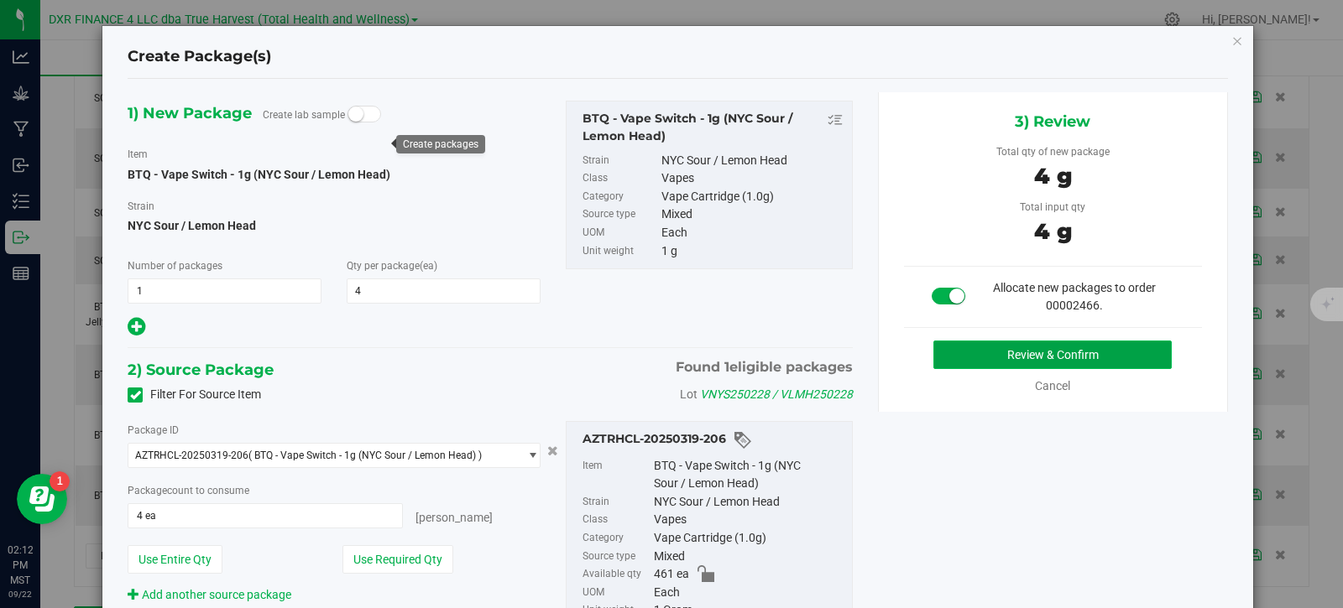
click at [1054, 342] on button "Review & Confirm" at bounding box center [1052, 355] width 238 height 29
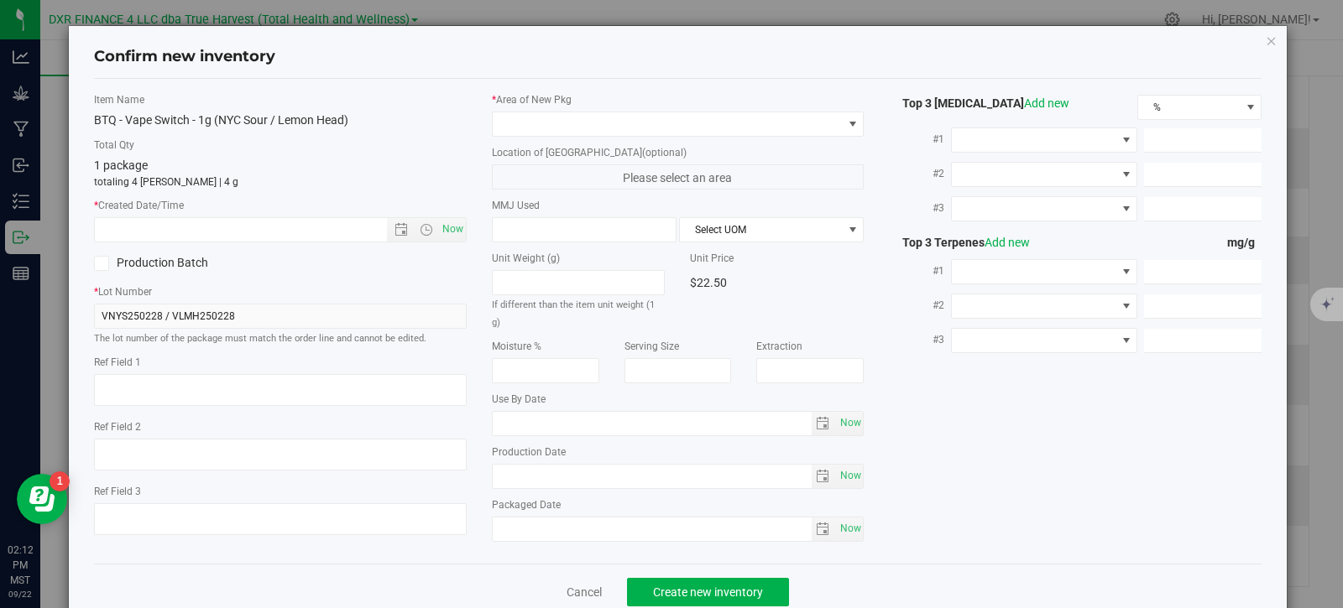
type textarea "[DATE]"
click at [234, 380] on textarea at bounding box center [280, 390] width 373 height 32
click at [312, 227] on input "text" at bounding box center [255, 229] width 321 height 23
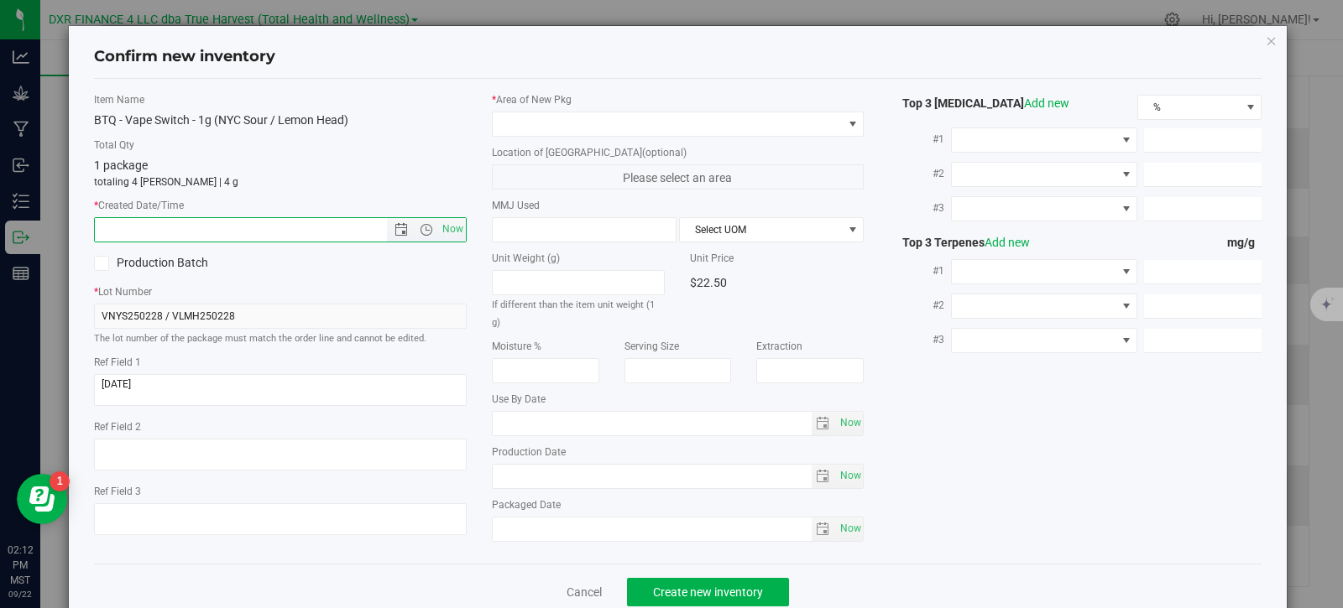
paste input "[DATE]"
type input "[DATE] 2:12 PM"
click at [560, 118] on span at bounding box center [668, 123] width 350 height 23
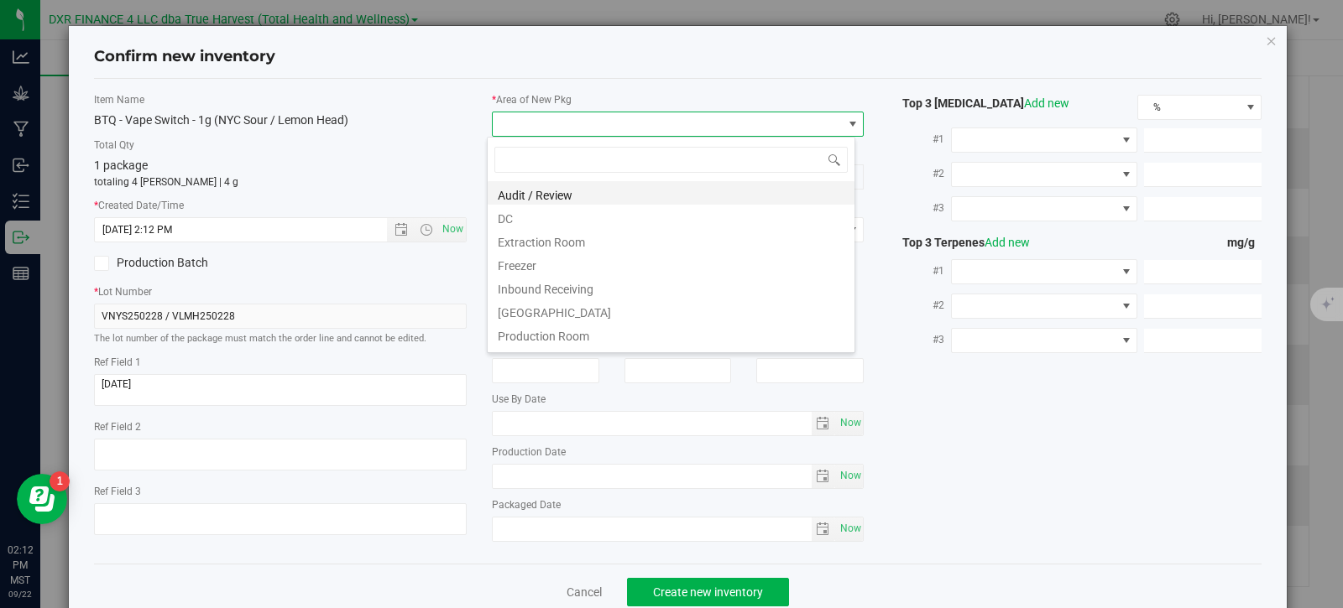
scroll to position [25, 369]
click at [573, 208] on li "DC" at bounding box center [671, 216] width 367 height 23
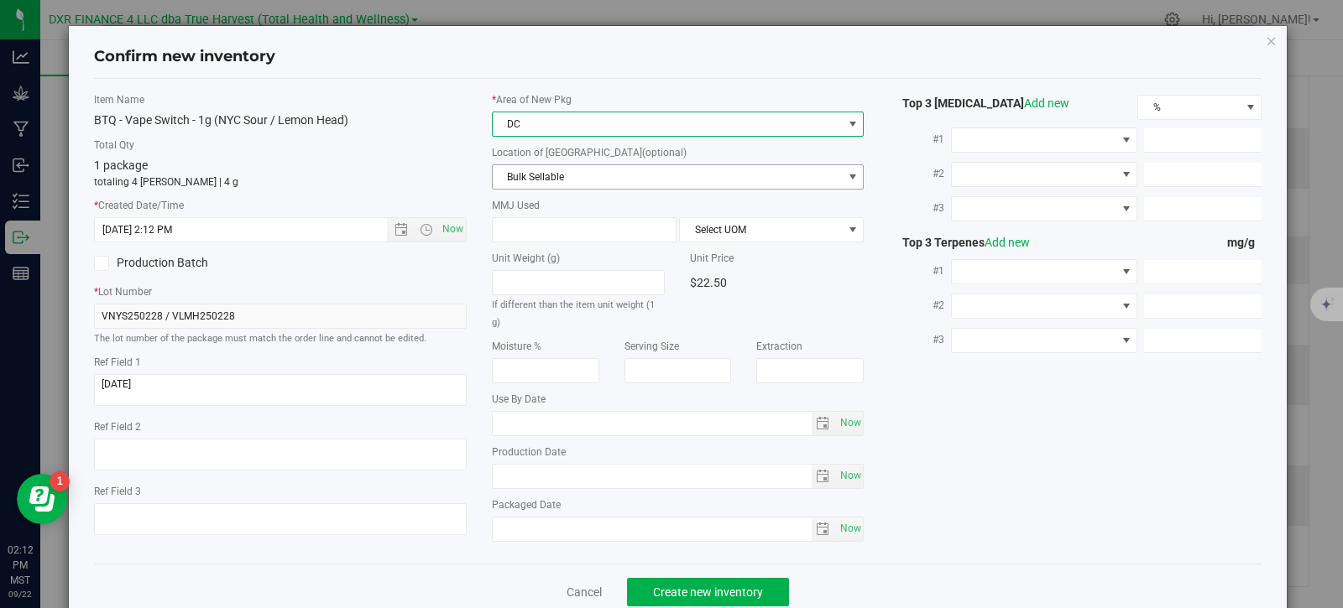
click at [587, 173] on span "Bulk Sellable" at bounding box center [668, 176] width 350 height 23
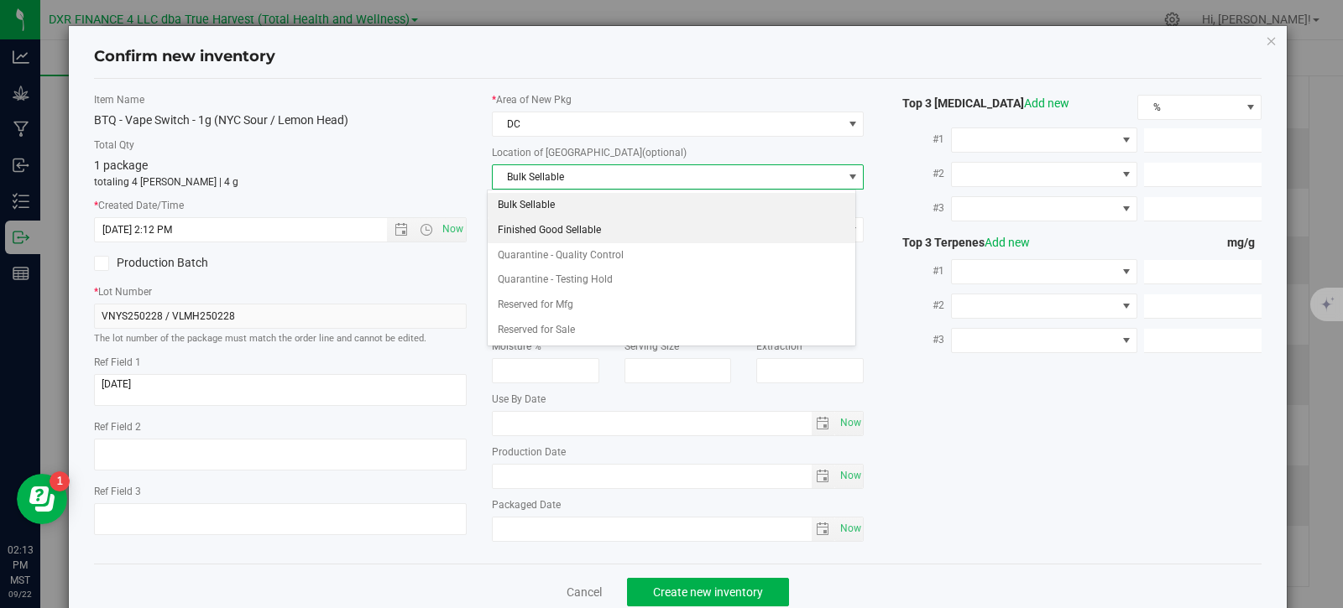
click at [585, 229] on li "Finished Good Sellable" at bounding box center [671, 230] width 367 height 25
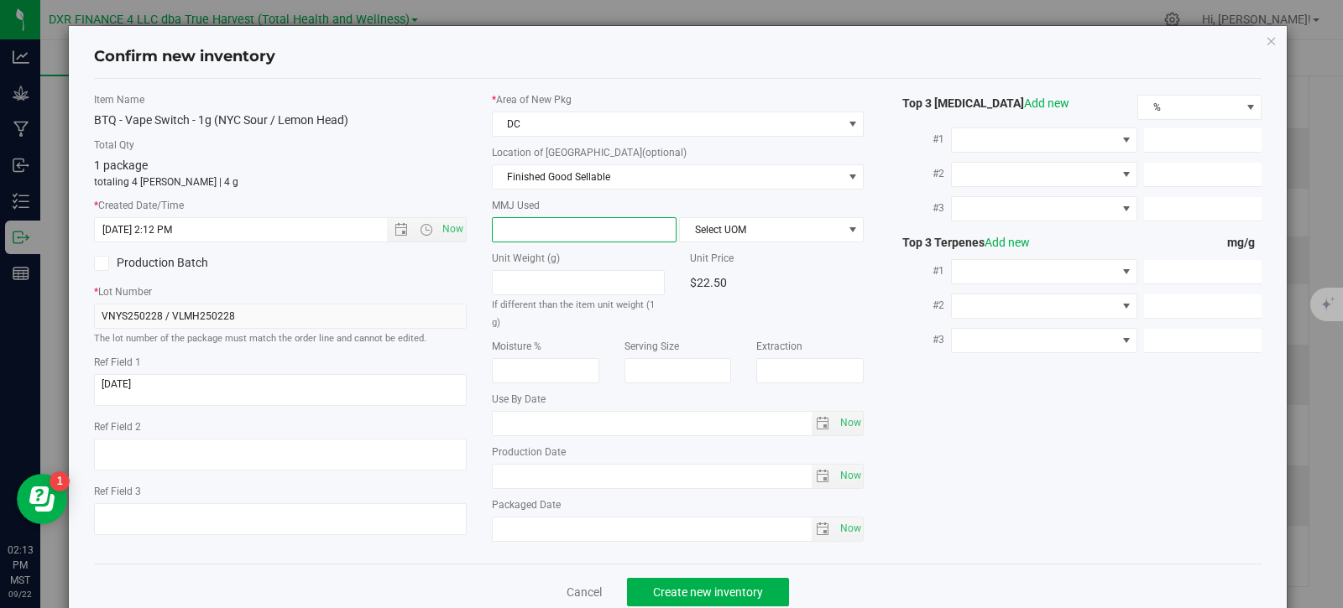
click at [547, 234] on span at bounding box center [584, 229] width 185 height 25
type input "1"
type input "1.0000"
click at [781, 228] on span "Select UOM" at bounding box center [761, 229] width 162 height 23
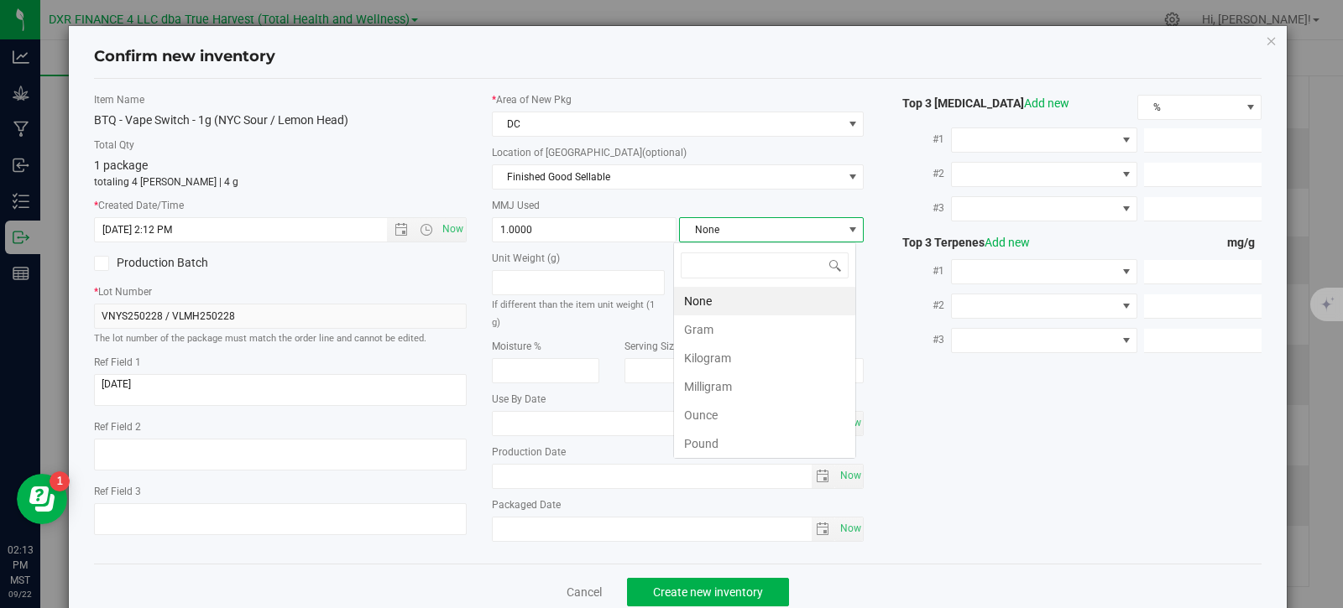
scroll to position [25, 183]
click at [724, 326] on li "Gram" at bounding box center [764, 330] width 181 height 29
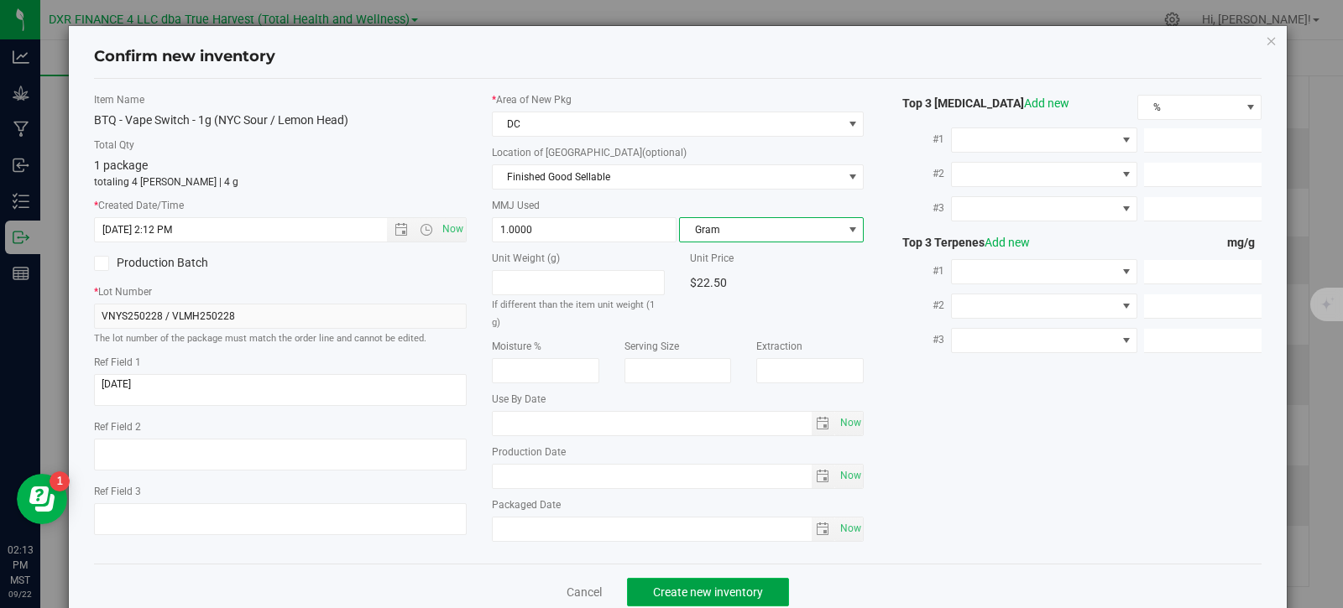
click at [653, 591] on span "Create new inventory" at bounding box center [708, 592] width 110 height 13
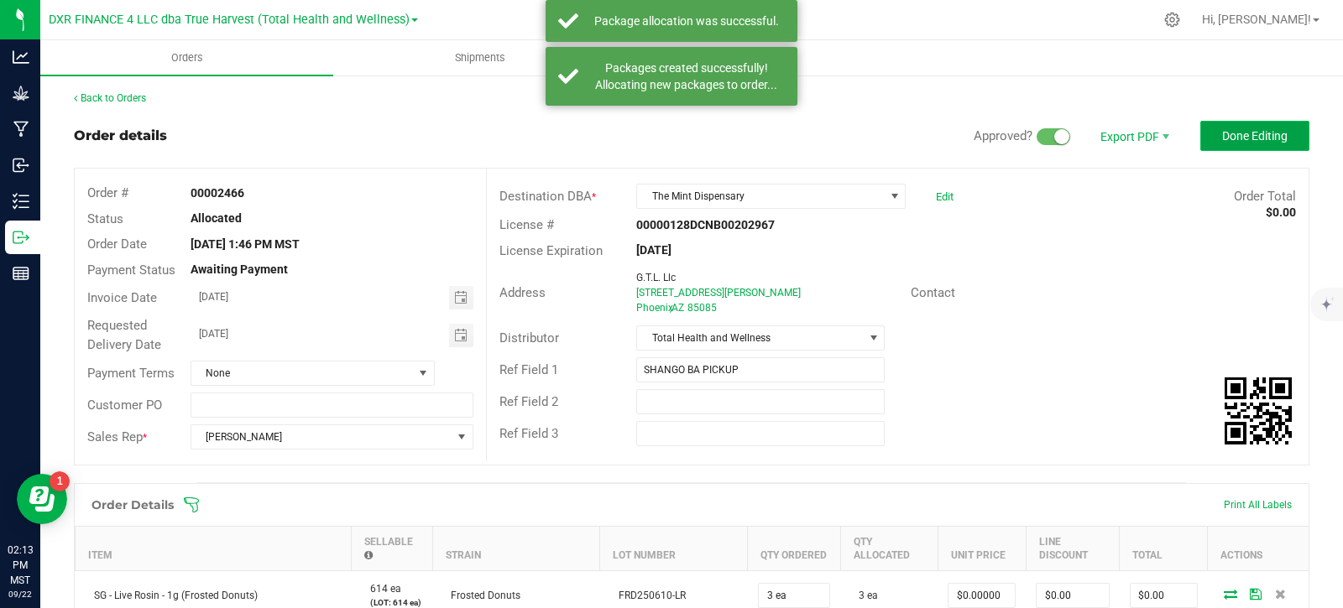
click at [1235, 136] on span "Done Editing" at bounding box center [1254, 135] width 65 height 13
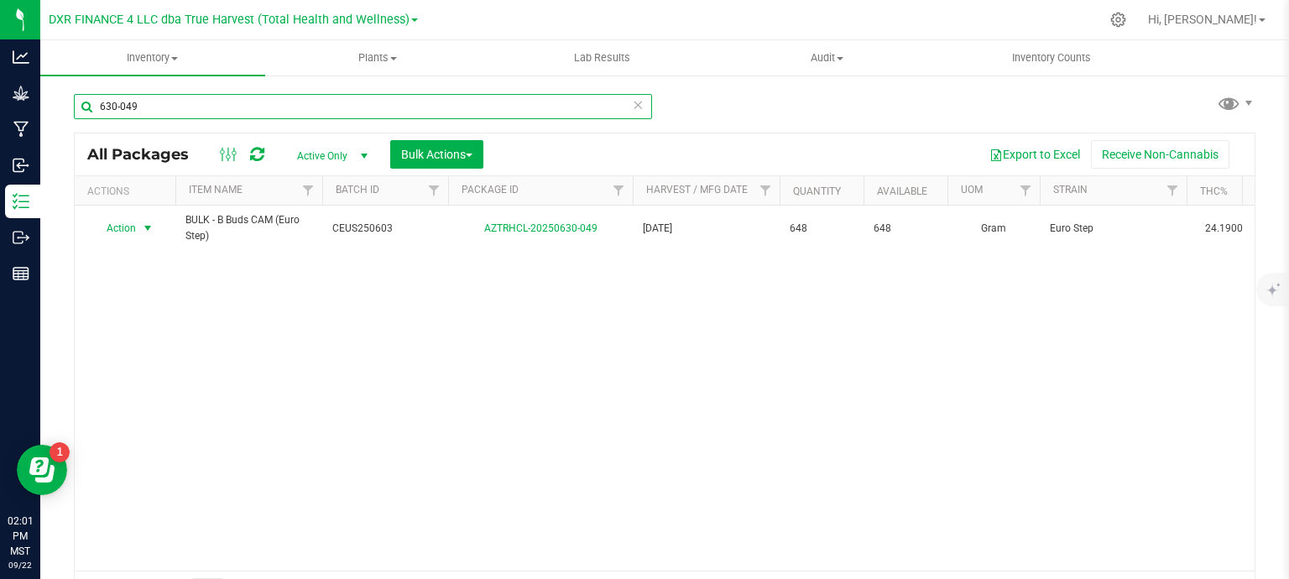
click at [373, 102] on input "630-049" at bounding box center [363, 106] width 578 height 25
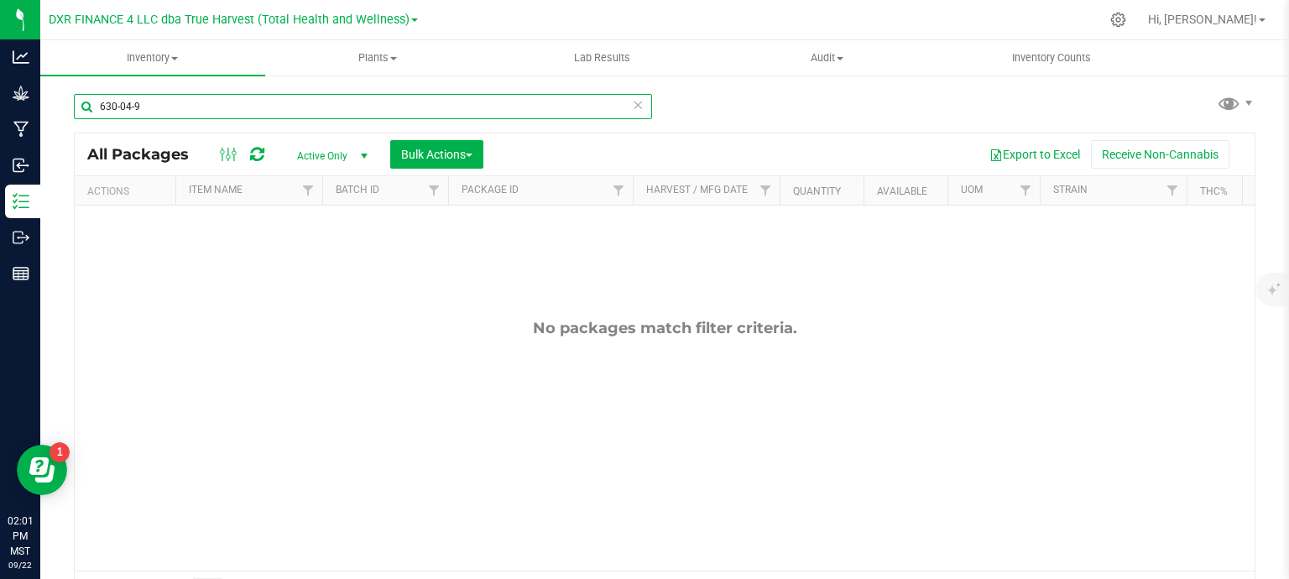
click at [224, 102] on input "630-04-9" at bounding box center [363, 106] width 578 height 25
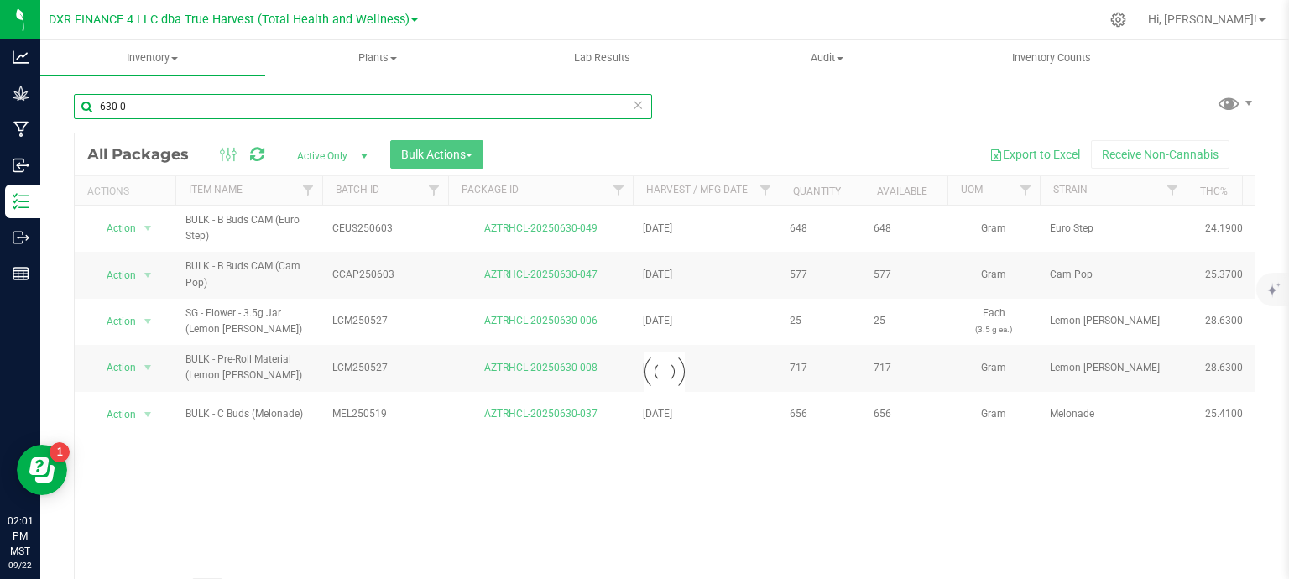
click at [193, 97] on input "630-0" at bounding box center [363, 106] width 578 height 25
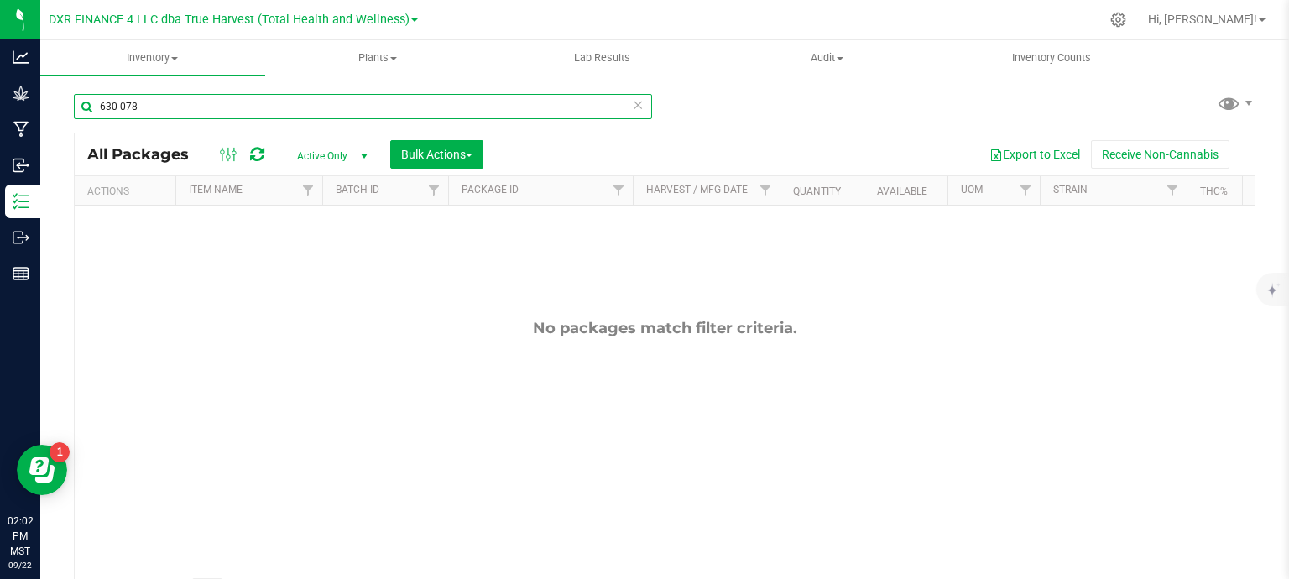
click at [126, 107] on input "630-078" at bounding box center [363, 106] width 578 height 25
click at [121, 105] on input "814-*078" at bounding box center [363, 106] width 578 height 25
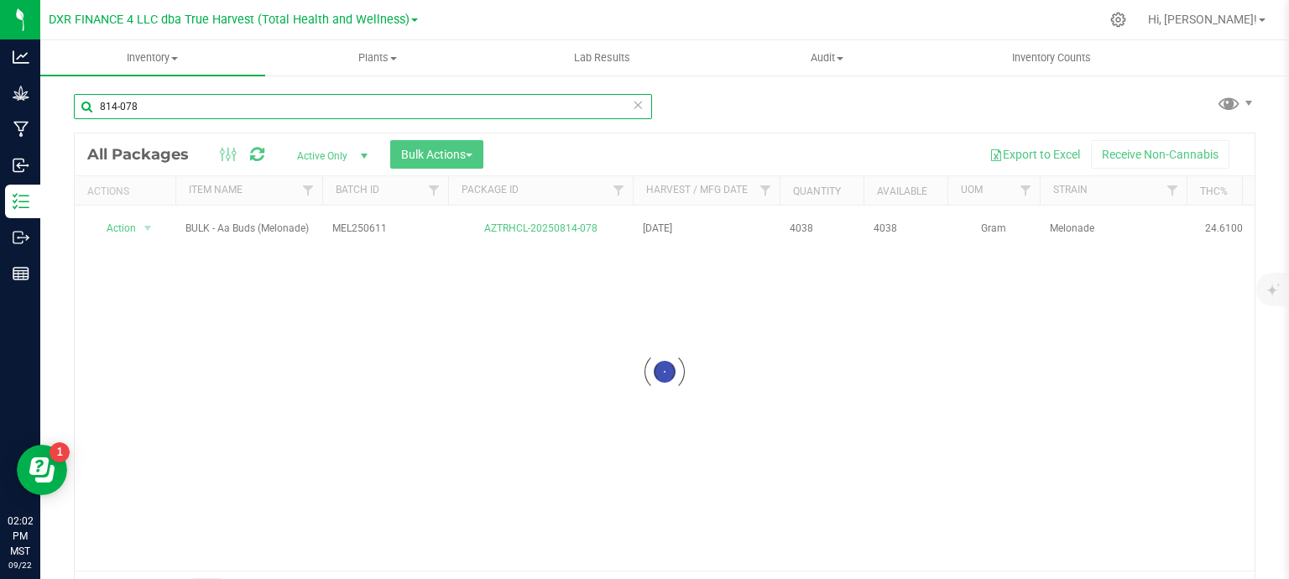
type input "814-078"
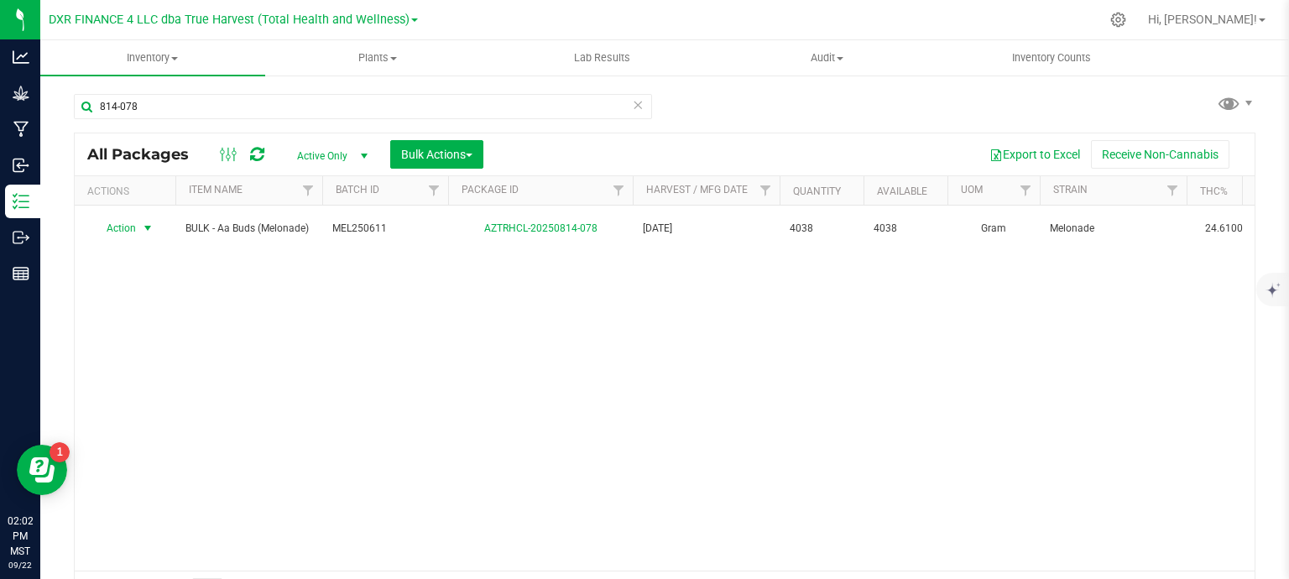
click at [121, 225] on span "Action" at bounding box center [113, 228] width 45 height 23
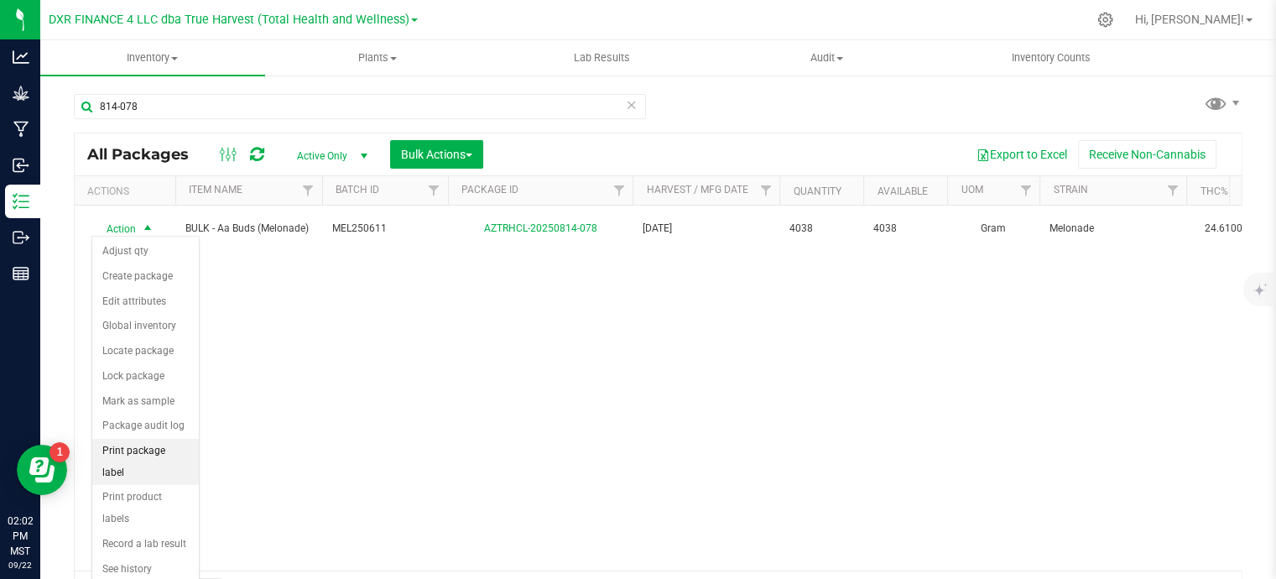
click at [128, 452] on li "Print package label" at bounding box center [145, 462] width 107 height 46
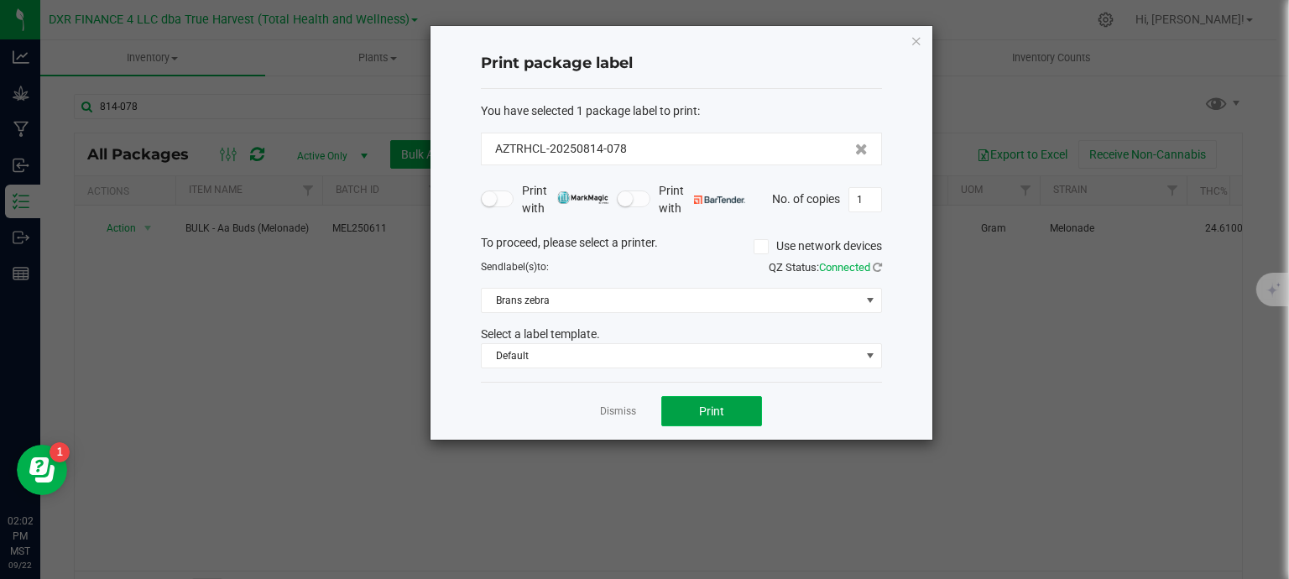
click at [692, 410] on button "Print" at bounding box center [711, 411] width 101 height 30
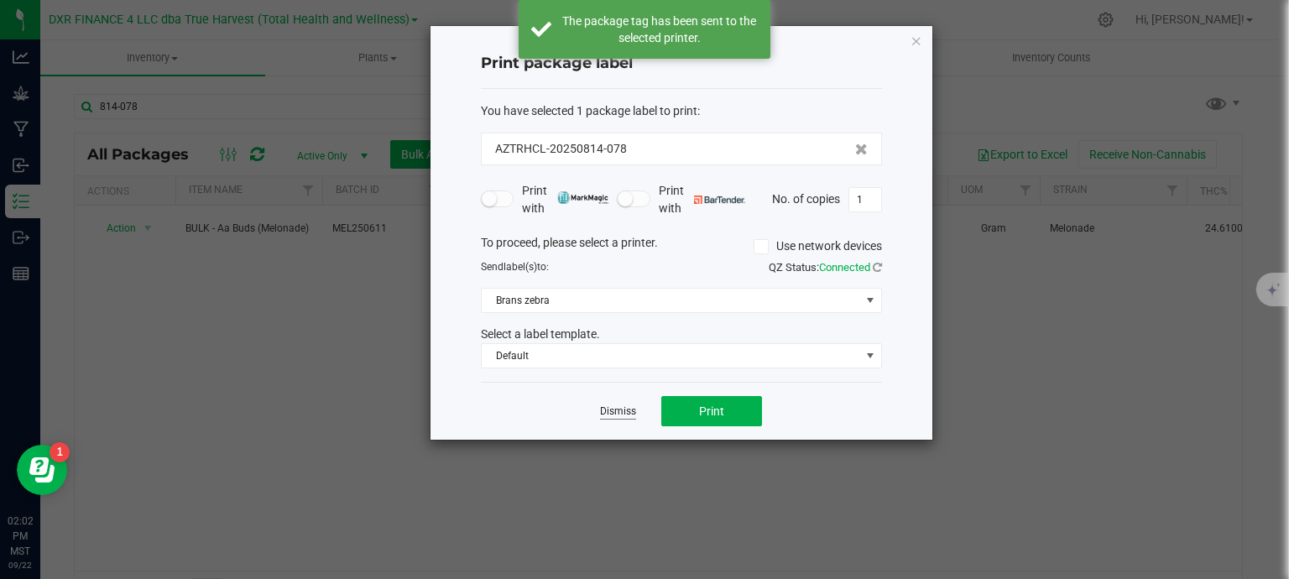
click at [611, 410] on link "Dismiss" at bounding box center [618, 412] width 36 height 14
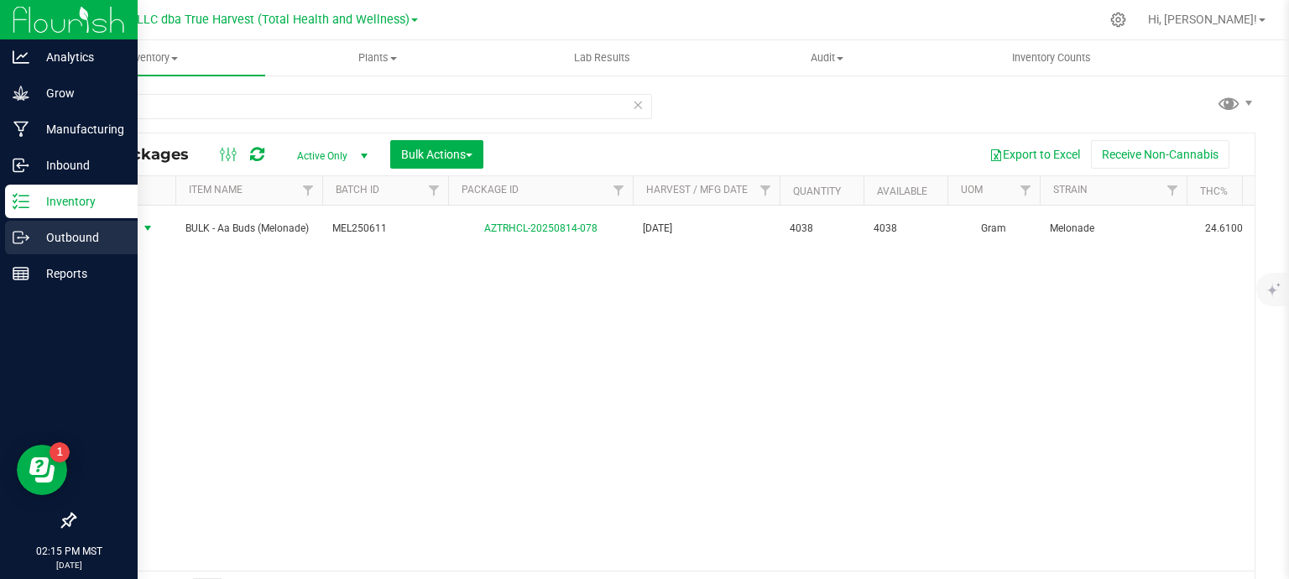
click at [27, 229] on icon at bounding box center [21, 237] width 17 height 17
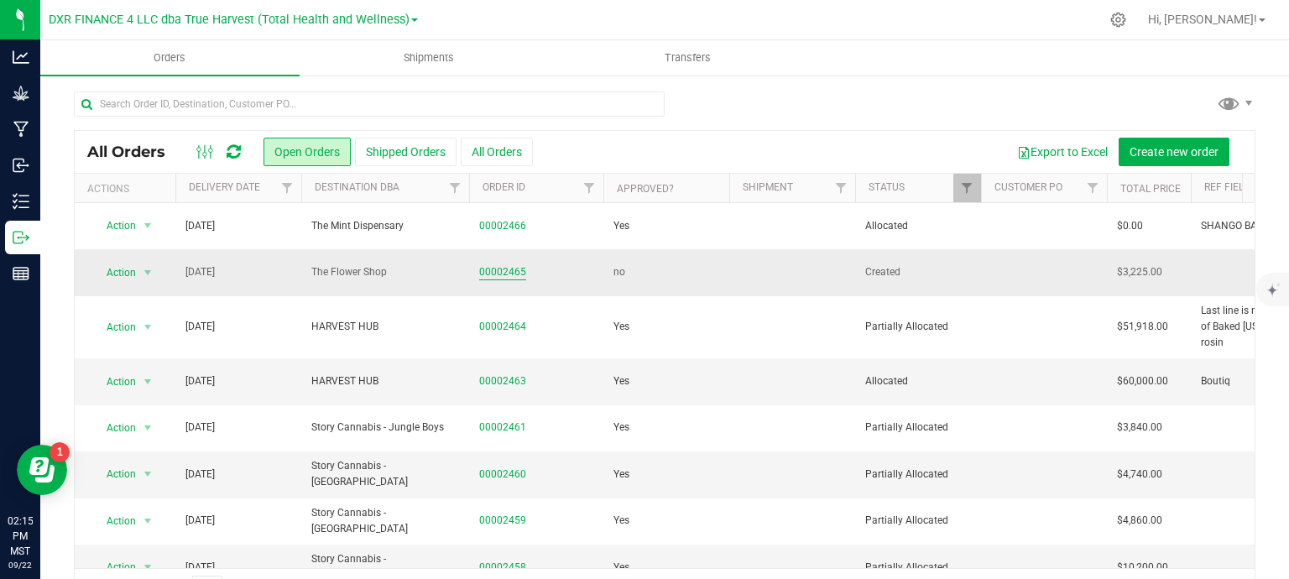
click at [494, 271] on link "00002465" at bounding box center [502, 272] width 47 height 16
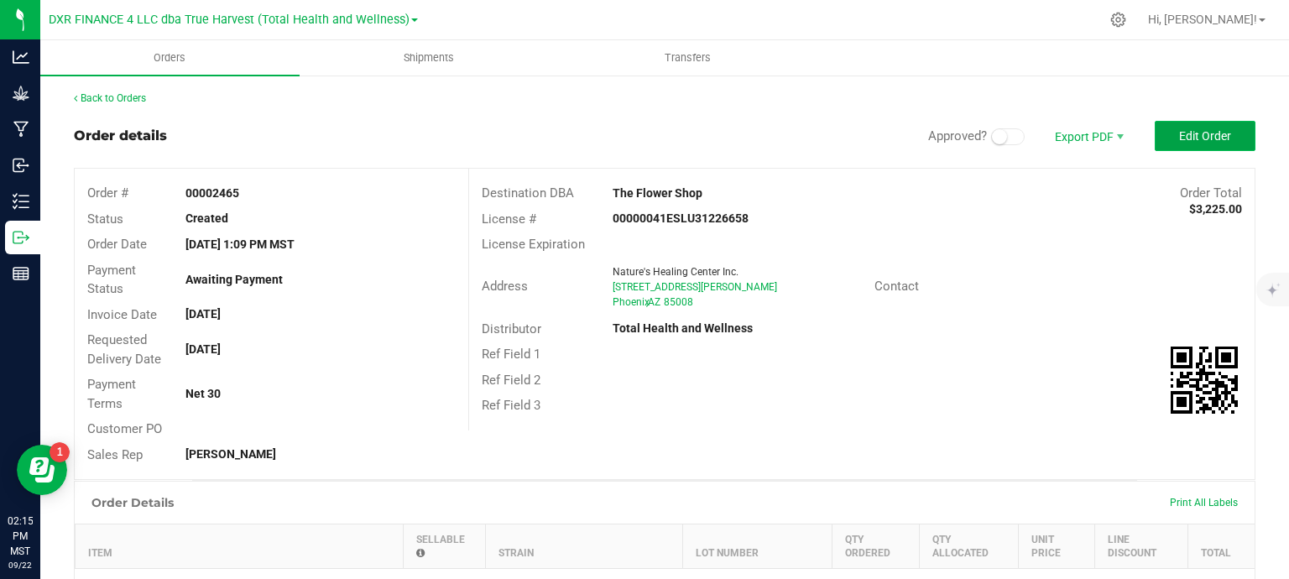
click at [1187, 137] on span "Edit Order" at bounding box center [1205, 135] width 52 height 13
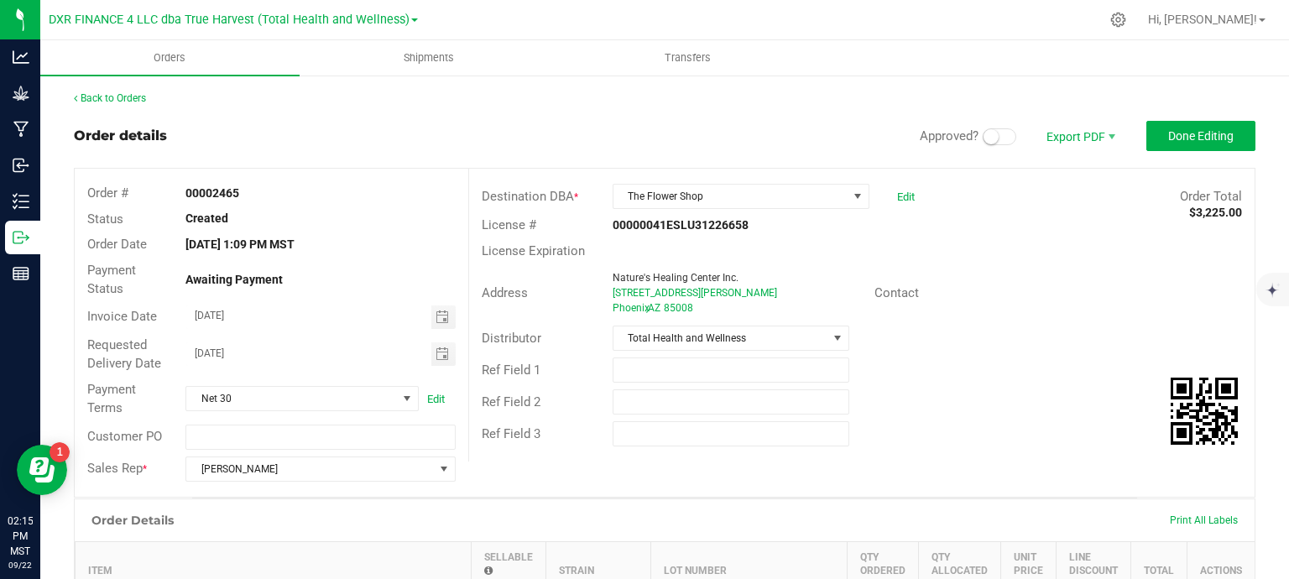
click at [984, 137] on small at bounding box center [991, 136] width 15 height 15
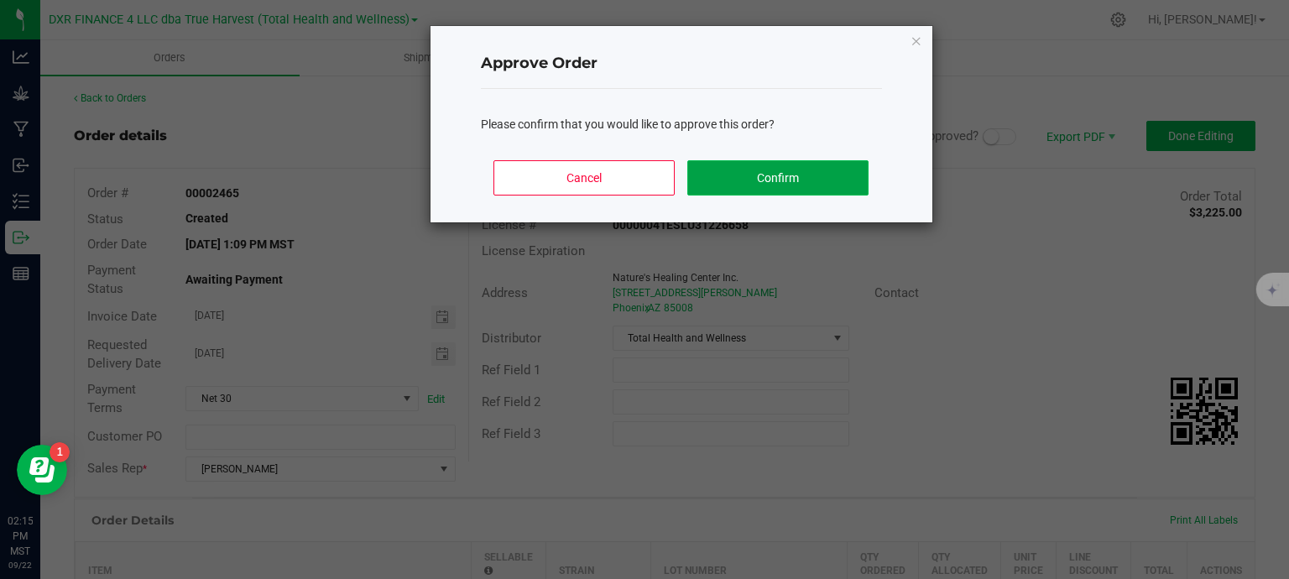
click at [739, 167] on button "Confirm" at bounding box center [777, 177] width 180 height 35
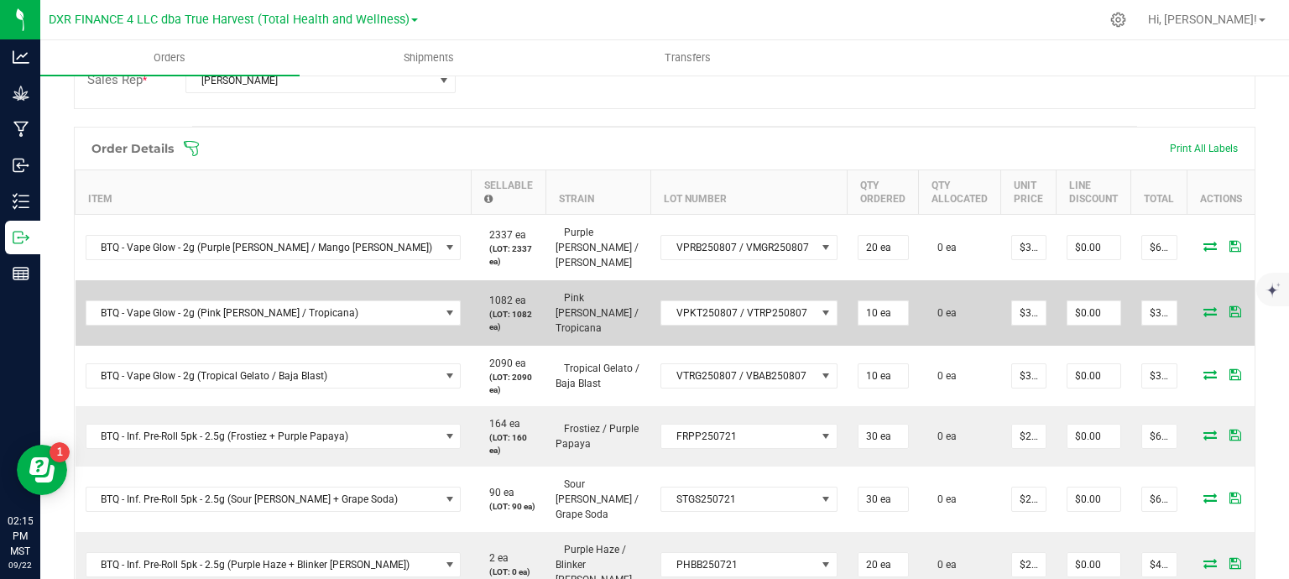
scroll to position [420, 0]
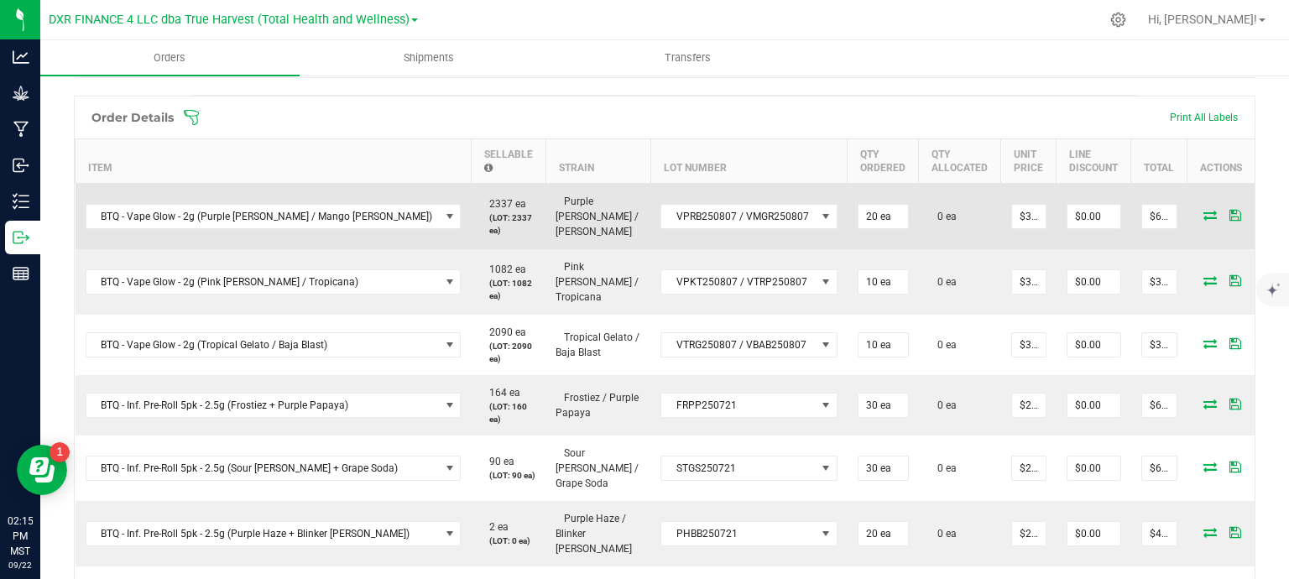
click at [1203, 210] on icon at bounding box center [1209, 215] width 13 height 10
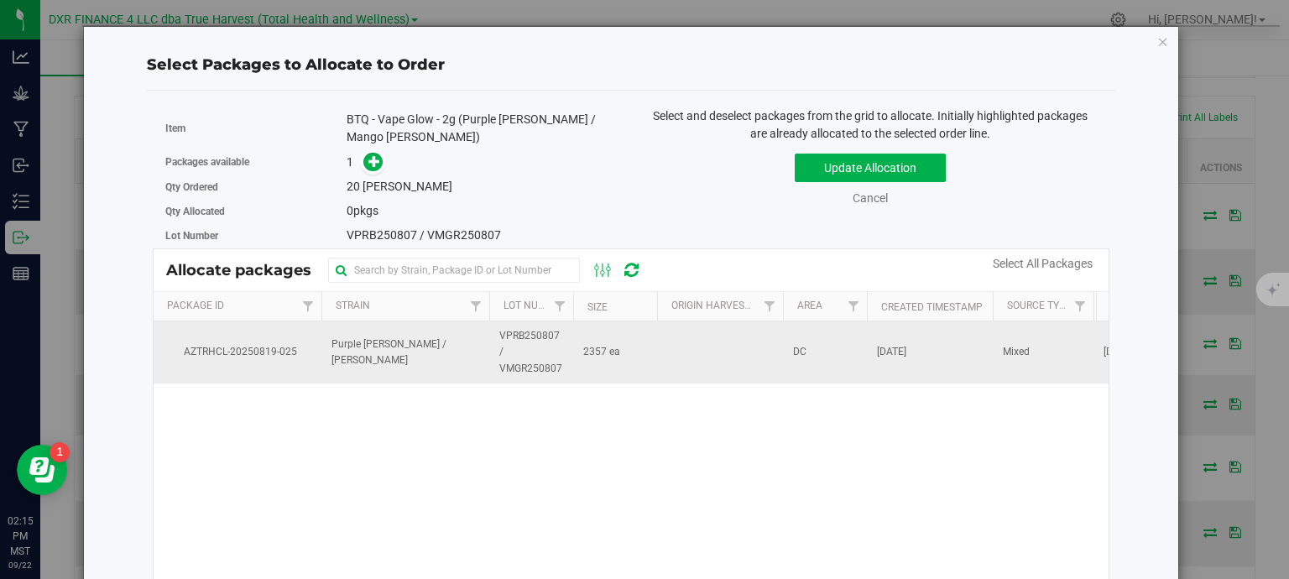
click at [524, 363] on span "VPRB250807 / VMGR250807" at bounding box center [531, 352] width 64 height 49
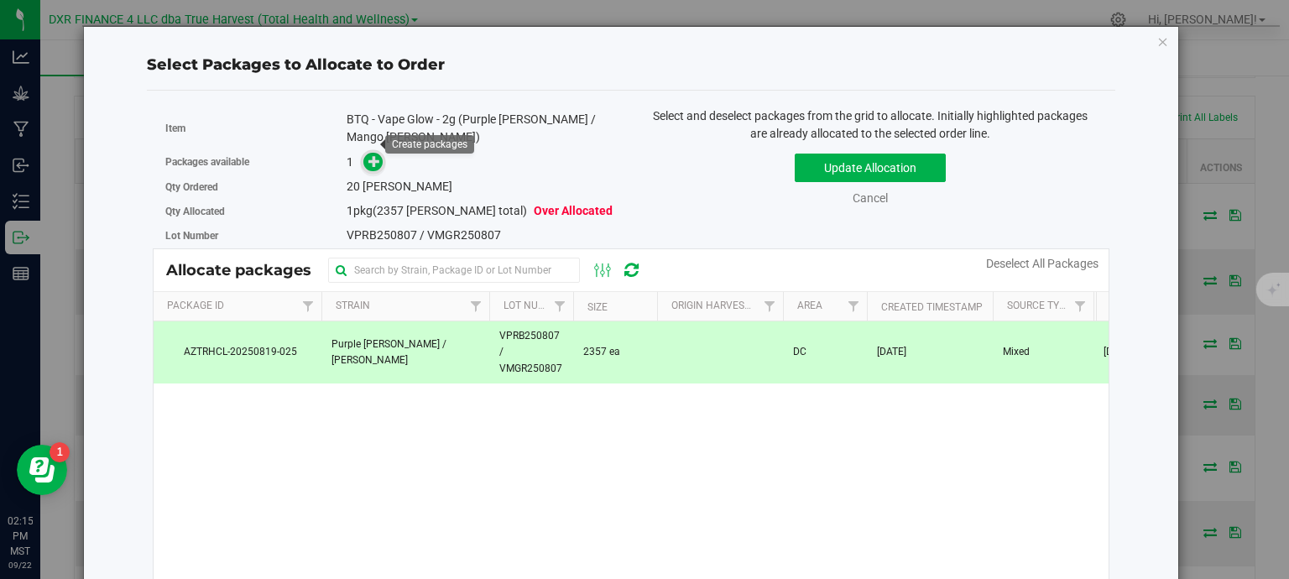
click at [370, 155] on icon at bounding box center [374, 161] width 12 height 12
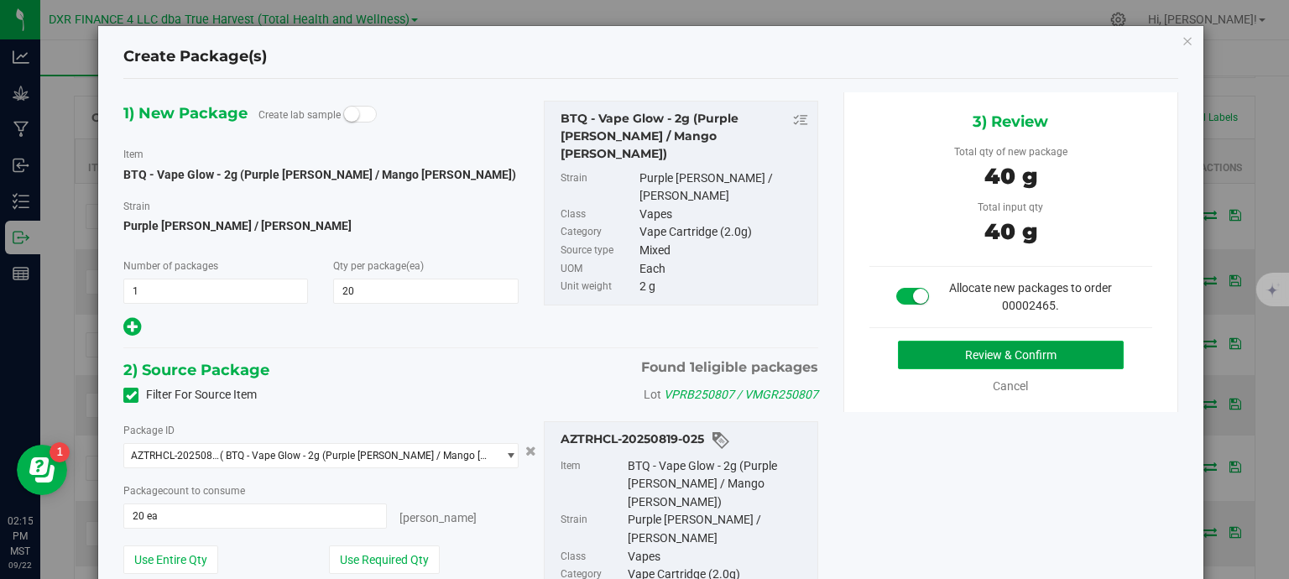
click at [1071, 352] on button "Review & Confirm" at bounding box center [1011, 355] width 226 height 29
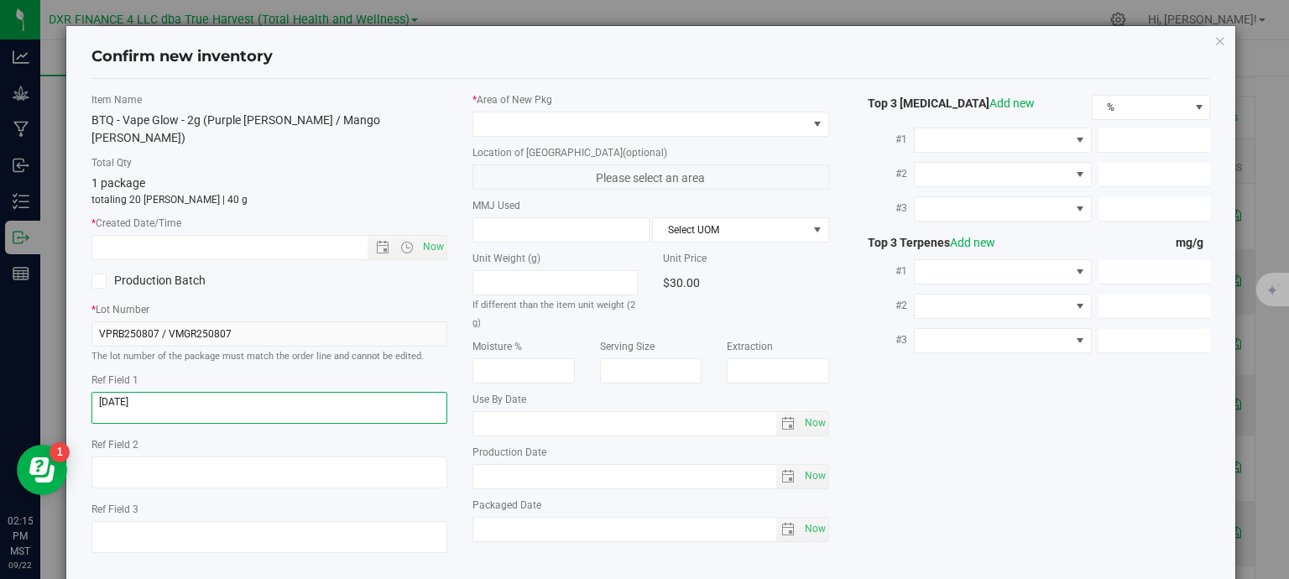
click at [195, 392] on textarea at bounding box center [269, 408] width 357 height 32
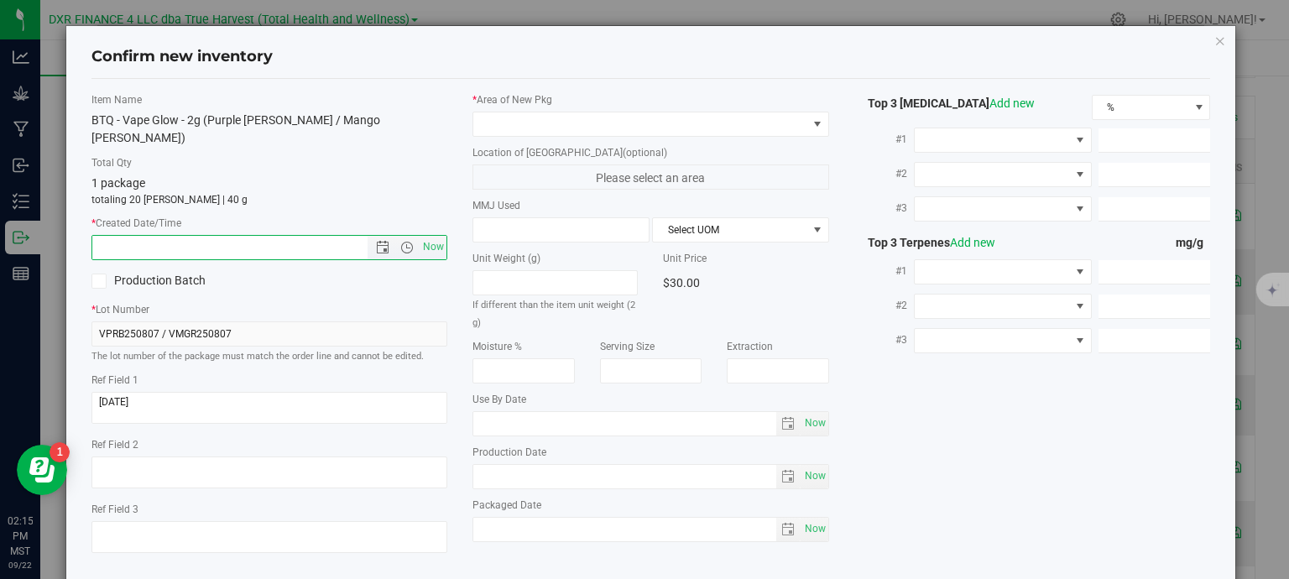
click at [237, 236] on input "text" at bounding box center [244, 247] width 305 height 23
paste input "[DATE]"
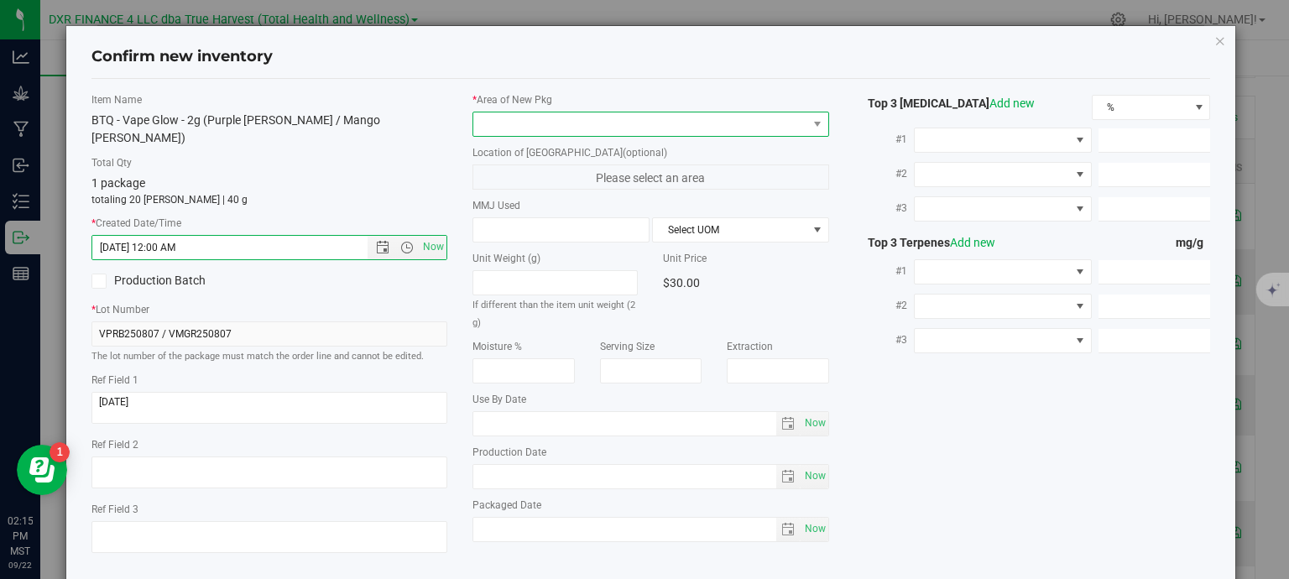
type input "8/7/2025 2:15 PM"
click at [517, 117] on span at bounding box center [640, 123] width 334 height 23
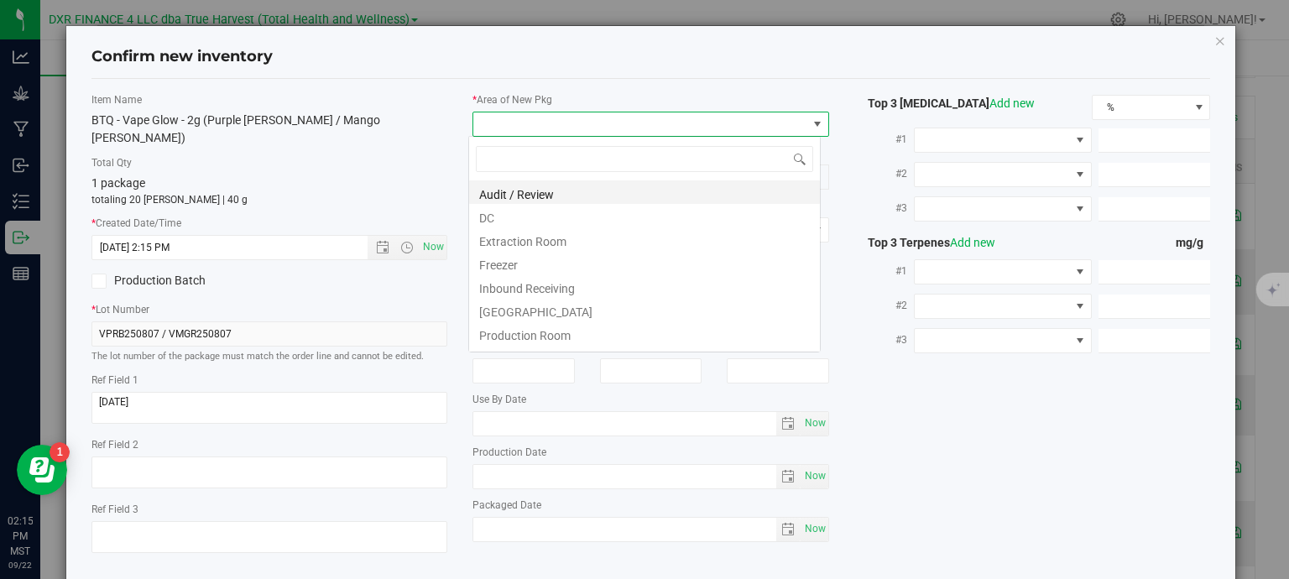
scroll to position [24, 352]
click at [524, 215] on li "DC" at bounding box center [644, 215] width 351 height 23
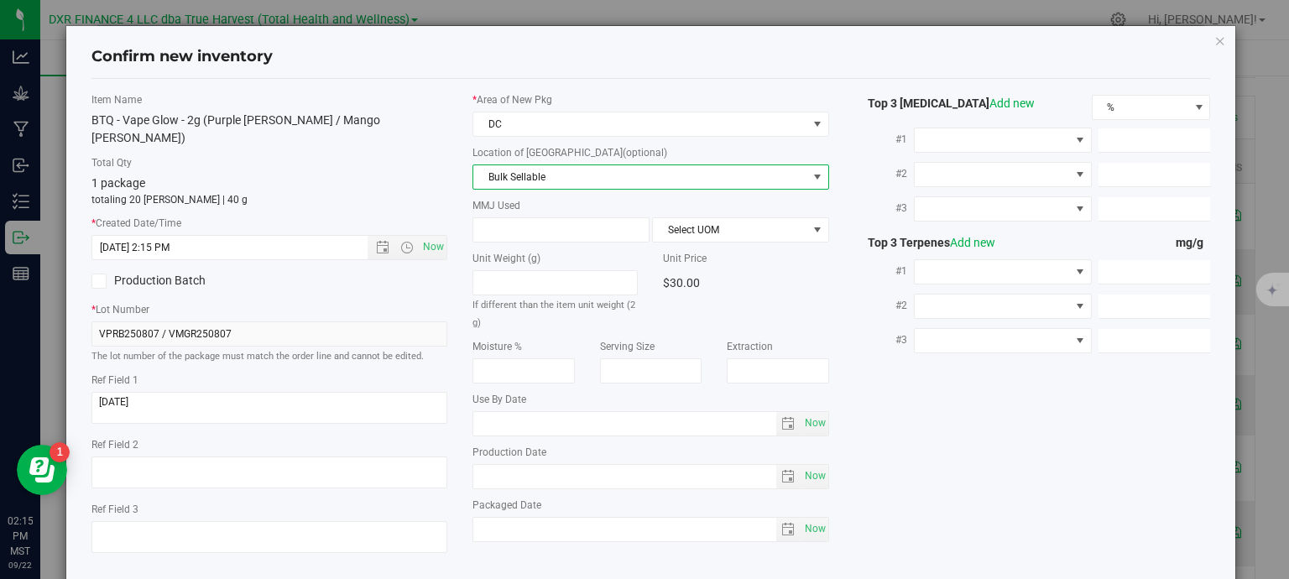
drag, startPoint x: 530, startPoint y: 196, endPoint x: 545, endPoint y: 171, distance: 29.1
click at [545, 166] on span "Bulk Sellable" at bounding box center [640, 176] width 334 height 23
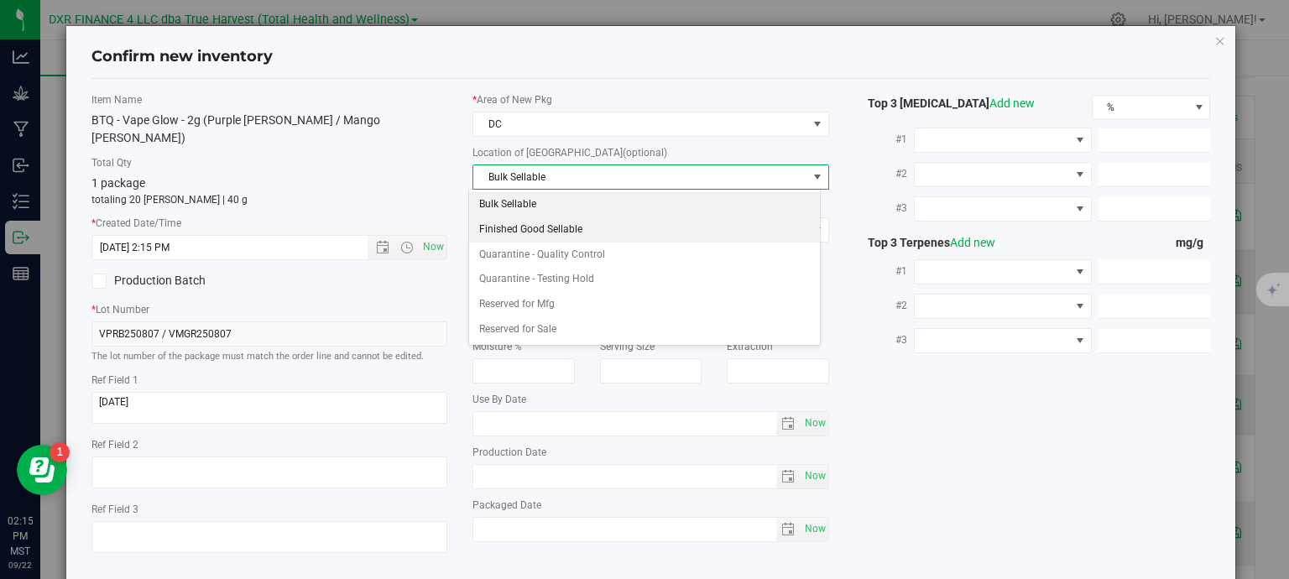
click at [562, 233] on li "Finished Good Sellable" at bounding box center [644, 229] width 351 height 25
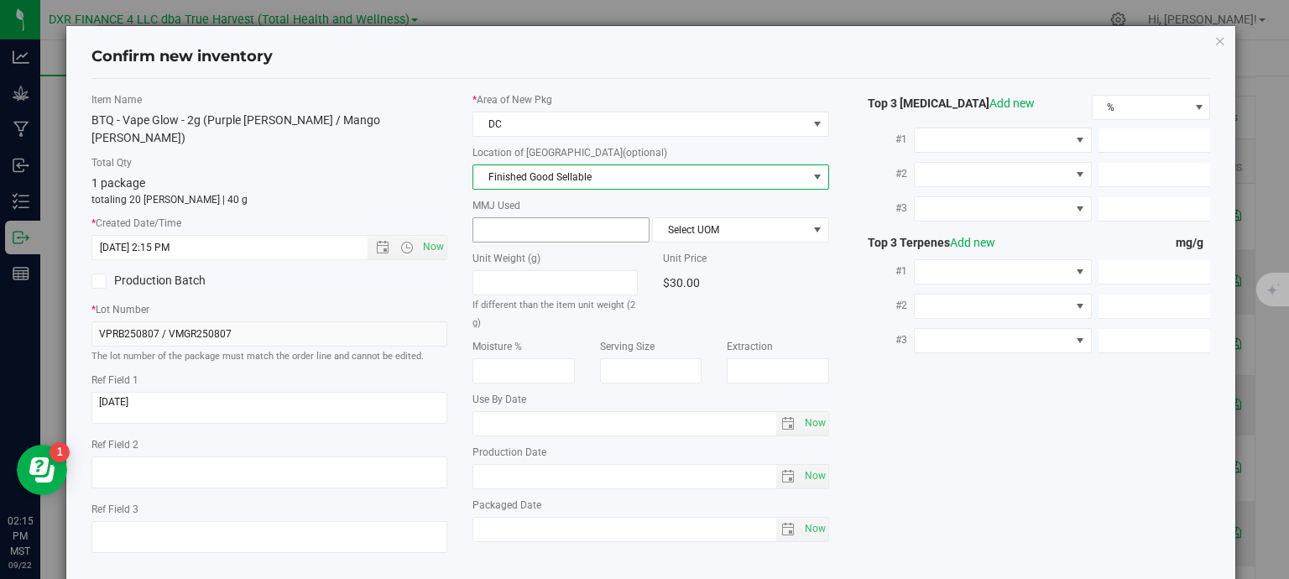
click at [543, 222] on span at bounding box center [560, 229] width 177 height 25
type input "2"
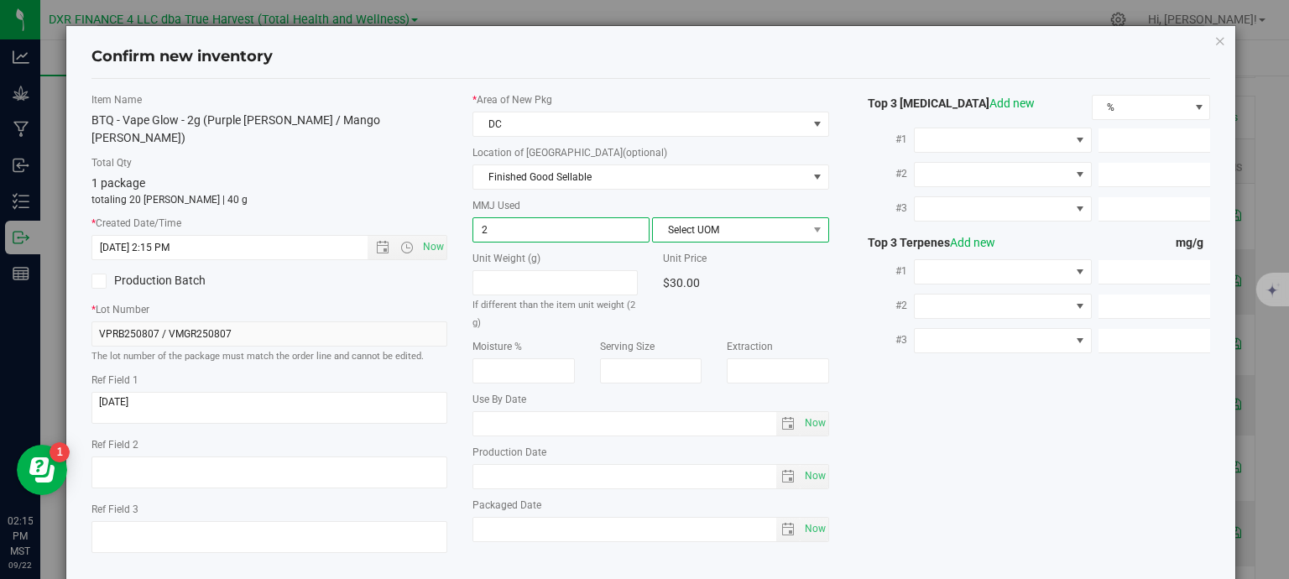
type input "2.0000"
click at [750, 221] on span "Select UOM" at bounding box center [730, 229] width 154 height 23
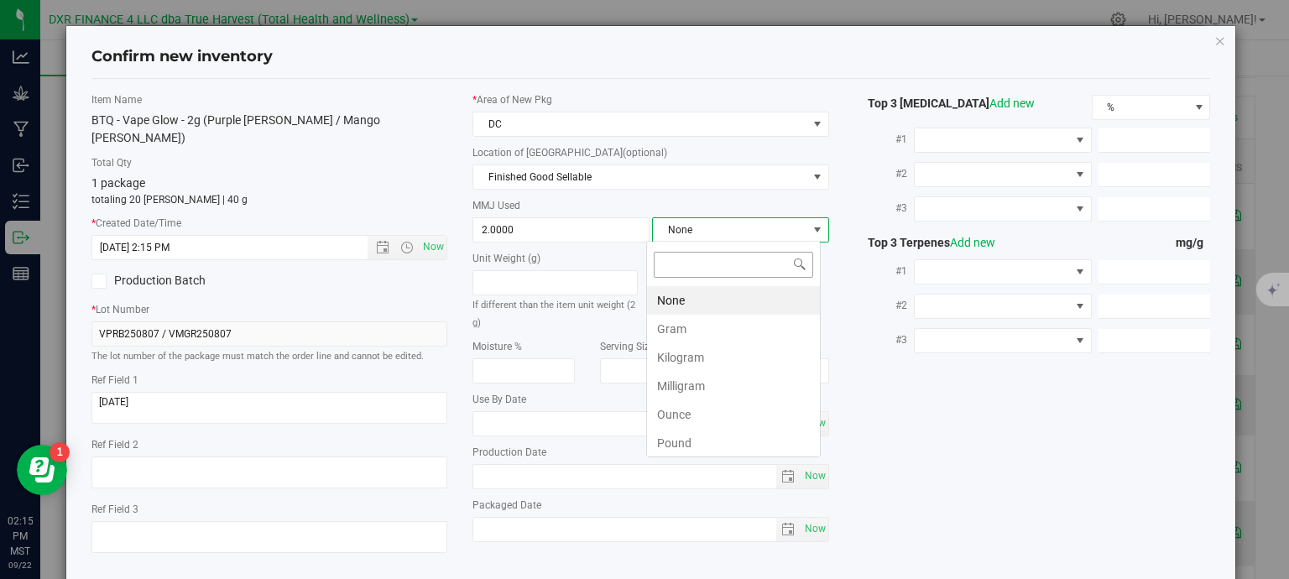
scroll to position [24, 175]
drag, startPoint x: 712, startPoint y: 324, endPoint x: 741, endPoint y: 325, distance: 28.5
click at [713, 325] on li "Gram" at bounding box center [733, 329] width 173 height 29
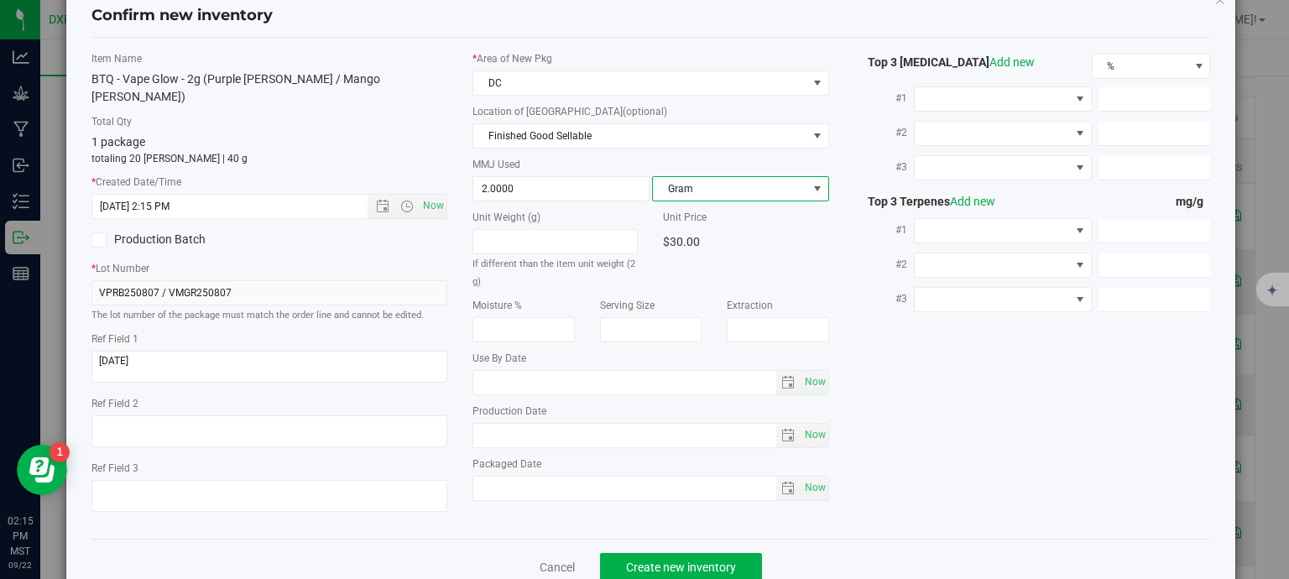
scroll to position [64, 0]
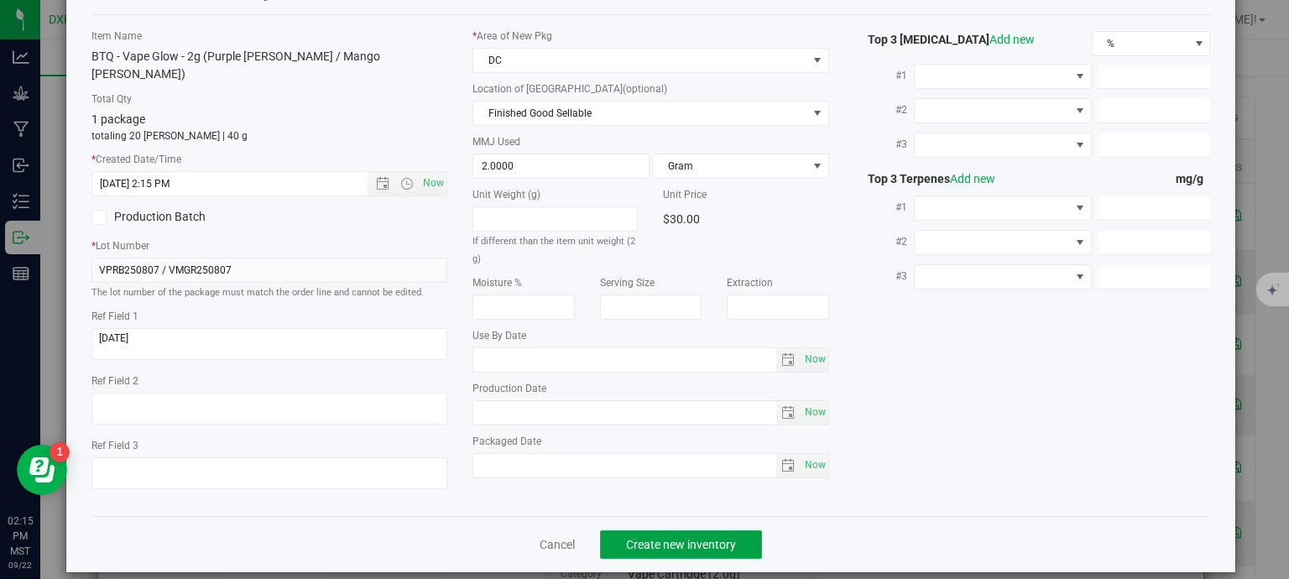
click at [652, 538] on span "Create new inventory" at bounding box center [681, 544] width 110 height 13
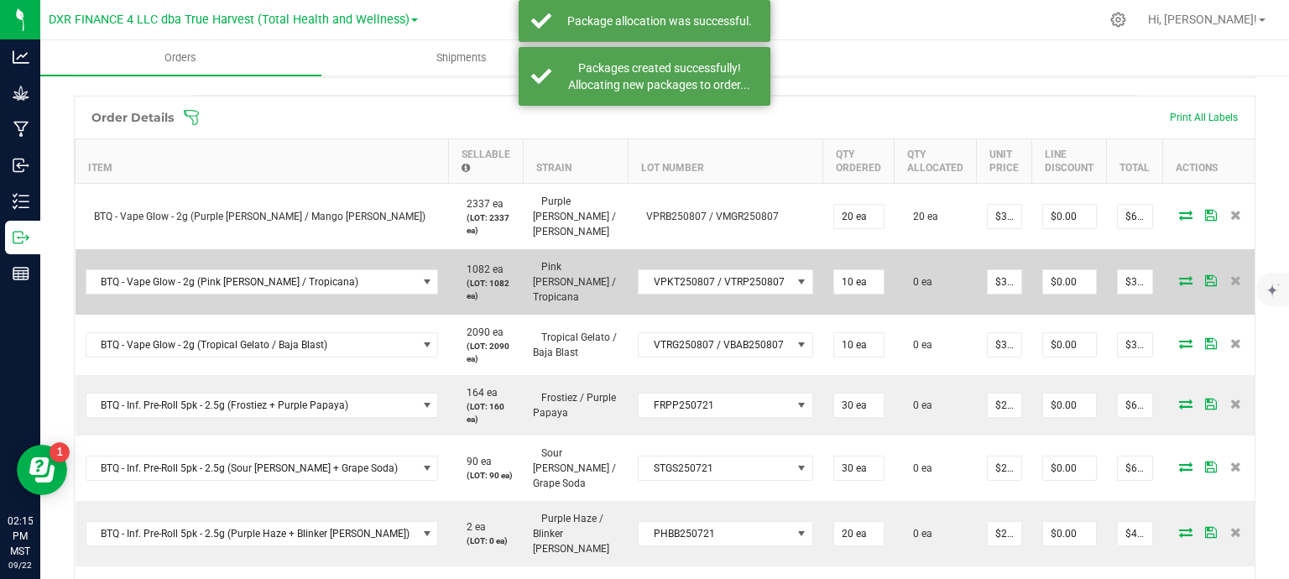
click at [1179, 275] on icon at bounding box center [1185, 280] width 13 height 10
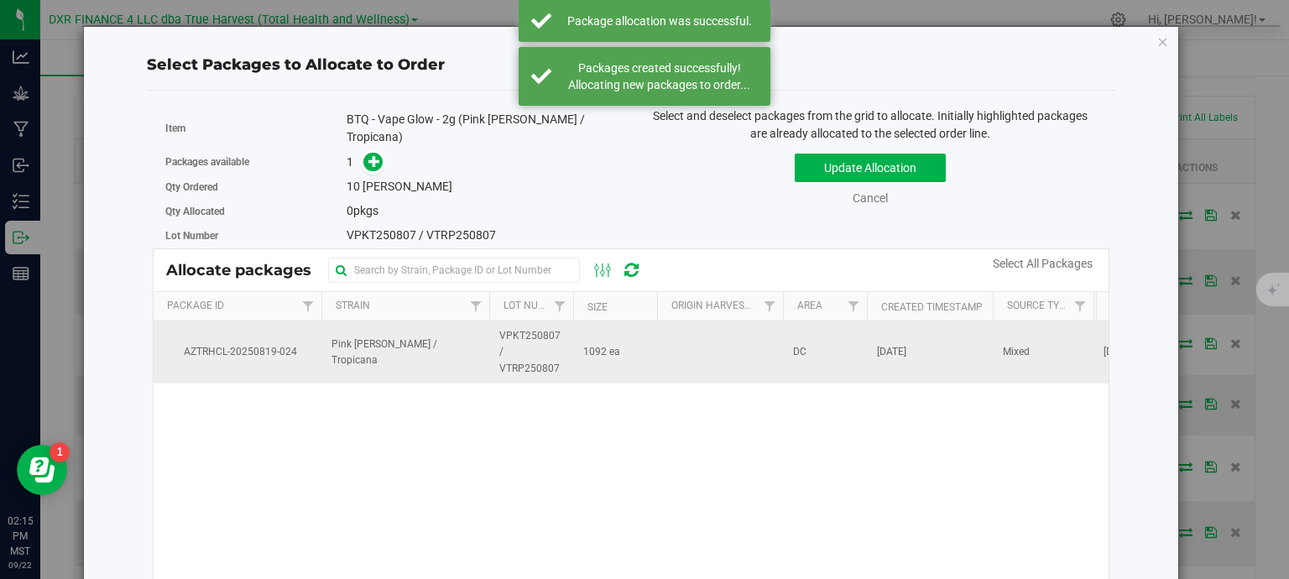
click at [538, 338] on span "VPKT250807 / VTRP250807" at bounding box center [531, 352] width 64 height 49
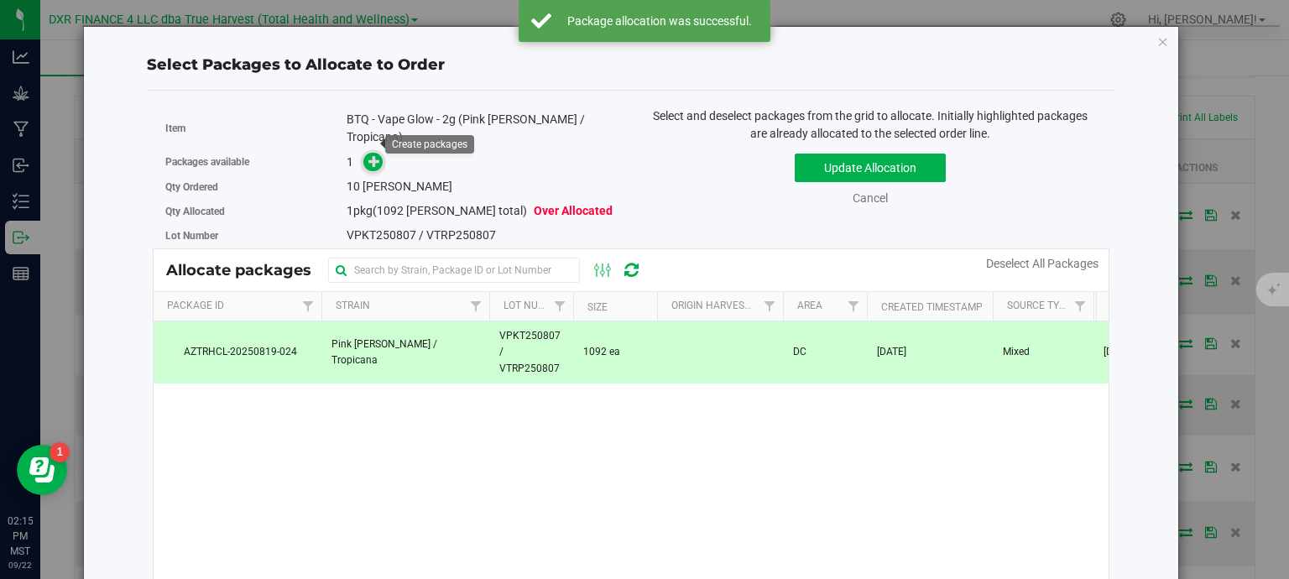
click at [373, 155] on icon at bounding box center [374, 161] width 12 height 12
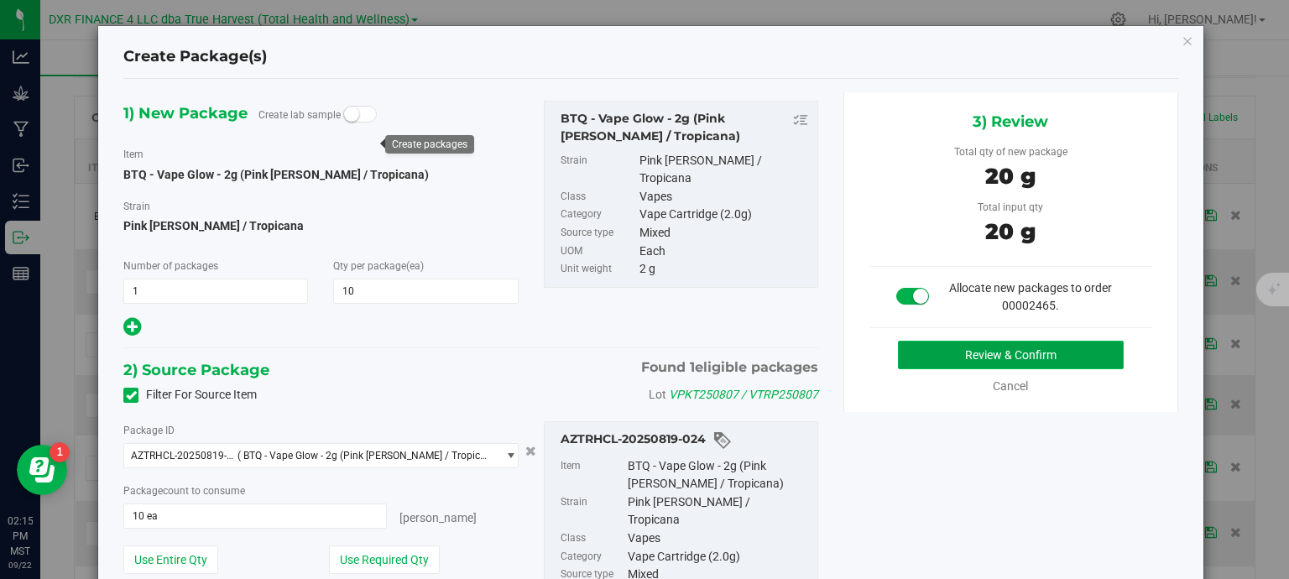
click at [942, 343] on button "Review & Confirm" at bounding box center [1011, 355] width 226 height 29
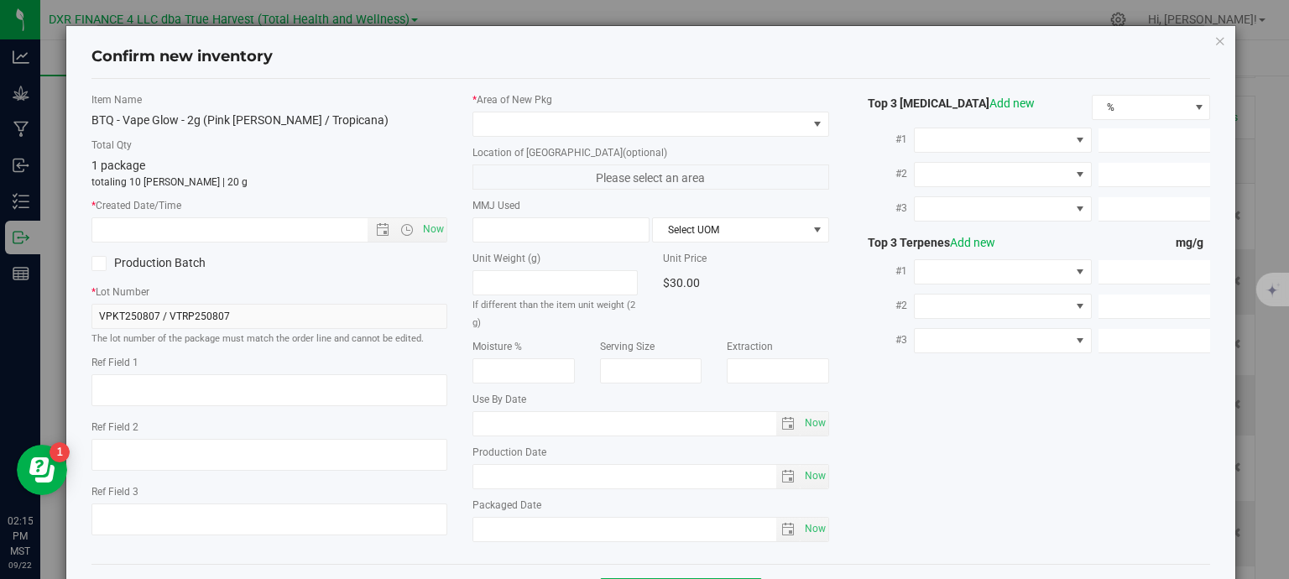
type textarea "[DATE]"
drag, startPoint x: 196, startPoint y: 366, endPoint x: 187, endPoint y: 373, distance: 11.3
click at [195, 366] on label "Ref Field 1" at bounding box center [269, 362] width 357 height 15
click at [182, 378] on textarea at bounding box center [269, 390] width 357 height 32
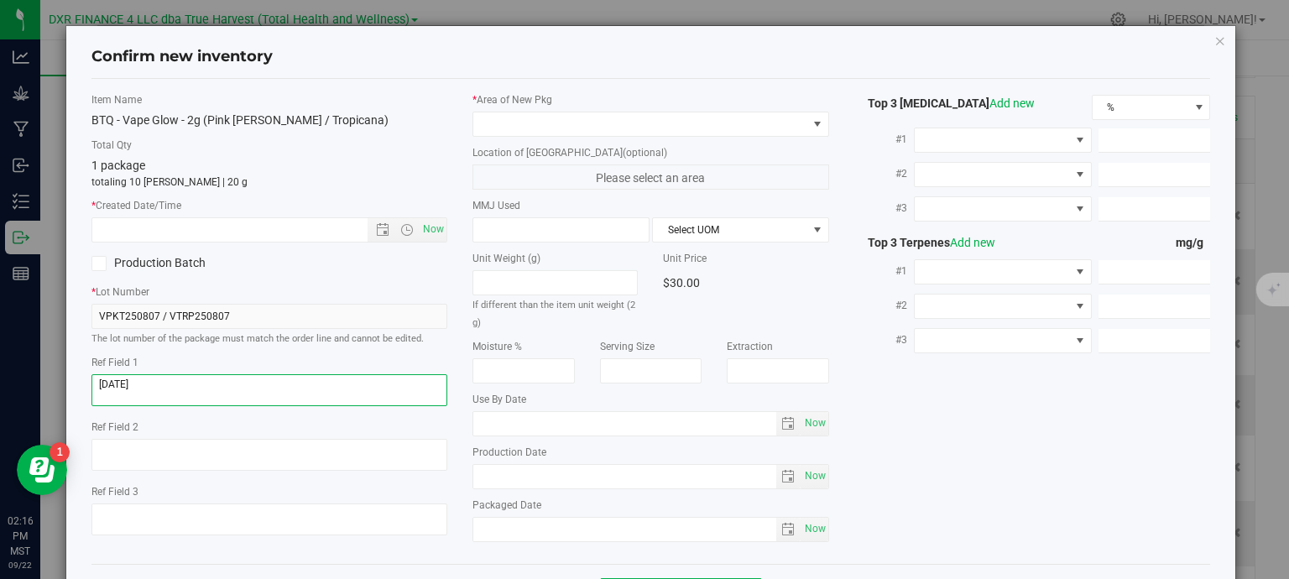
click at [182, 378] on textarea at bounding box center [269, 390] width 357 height 32
click at [209, 224] on input "text" at bounding box center [244, 229] width 305 height 23
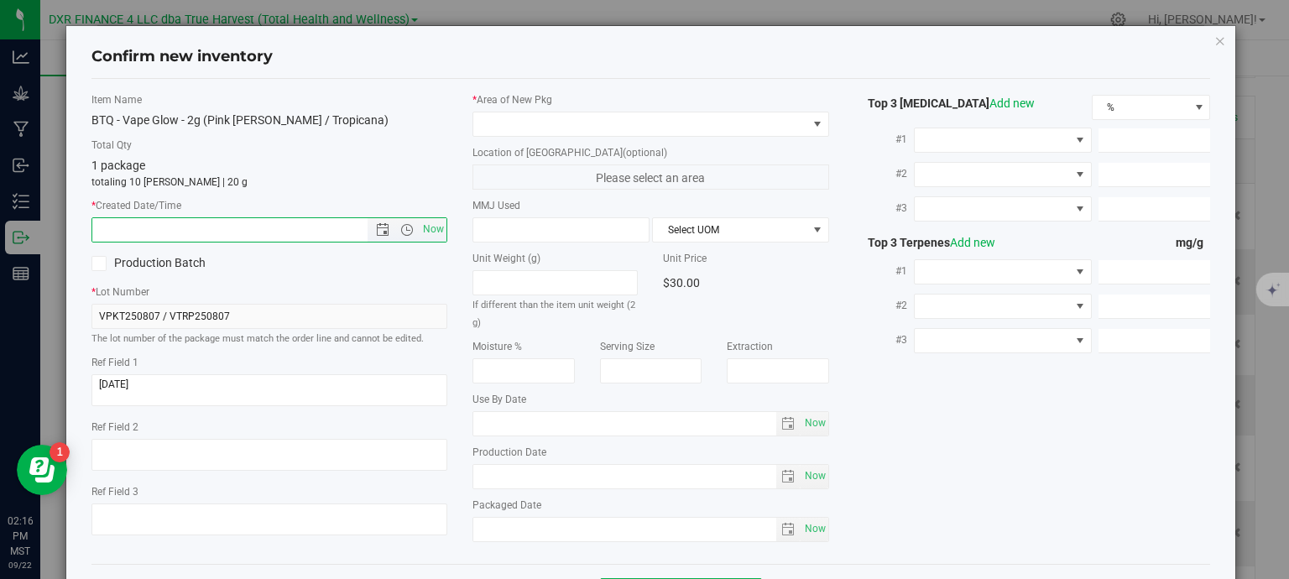
paste input "[DATE]"
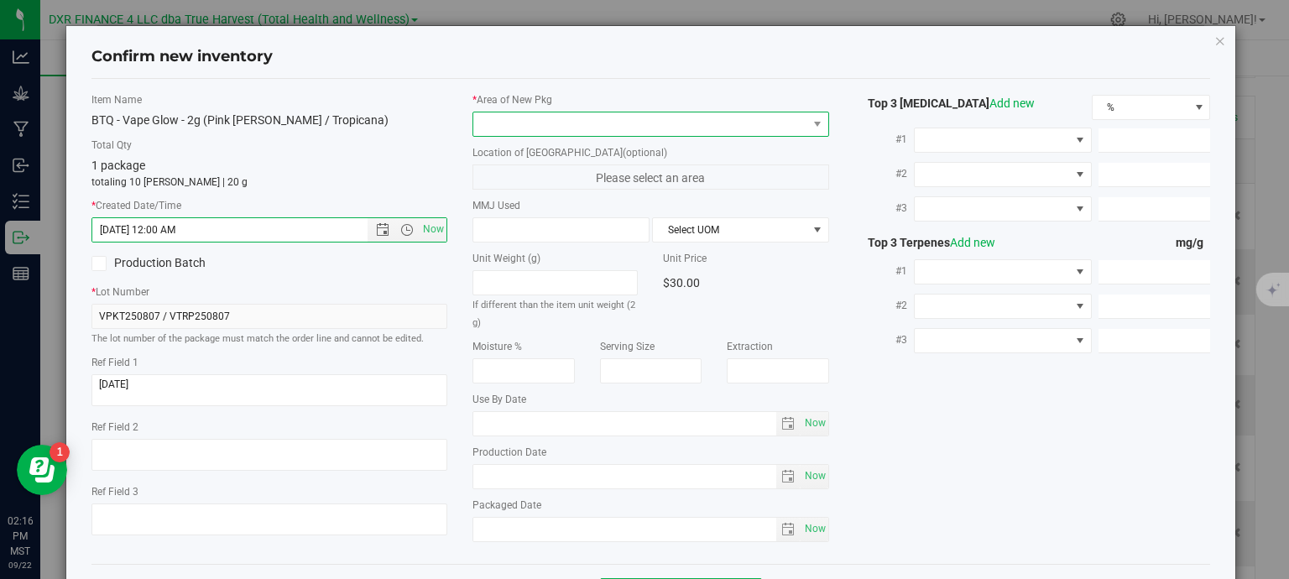
type input "8/7/2025 2:16 PM"
click at [509, 113] on span at bounding box center [640, 123] width 334 height 23
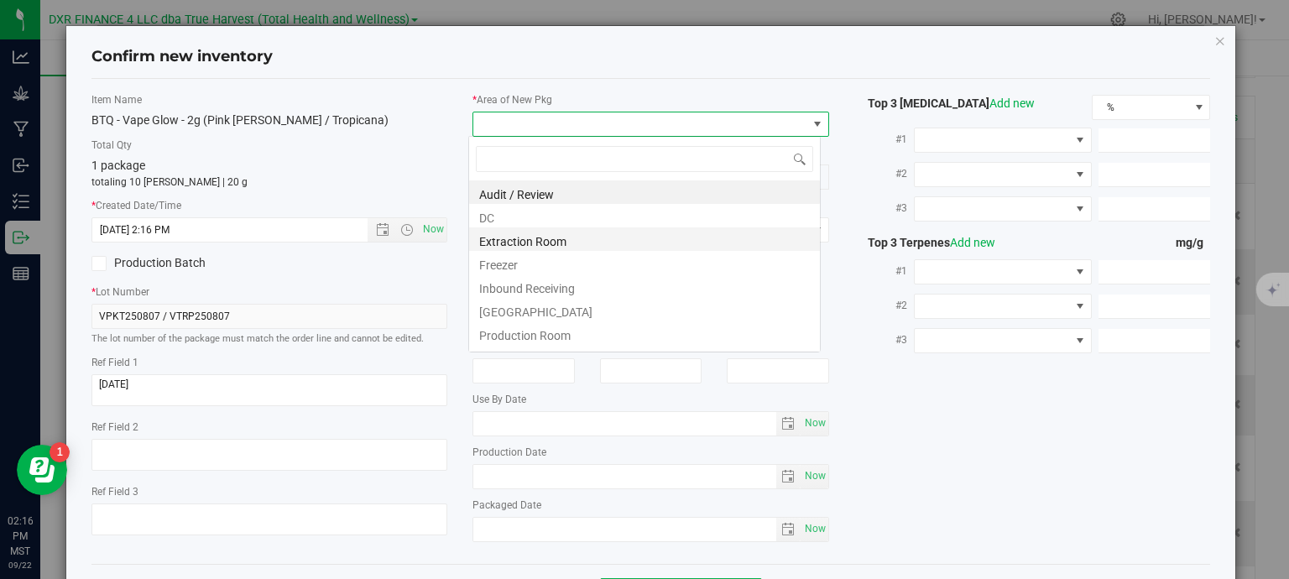
scroll to position [24, 352]
click at [554, 216] on li "DC" at bounding box center [644, 215] width 351 height 23
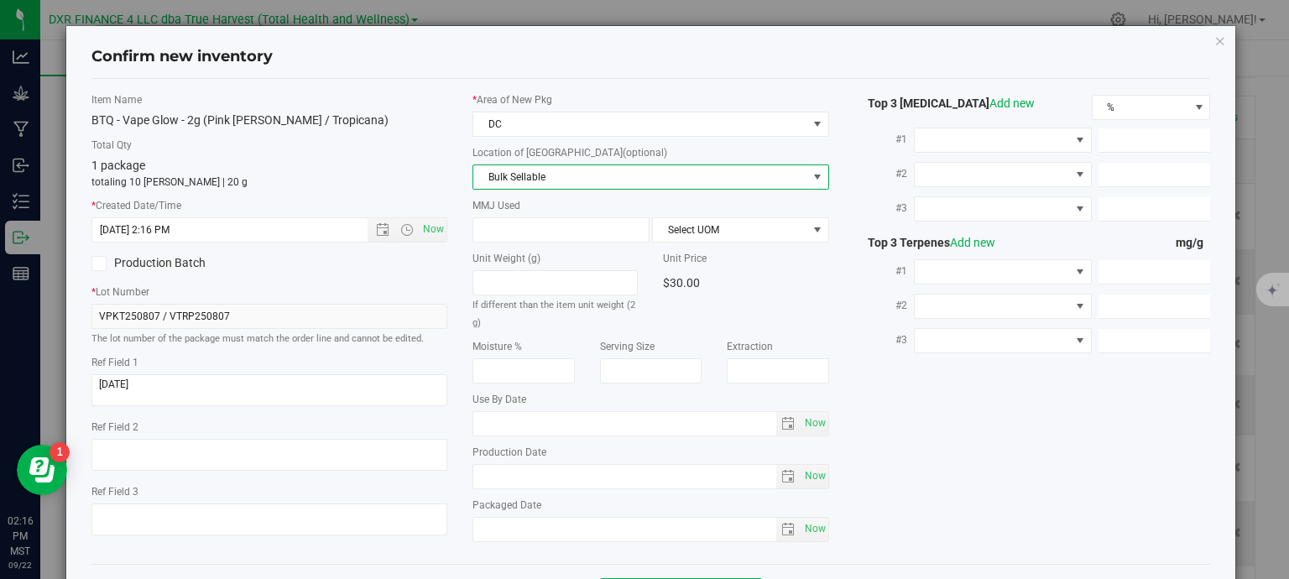
click at [581, 177] on span "Bulk Sellable" at bounding box center [640, 176] width 334 height 23
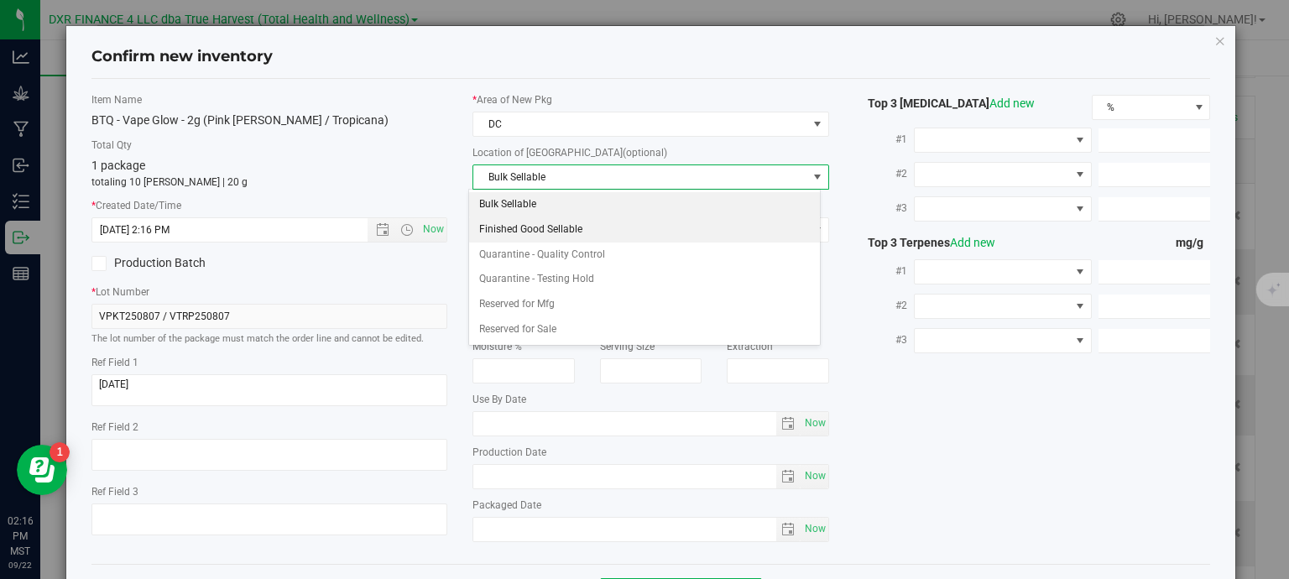
click at [582, 227] on li "Finished Good Sellable" at bounding box center [644, 229] width 351 height 25
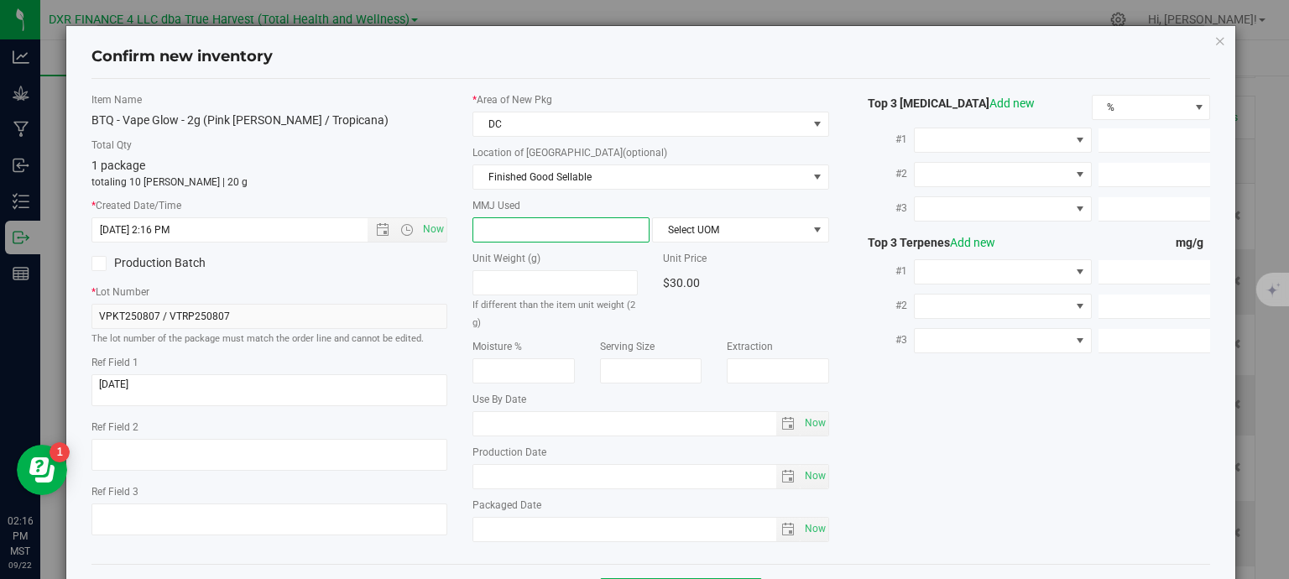
click at [583, 237] on span at bounding box center [560, 229] width 177 height 25
type input "2"
type input "2.0000"
click at [718, 224] on span "Select UOM" at bounding box center [730, 229] width 154 height 23
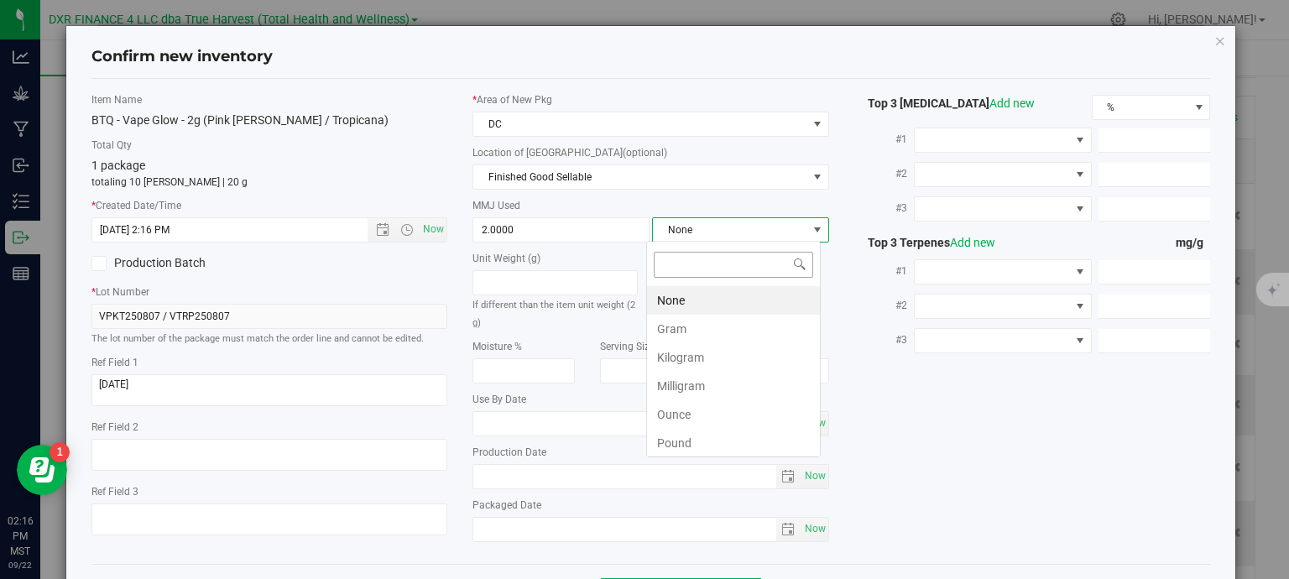
scroll to position [24, 175]
click at [686, 323] on li "Gram" at bounding box center [733, 329] width 173 height 29
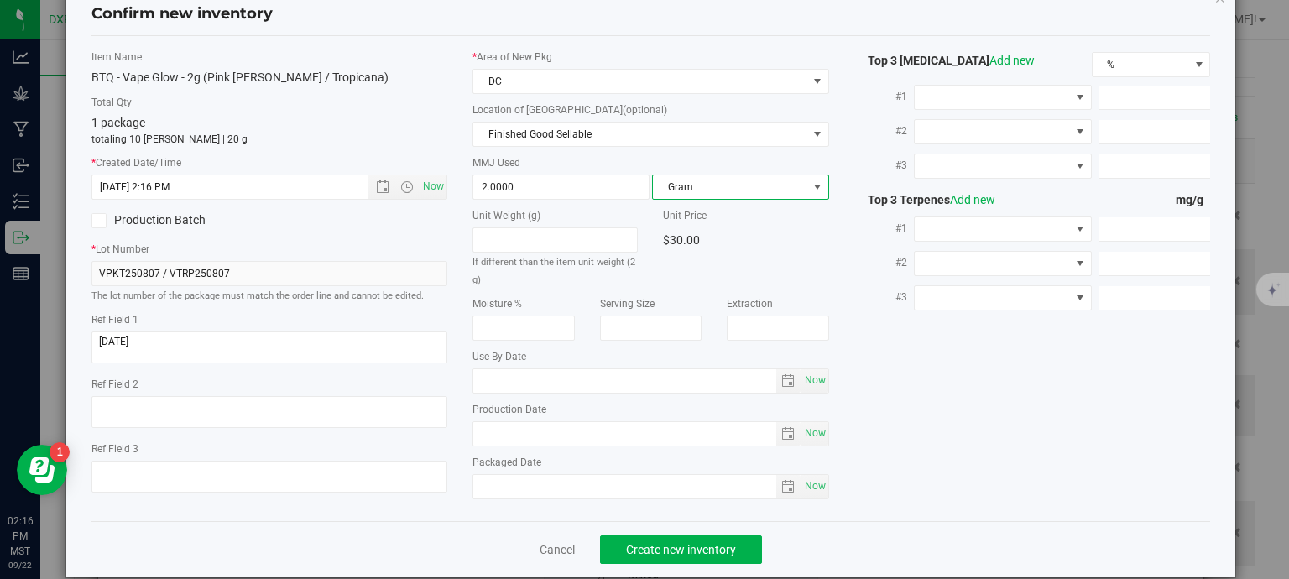
scroll to position [64, 0]
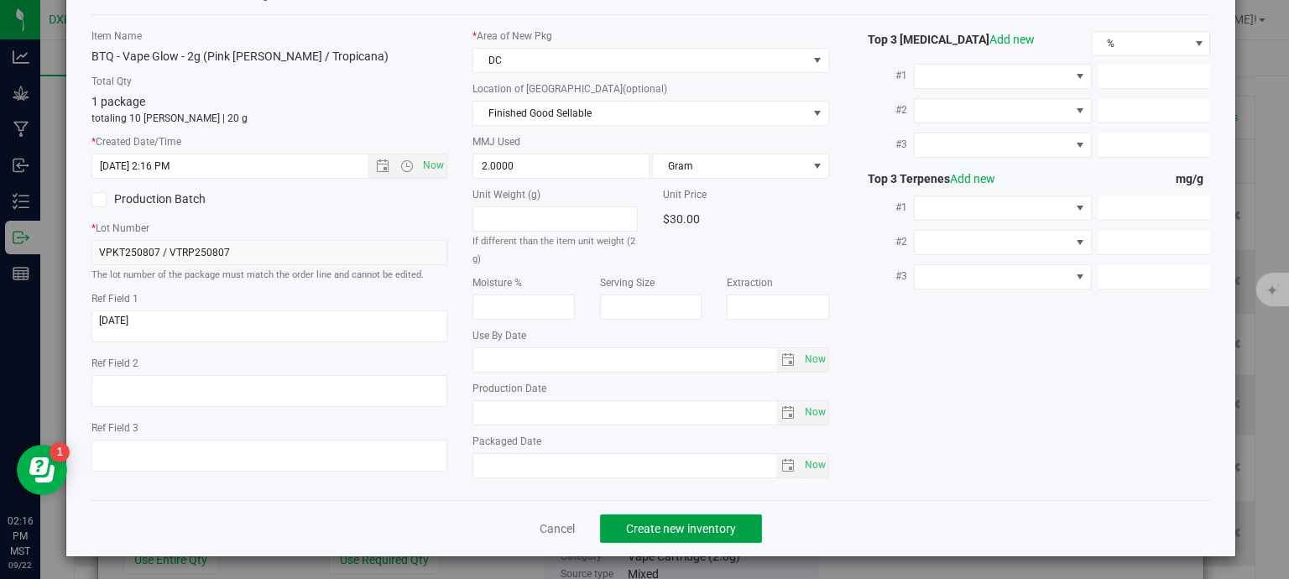
click at [710, 530] on span "Create new inventory" at bounding box center [681, 528] width 110 height 13
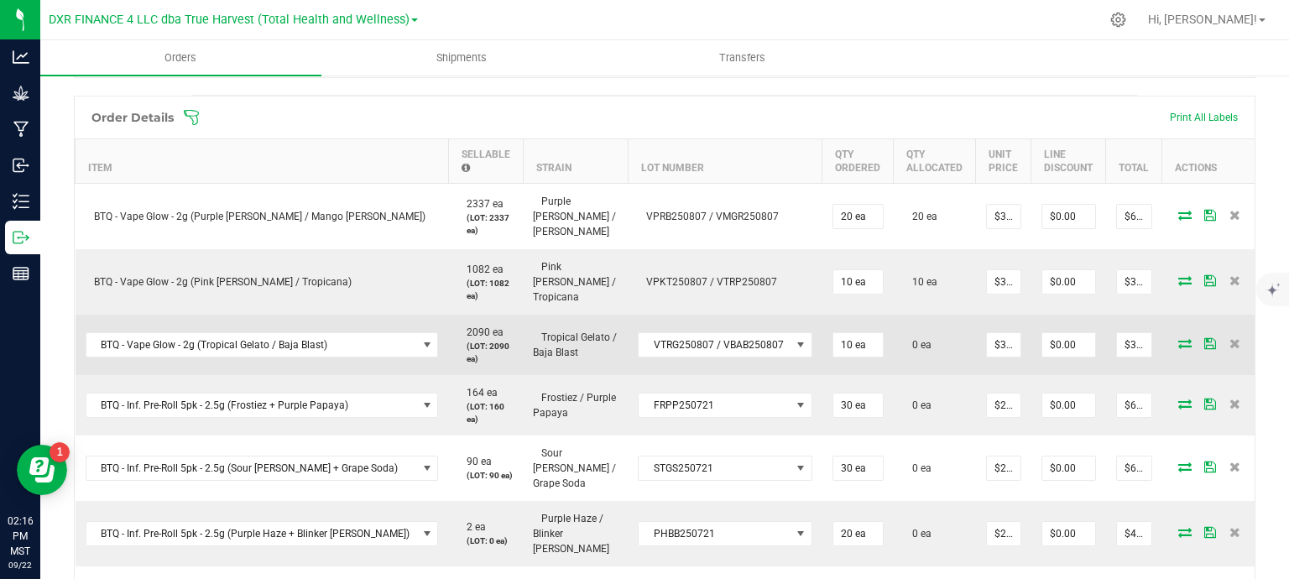
click at [1178, 338] on icon at bounding box center [1184, 343] width 13 height 10
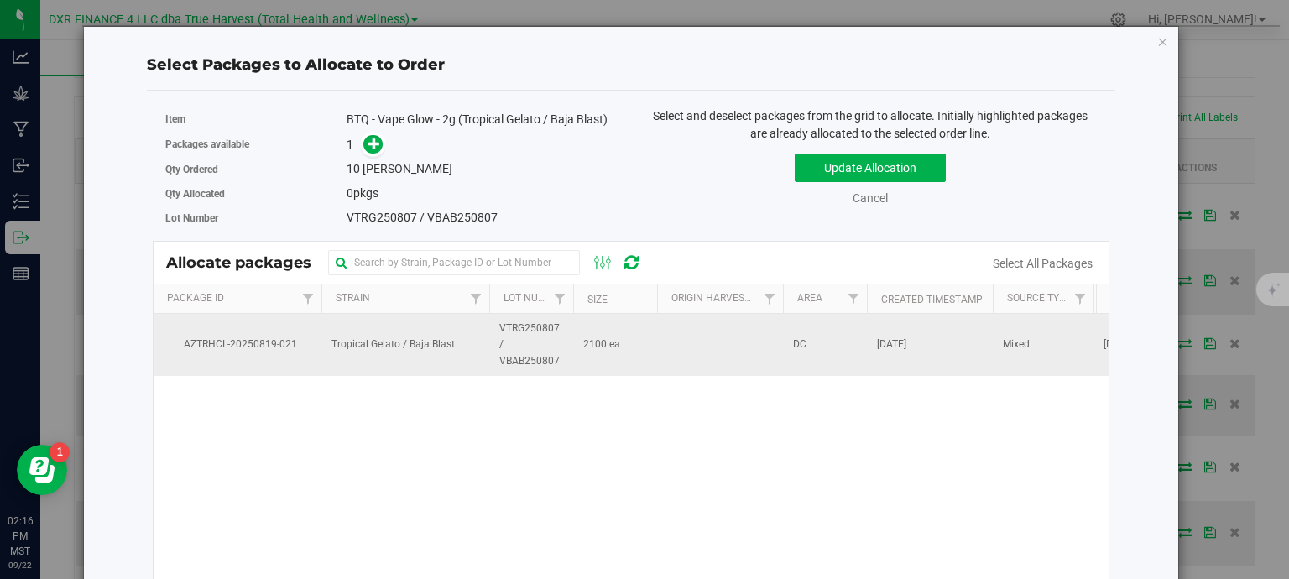
click at [685, 355] on td at bounding box center [720, 345] width 126 height 62
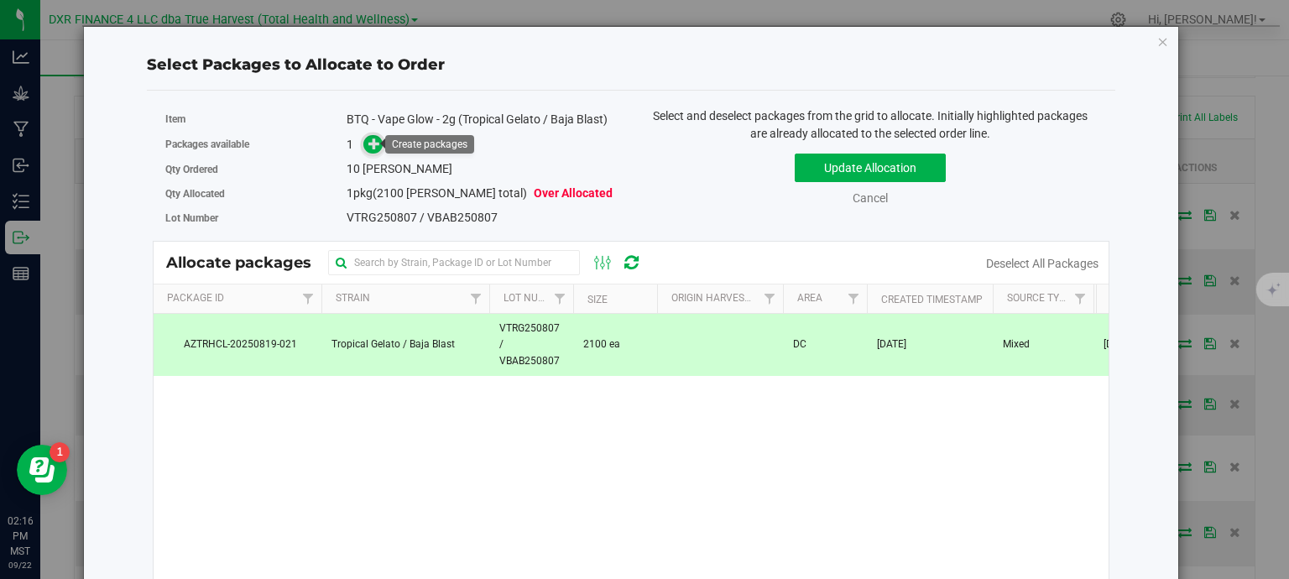
click at [376, 147] on icon at bounding box center [374, 144] width 12 height 12
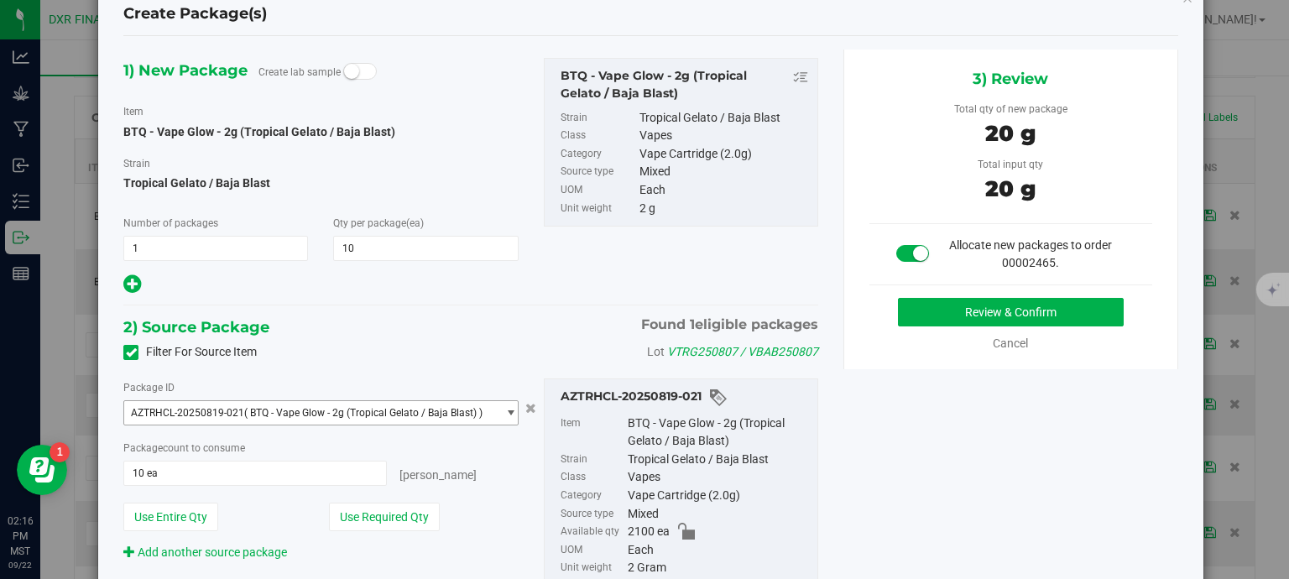
scroll to position [84, 0]
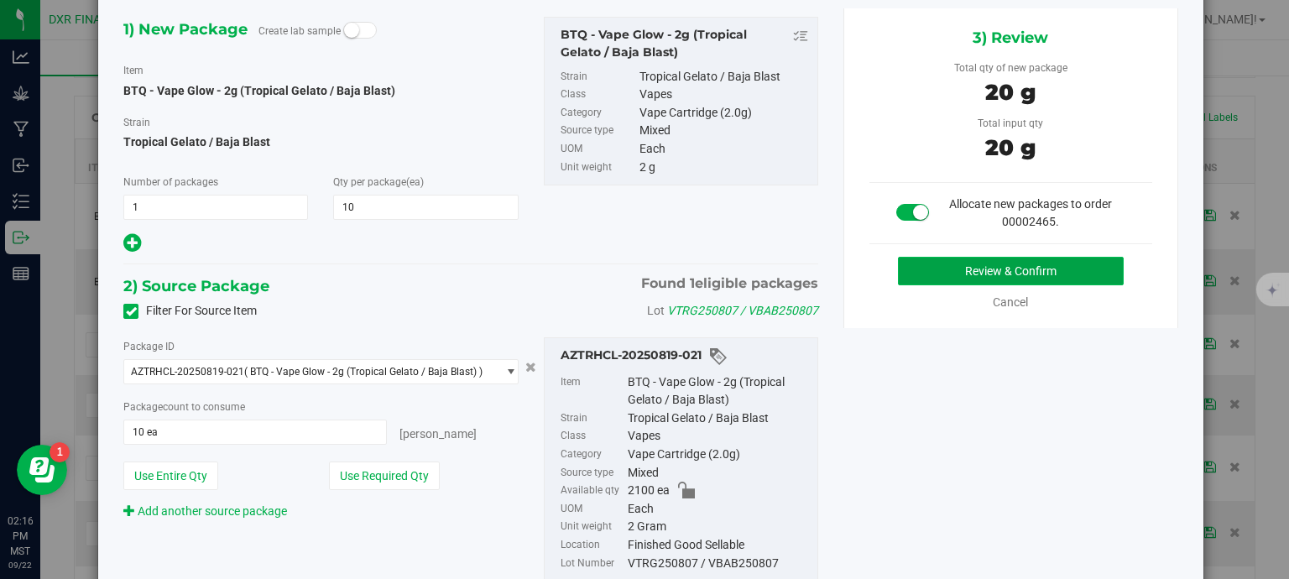
click at [1034, 264] on button "Review & Confirm" at bounding box center [1011, 271] width 226 height 29
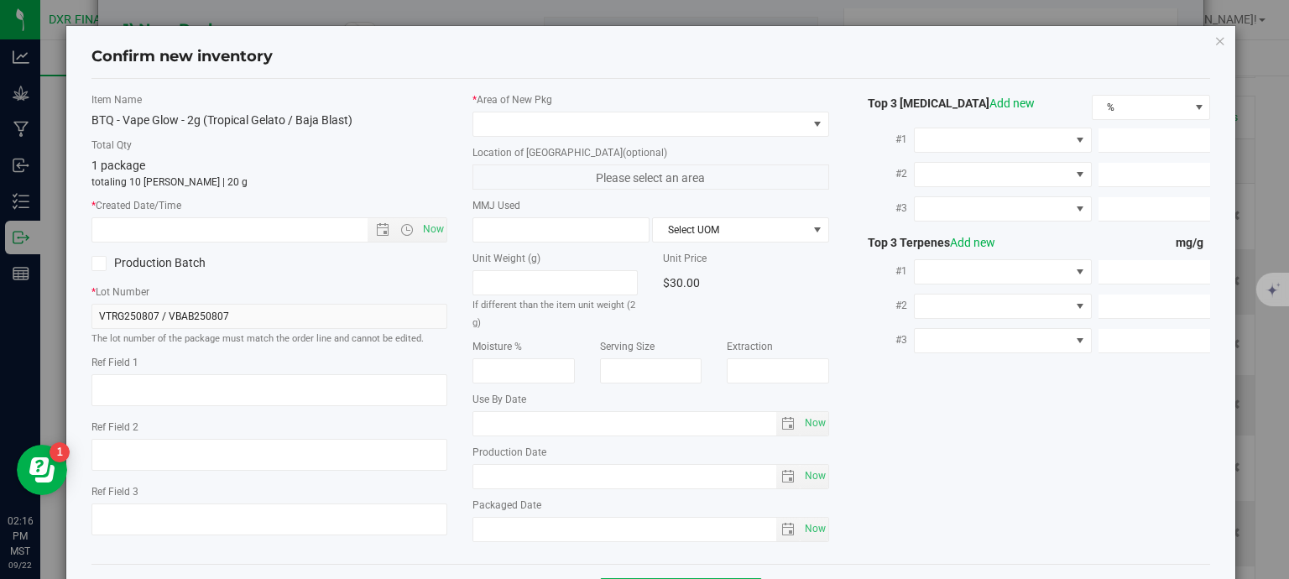
type textarea "[DATE]"
click at [214, 385] on textarea at bounding box center [269, 390] width 357 height 32
click at [262, 229] on input "text" at bounding box center [244, 229] width 305 height 23
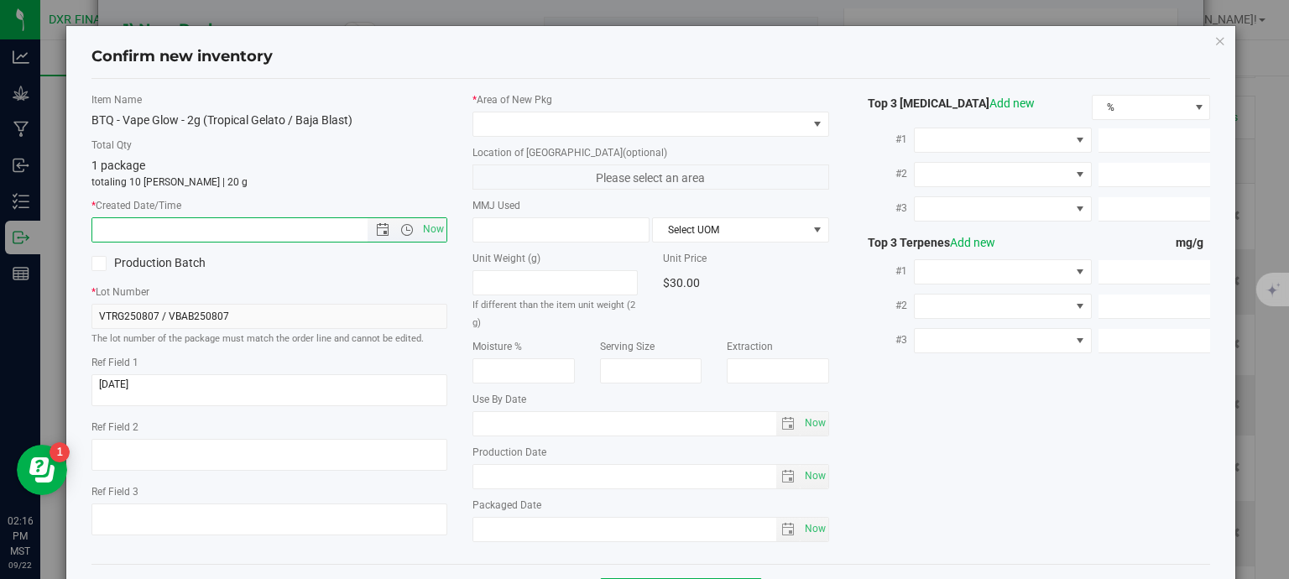
paste input "[DATE]"
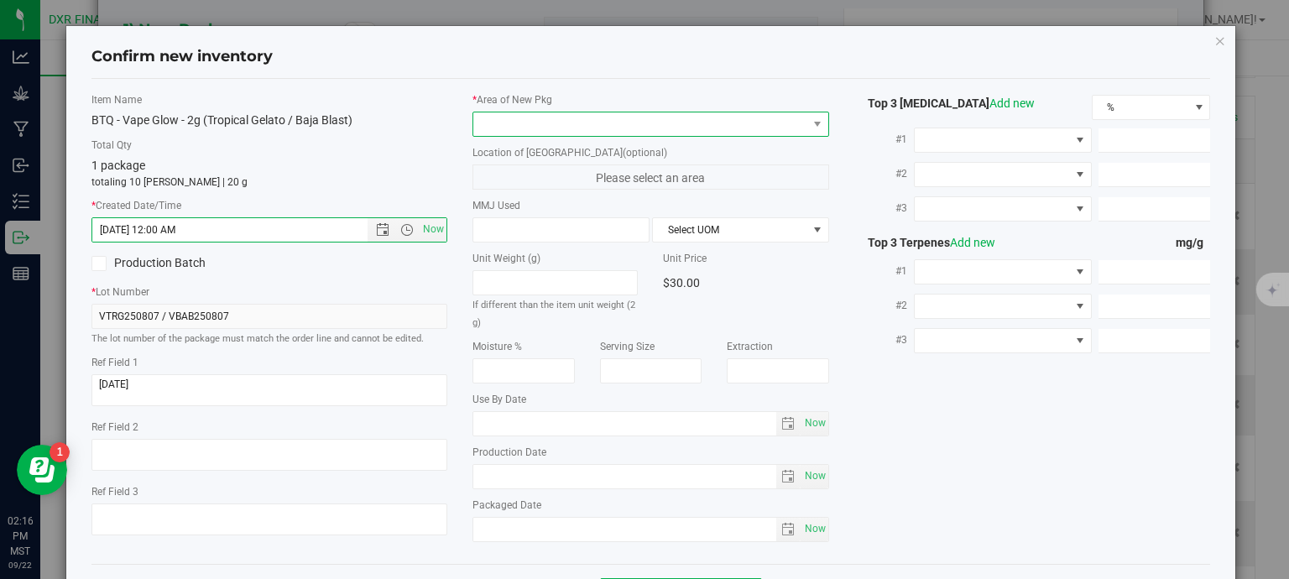
type input "8/7/2025 2:16 PM"
click at [514, 127] on span at bounding box center [640, 123] width 334 height 23
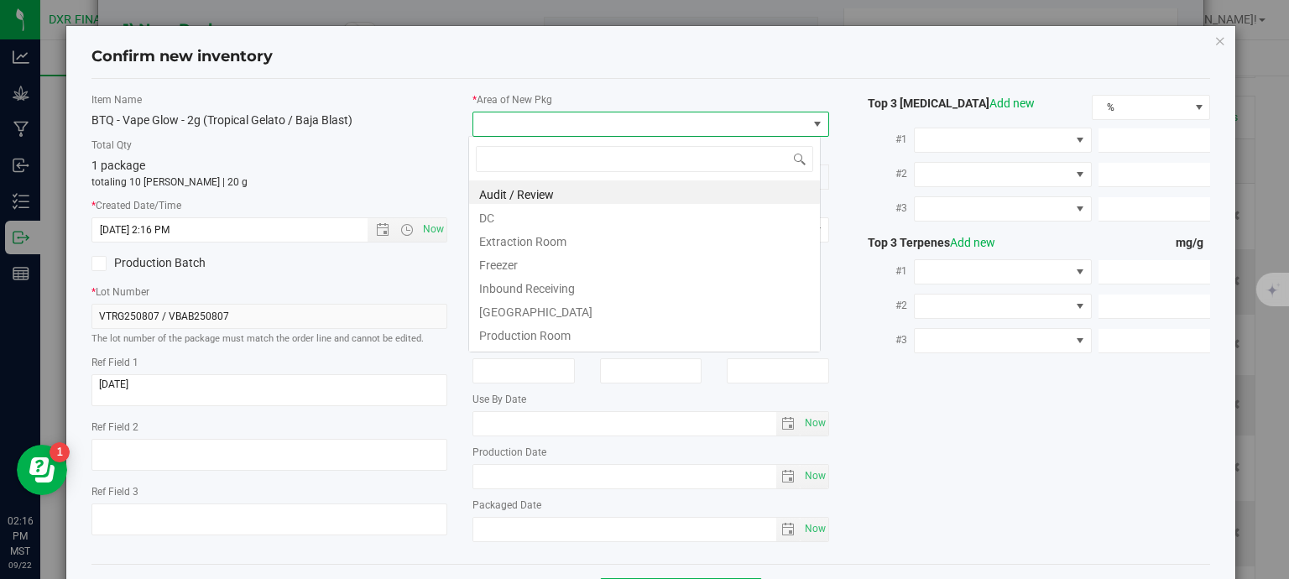
scroll to position [24, 352]
click at [514, 214] on li "DC" at bounding box center [644, 215] width 351 height 23
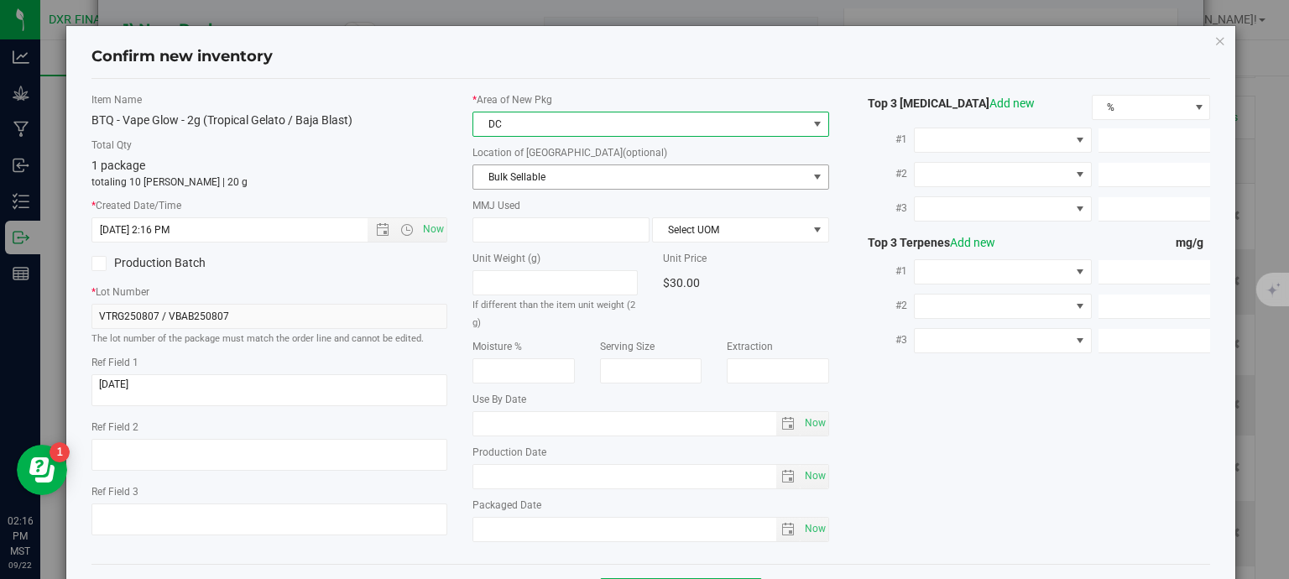
click at [558, 185] on span "Bulk Sellable" at bounding box center [640, 176] width 334 height 23
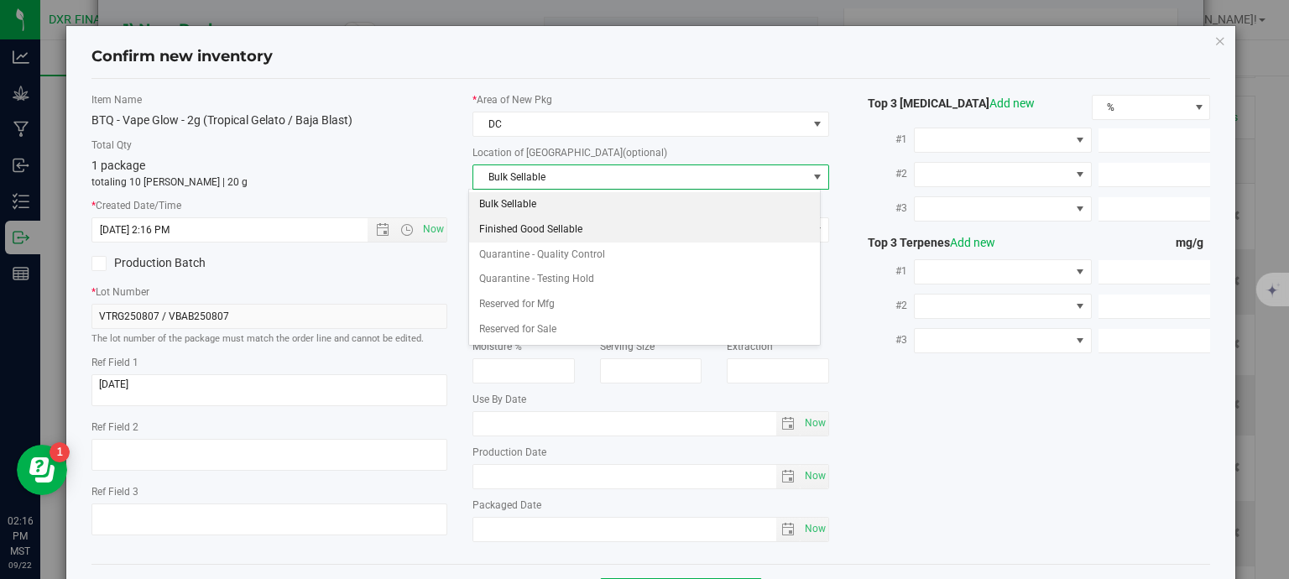
click at [530, 228] on li "Finished Good Sellable" at bounding box center [644, 229] width 351 height 25
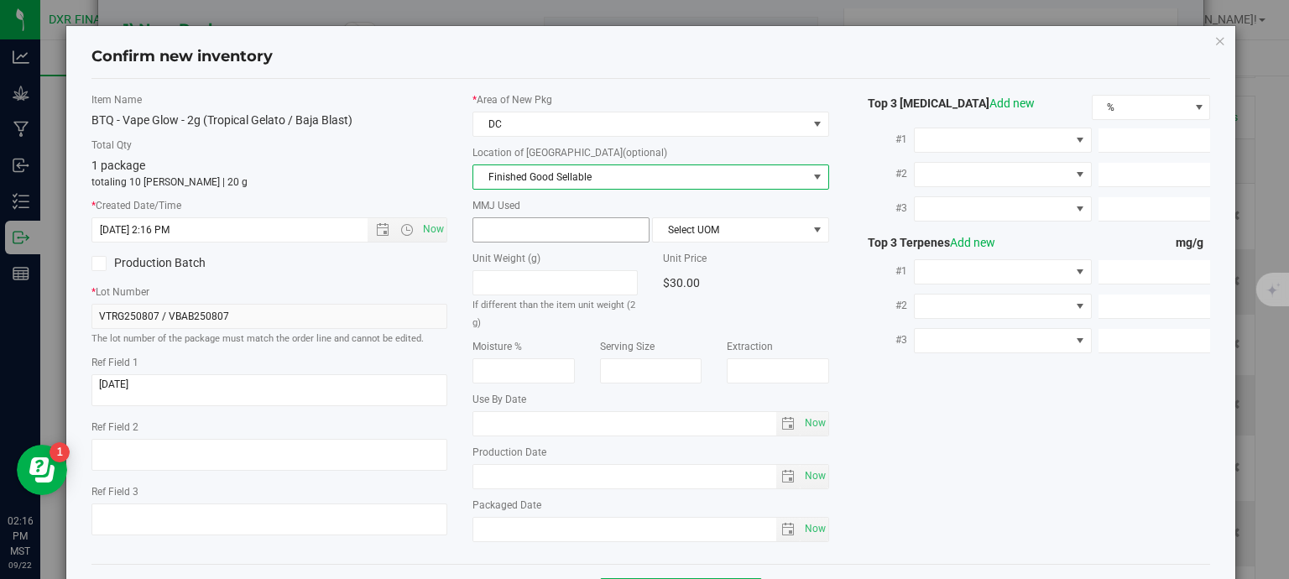
click at [534, 238] on span at bounding box center [560, 229] width 177 height 25
type input "2"
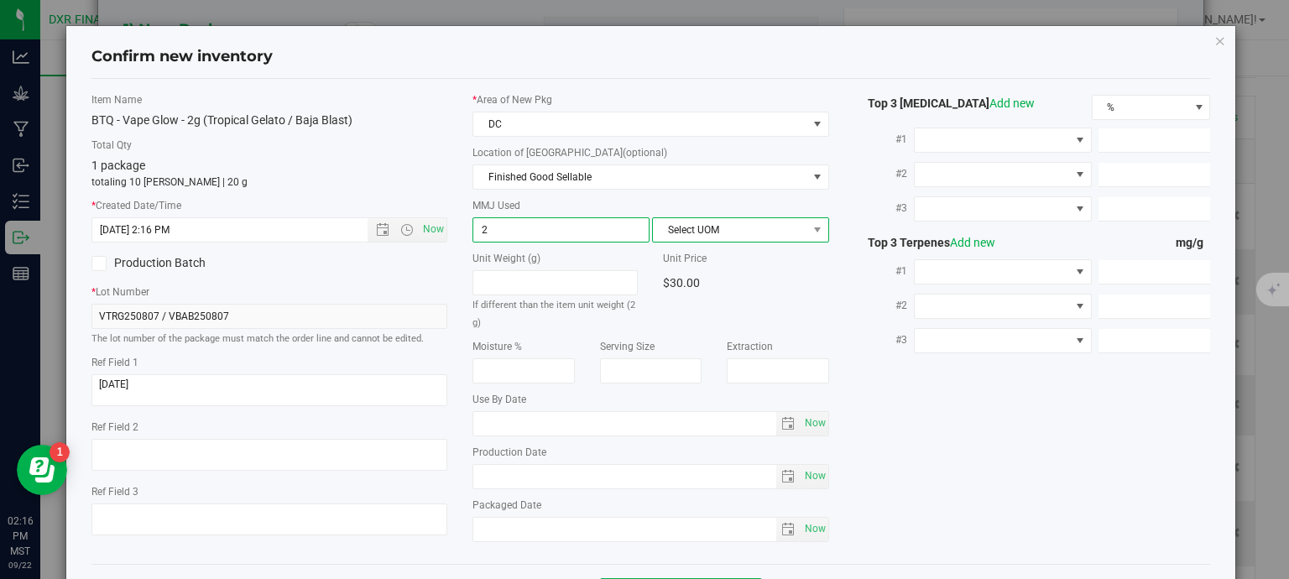
type input "2.0000"
click at [708, 226] on span "Select UOM" at bounding box center [730, 229] width 154 height 23
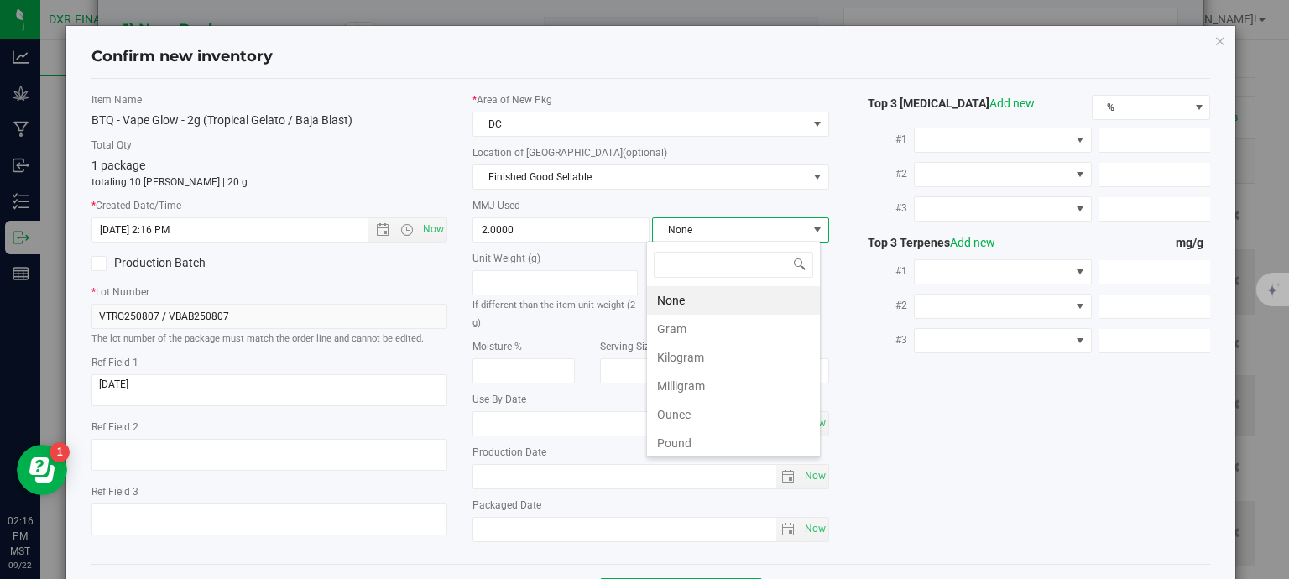
scroll to position [24, 175]
click at [693, 324] on li "Gram" at bounding box center [733, 329] width 173 height 29
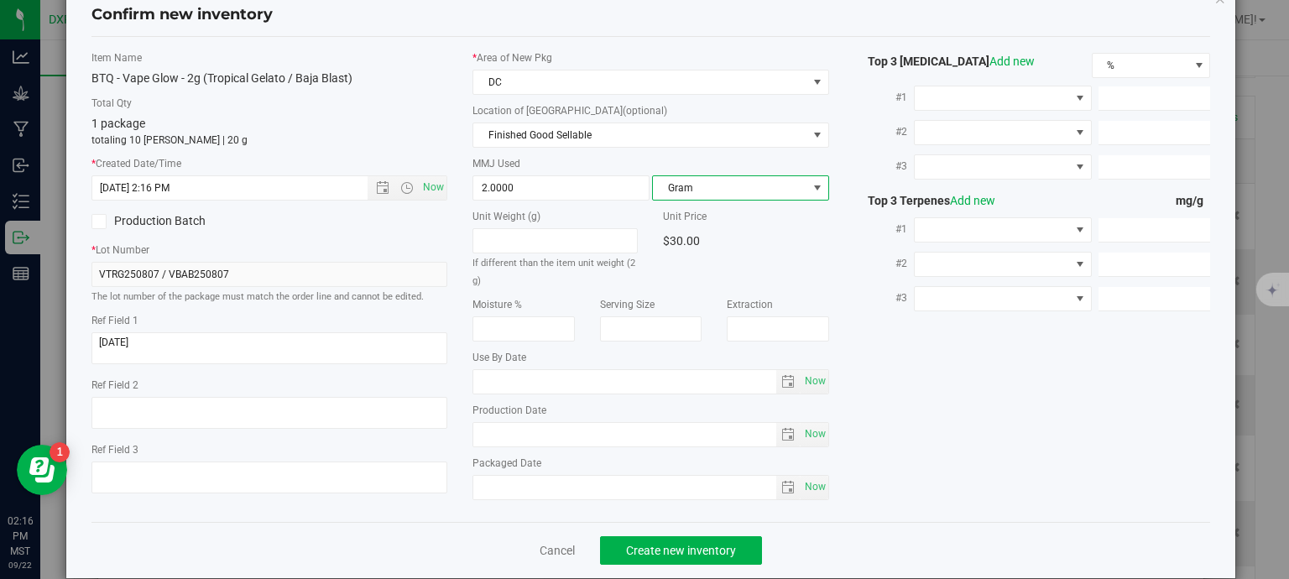
scroll to position [64, 0]
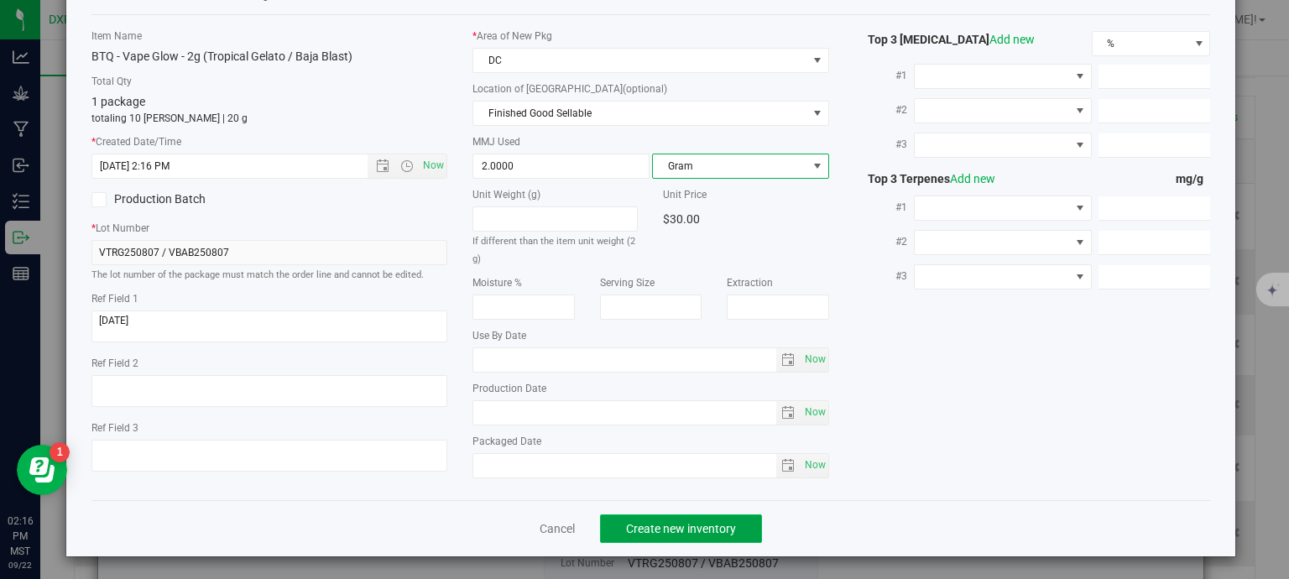
click at [730, 523] on button "Create new inventory" at bounding box center [681, 528] width 162 height 29
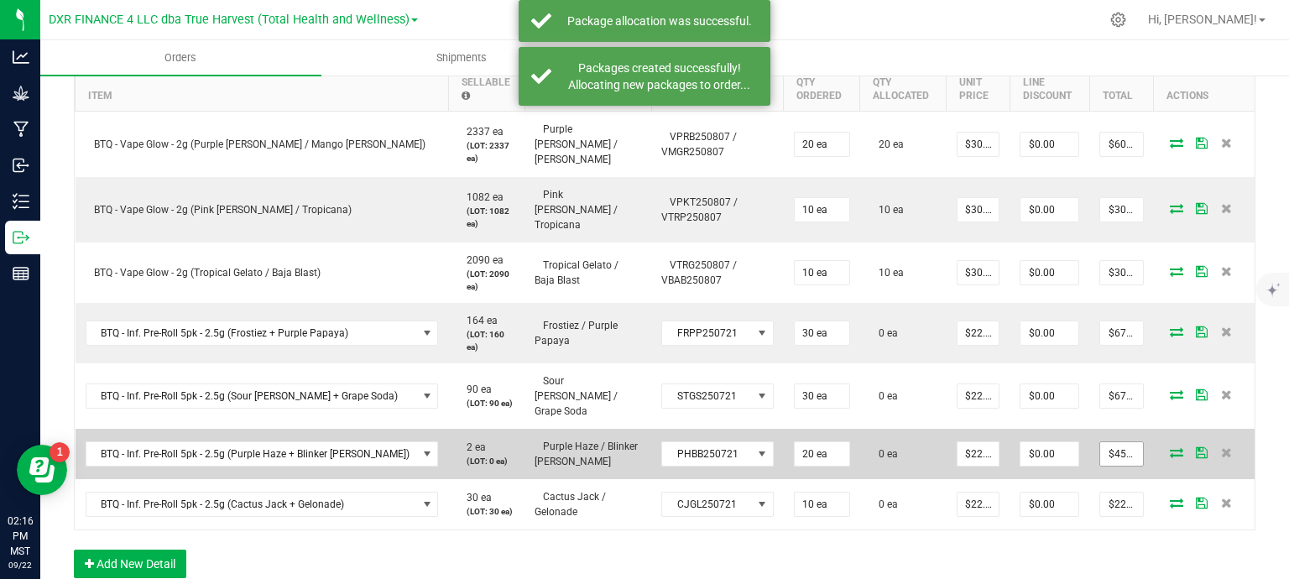
scroll to position [587, 0]
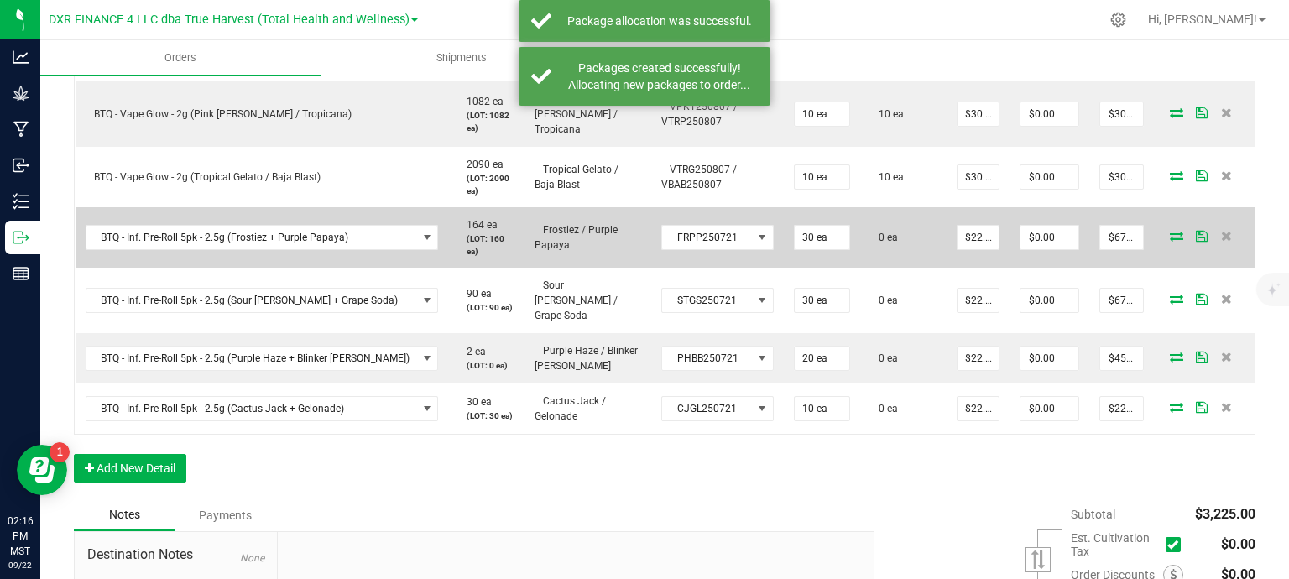
click at [1170, 231] on icon at bounding box center [1176, 236] width 13 height 10
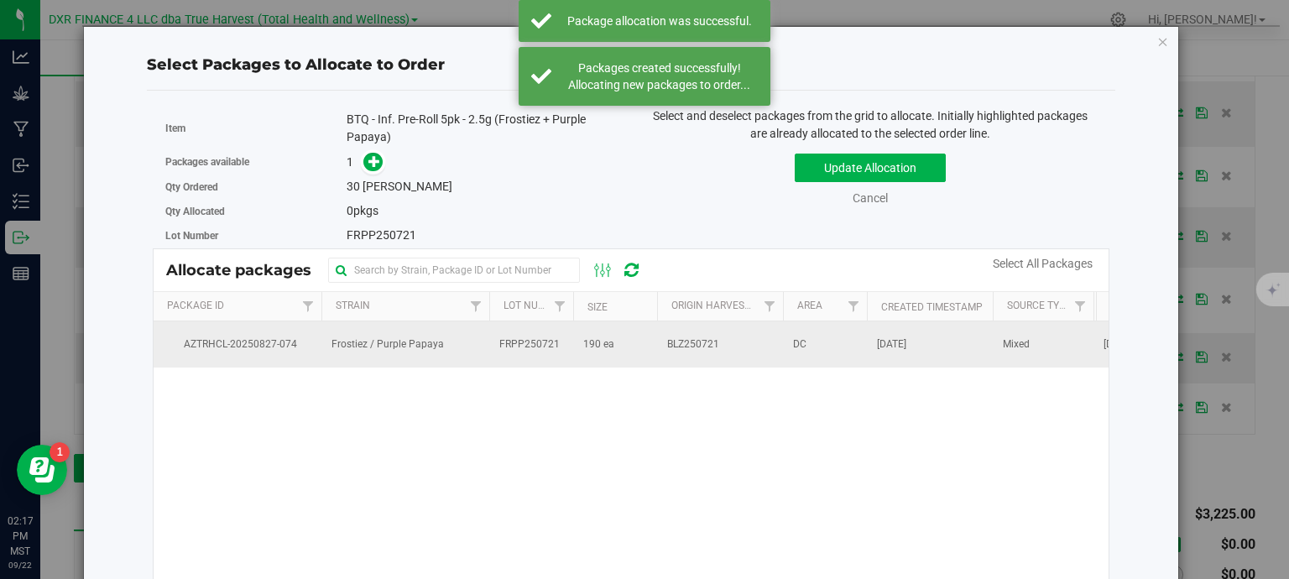
click at [663, 345] on td "BLZ250721" at bounding box center [720, 343] width 126 height 45
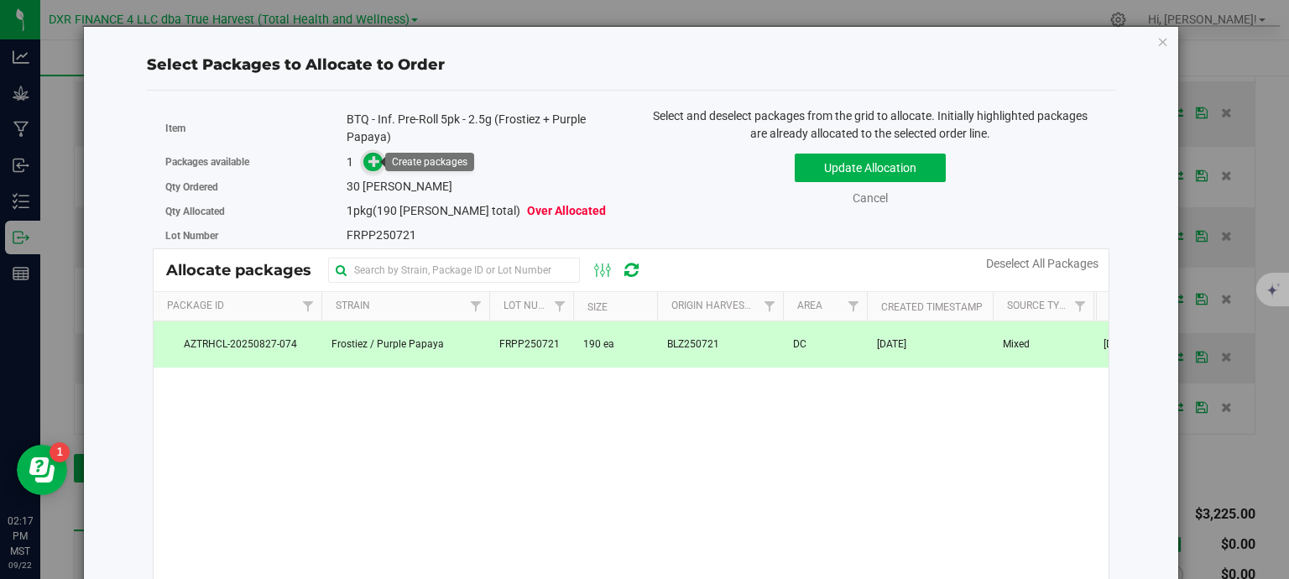
click at [369, 159] on icon at bounding box center [374, 161] width 12 height 12
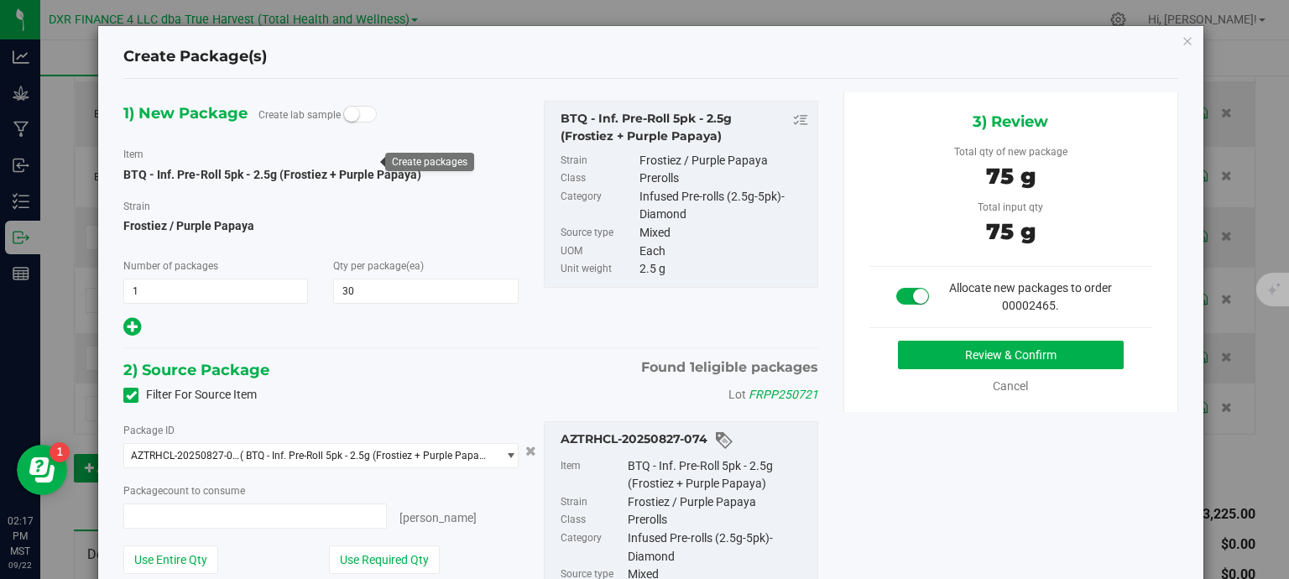
type input "30 ea"
click at [1059, 348] on button "Review & Confirm" at bounding box center [1011, 355] width 226 height 29
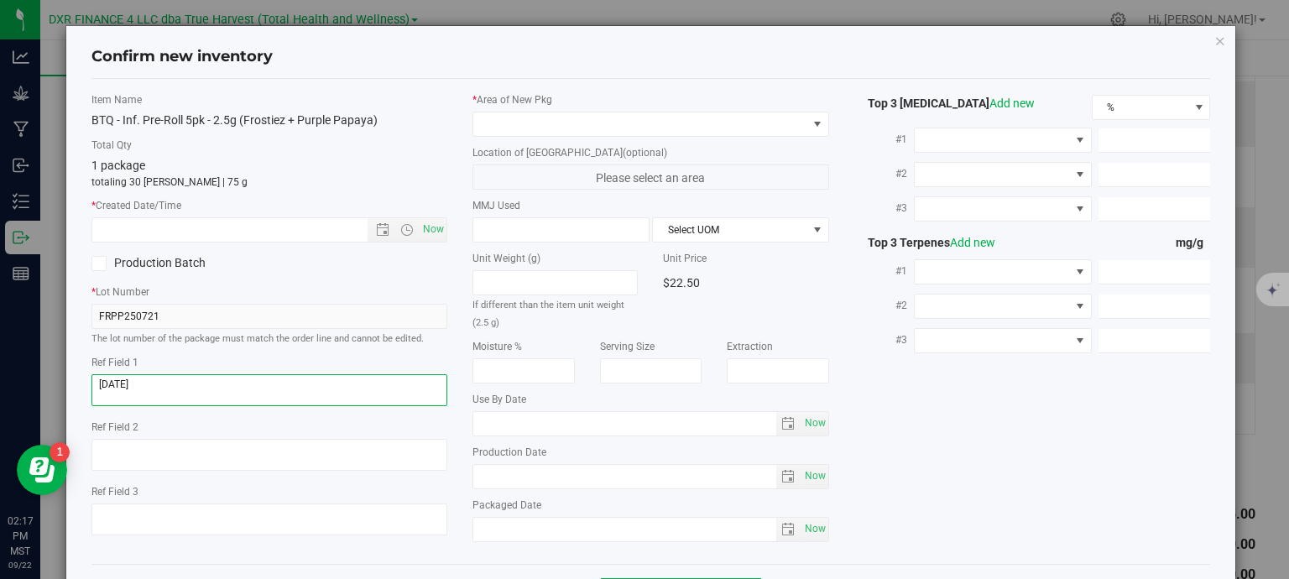
click at [158, 387] on textarea at bounding box center [269, 390] width 357 height 32
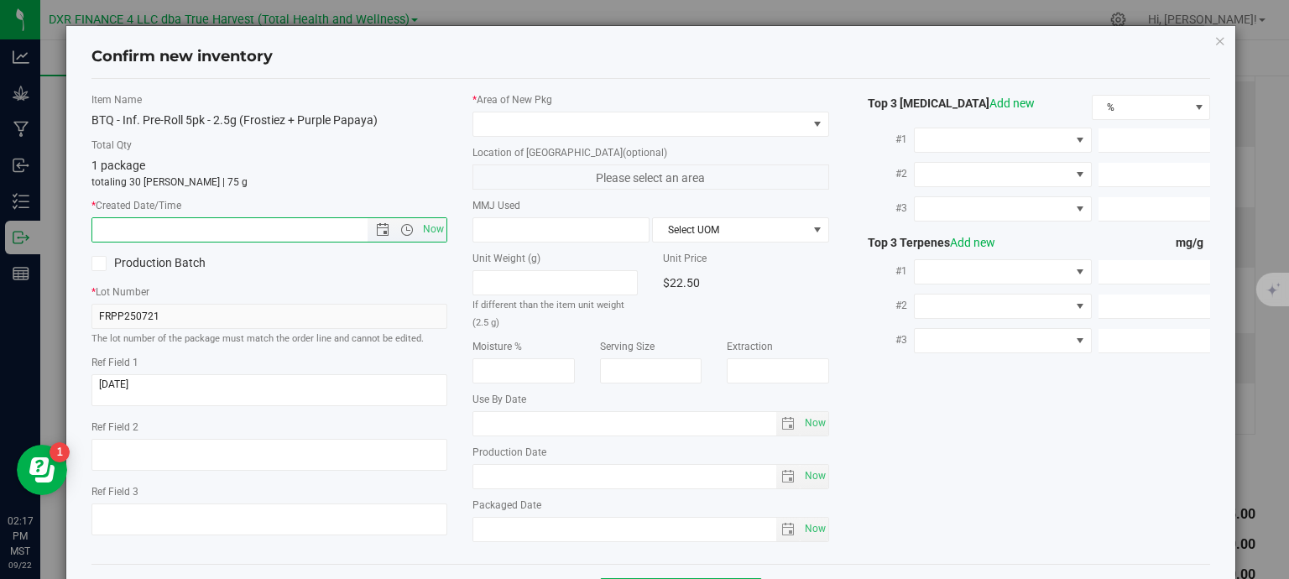
click at [186, 227] on input "text" at bounding box center [244, 229] width 305 height 23
paste input "2025-08-12"
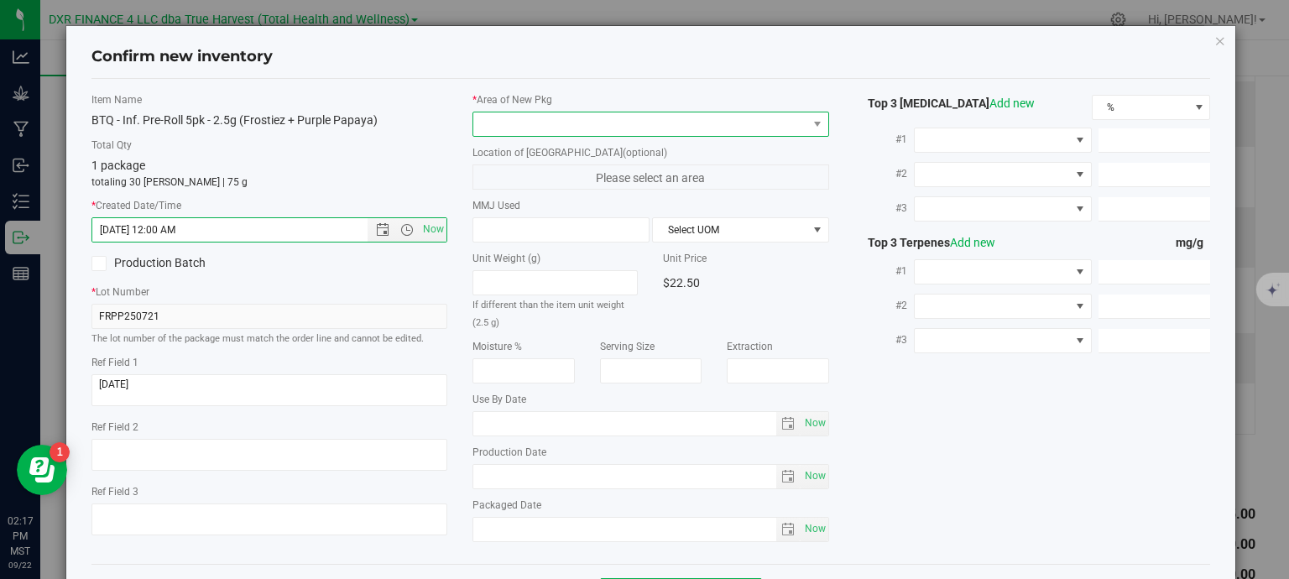
type input "8/12/2025 2:17 PM"
click at [524, 126] on span at bounding box center [640, 123] width 334 height 23
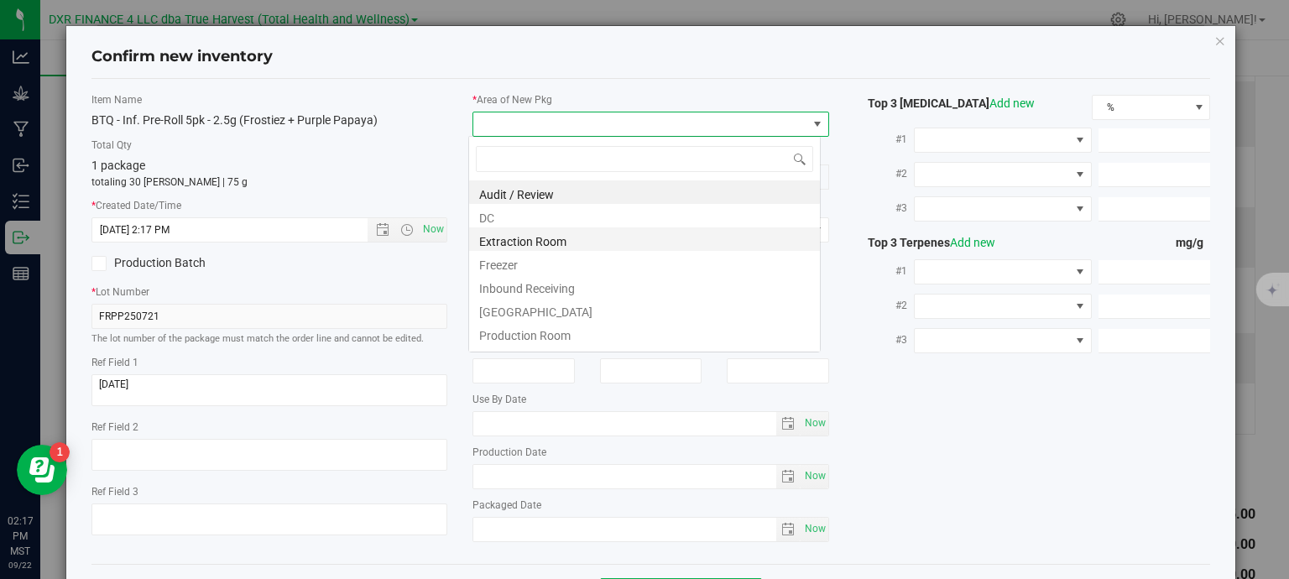
scroll to position [24, 352]
drag, startPoint x: 506, startPoint y: 219, endPoint x: 782, endPoint y: 214, distance: 276.1
click at [507, 219] on li "DC" at bounding box center [644, 215] width 351 height 23
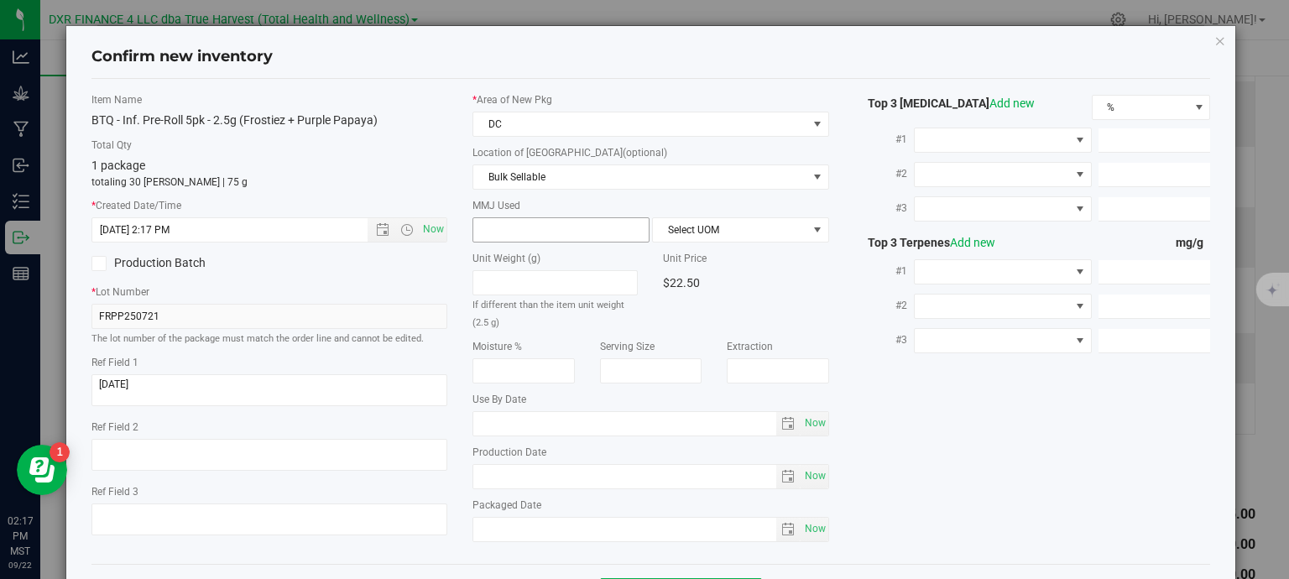
click at [572, 234] on span at bounding box center [560, 229] width 177 height 25
type input "2.5"
type input "2.5000"
click at [655, 178] on span "Bulk Sellable" at bounding box center [640, 176] width 334 height 23
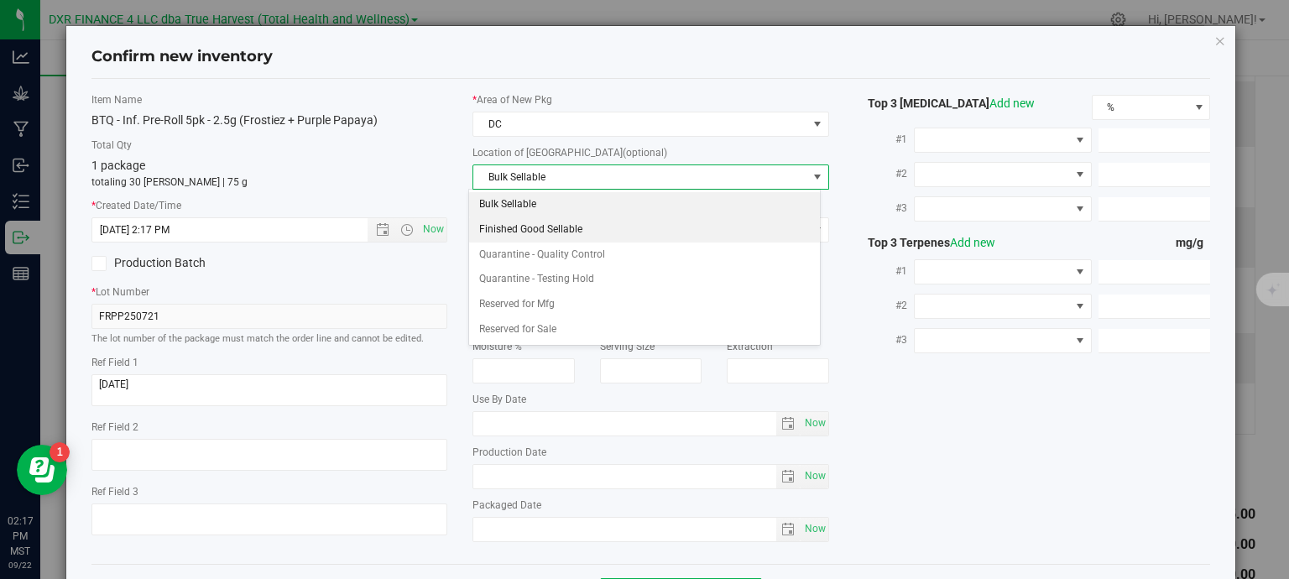
click at [567, 224] on li "Finished Good Sellable" at bounding box center [644, 229] width 351 height 25
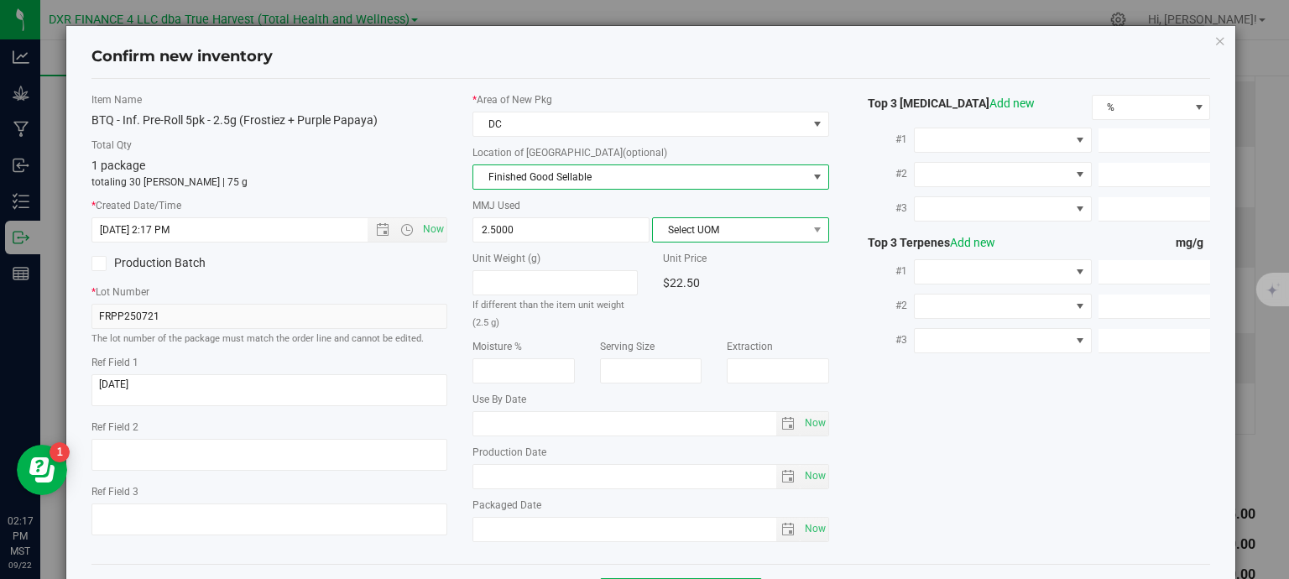
click at [707, 226] on span "Select UOM" at bounding box center [730, 229] width 154 height 23
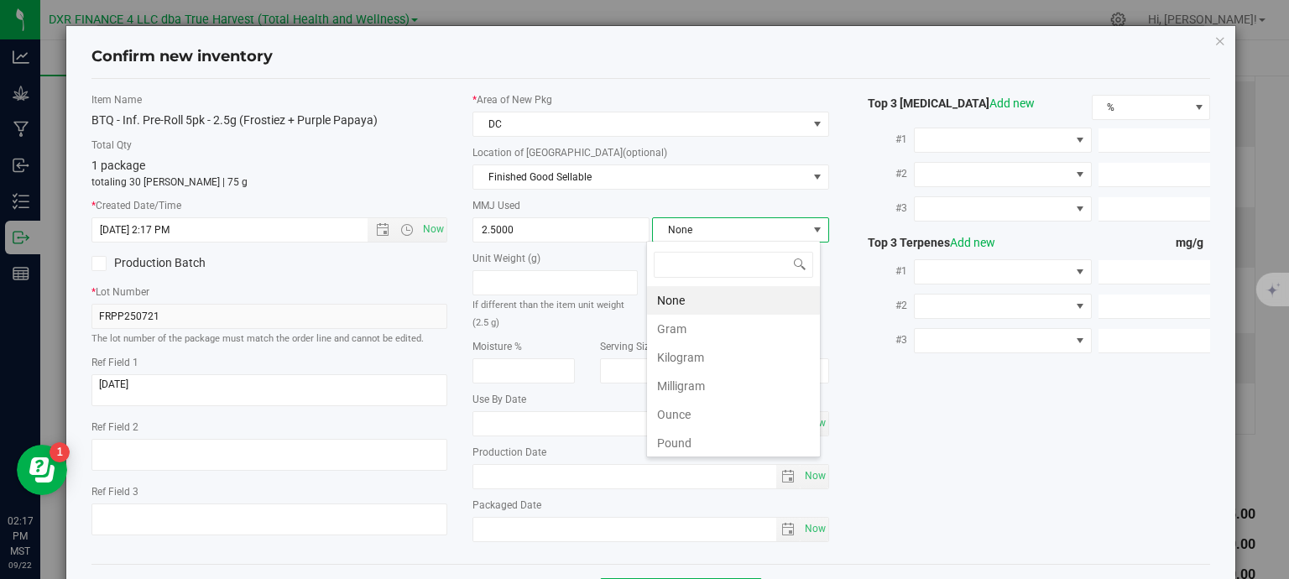
scroll to position [24, 175]
click at [728, 327] on li "Gram" at bounding box center [733, 329] width 173 height 29
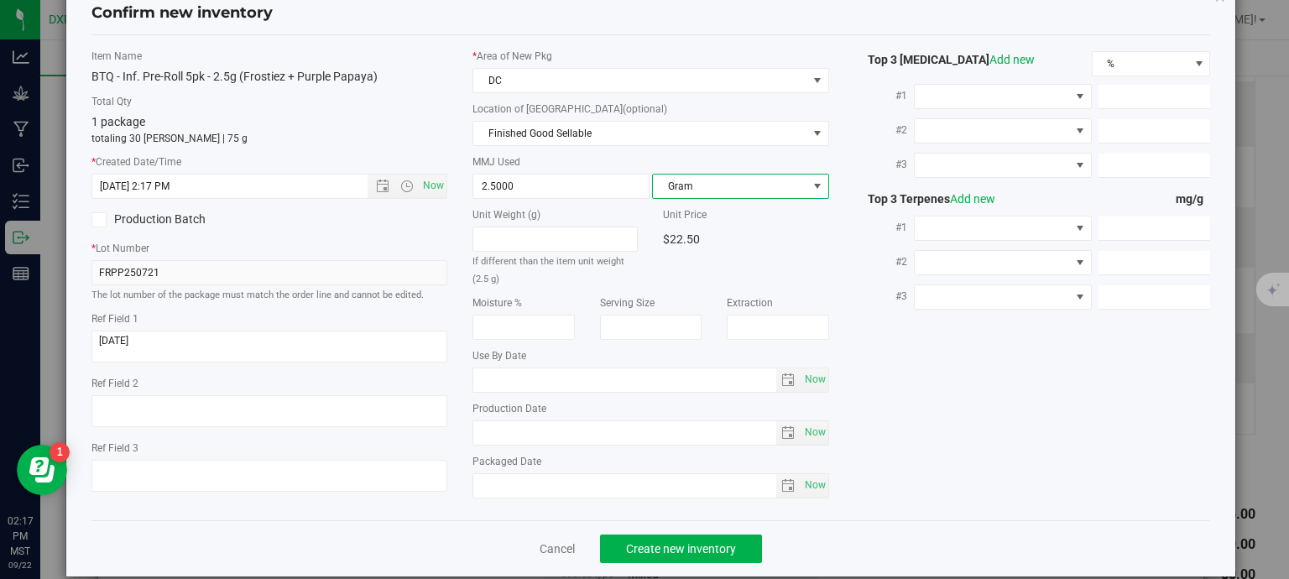
scroll to position [64, 0]
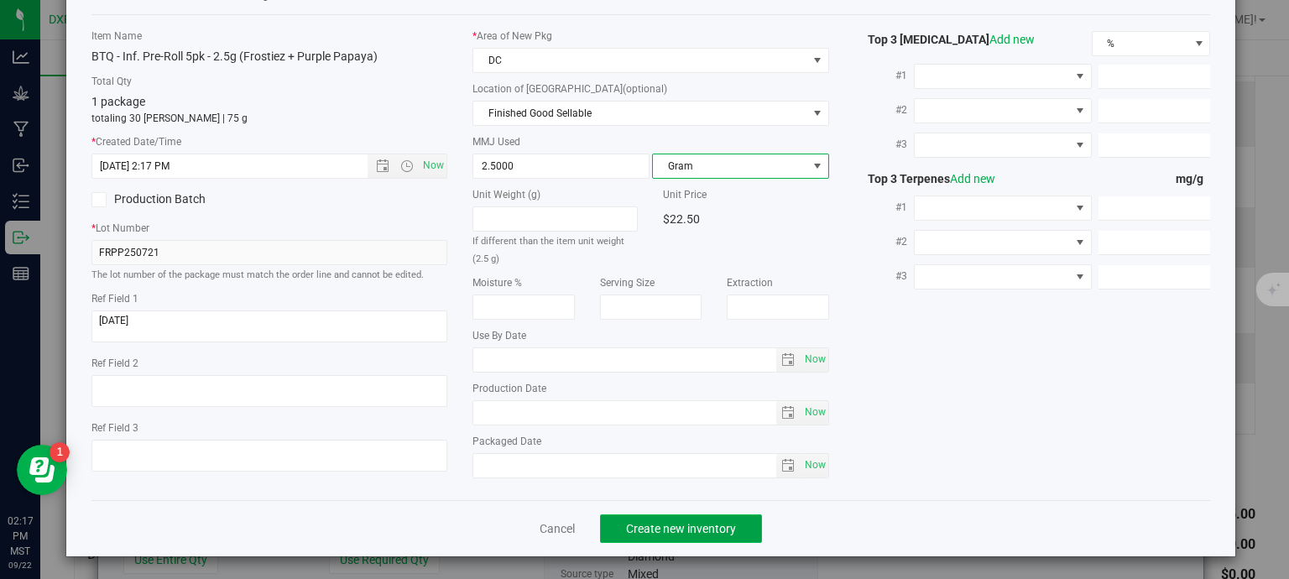
click at [708, 515] on button "Create new inventory" at bounding box center [681, 528] width 162 height 29
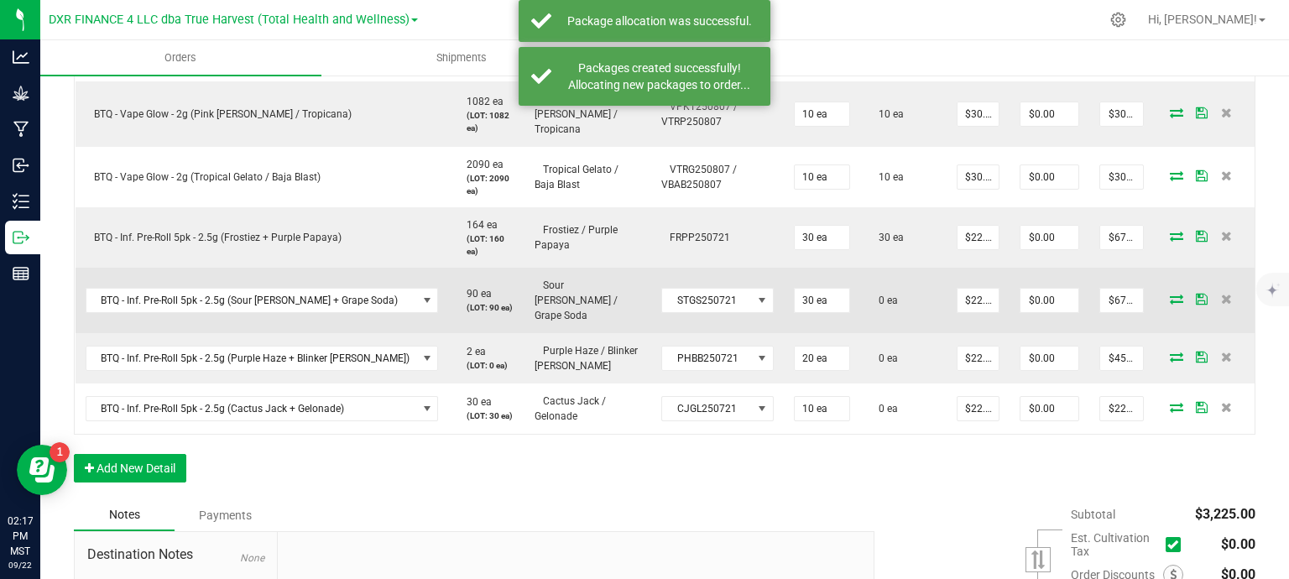
click at [1170, 294] on icon at bounding box center [1176, 299] width 13 height 10
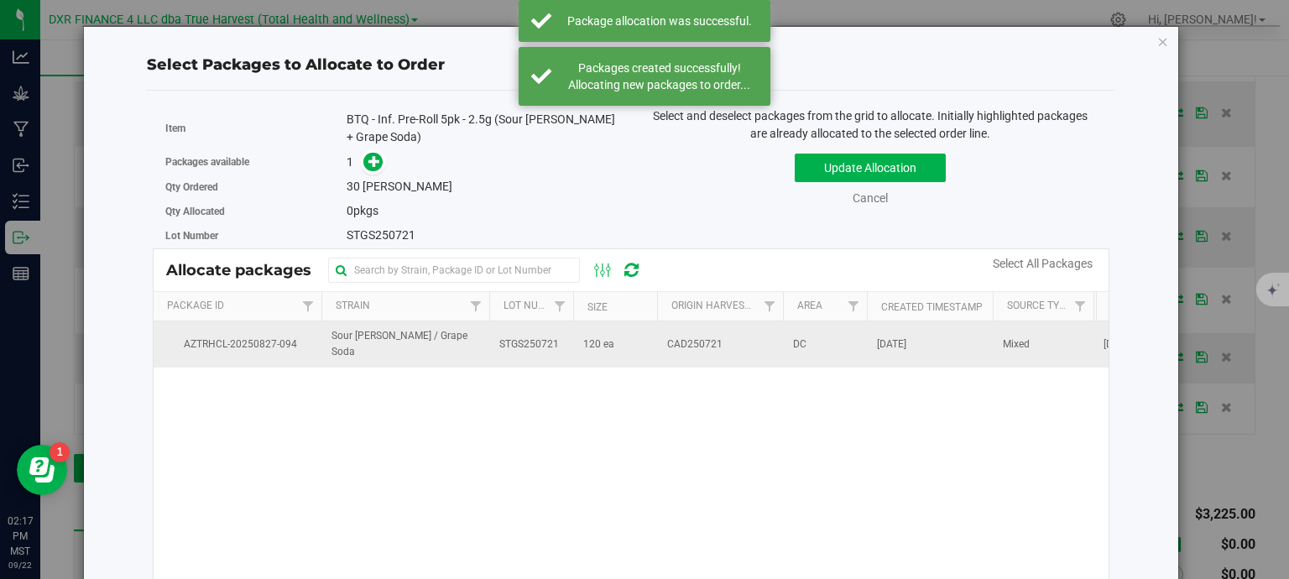
click at [573, 345] on td "120 ea" at bounding box center [615, 343] width 84 height 45
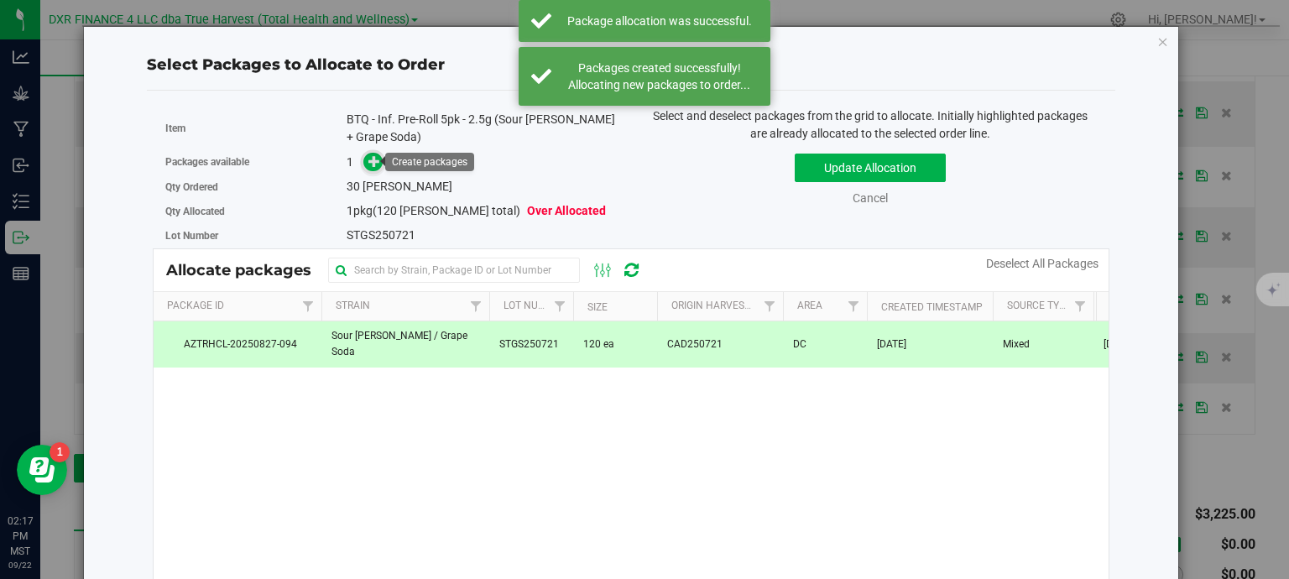
click at [363, 164] on span at bounding box center [372, 162] width 19 height 19
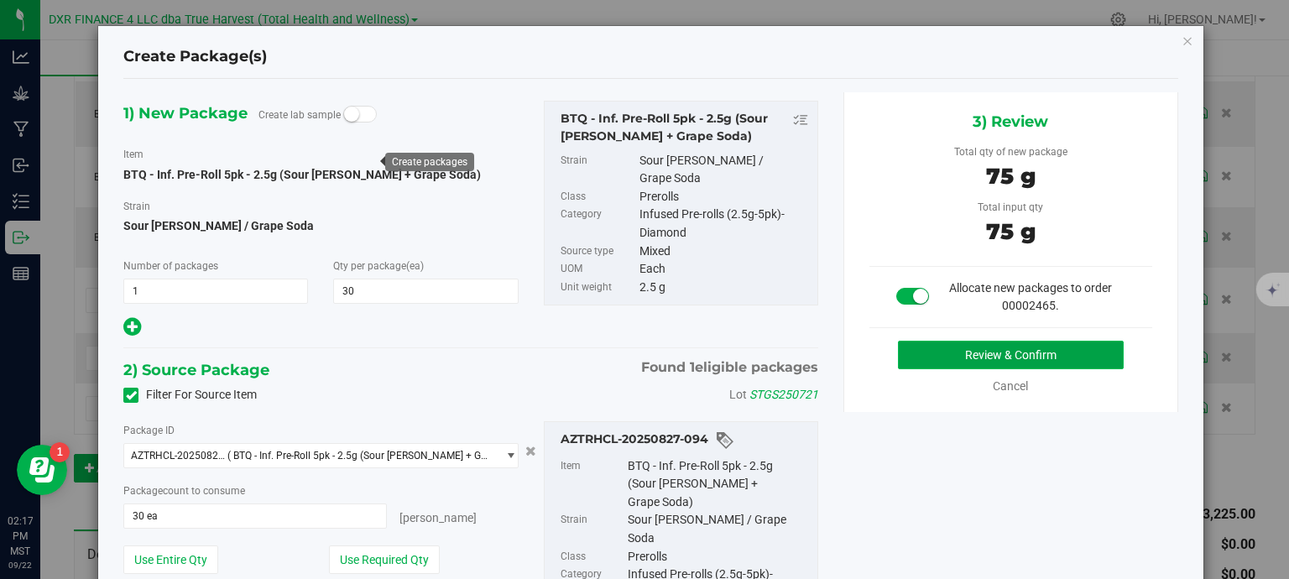
click at [1068, 358] on button "Review & Confirm" at bounding box center [1011, 355] width 226 height 29
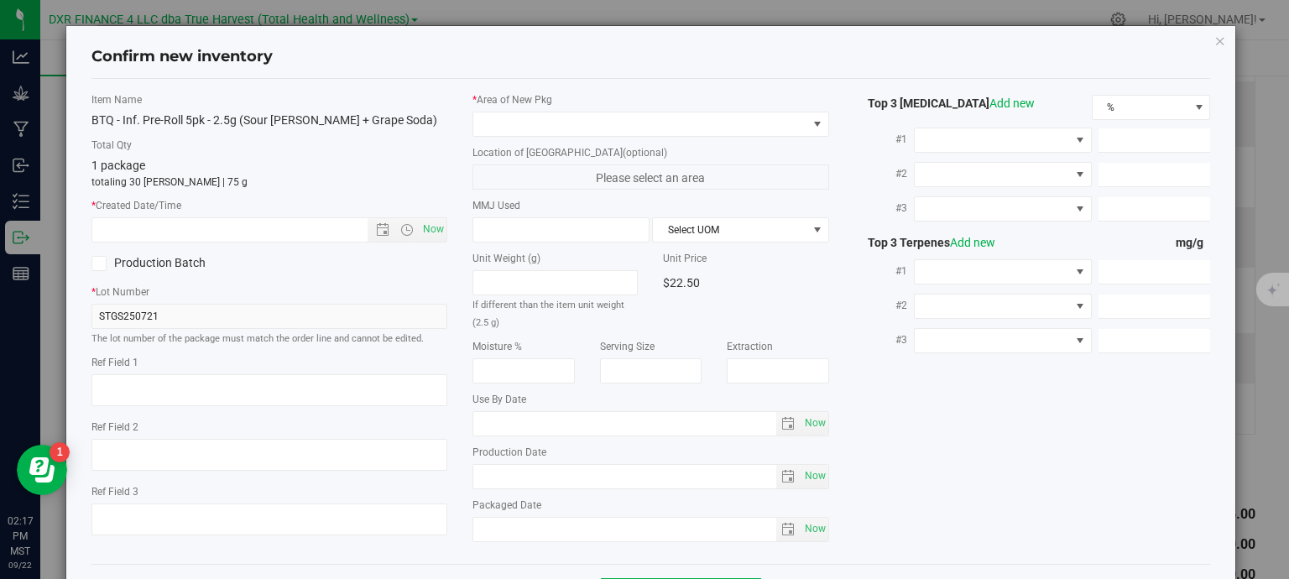
type textarea "2025-08-12"
click at [188, 394] on textarea at bounding box center [269, 390] width 357 height 32
click at [253, 221] on input "text" at bounding box center [244, 229] width 305 height 23
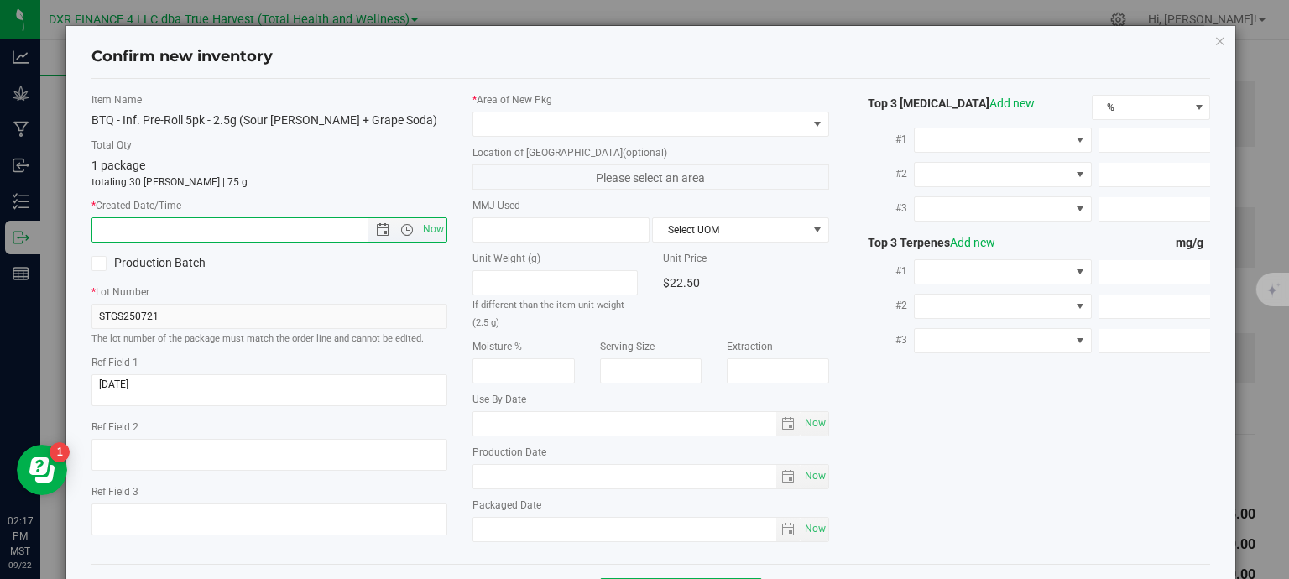
paste input "2025-08-12"
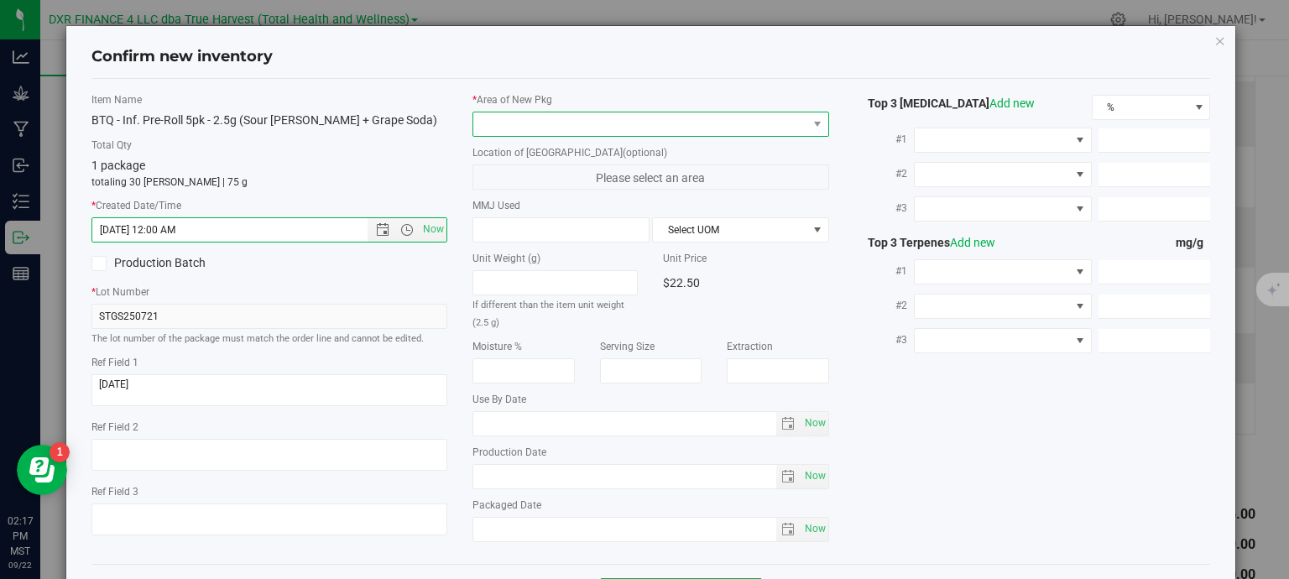
type input "8/12/2025 2:17 PM"
click at [501, 124] on span at bounding box center [640, 123] width 334 height 23
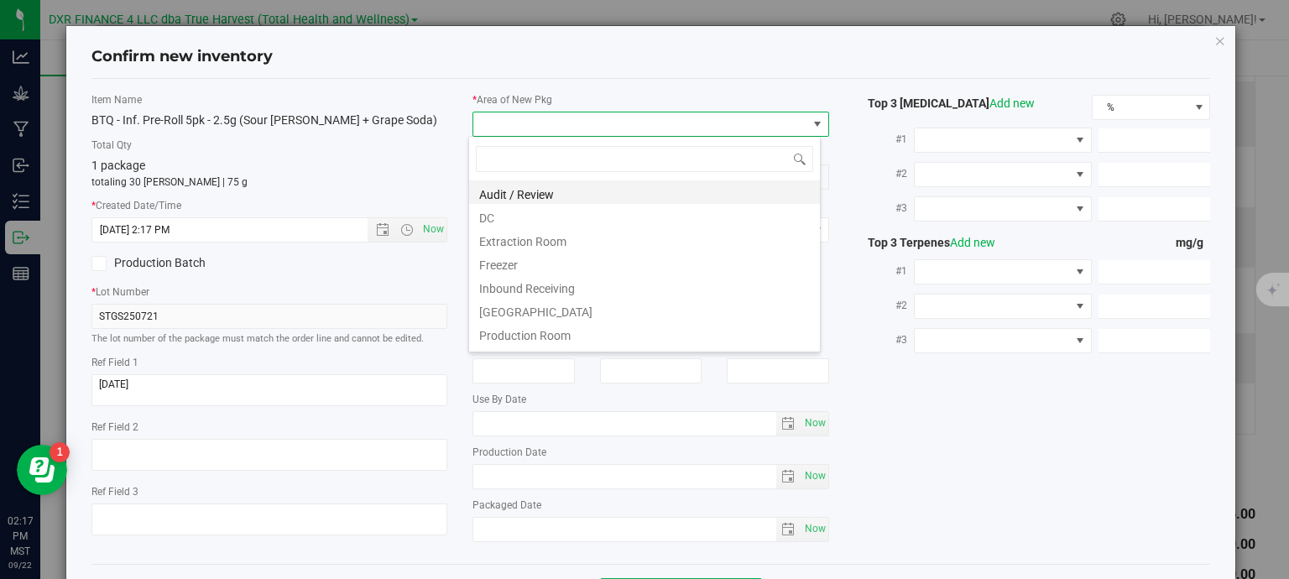
scroll to position [24, 352]
click at [495, 215] on li "DC" at bounding box center [644, 215] width 351 height 23
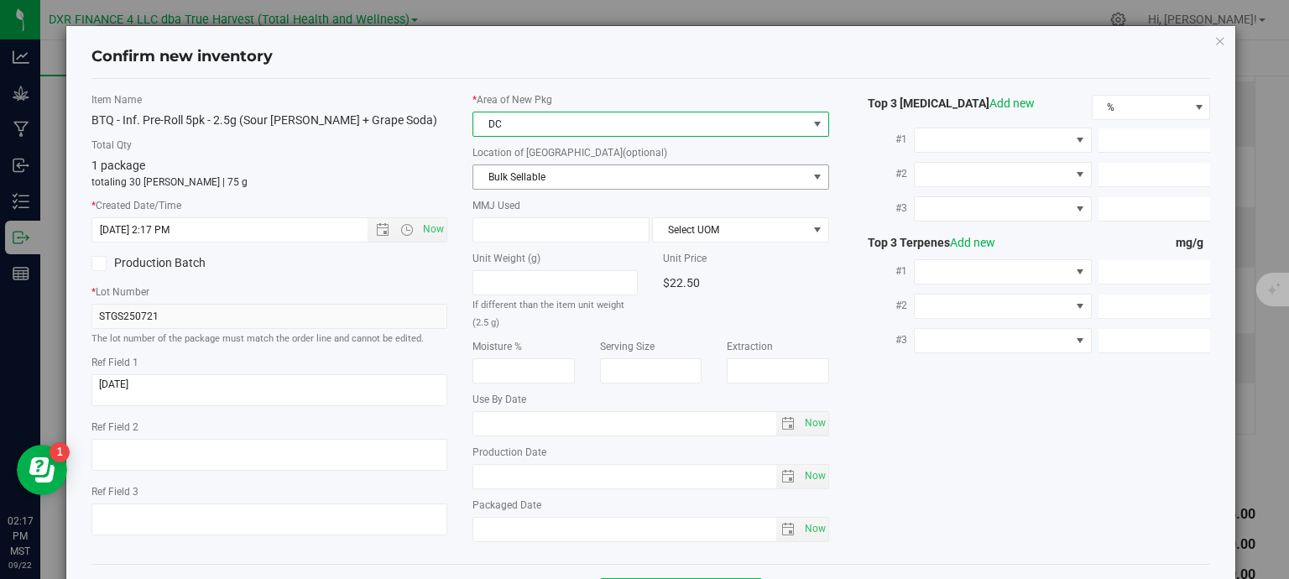
click at [520, 171] on span "Bulk Sellable" at bounding box center [640, 176] width 334 height 23
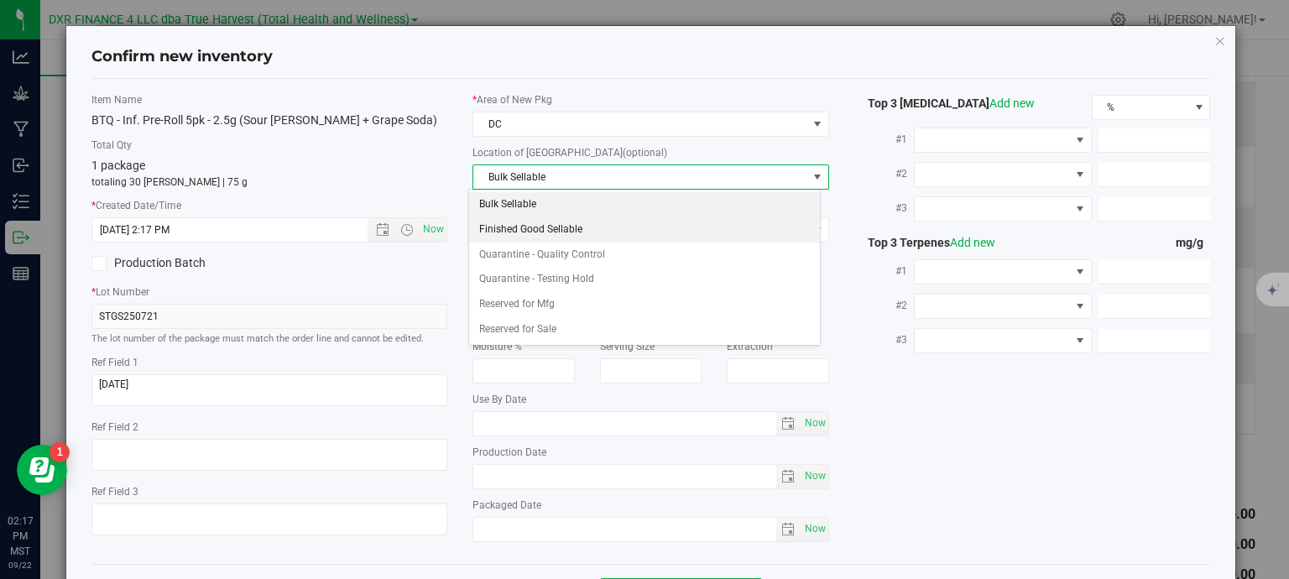
click at [533, 228] on li "Finished Good Sellable" at bounding box center [644, 229] width 351 height 25
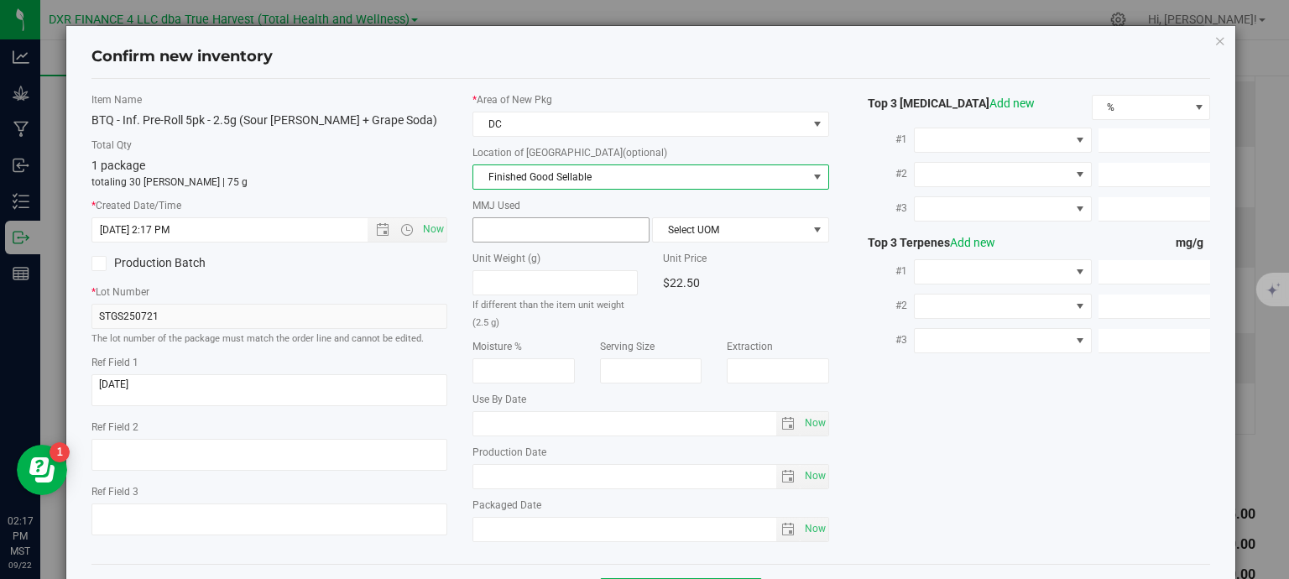
click at [545, 228] on span at bounding box center [560, 229] width 177 height 25
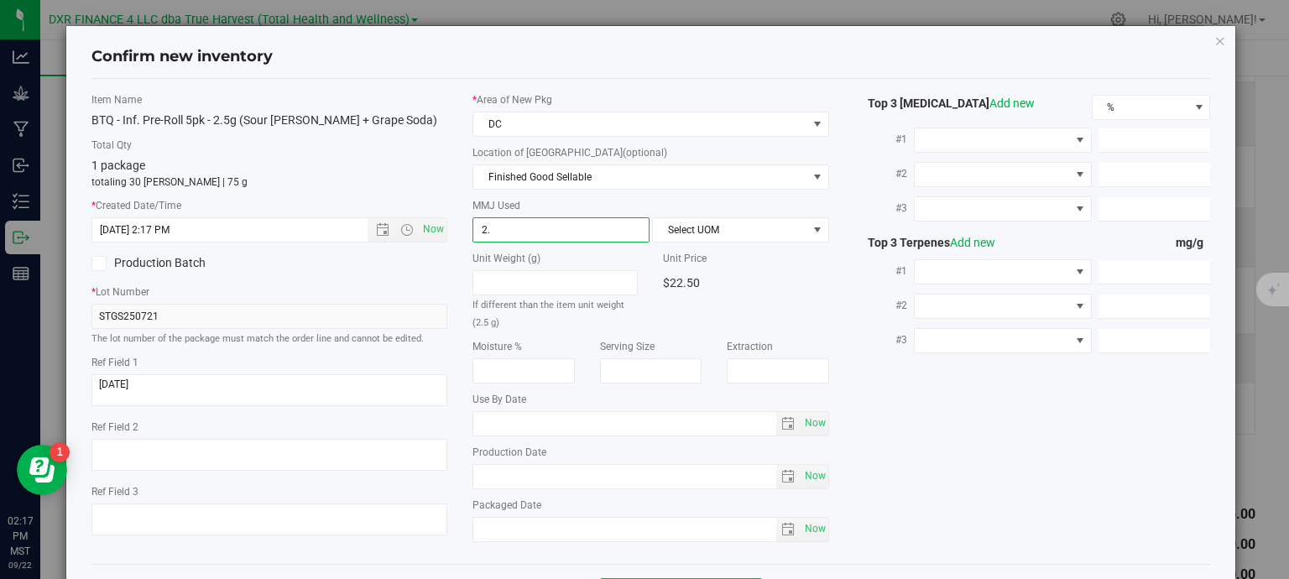
type input "2.5"
type input "2.5000"
click at [768, 232] on span "Select UOM" at bounding box center [730, 229] width 154 height 23
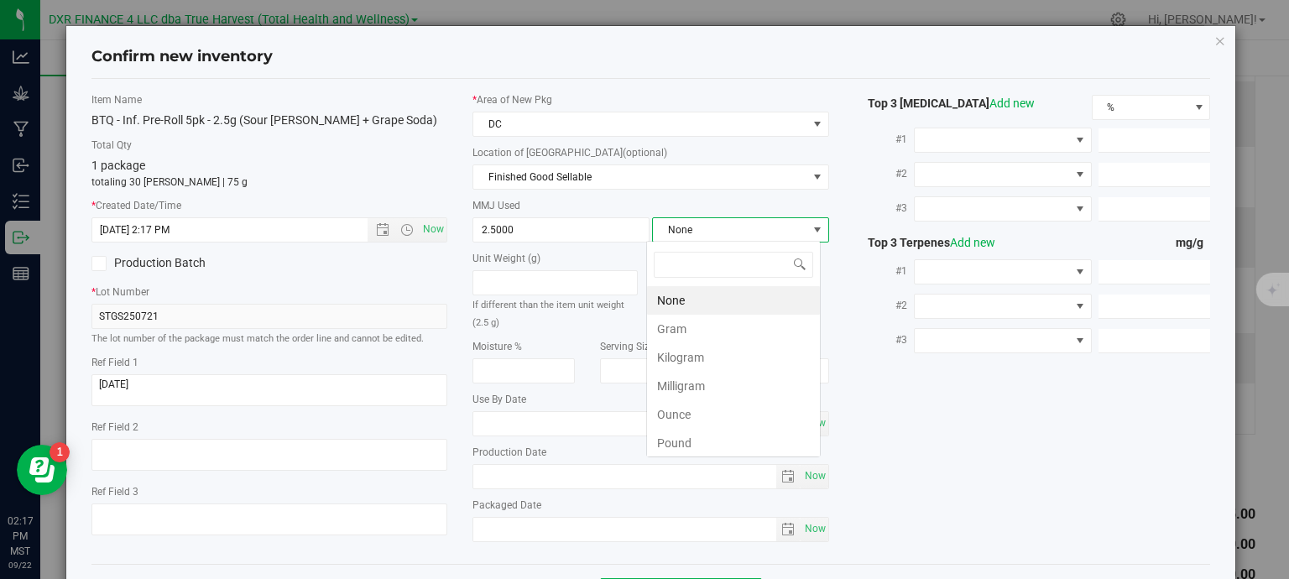
scroll to position [24, 175]
click at [728, 328] on li "Gram" at bounding box center [733, 329] width 173 height 29
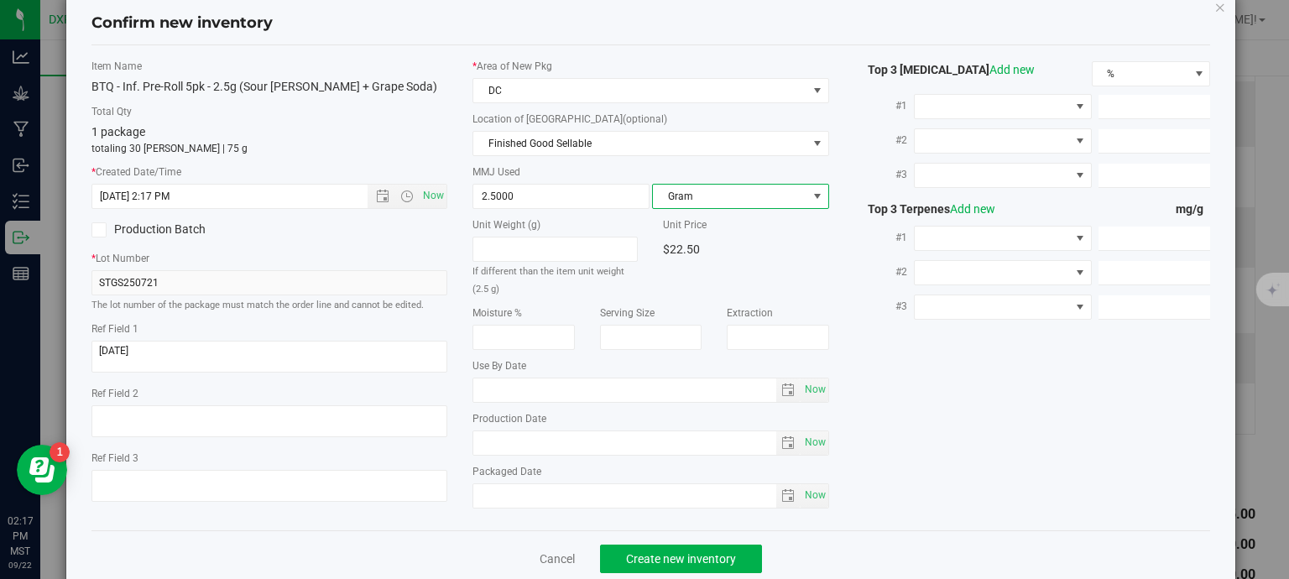
scroll to position [64, 0]
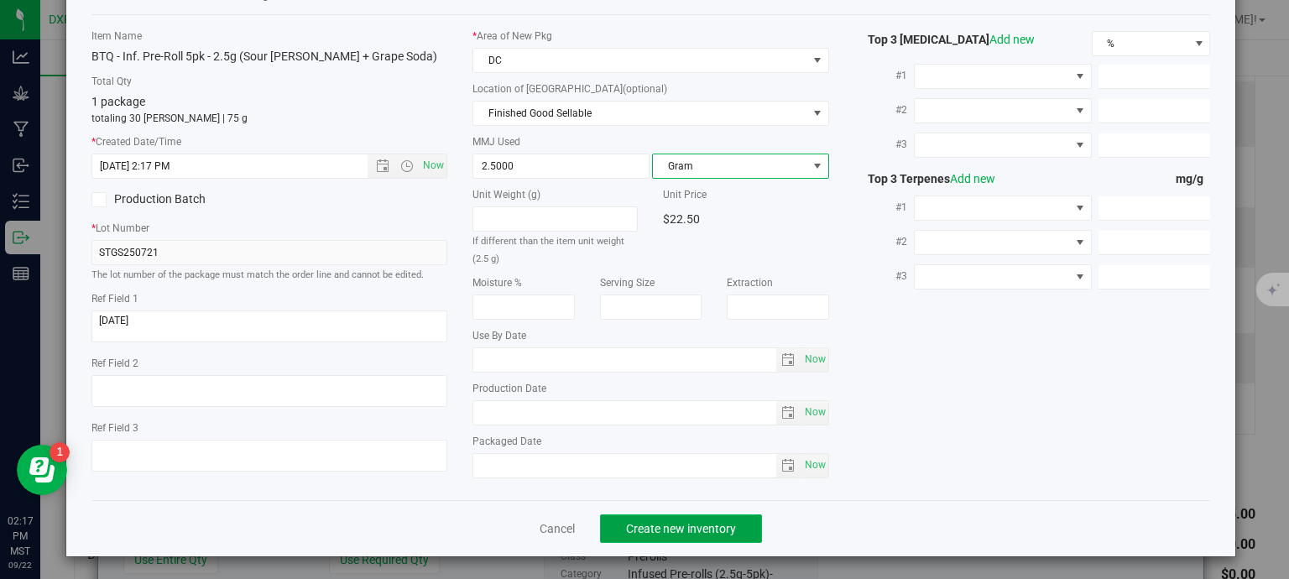
click at [677, 528] on span "Create new inventory" at bounding box center [681, 528] width 110 height 13
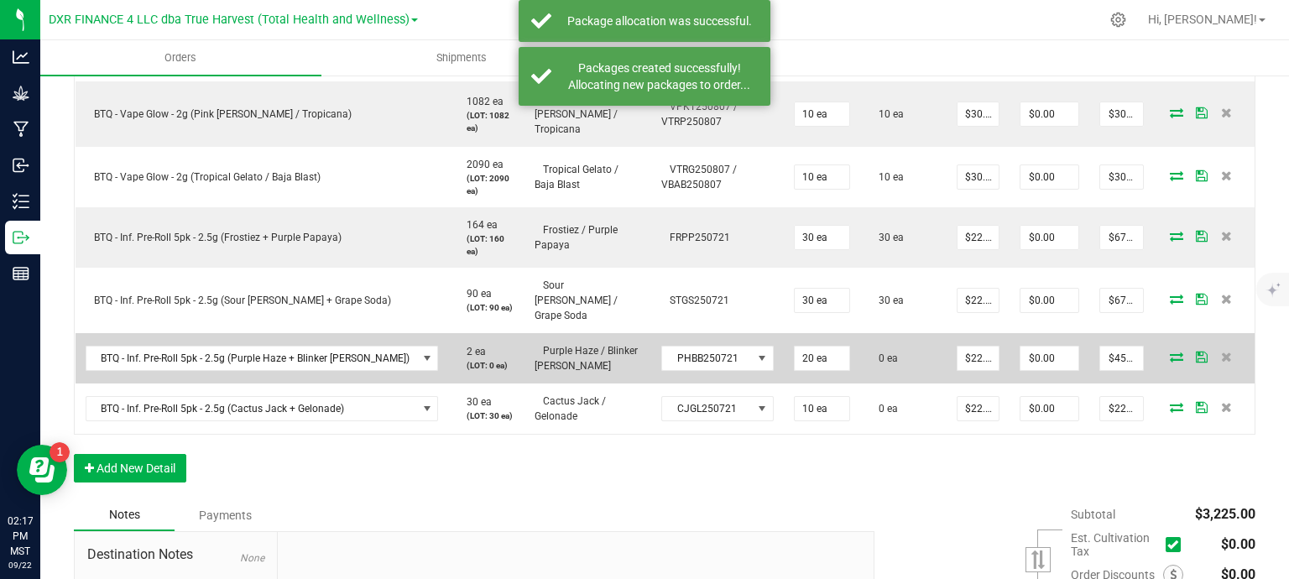
click at [1170, 352] on icon at bounding box center [1176, 357] width 13 height 10
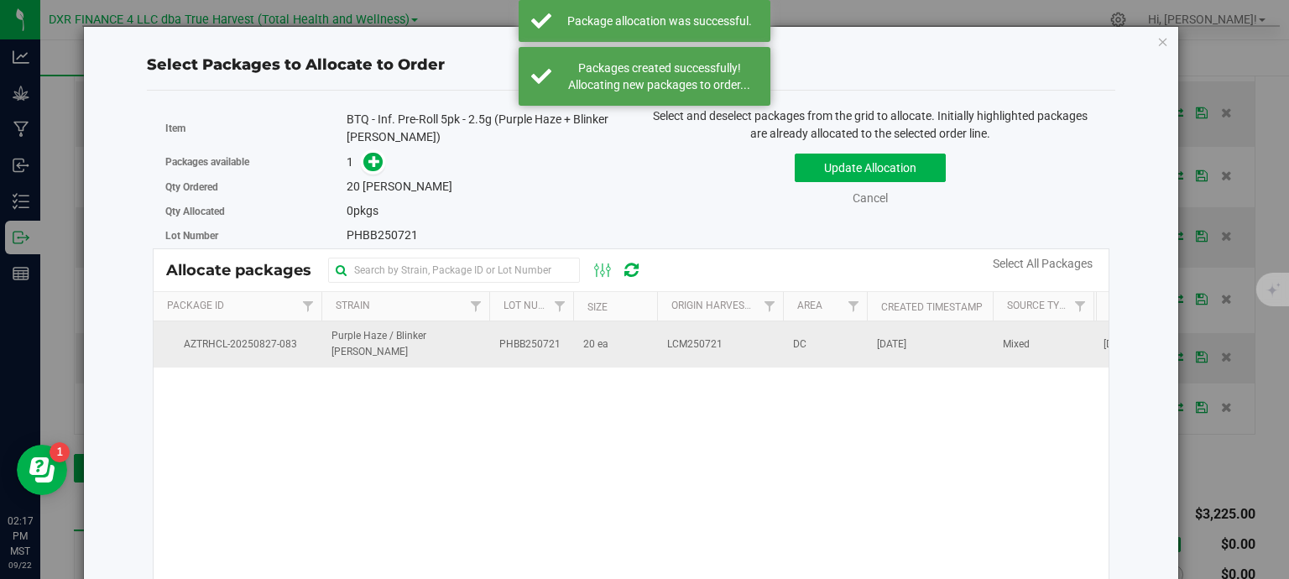
click at [614, 359] on td "20 ea" at bounding box center [615, 343] width 84 height 45
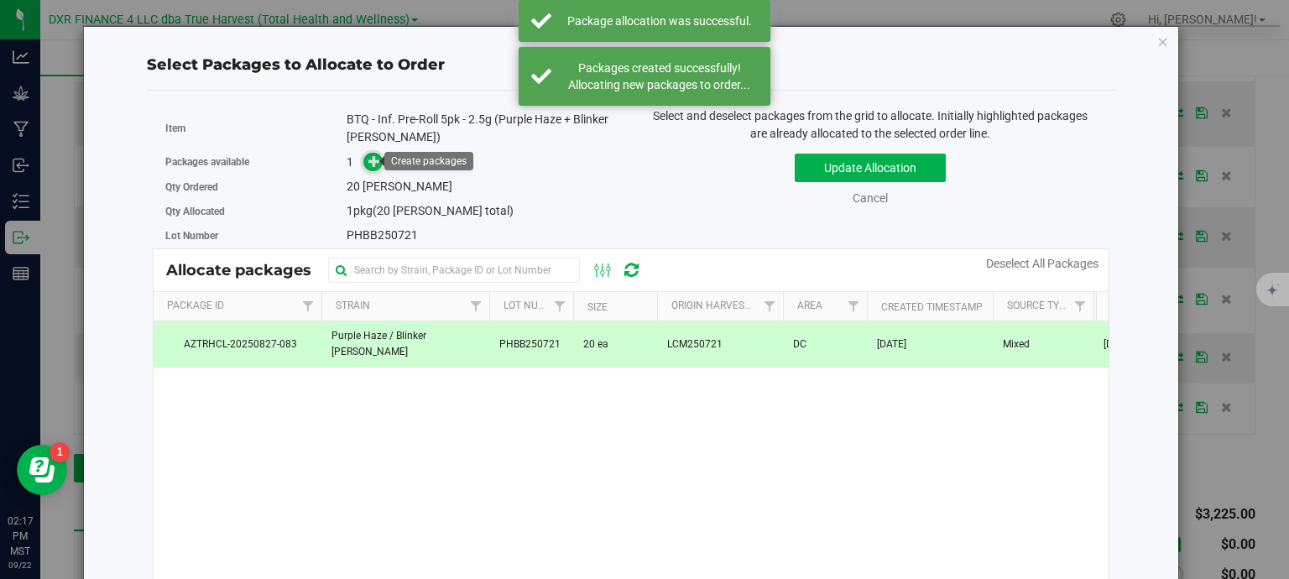
click at [368, 160] on icon at bounding box center [374, 161] width 12 height 12
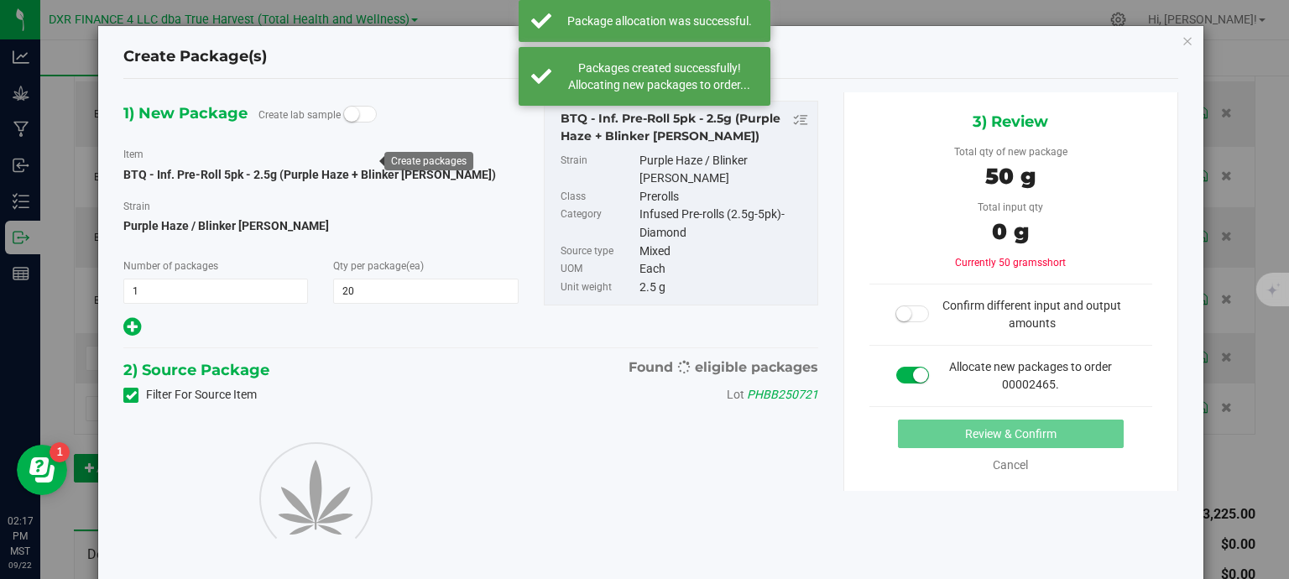
type input "20"
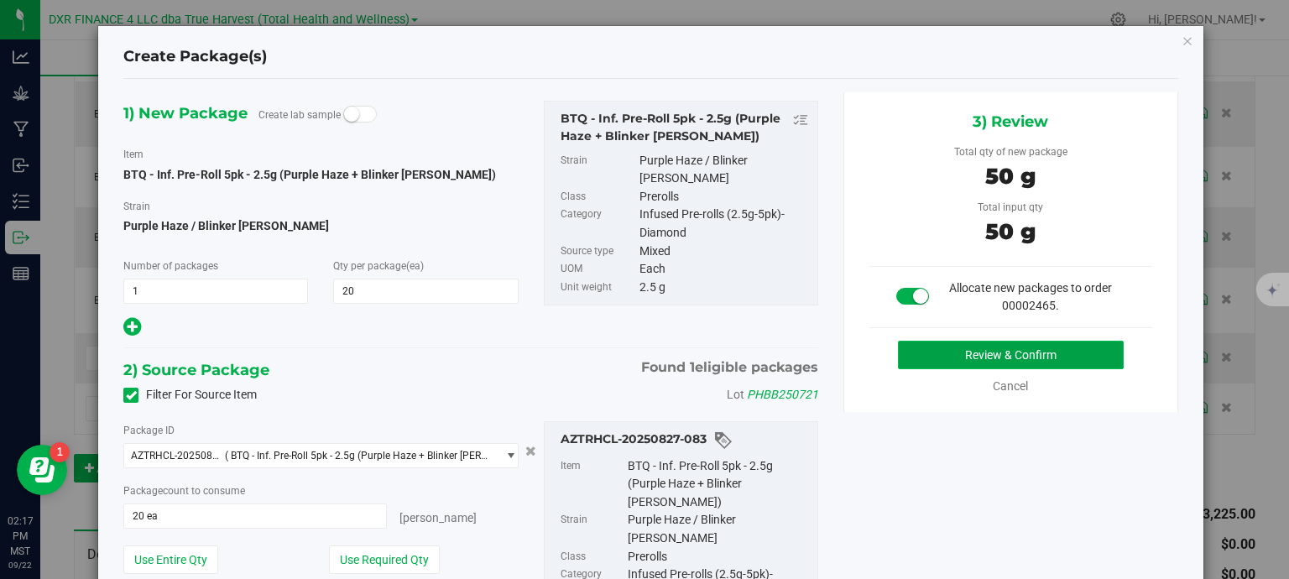
click at [1026, 352] on button "Review & Confirm" at bounding box center [1011, 355] width 226 height 29
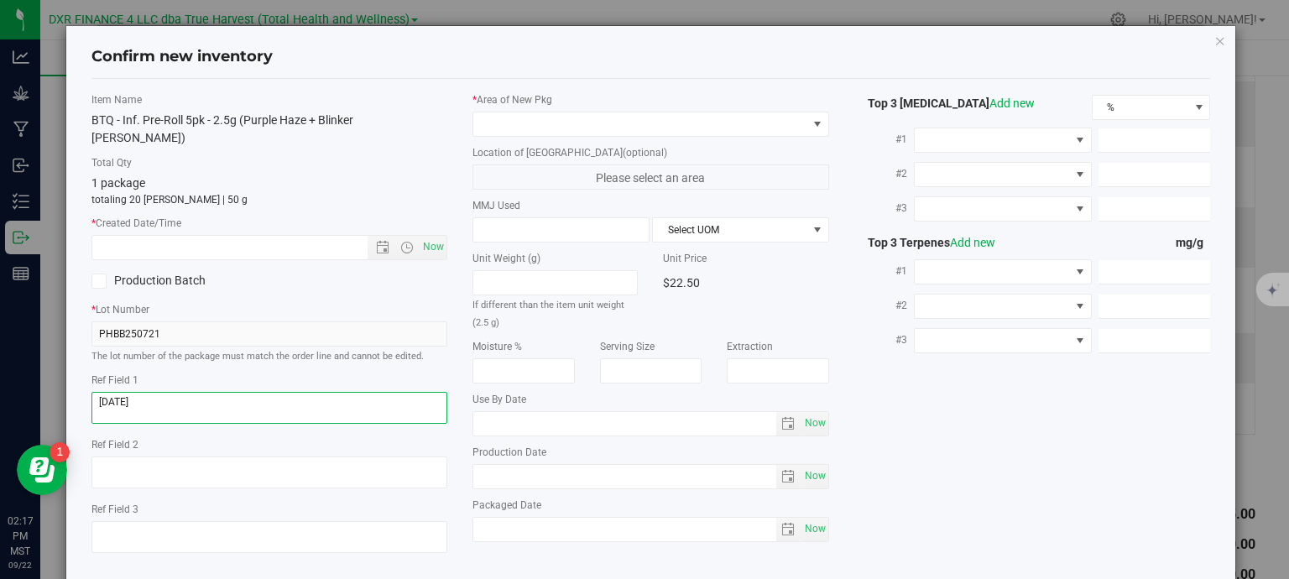
click at [204, 392] on textarea at bounding box center [269, 408] width 357 height 32
click at [230, 236] on input "text" at bounding box center [244, 247] width 305 height 23
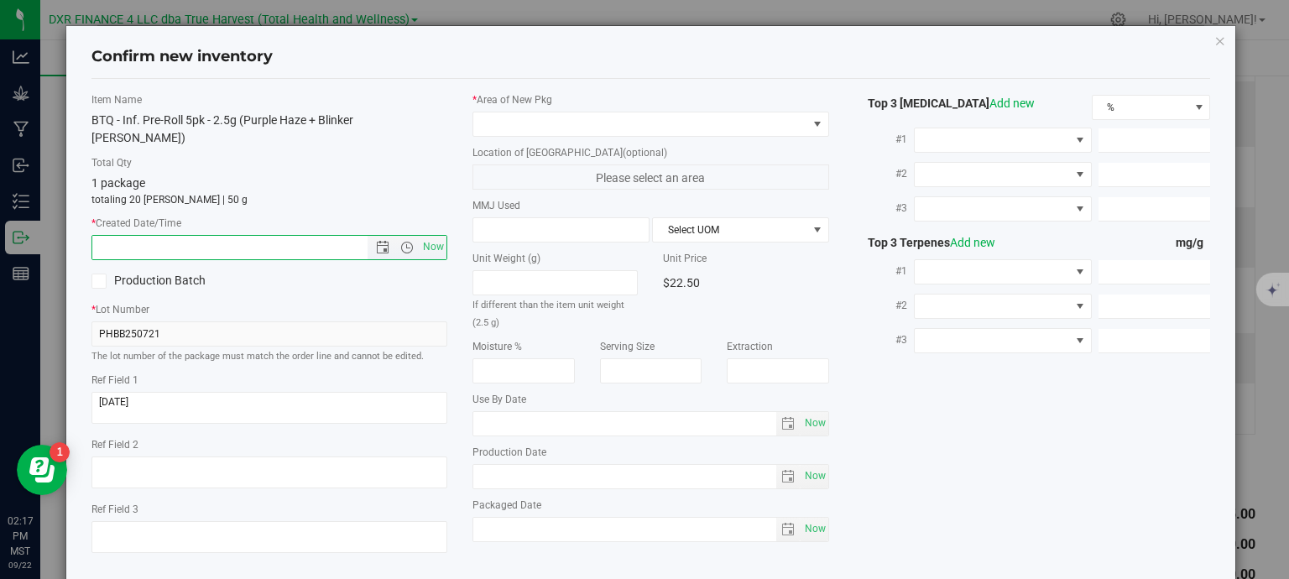
paste input "2025-08-12"
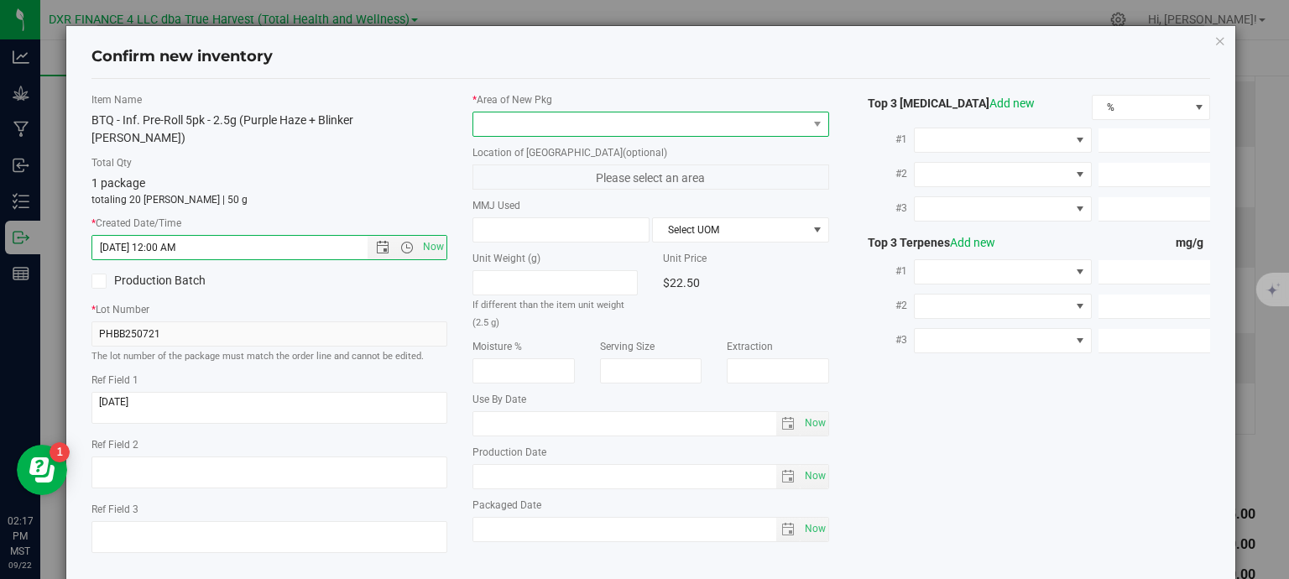
type input "8/12/2025 2:17 PM"
click at [548, 123] on span at bounding box center [640, 123] width 334 height 23
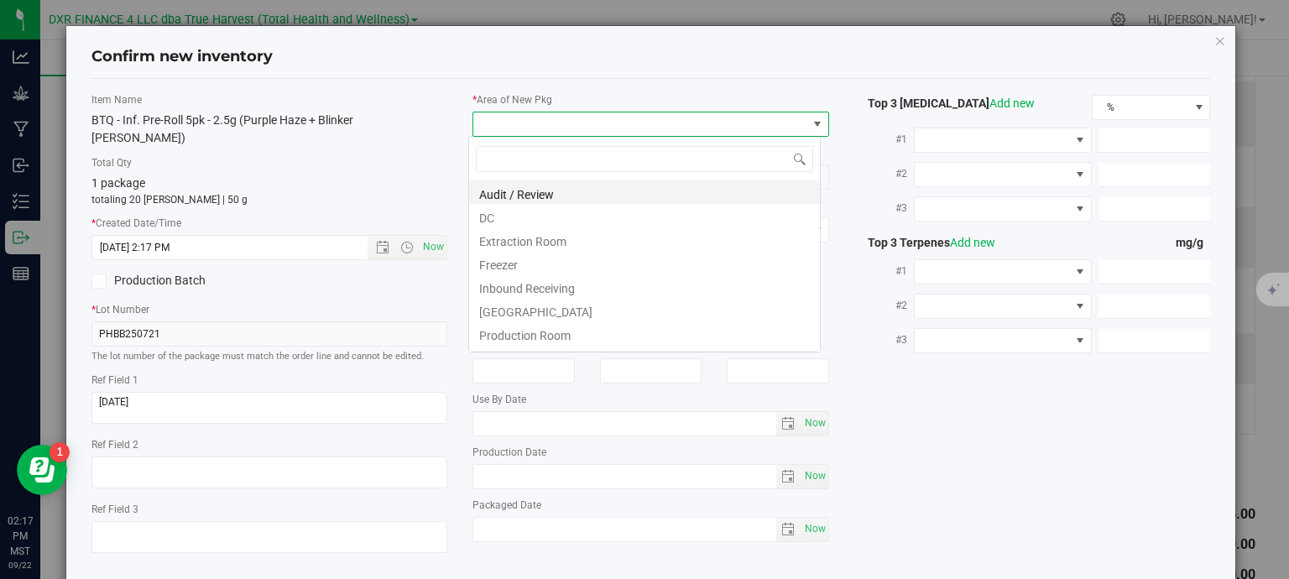
scroll to position [24, 352]
click at [540, 216] on li "DC" at bounding box center [644, 215] width 351 height 23
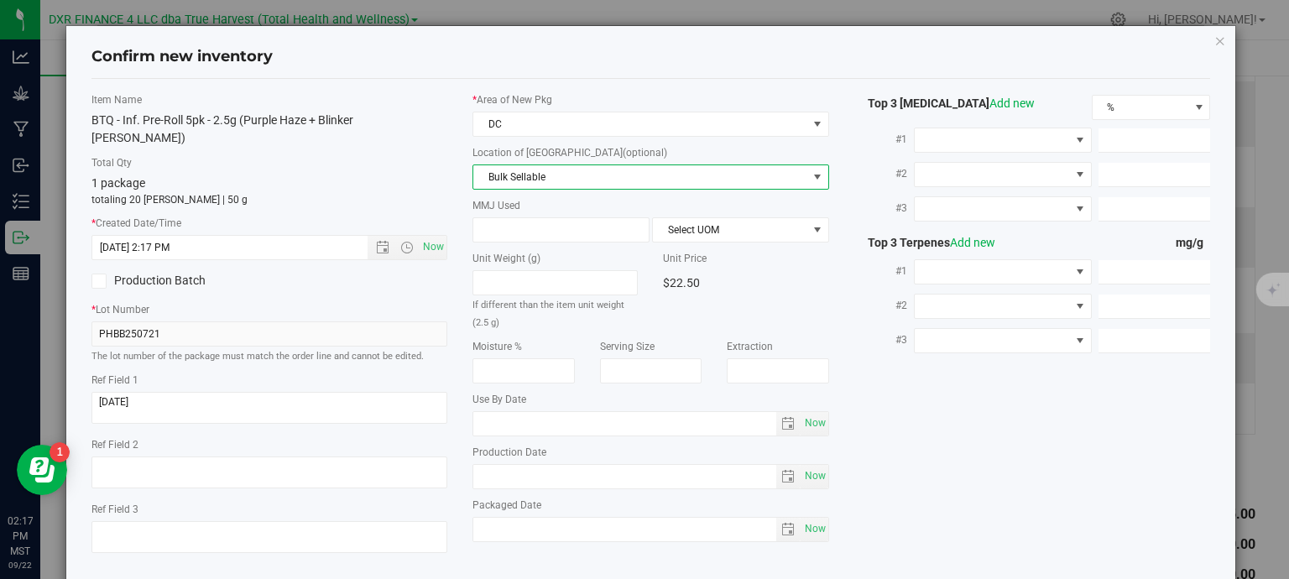
click at [578, 168] on span "Bulk Sellable" at bounding box center [640, 176] width 334 height 23
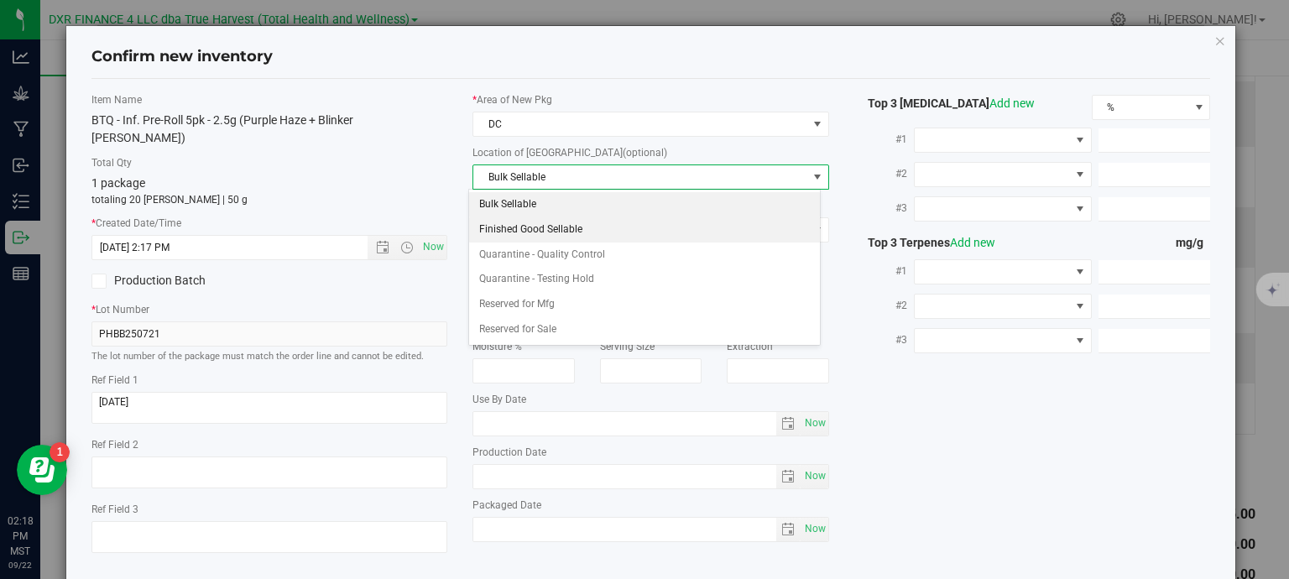
click at [570, 224] on li "Finished Good Sellable" at bounding box center [644, 229] width 351 height 25
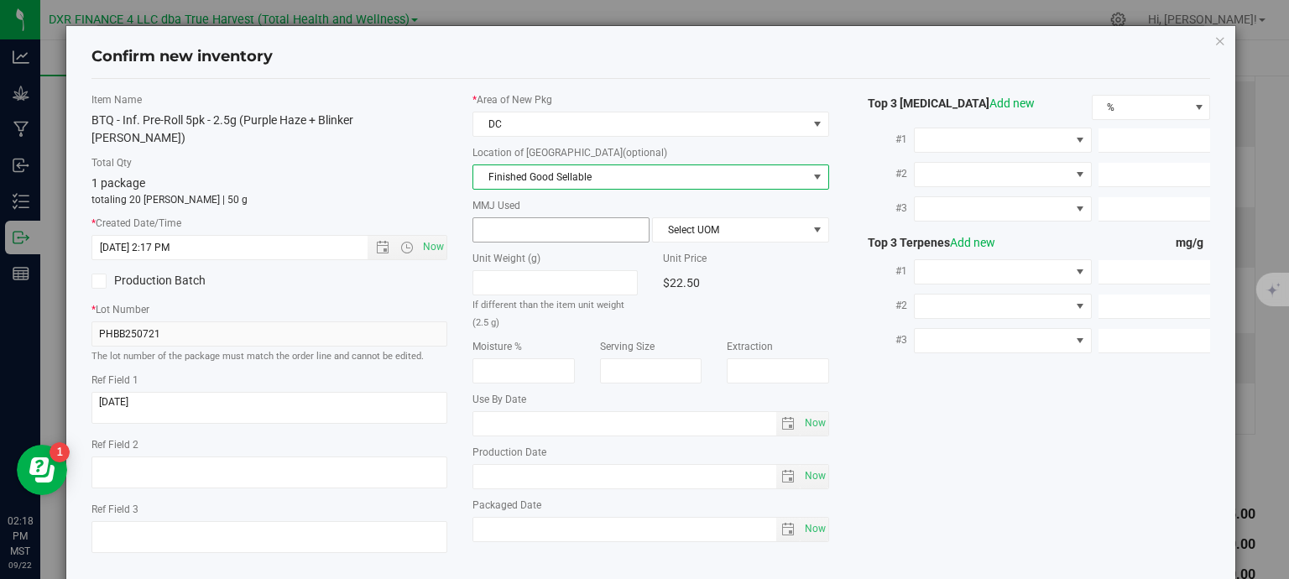
click at [521, 224] on span at bounding box center [560, 229] width 177 height 25
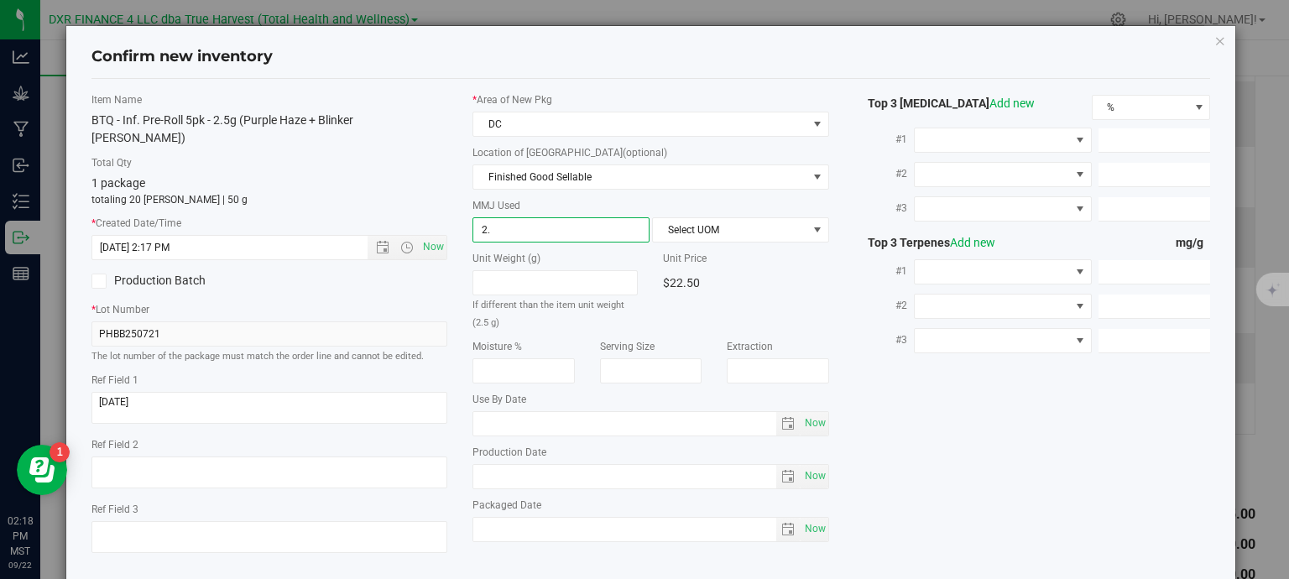
type input "2.5"
type input "2.5000"
click at [723, 224] on span "Select UOM" at bounding box center [730, 229] width 154 height 23
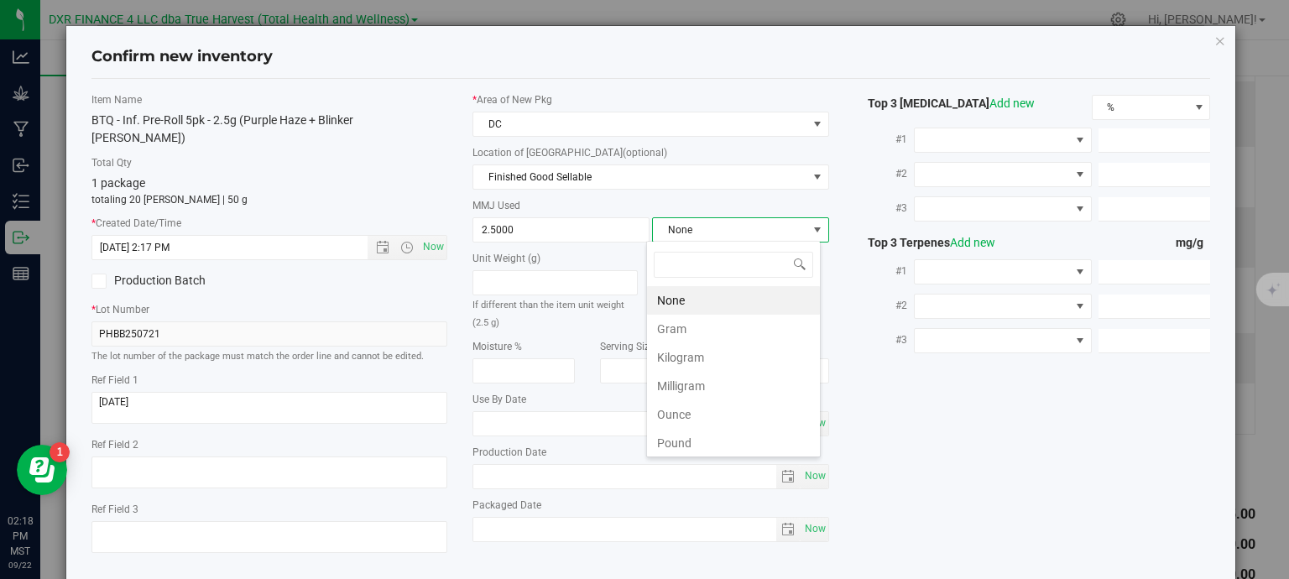
scroll to position [24, 175]
click at [697, 331] on li "Gram" at bounding box center [733, 329] width 173 height 29
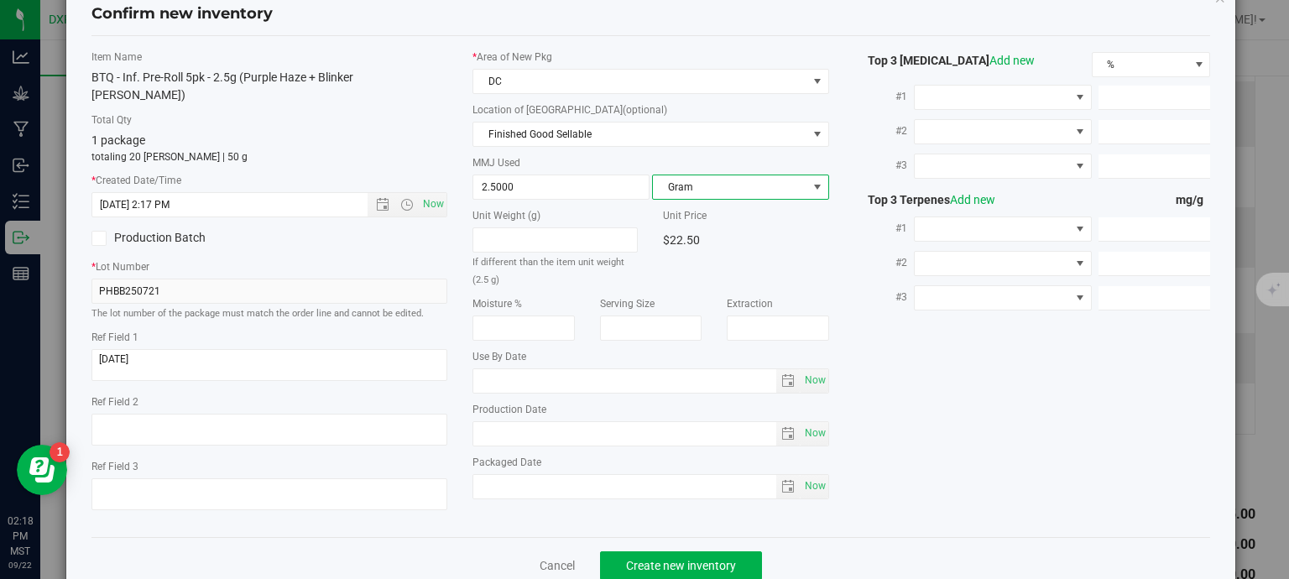
scroll to position [64, 0]
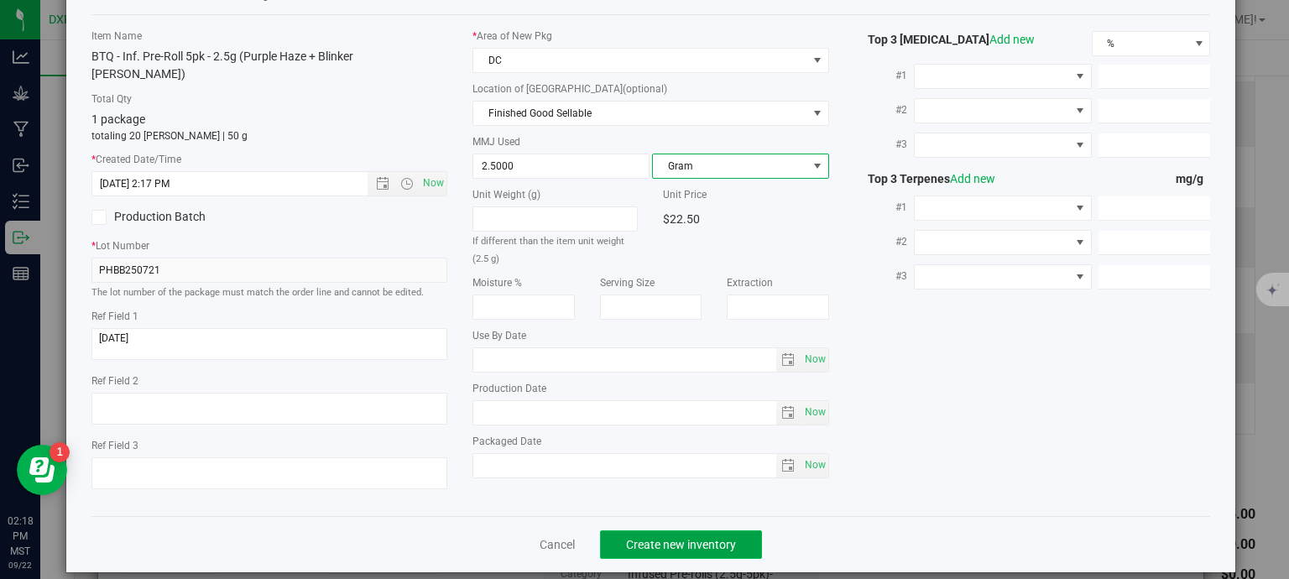
click at [719, 538] on span "Create new inventory" at bounding box center [681, 544] width 110 height 13
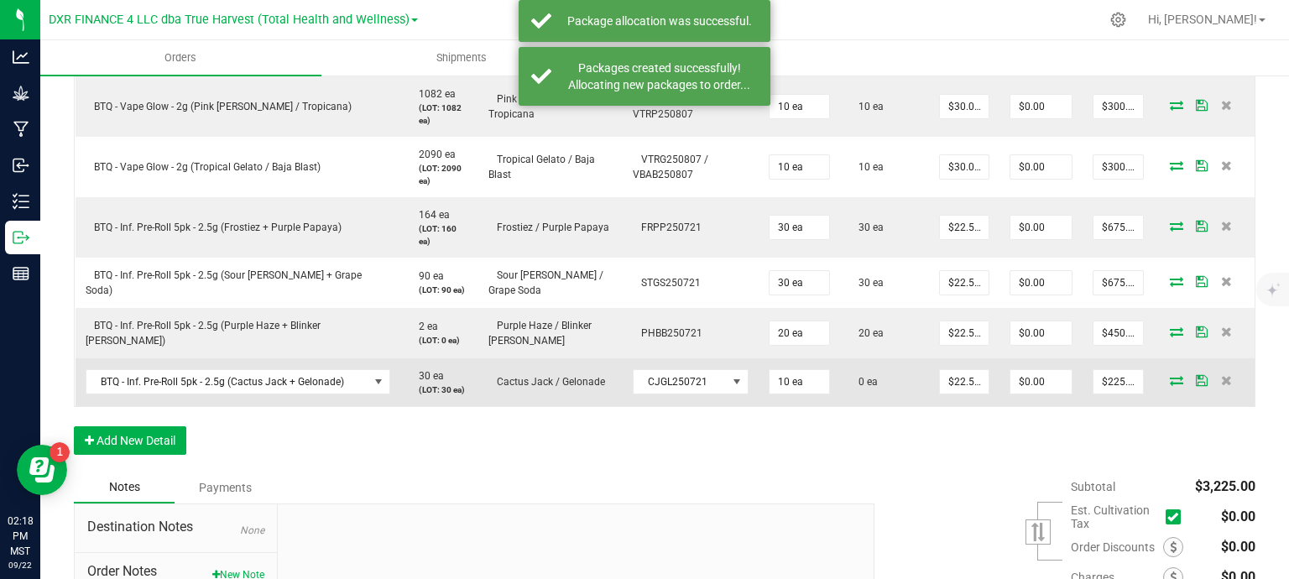
click at [1170, 378] on icon at bounding box center [1176, 380] width 13 height 10
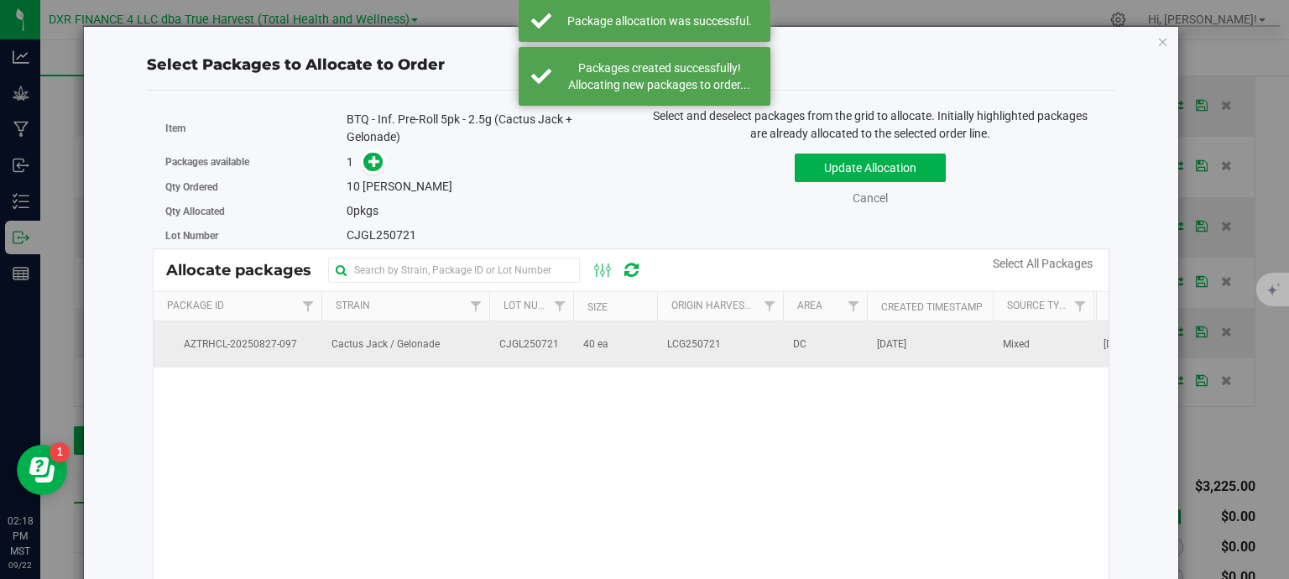
click at [644, 350] on td "40 ea" at bounding box center [615, 343] width 84 height 45
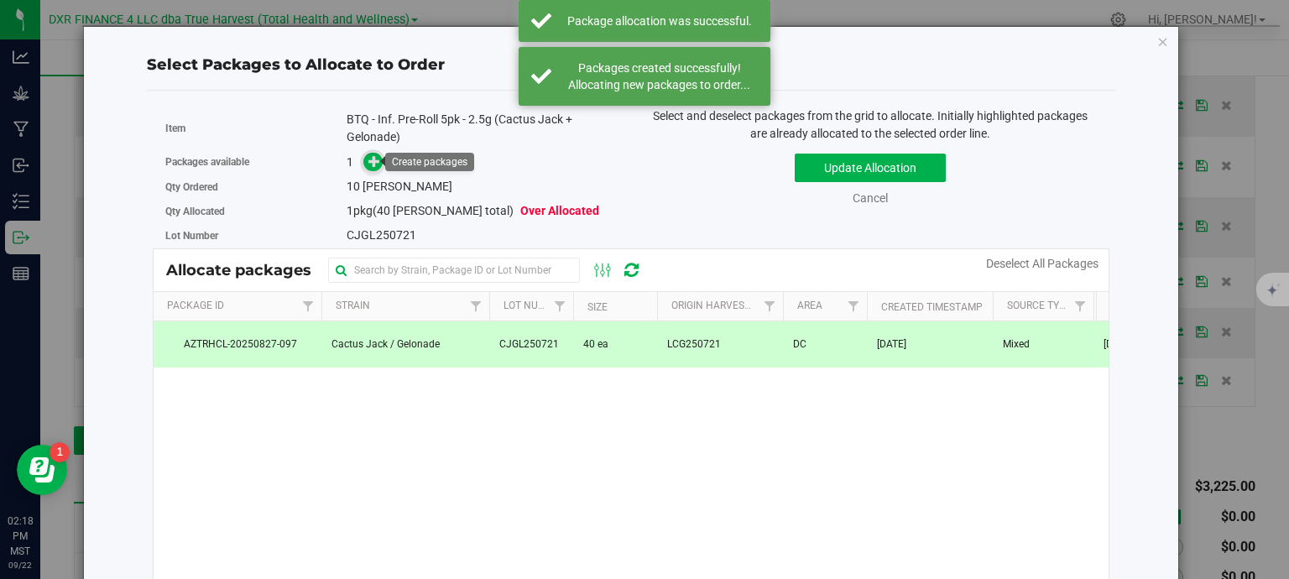
click at [373, 160] on icon at bounding box center [374, 161] width 12 height 12
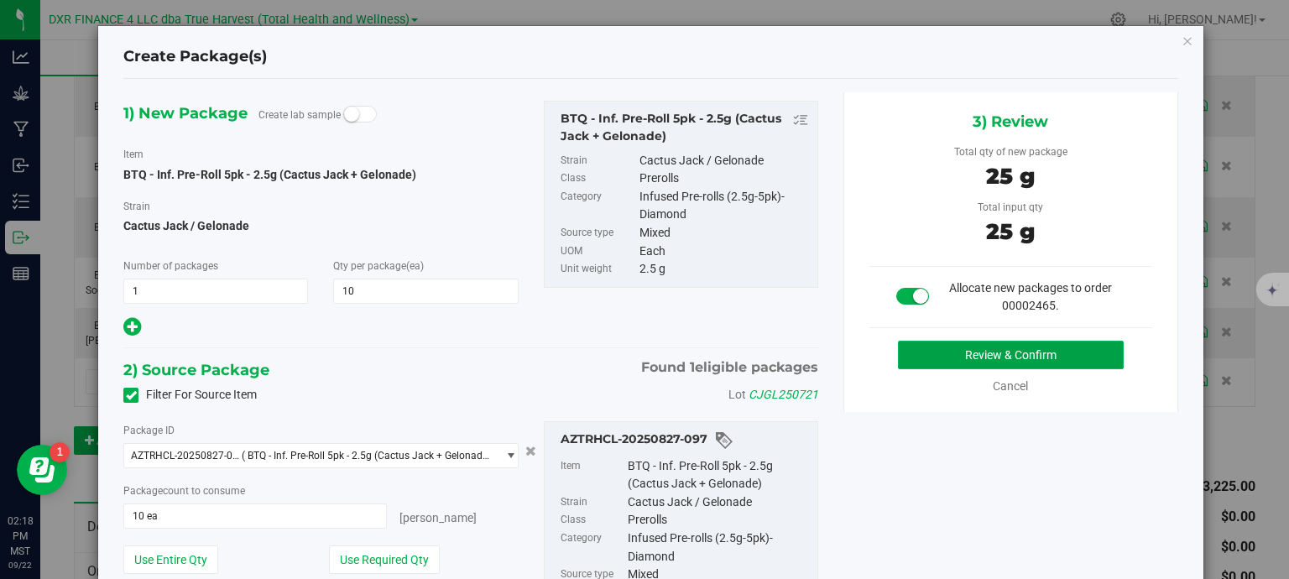
click at [972, 355] on button "Review & Confirm" at bounding box center [1011, 355] width 226 height 29
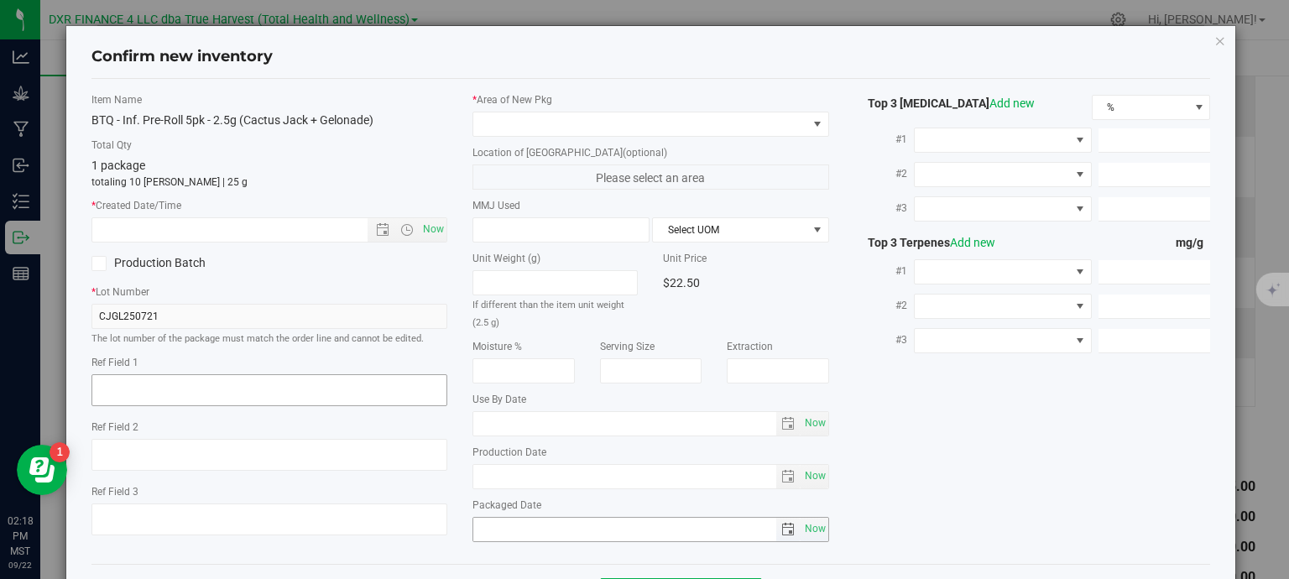
type textarea "2025-08-12"
click at [232, 394] on textarea at bounding box center [269, 390] width 357 height 32
click at [253, 228] on input "text" at bounding box center [244, 229] width 305 height 23
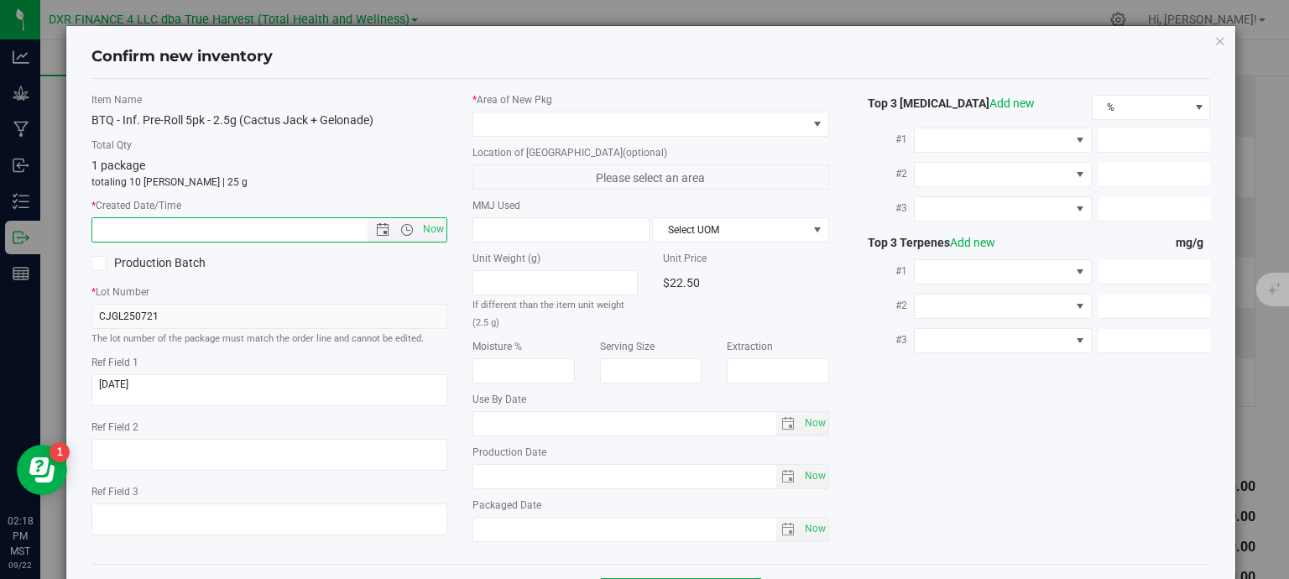
paste input "2025-08-12"
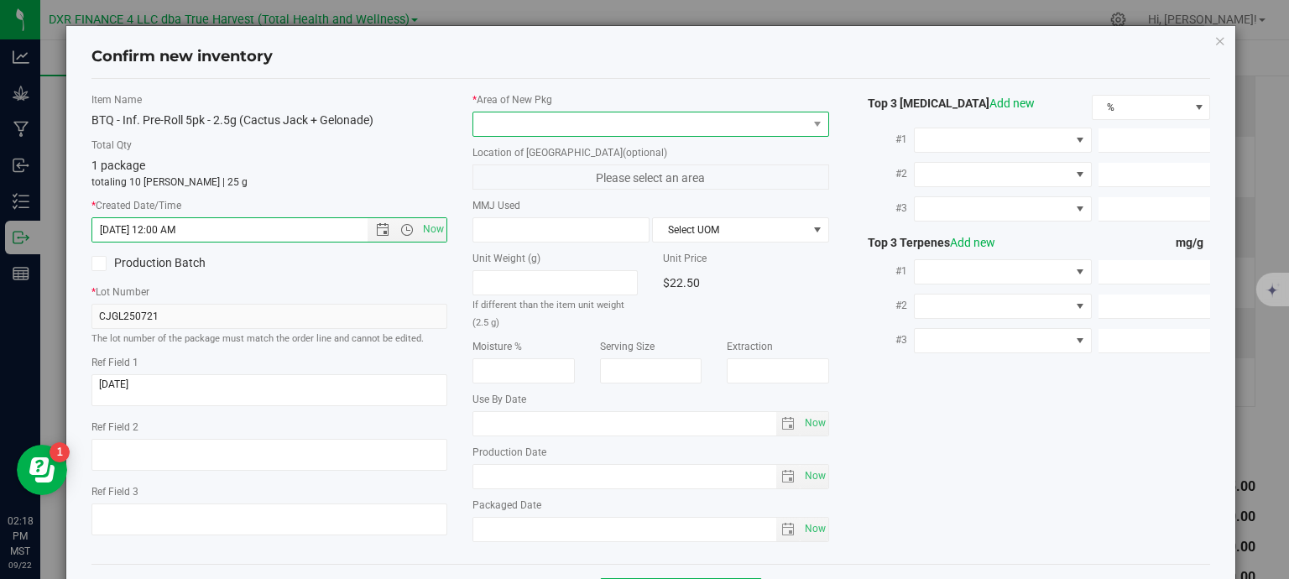
type input "8/12/2025 2:18 PM"
click at [563, 123] on span at bounding box center [640, 123] width 334 height 23
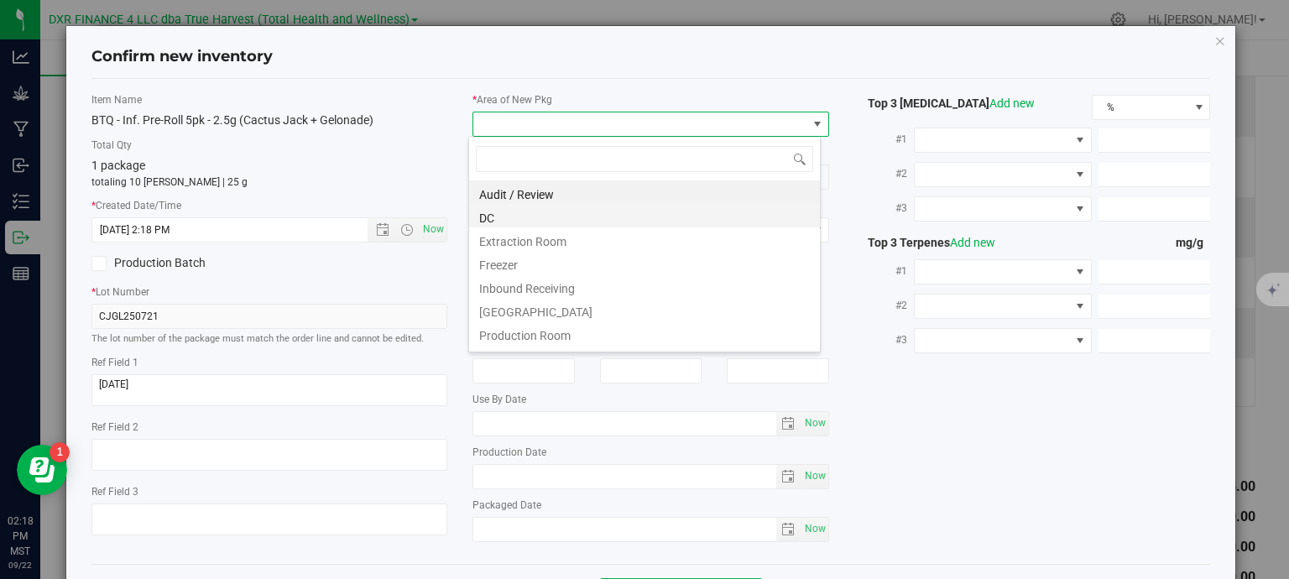
scroll to position [24, 352]
click at [537, 210] on li "DC" at bounding box center [644, 215] width 351 height 23
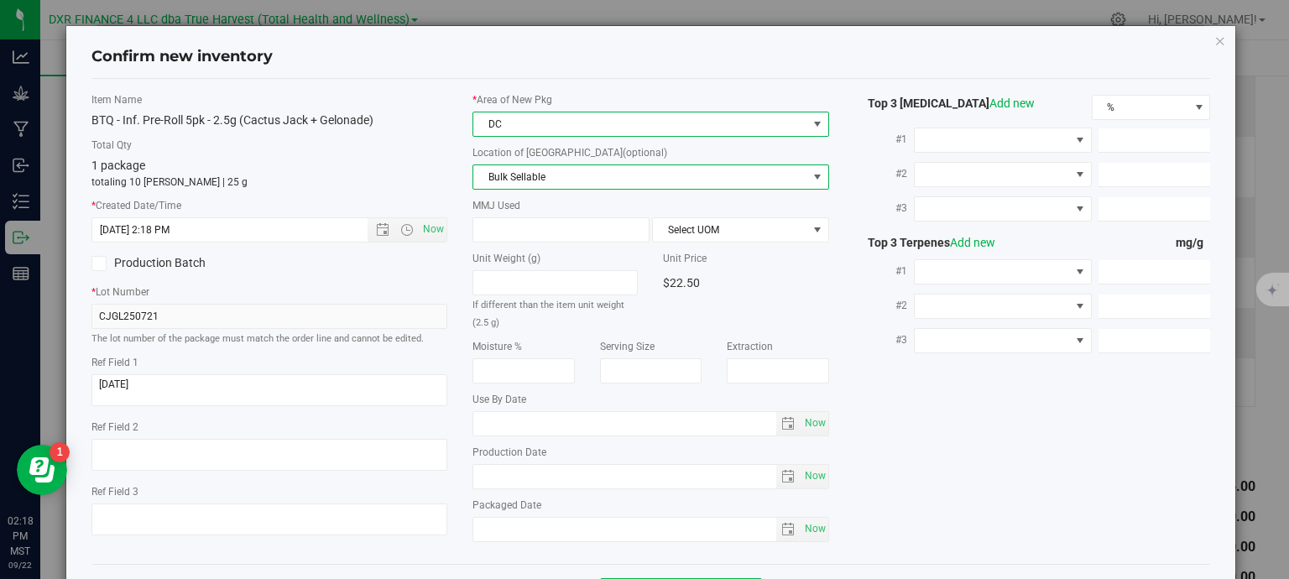
click at [582, 170] on span "Bulk Sellable" at bounding box center [640, 176] width 334 height 23
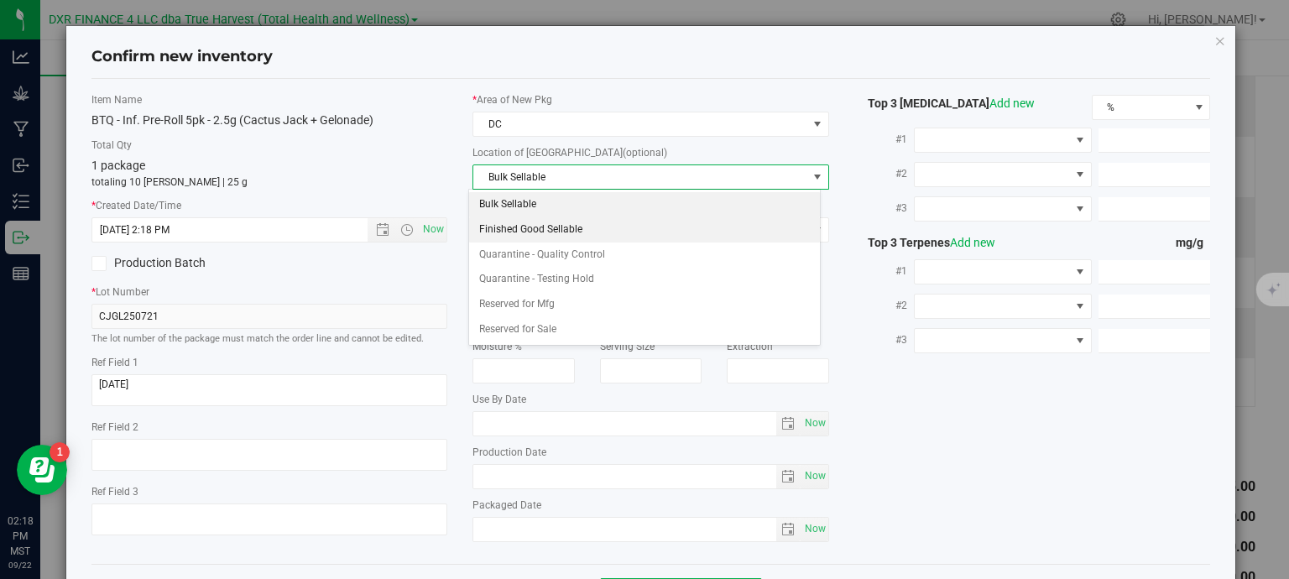
click at [571, 233] on li "Finished Good Sellable" at bounding box center [644, 229] width 351 height 25
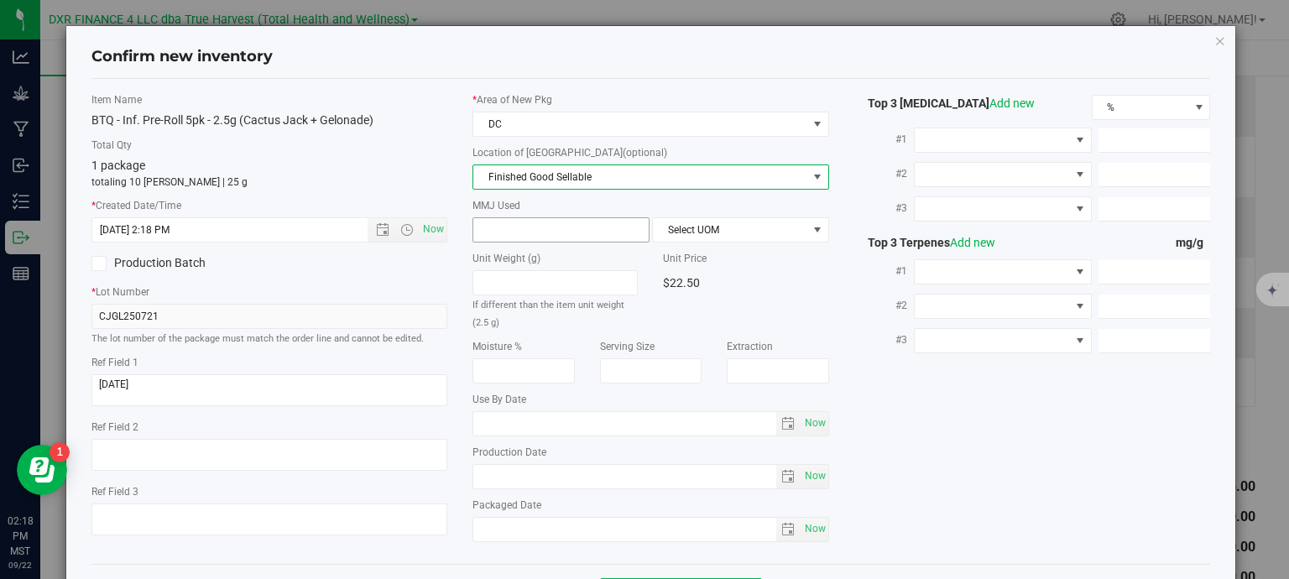
click at [556, 227] on span at bounding box center [560, 229] width 177 height 25
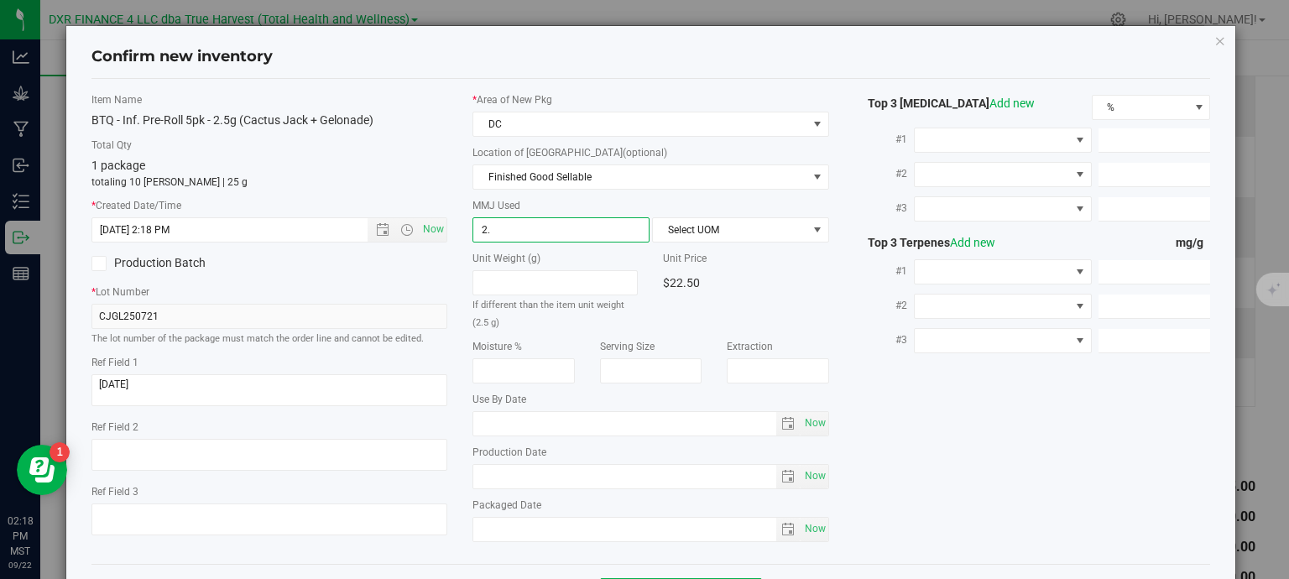
type input "2.5"
type input "2.5000"
click at [681, 225] on span "Select UOM" at bounding box center [730, 229] width 154 height 23
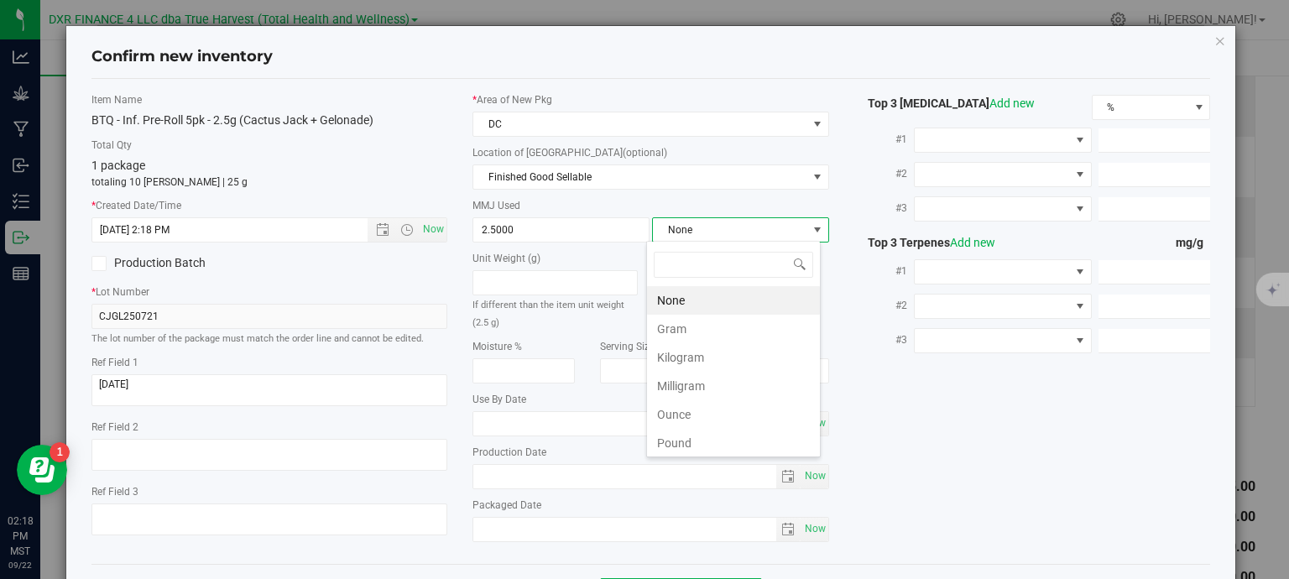
scroll to position [24, 175]
drag, startPoint x: 671, startPoint y: 330, endPoint x: 688, endPoint y: 339, distance: 19.2
click at [671, 331] on li "Gram" at bounding box center [733, 329] width 173 height 29
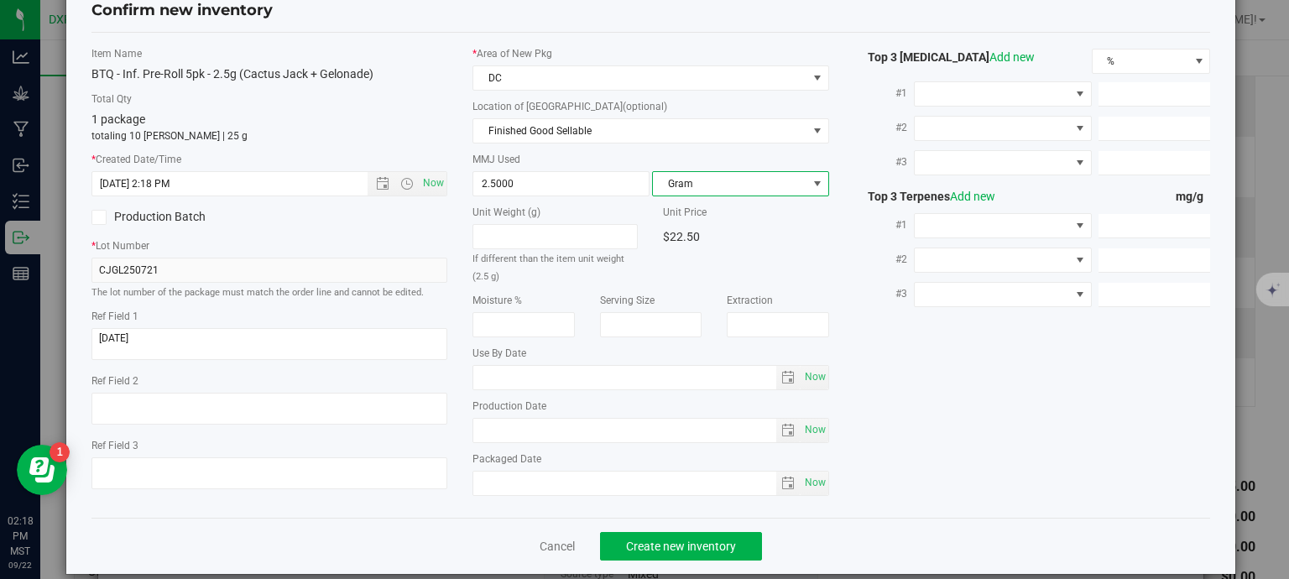
scroll to position [64, 0]
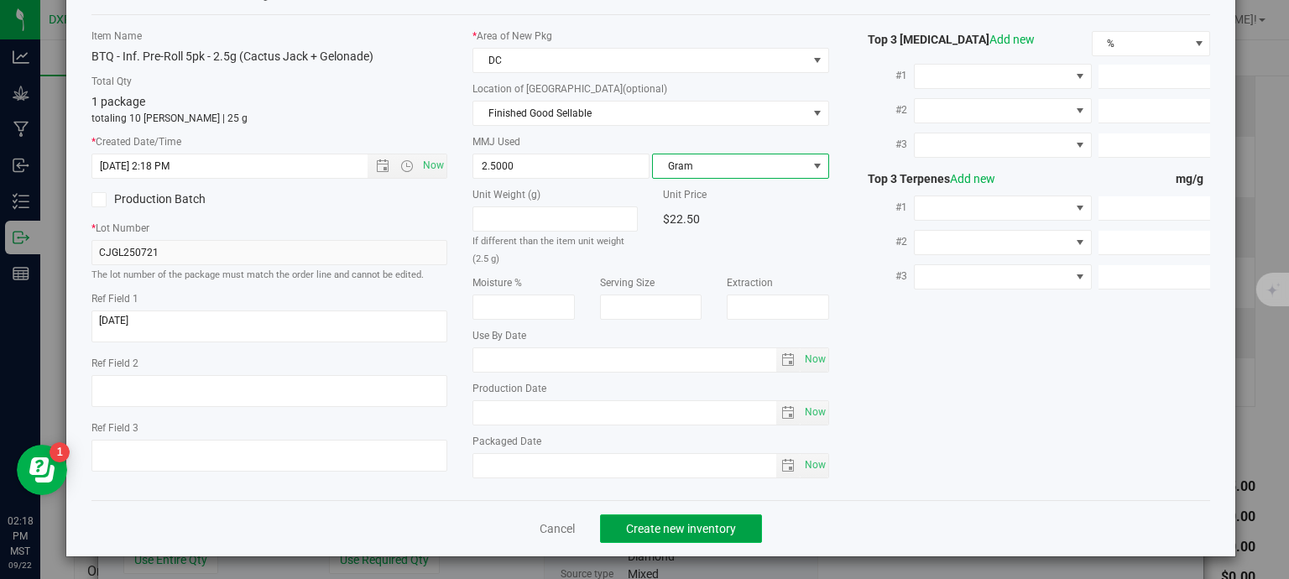
click at [732, 533] on button "Create new inventory" at bounding box center [681, 528] width 162 height 29
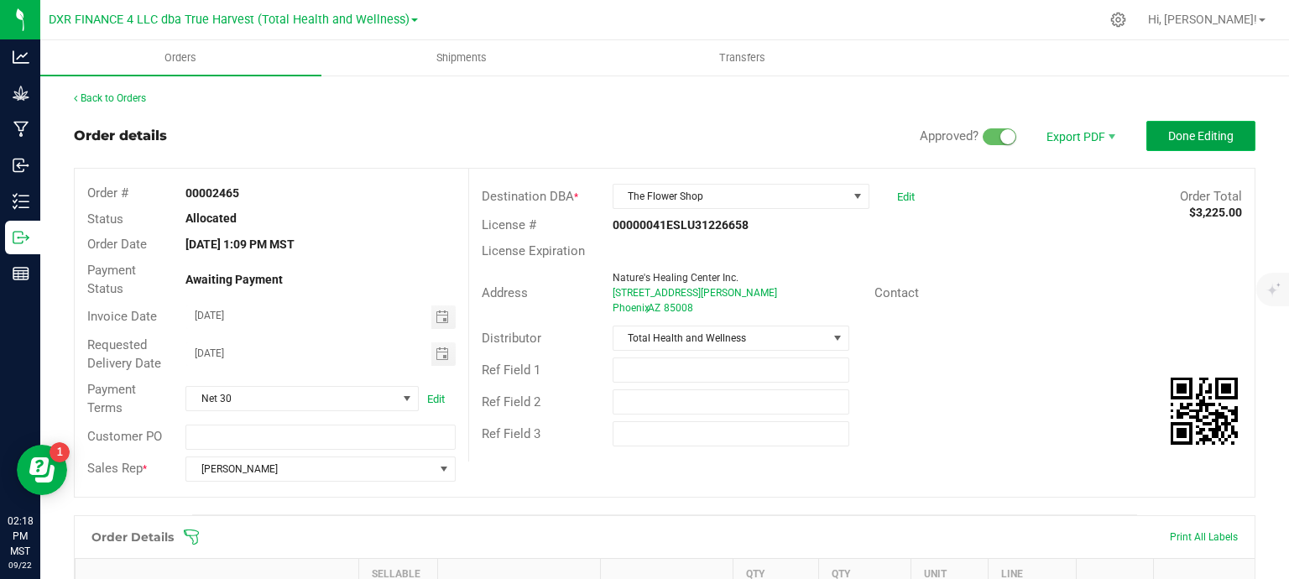
click at [1172, 137] on span "Done Editing" at bounding box center [1200, 135] width 65 height 13
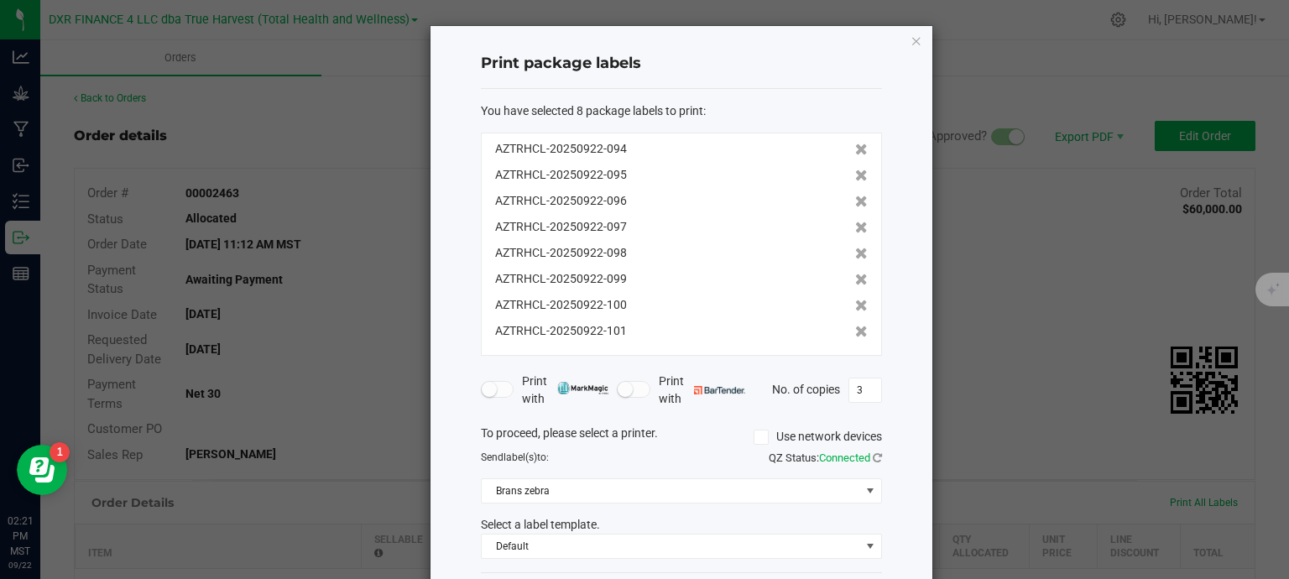
scroll to position [75, 0]
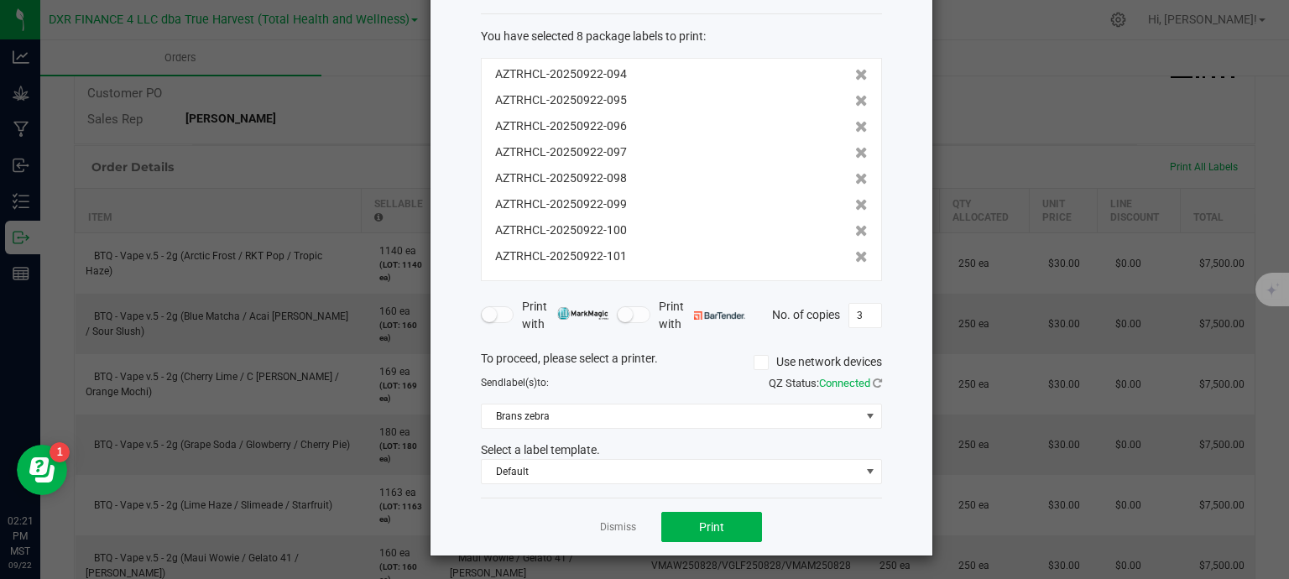
click at [610, 533] on app-cancel-button "Dismiss" at bounding box center [618, 528] width 36 height 18
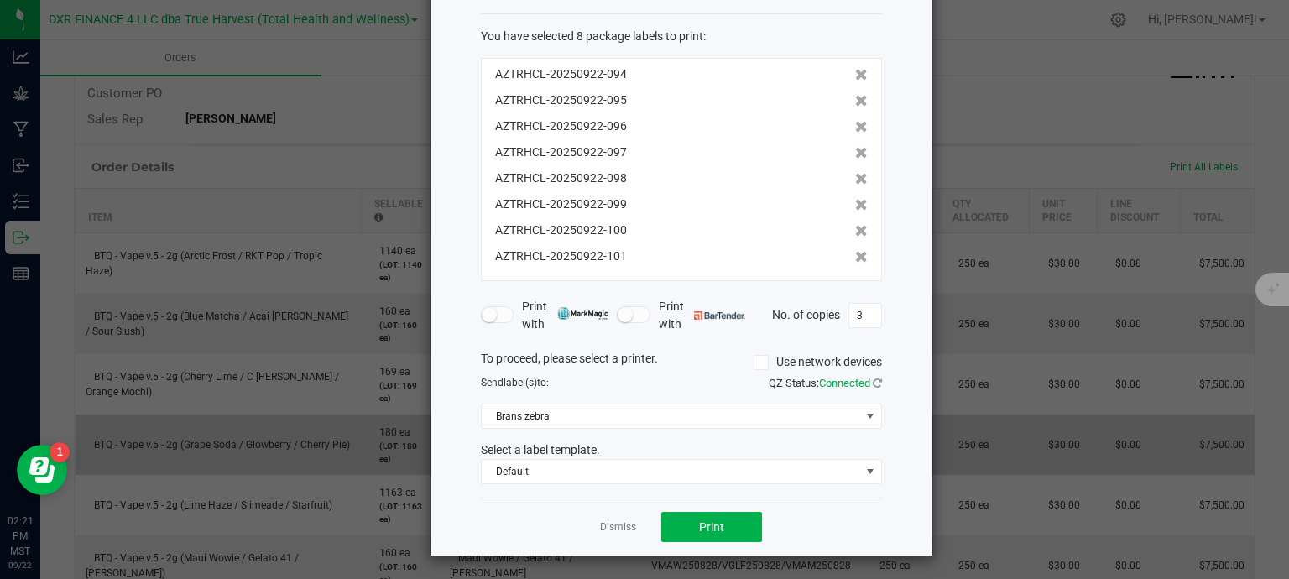
click at [613, 527] on link "Dismiss" at bounding box center [618, 527] width 36 height 14
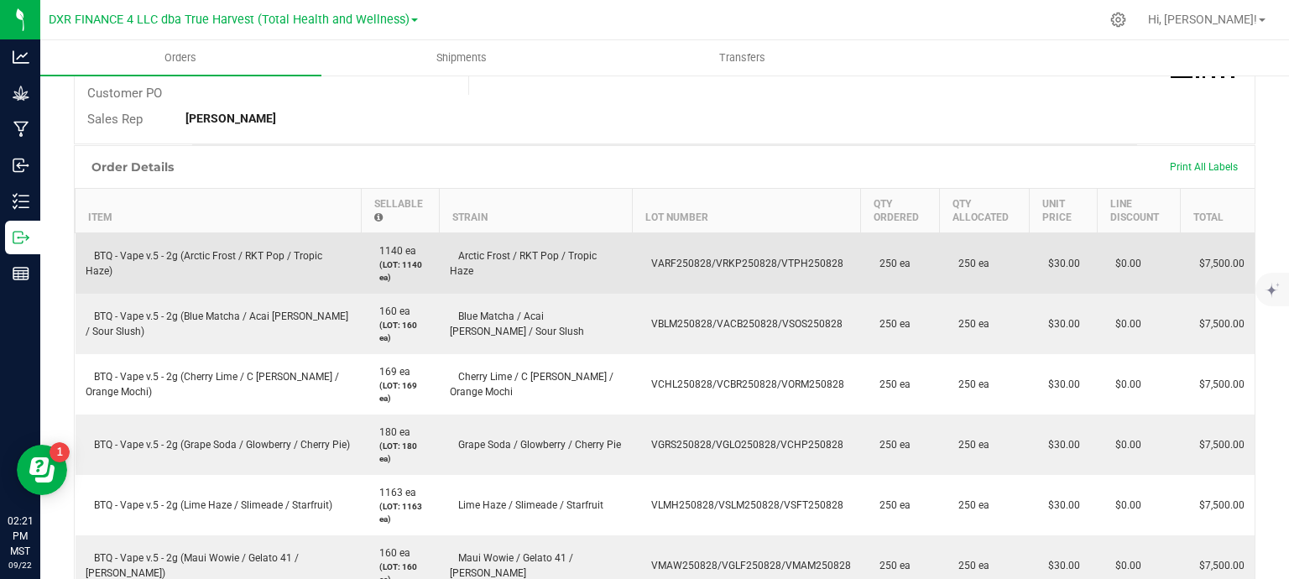
scroll to position [0, 0]
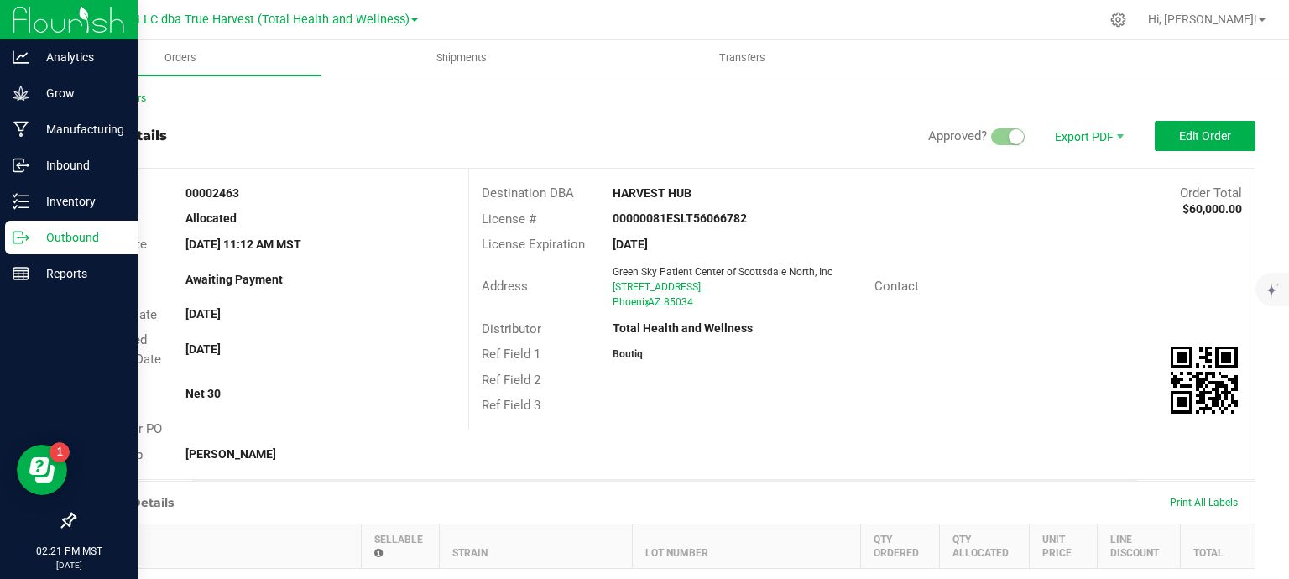
click at [34, 237] on p "Outbound" at bounding box center [79, 237] width 101 height 20
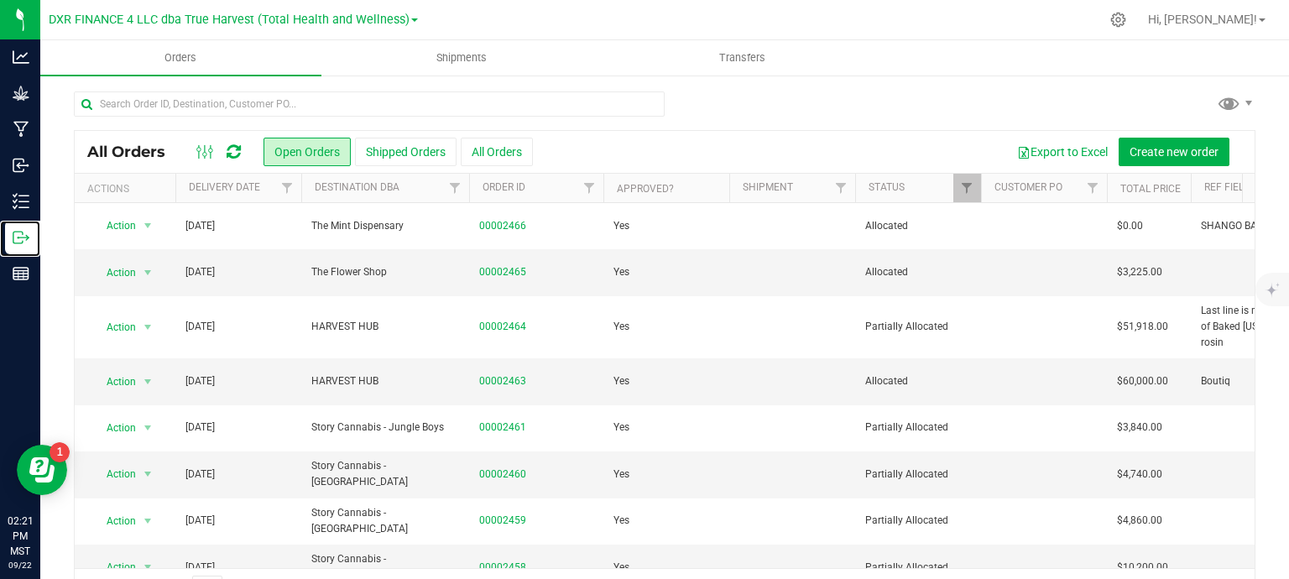
scroll to position [573, 0]
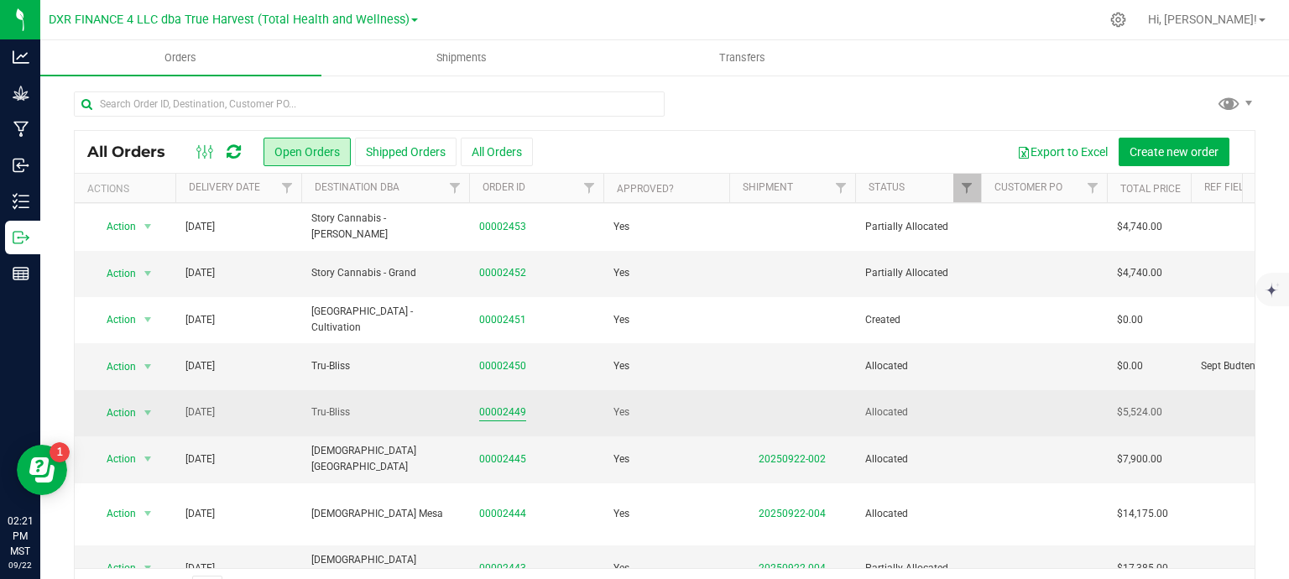
click at [498, 405] on link "00002449" at bounding box center [502, 413] width 47 height 16
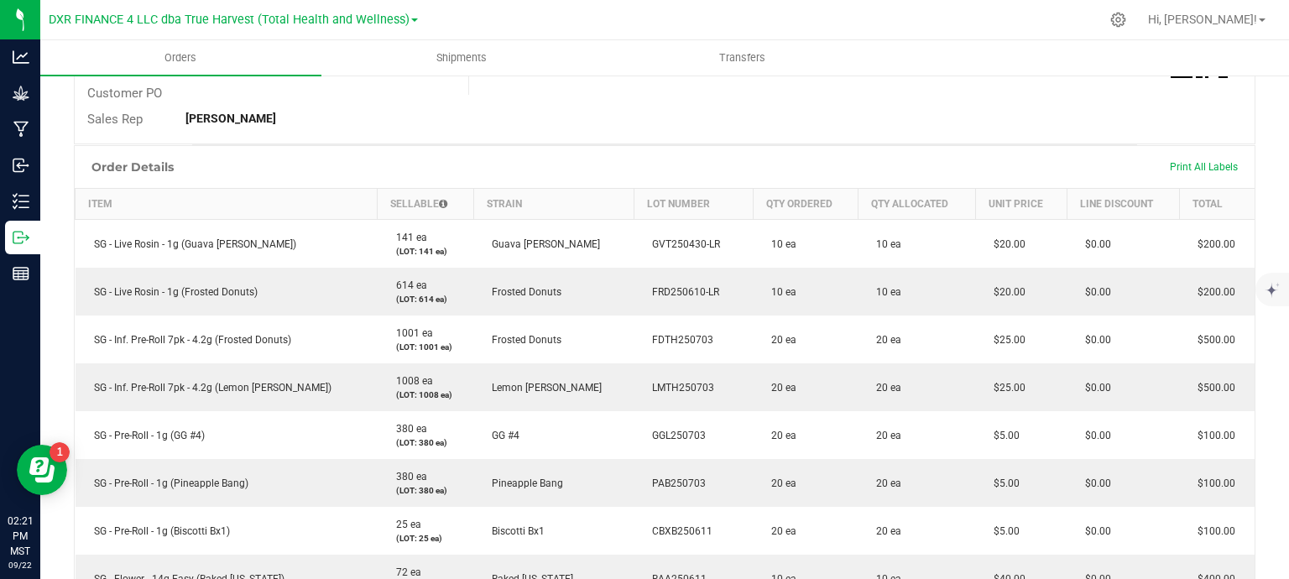
scroll to position [168, 0]
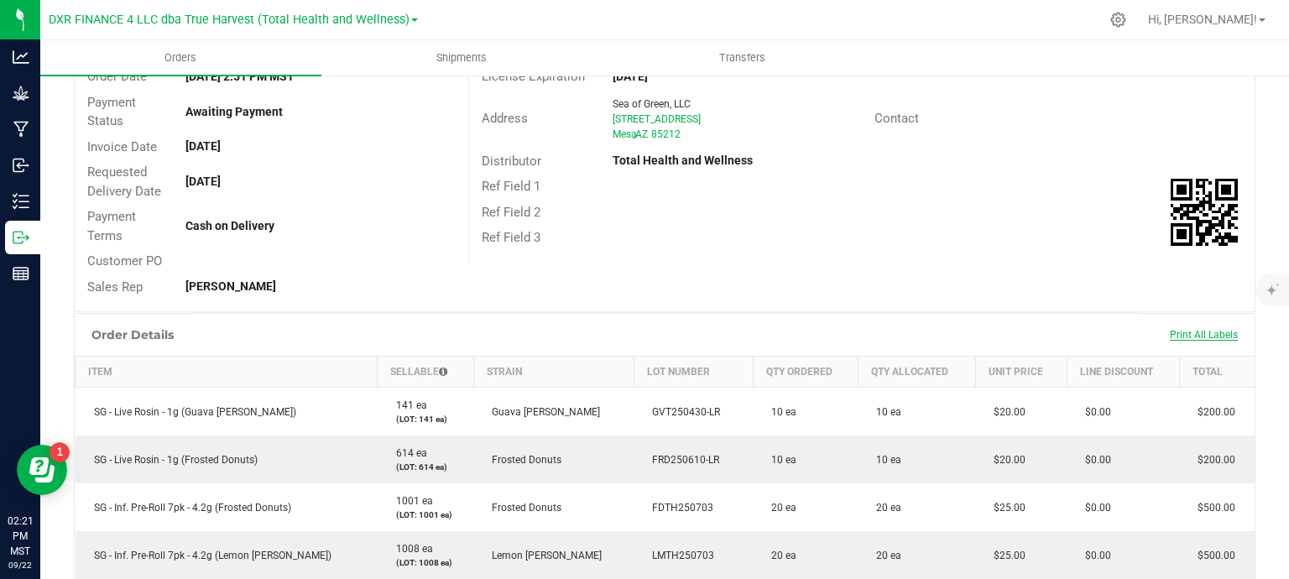
click at [1212, 333] on span "Print All Labels" at bounding box center [1204, 335] width 68 height 12
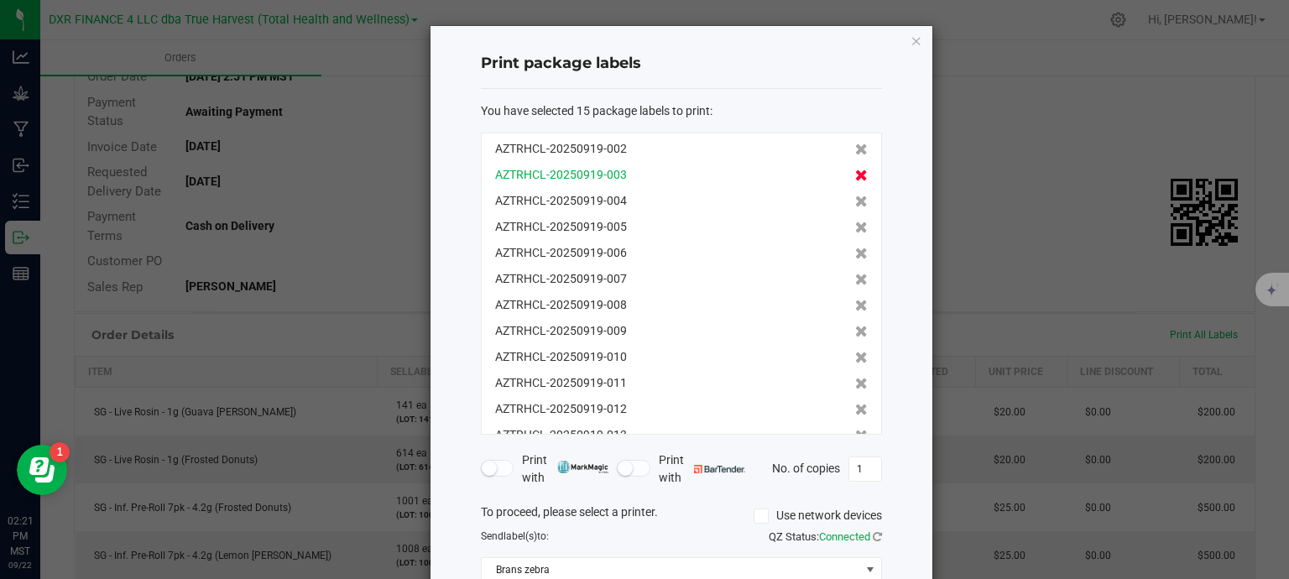
click at [855, 150] on icon at bounding box center [861, 150] width 13 height 12
click at [855, 282] on icon at bounding box center [861, 280] width 13 height 12
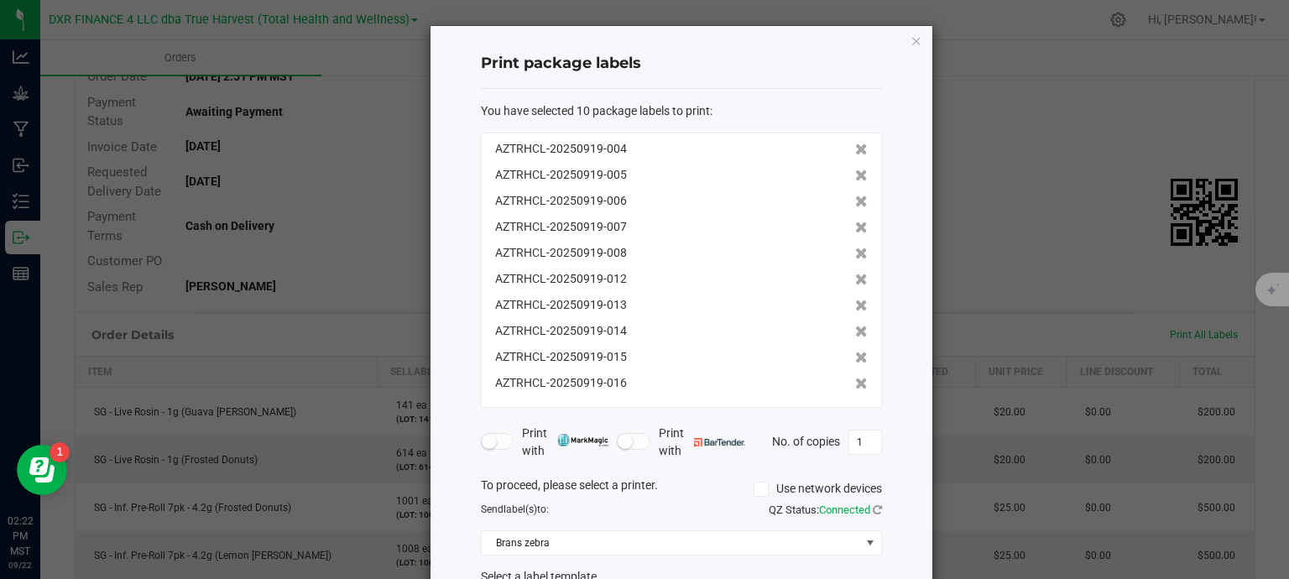
click at [855, 282] on icon at bounding box center [861, 280] width 13 height 12
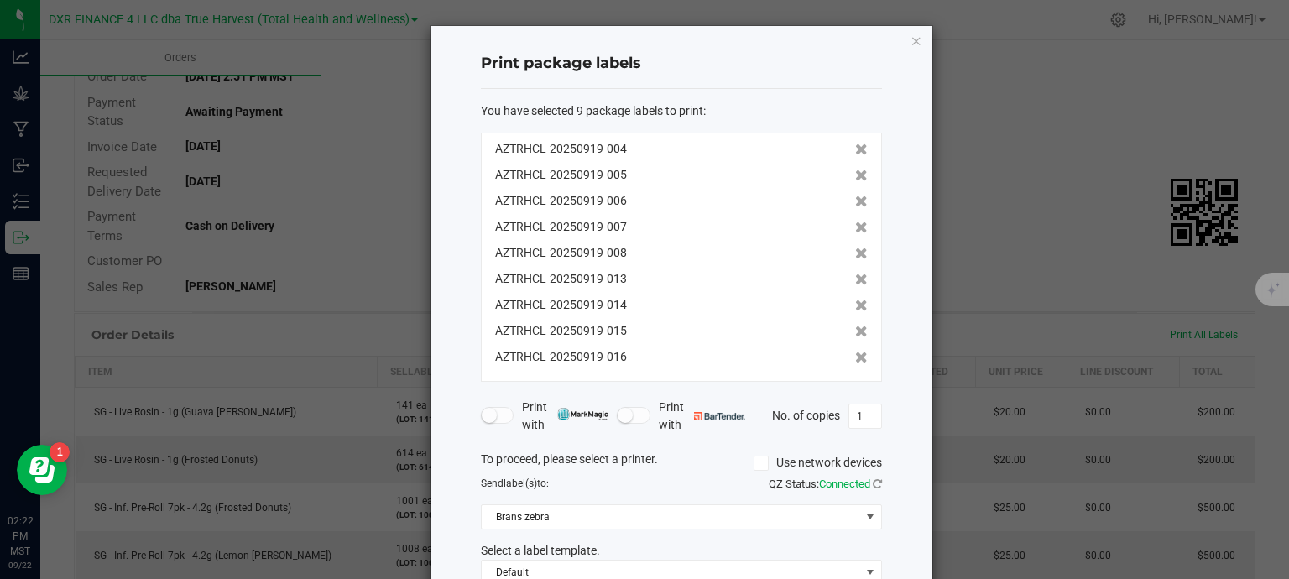
click at [855, 282] on icon at bounding box center [861, 280] width 13 height 12
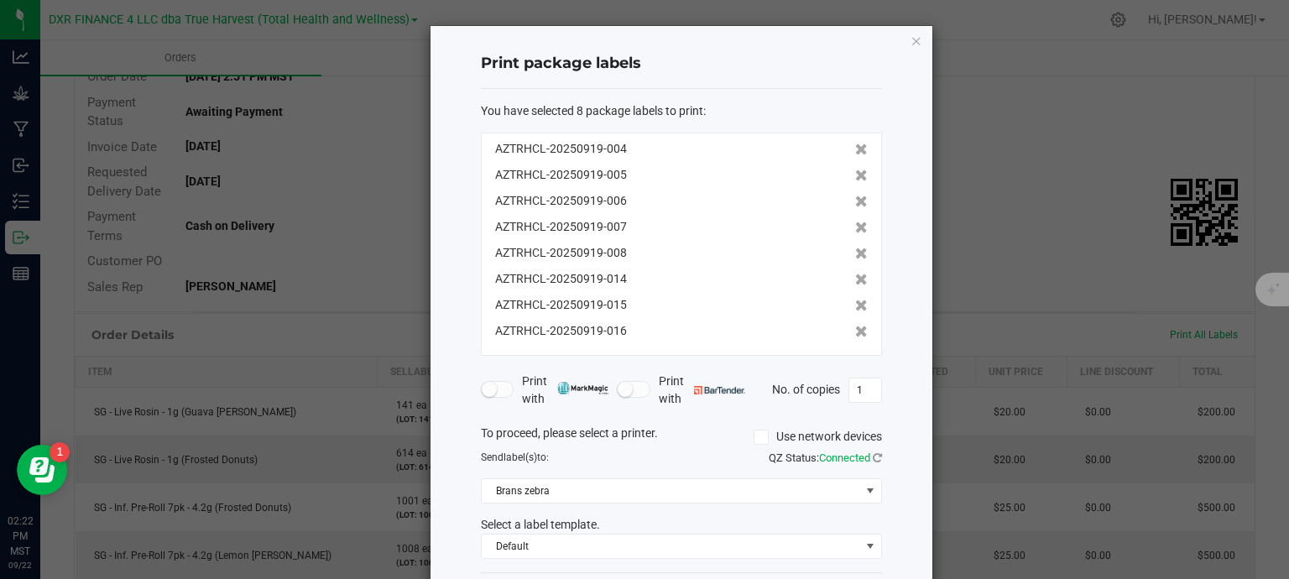
click at [855, 282] on icon at bounding box center [861, 280] width 13 height 12
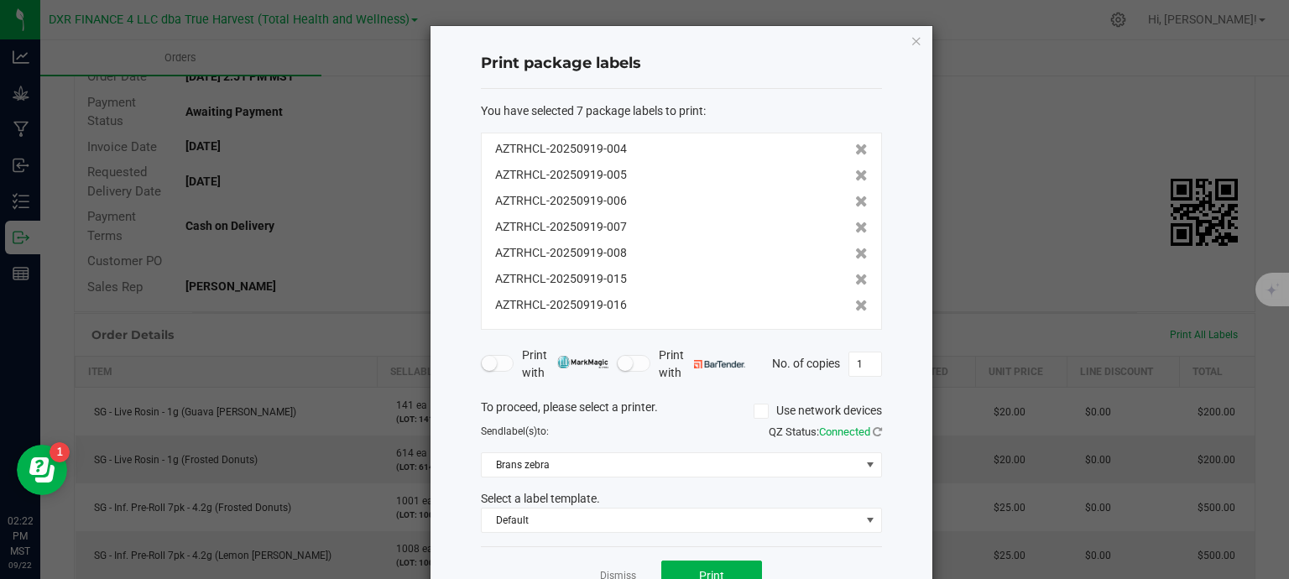
click at [855, 282] on icon at bounding box center [861, 280] width 13 height 12
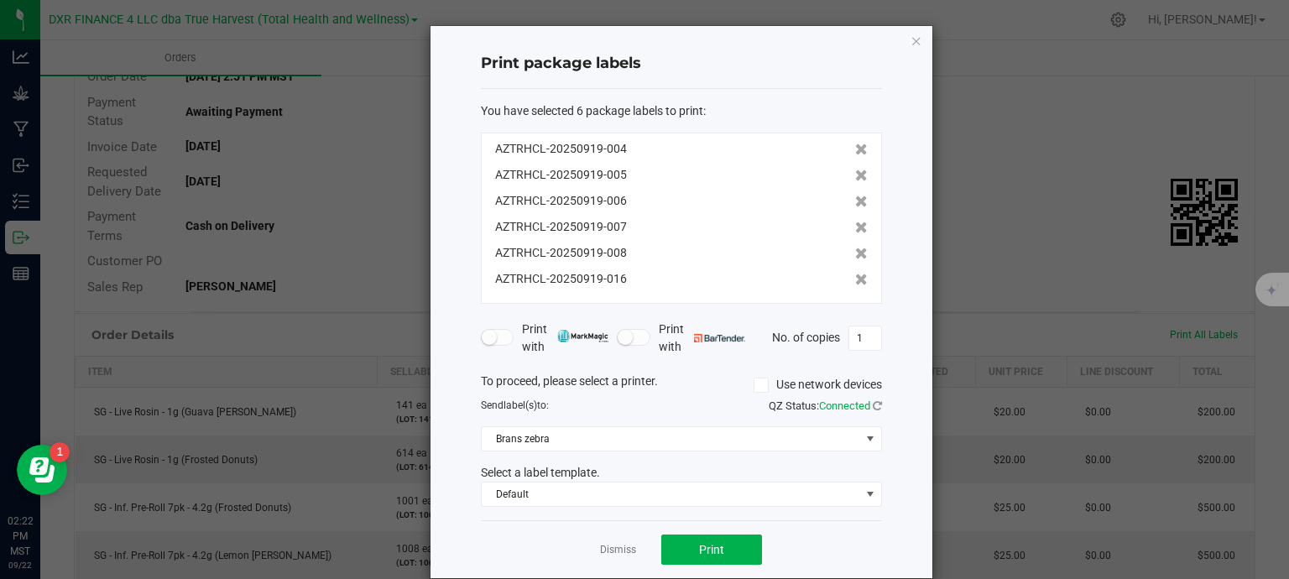
click at [855, 282] on icon at bounding box center [861, 280] width 13 height 12
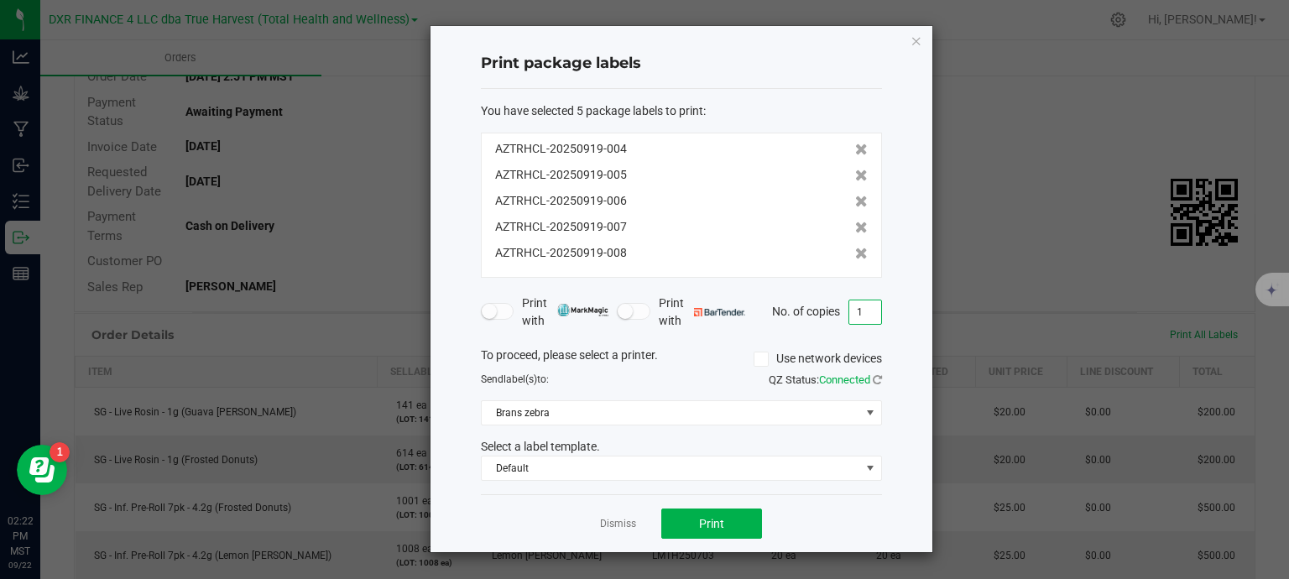
click at [864, 315] on input "1" at bounding box center [865, 311] width 32 height 23
type input "2"
click at [707, 518] on span "Print" at bounding box center [711, 523] width 25 height 13
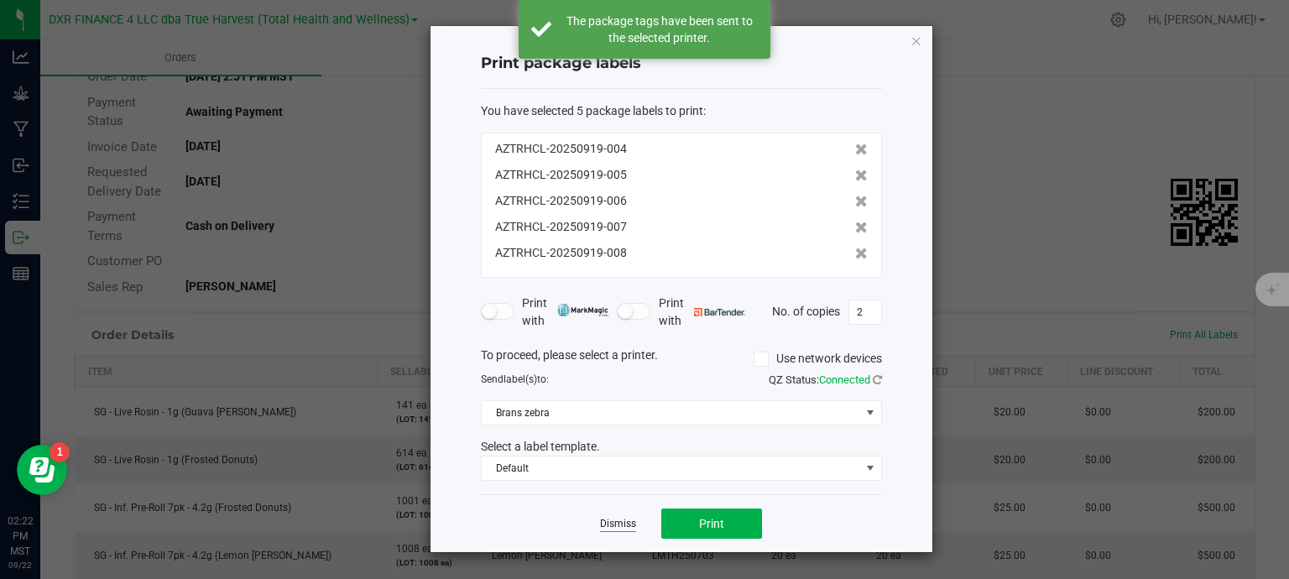
click at [624, 522] on link "Dismiss" at bounding box center [618, 524] width 36 height 14
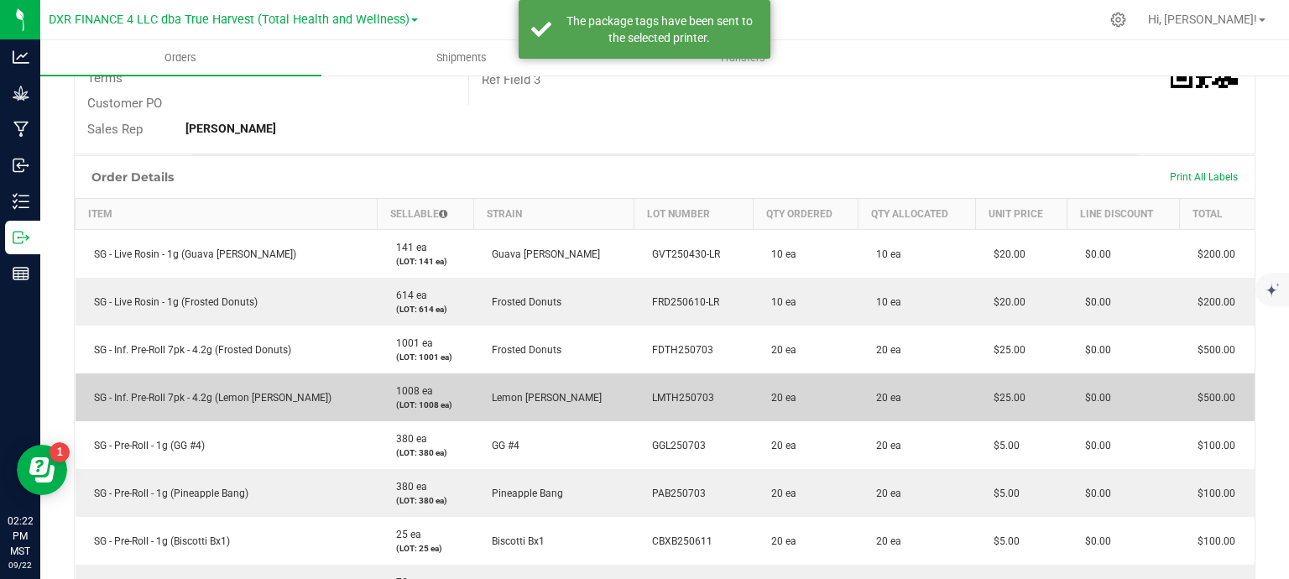
scroll to position [336, 0]
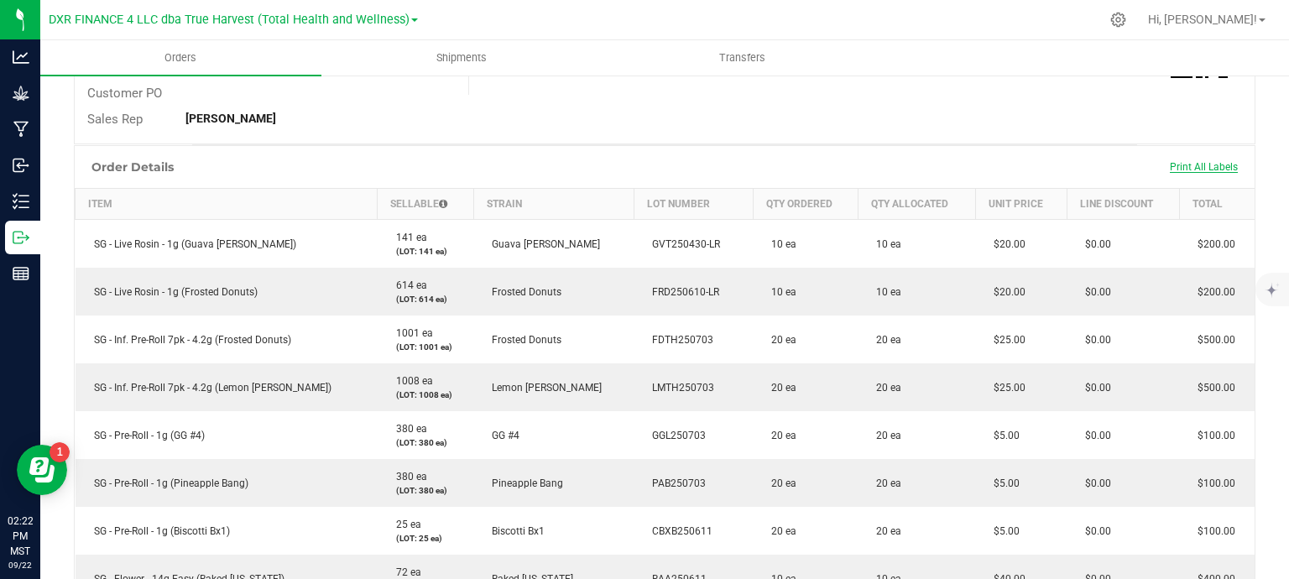
click at [1220, 170] on span "Print All Labels" at bounding box center [1204, 167] width 68 height 12
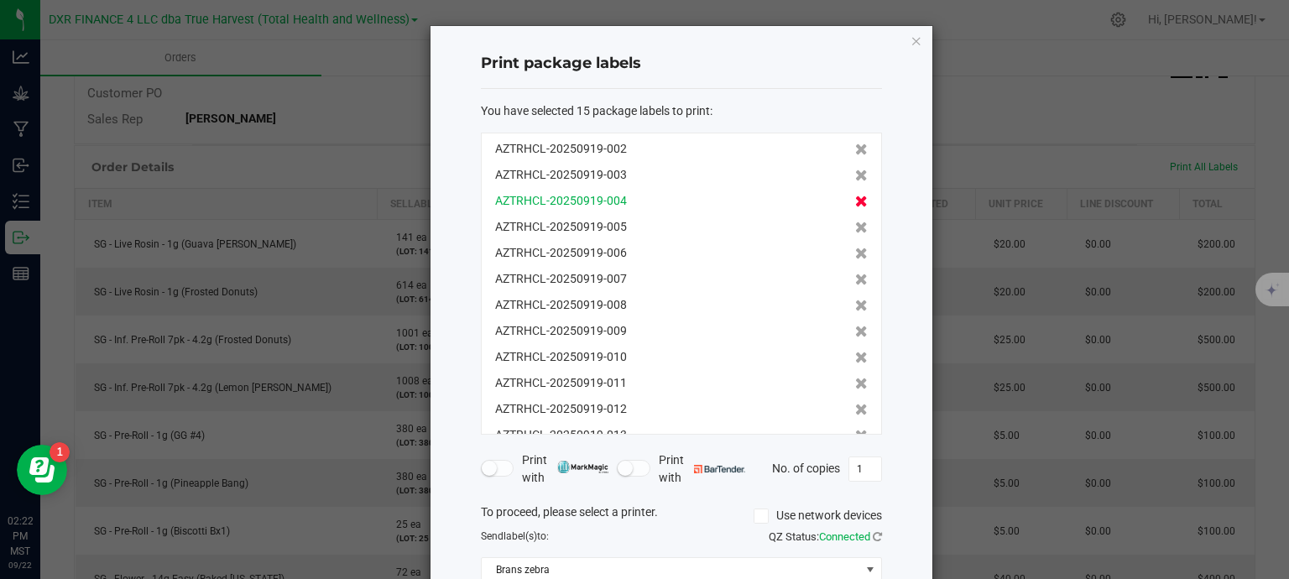
click at [855, 207] on icon at bounding box center [861, 202] width 13 height 12
click at [855, 205] on icon at bounding box center [861, 202] width 13 height 12
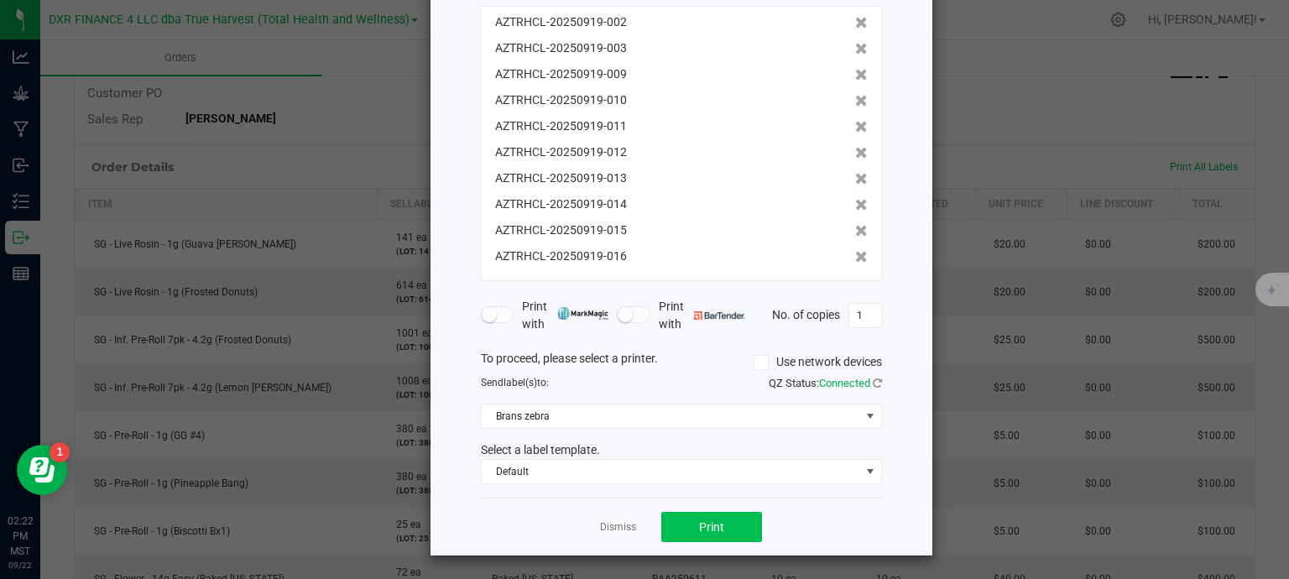
scroll to position [128, 0]
click at [707, 530] on span "Print" at bounding box center [711, 525] width 25 height 13
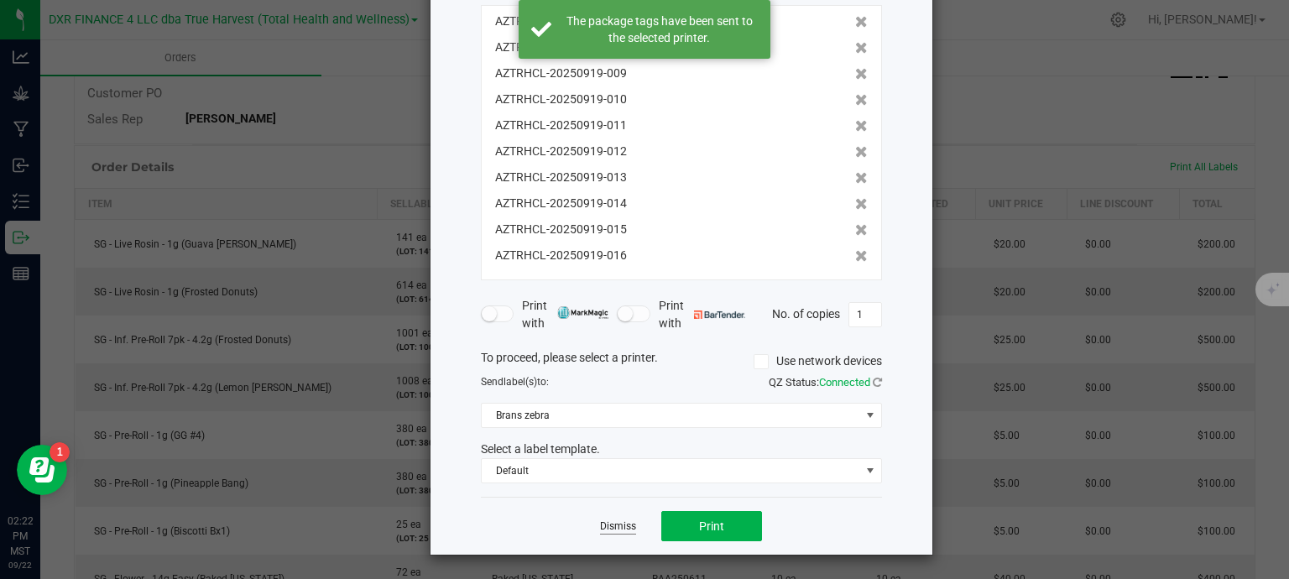
click at [617, 528] on link "Dismiss" at bounding box center [618, 526] width 36 height 14
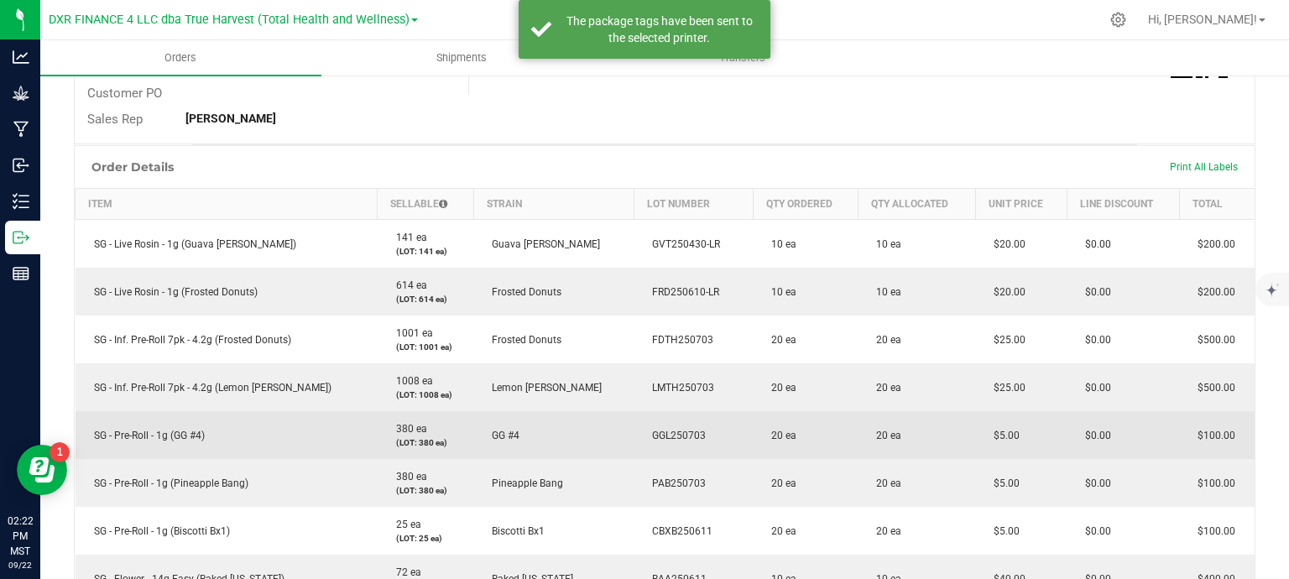
scroll to position [0, 0]
